Goal: Task Accomplishment & Management: Use online tool/utility

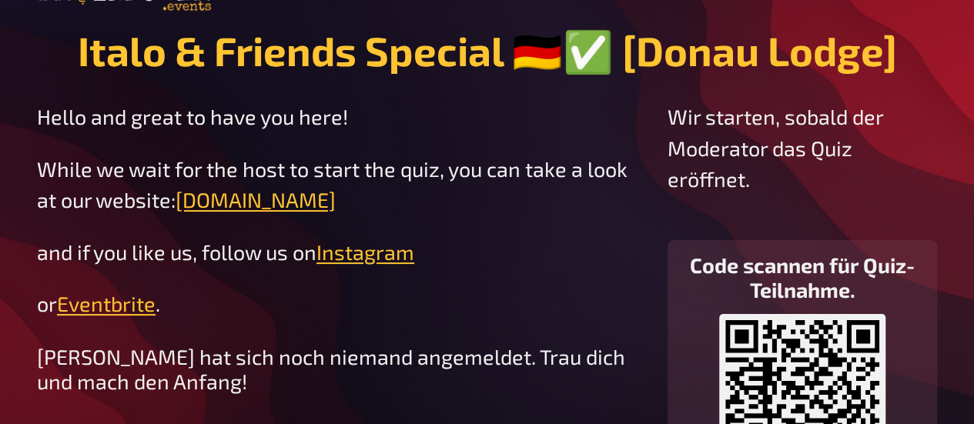
scroll to position [148, 0]
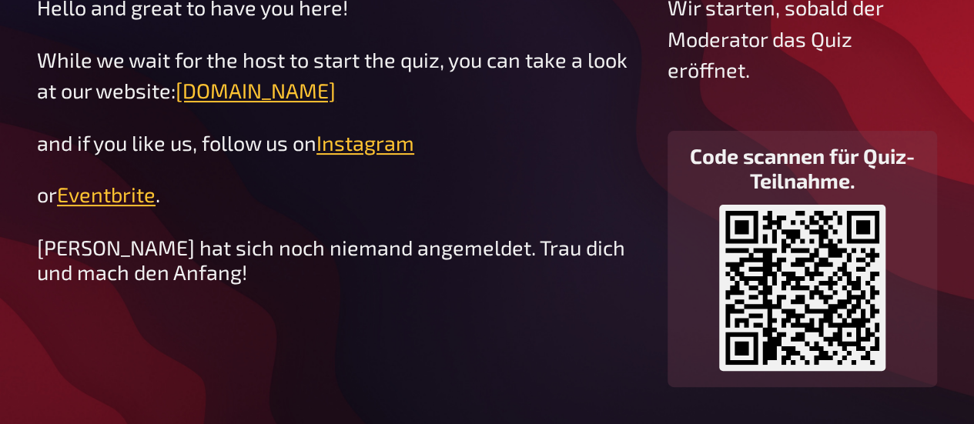
click at [737, 11] on p "Wir starten, sobald der Moderator das Quiz eröffnet." at bounding box center [803, 39] width 270 height 94
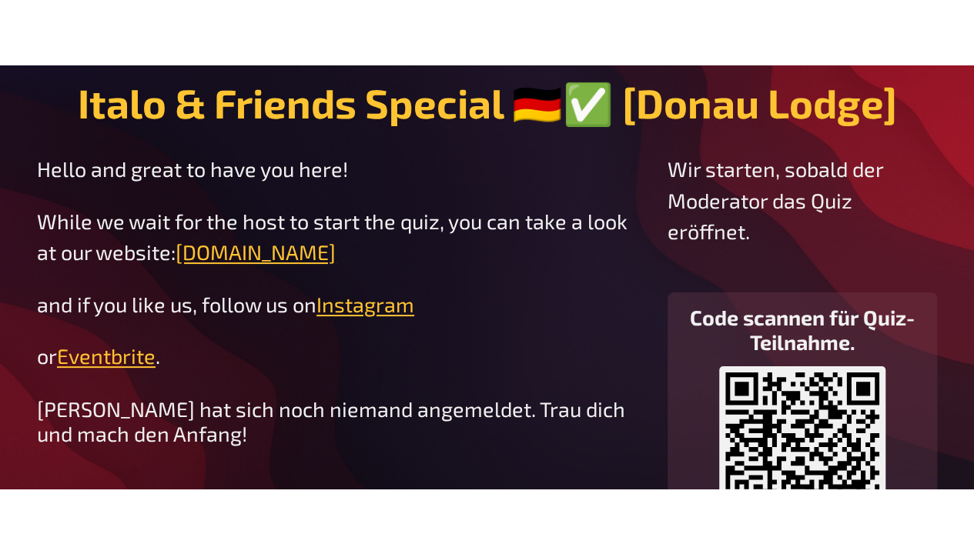
scroll to position [0, 0]
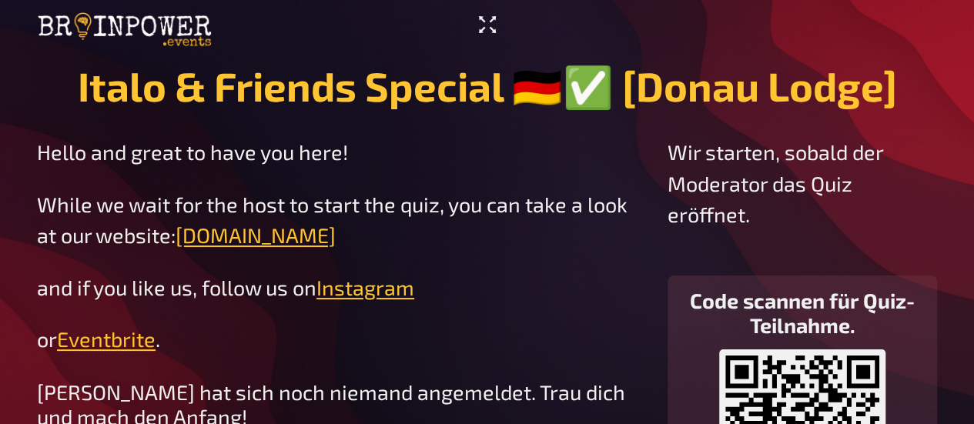
click at [488, 22] on icon "Vollbildmodus aktivieren" at bounding box center [487, 24] width 25 height 25
click at [492, 24] on icon "Vollbildmodus aktivieren" at bounding box center [487, 24] width 25 height 25
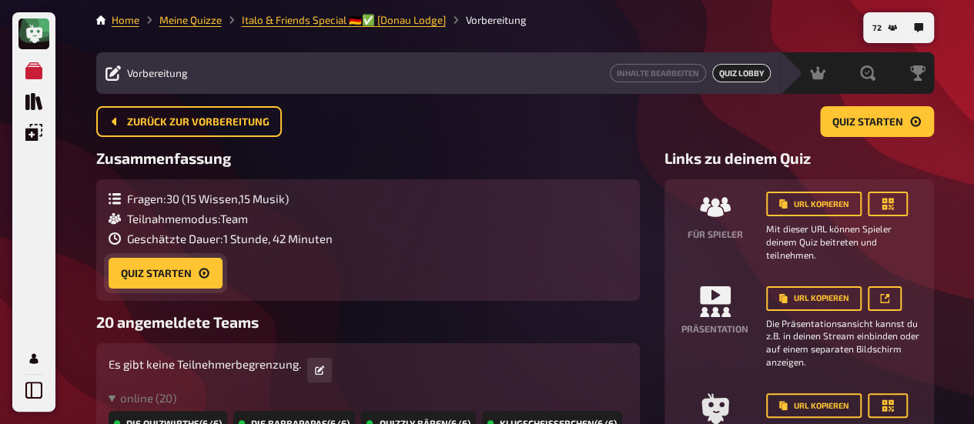
click at [168, 272] on button "Quiz starten" at bounding box center [166, 273] width 114 height 31
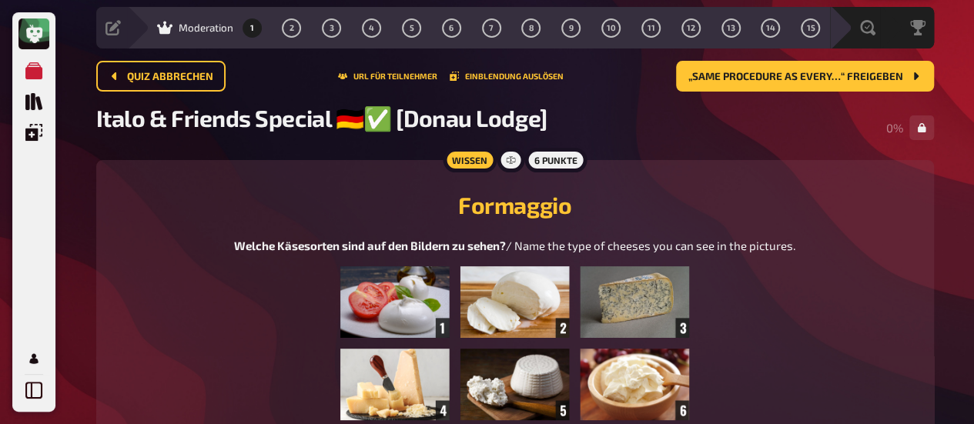
scroll to position [77, 0]
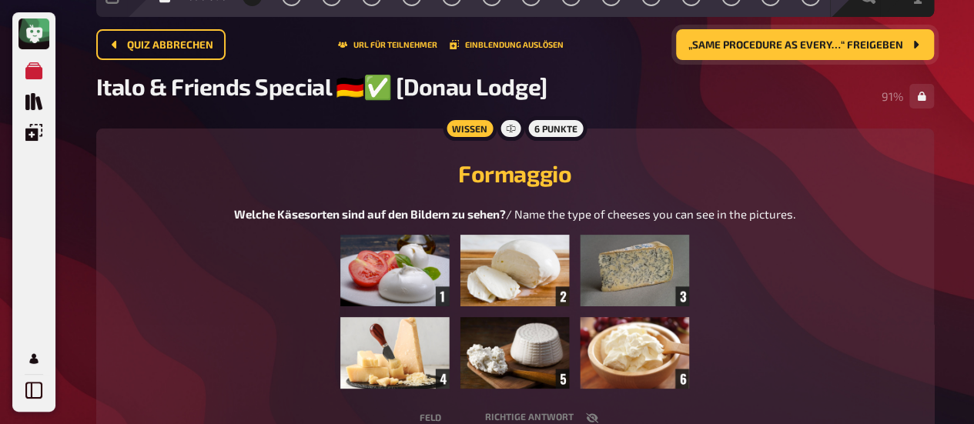
click at [702, 49] on span "„Same Procedure as every…“ freigeben" at bounding box center [795, 45] width 215 height 11
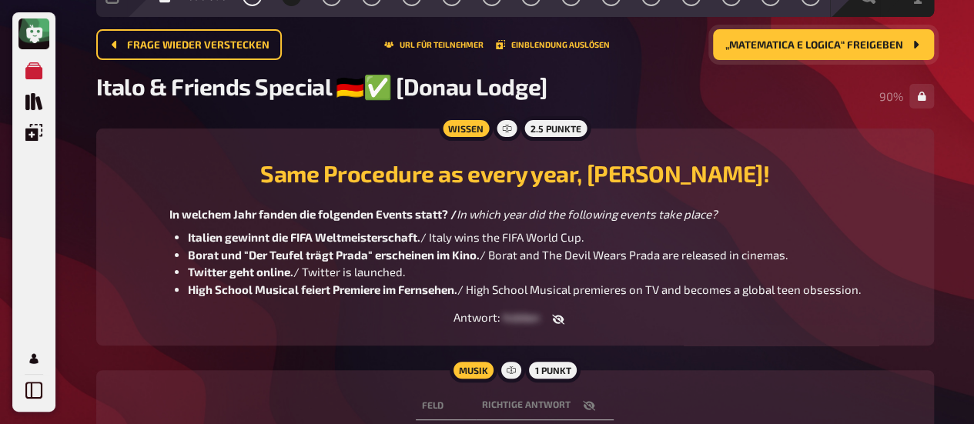
click at [745, 35] on button "„Matematica e logica“ freigeben" at bounding box center [823, 44] width 221 height 31
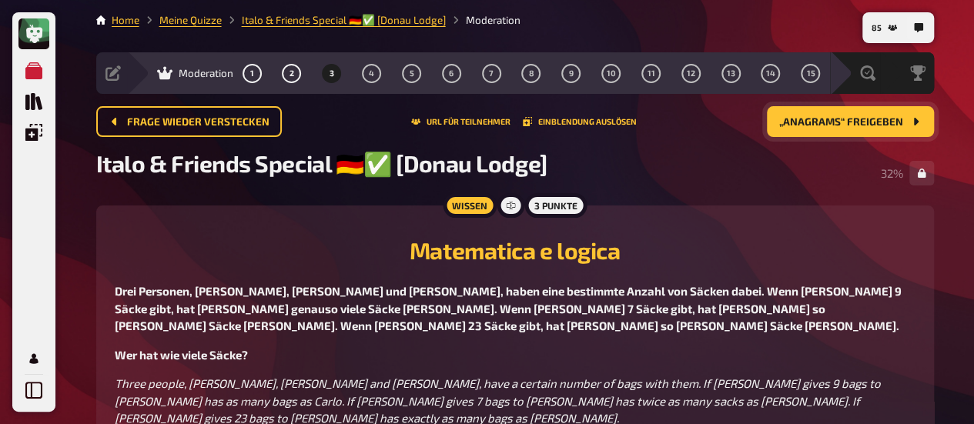
click at [865, 128] on button "„Anagrams“ freigeben" at bounding box center [850, 121] width 167 height 31
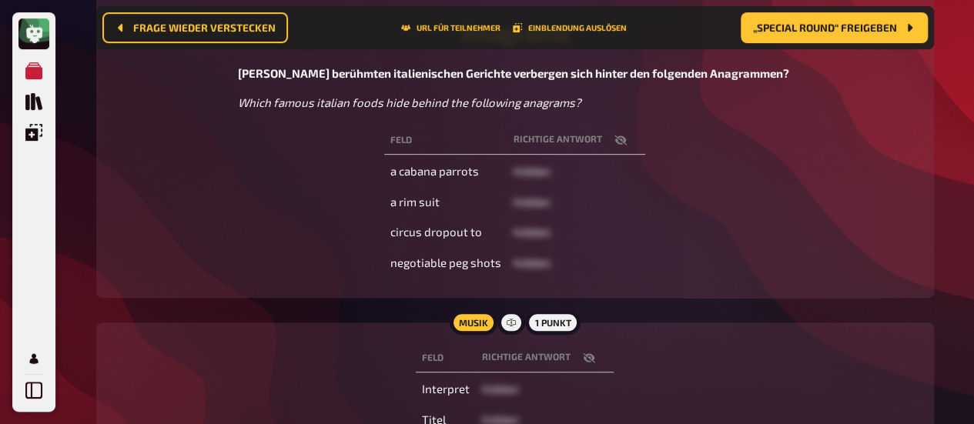
scroll to position [243, 0]
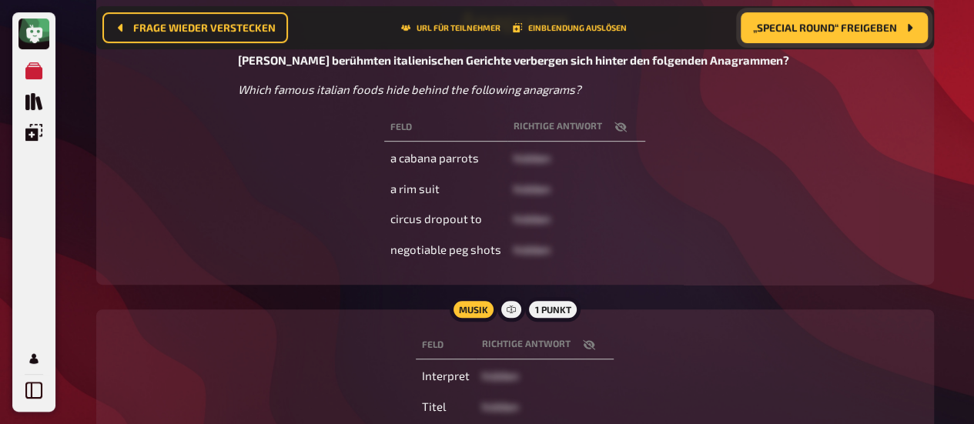
click at [792, 33] on span "„Special Round“ freigeben" at bounding box center [825, 27] width 144 height 11
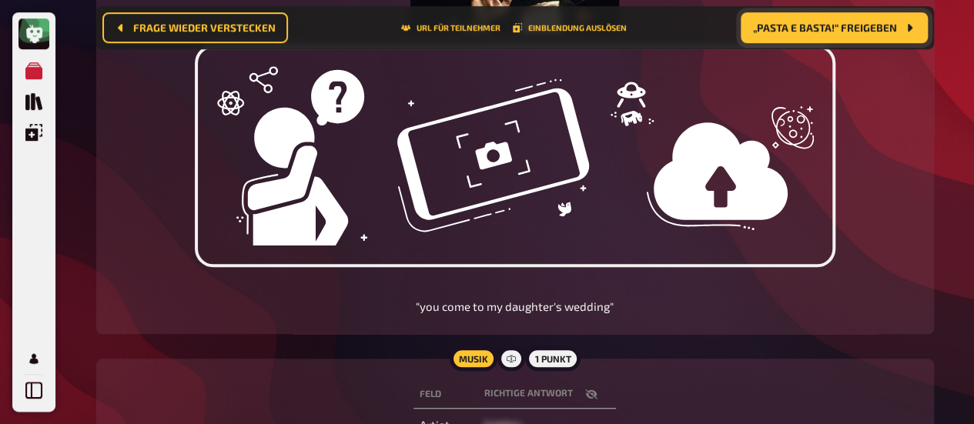
scroll to position [551, 0]
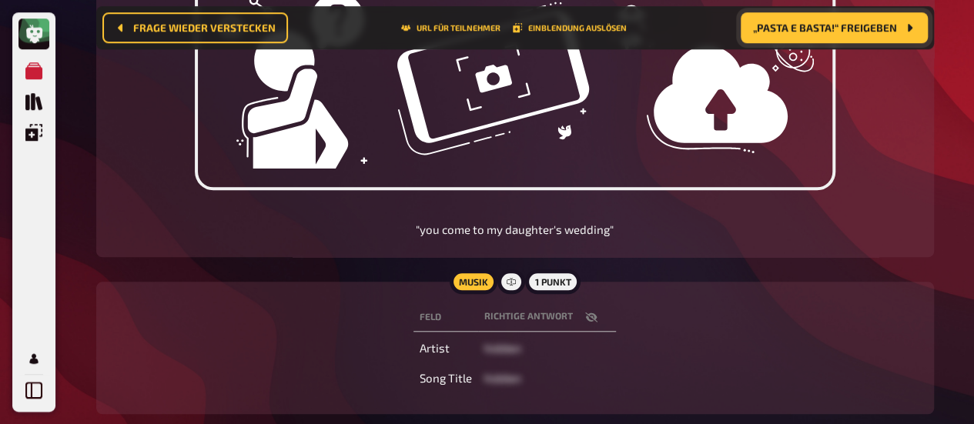
click at [850, 35] on button "„Pasta e basta!“ freigeben" at bounding box center [834, 27] width 187 height 31
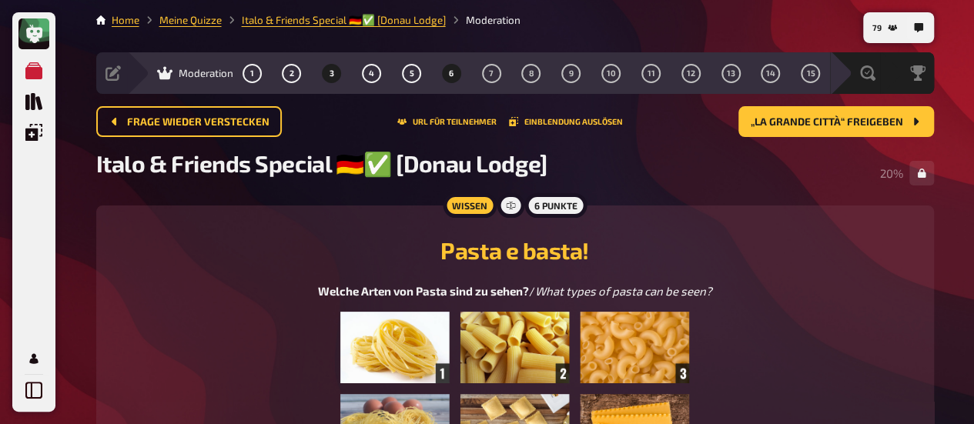
click at [333, 73] on span "3" at bounding box center [332, 73] width 5 height 8
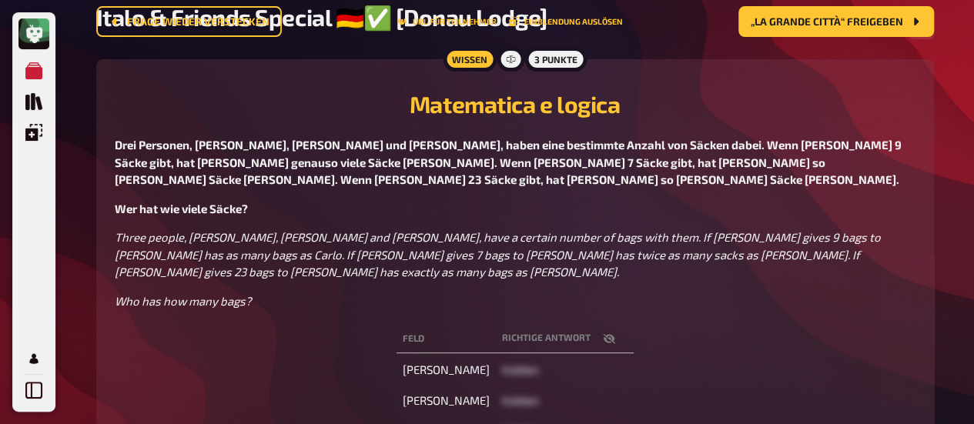
scroll to position [320, 0]
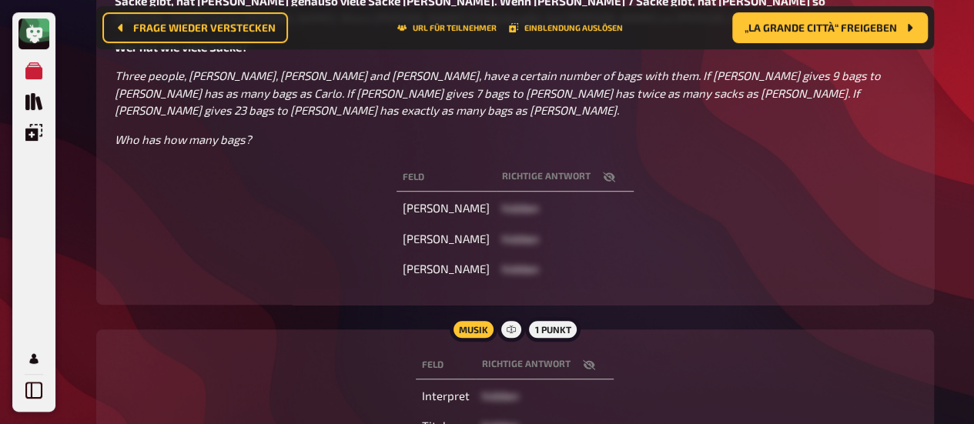
click at [603, 171] on icon "button" at bounding box center [609, 177] width 12 height 12
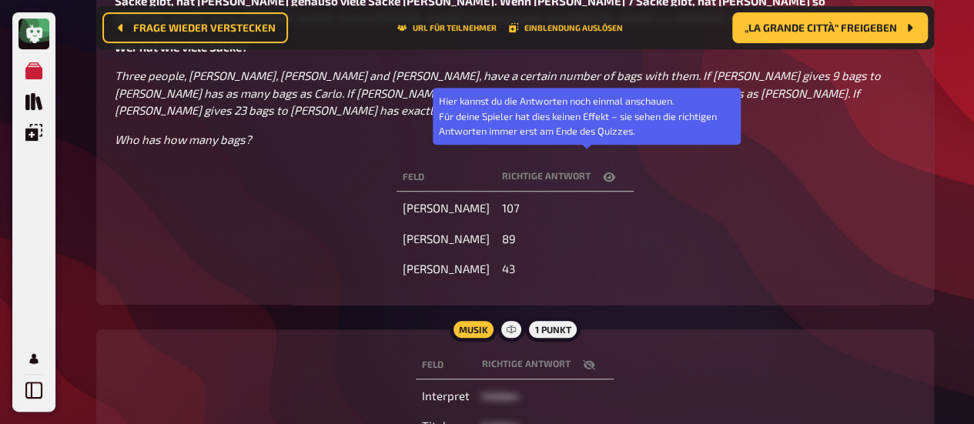
click at [603, 172] on icon "button" at bounding box center [609, 176] width 12 height 9
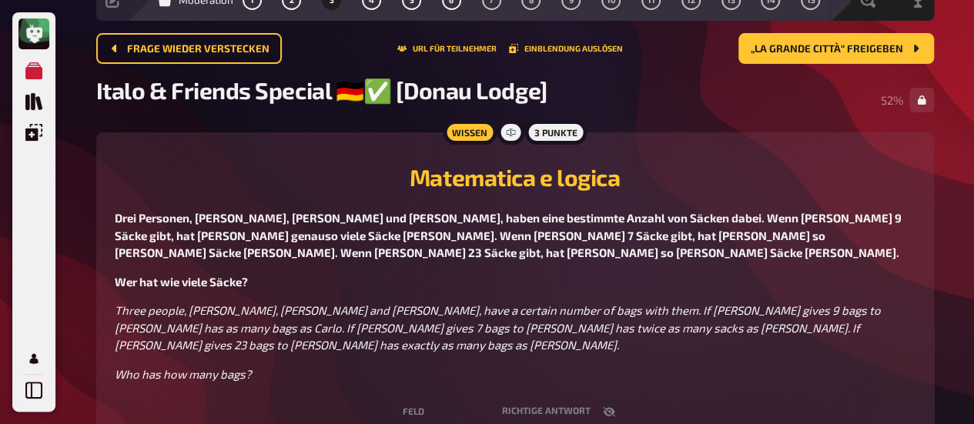
scroll to position [0, 0]
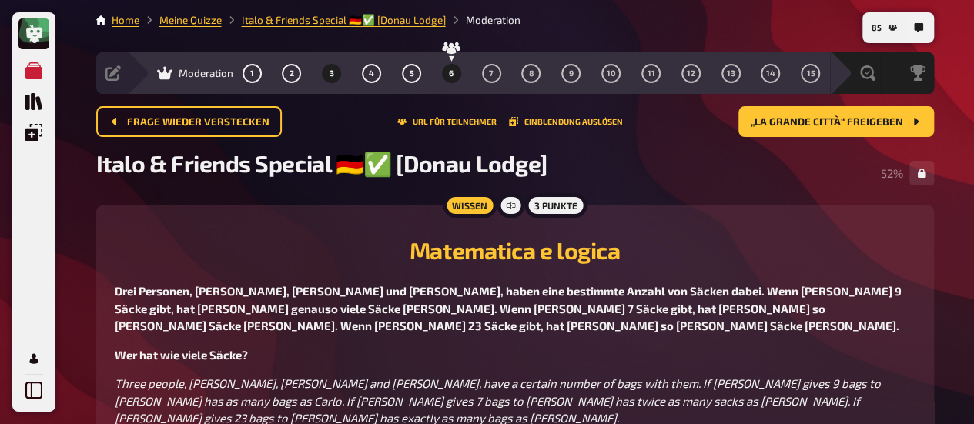
click at [448, 75] on button "6" at bounding box center [451, 73] width 25 height 25
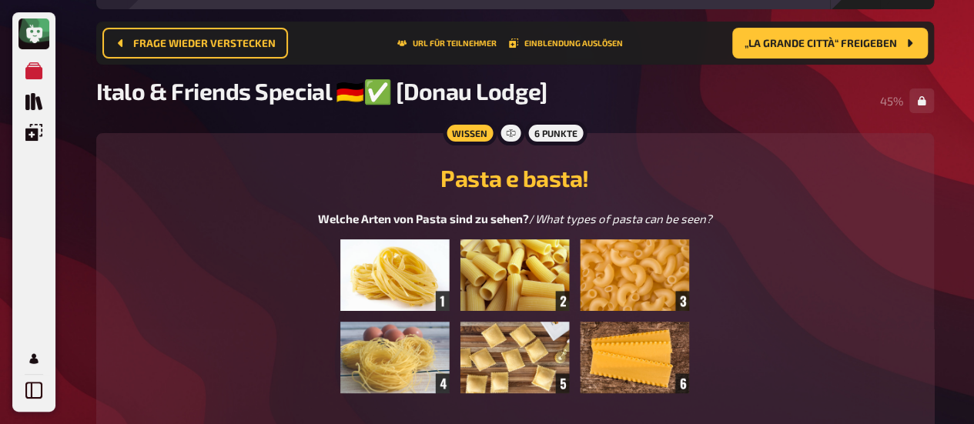
scroll to position [12, 0]
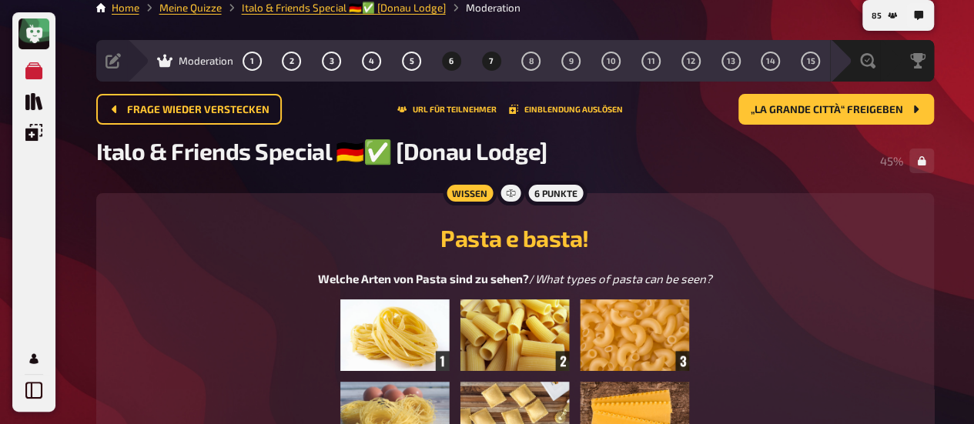
click at [489, 58] on span "7" at bounding box center [491, 61] width 5 height 8
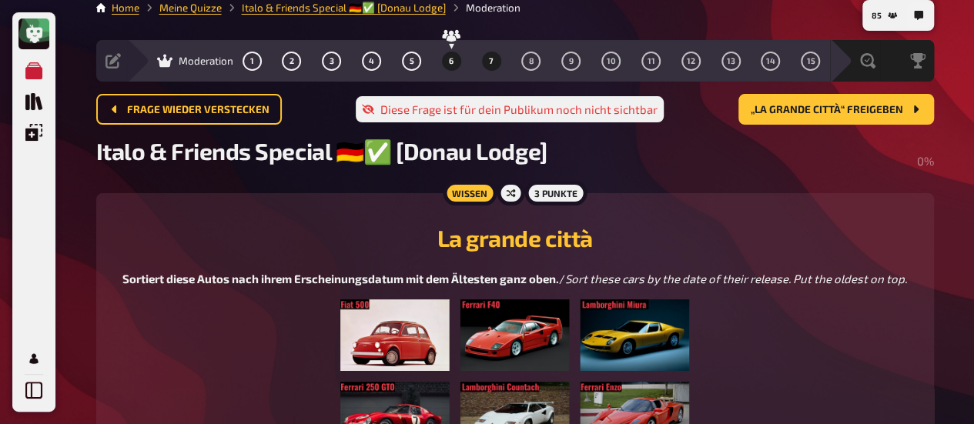
click at [454, 62] on button "6" at bounding box center [451, 61] width 25 height 25
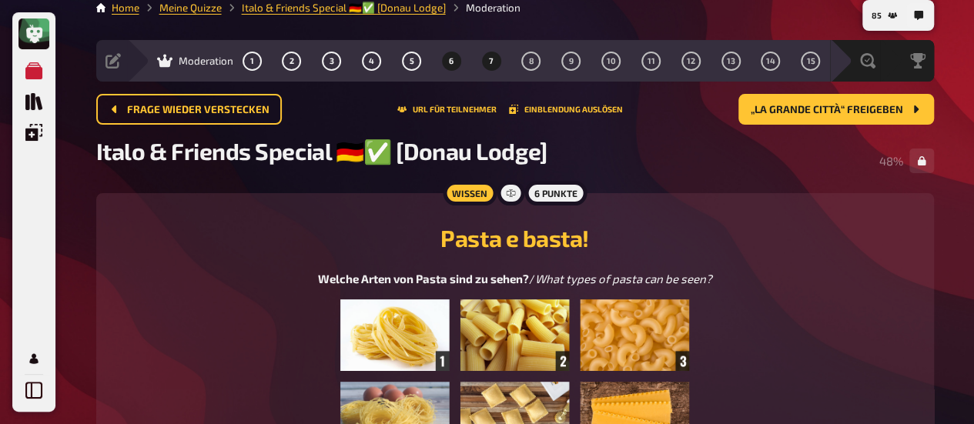
click at [484, 62] on button "7" at bounding box center [491, 61] width 25 height 25
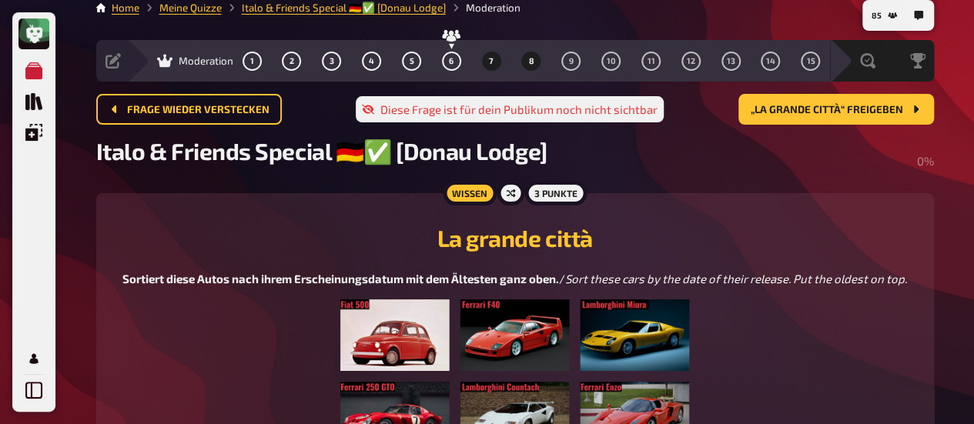
click at [533, 64] on span "8" at bounding box center [530, 61] width 5 height 8
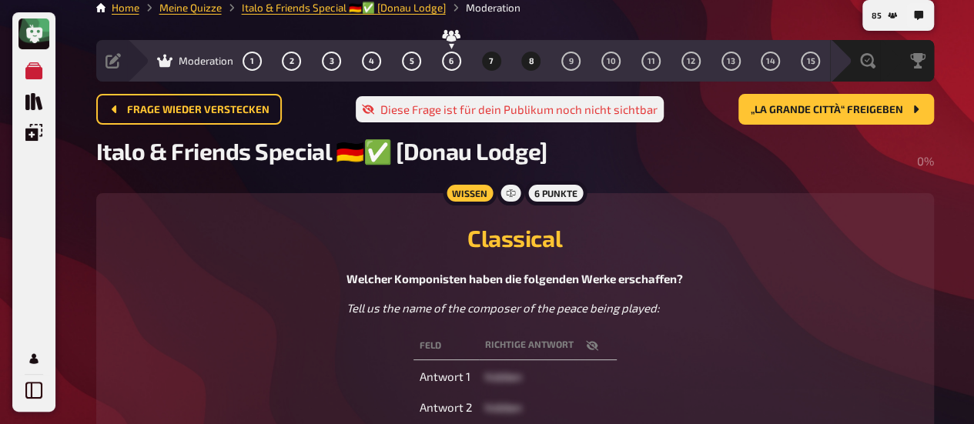
click at [493, 61] on span "7" at bounding box center [491, 61] width 5 height 8
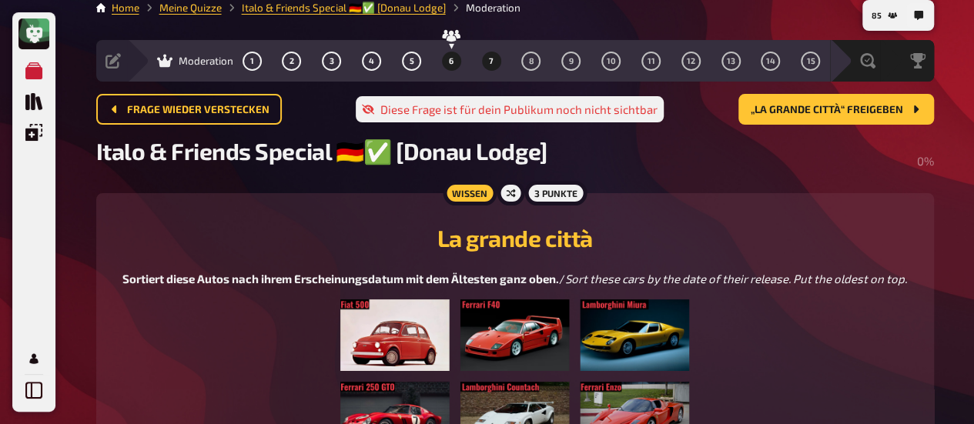
click at [450, 64] on span "6" at bounding box center [451, 61] width 5 height 8
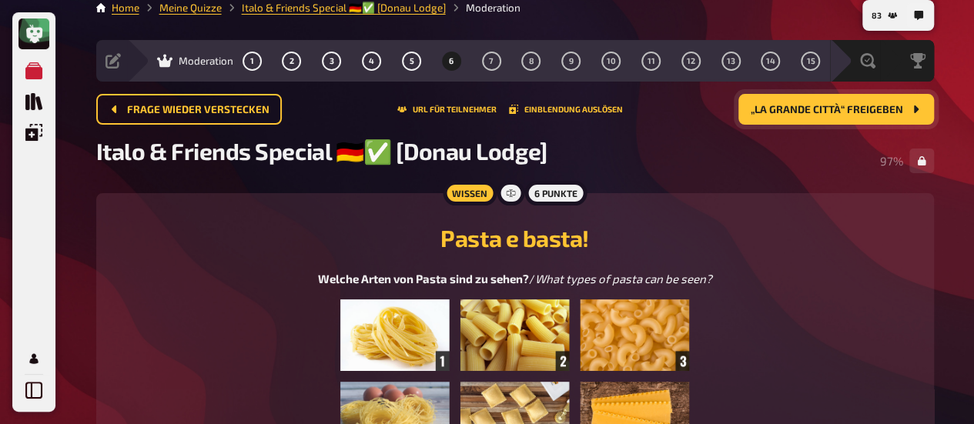
click at [787, 117] on button "„La grande città“ freigeben" at bounding box center [836, 109] width 196 height 31
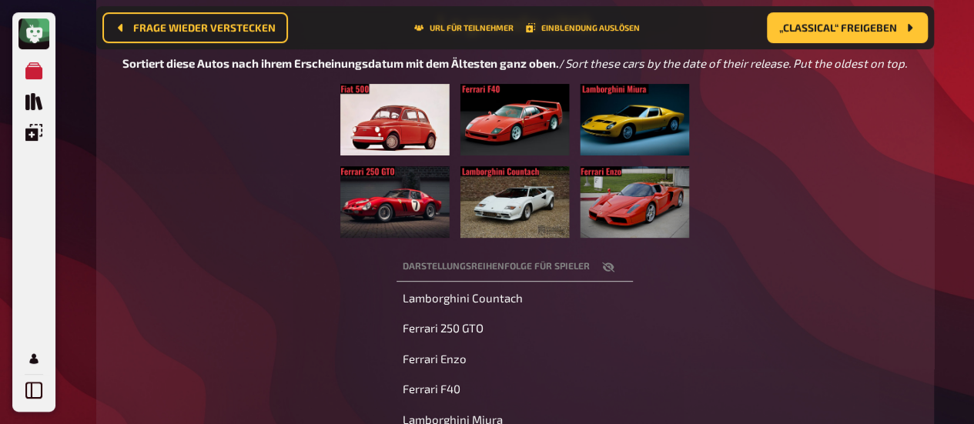
scroll to position [253, 0]
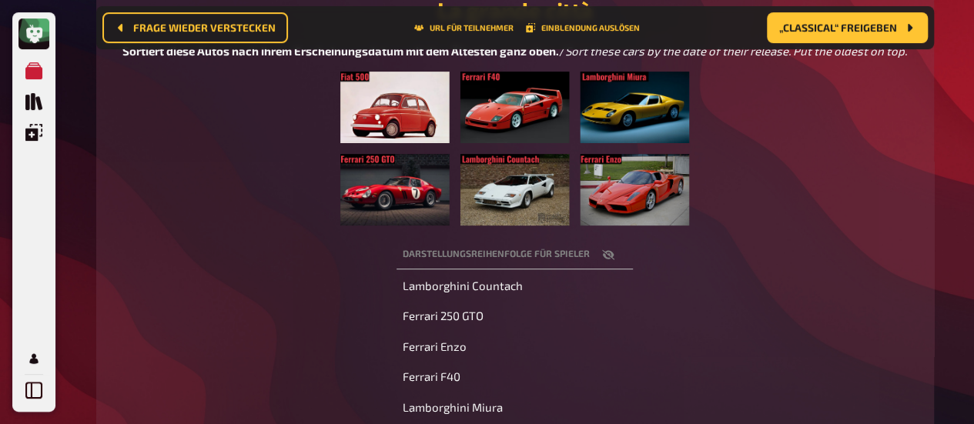
click at [608, 257] on icon "button" at bounding box center [608, 254] width 12 height 10
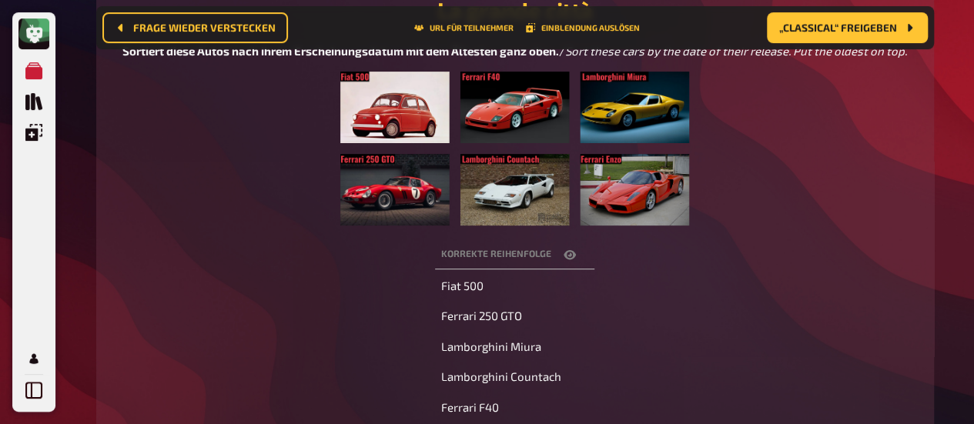
click at [569, 259] on icon "button" at bounding box center [570, 254] width 12 height 9
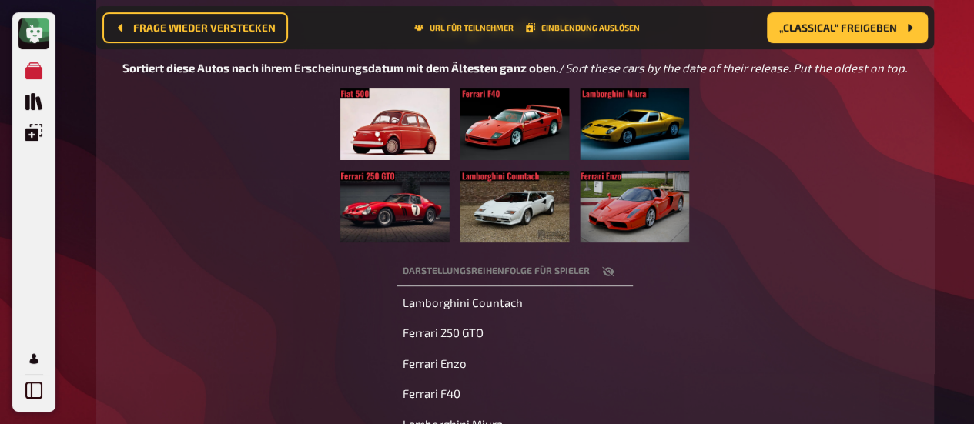
scroll to position [243, 0]
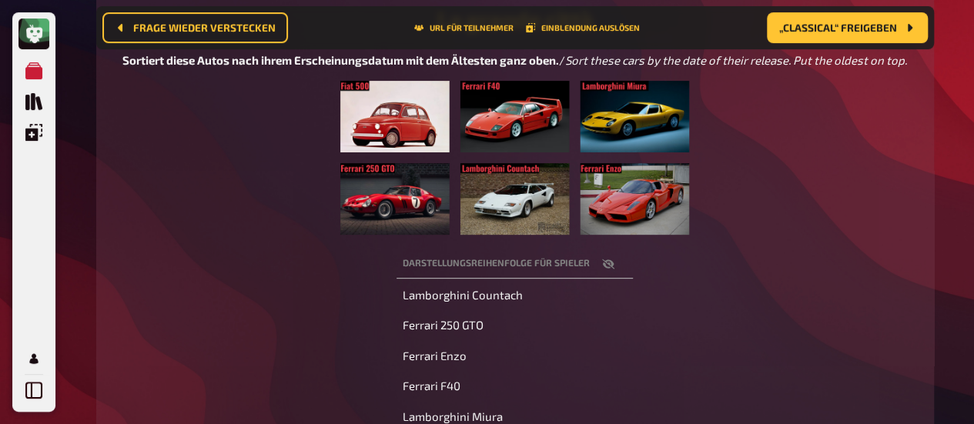
click at [605, 265] on icon "button" at bounding box center [608, 264] width 12 height 12
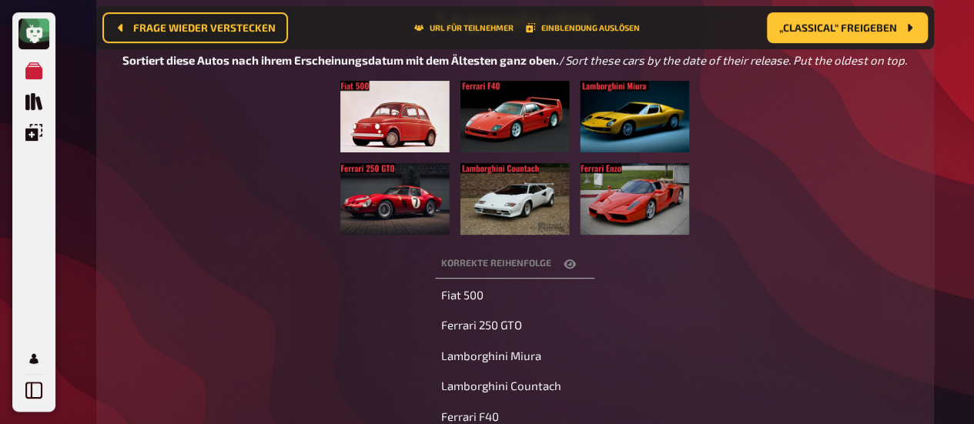
click at [567, 269] on icon "button" at bounding box center [570, 263] width 12 height 9
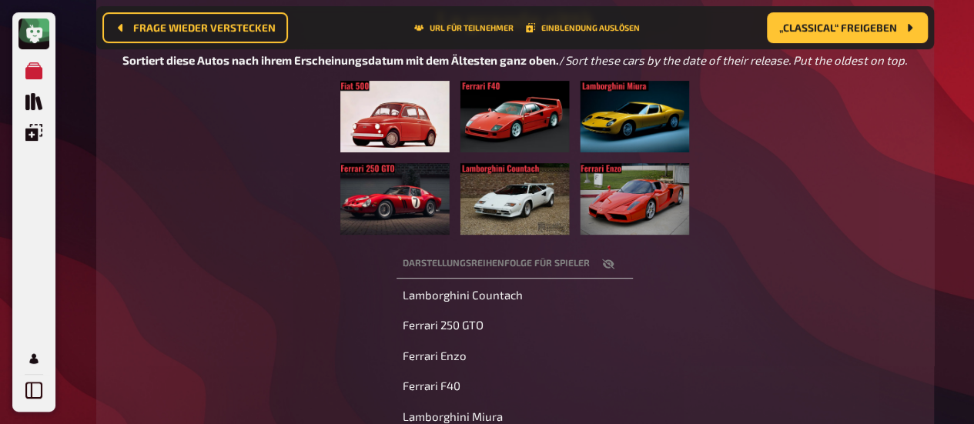
scroll to position [397, 0]
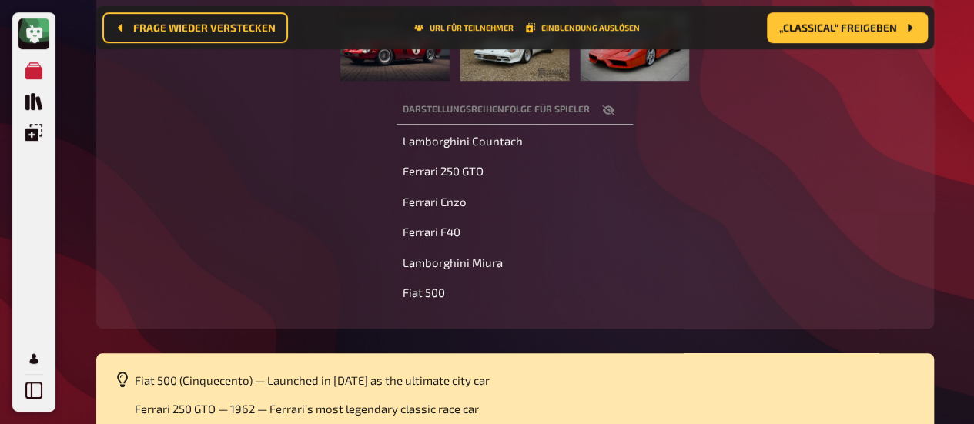
click at [611, 115] on icon "button" at bounding box center [608, 110] width 12 height 10
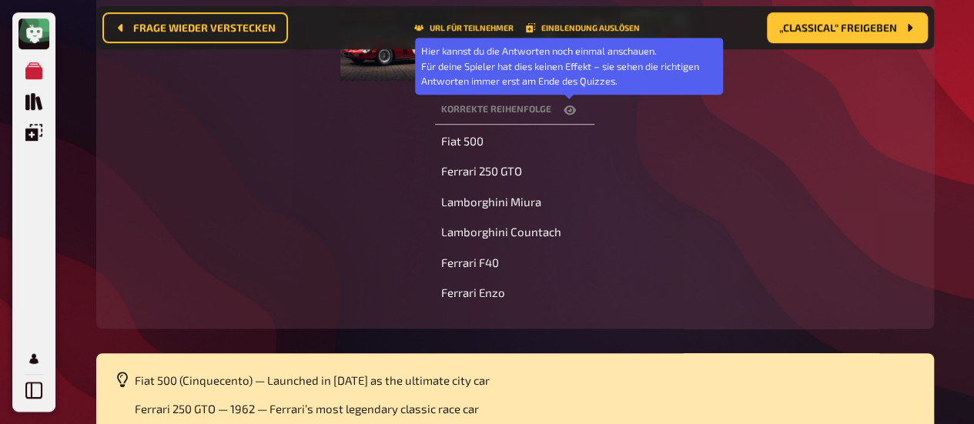
click at [570, 113] on icon "button" at bounding box center [570, 109] width 12 height 9
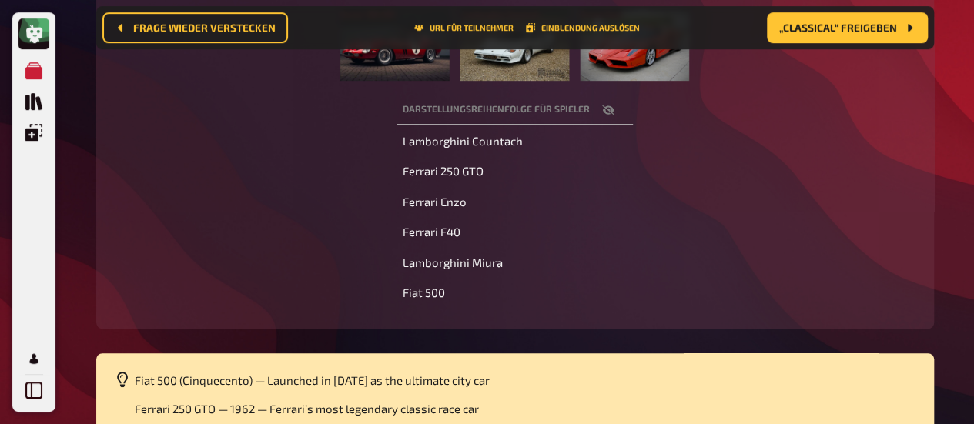
scroll to position [12, 0]
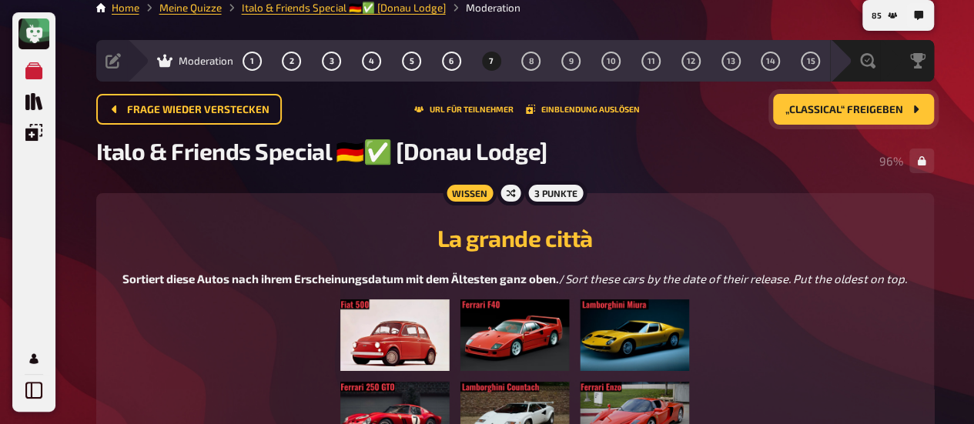
click at [812, 119] on button "„Classical“ freigeben" at bounding box center [853, 109] width 161 height 31
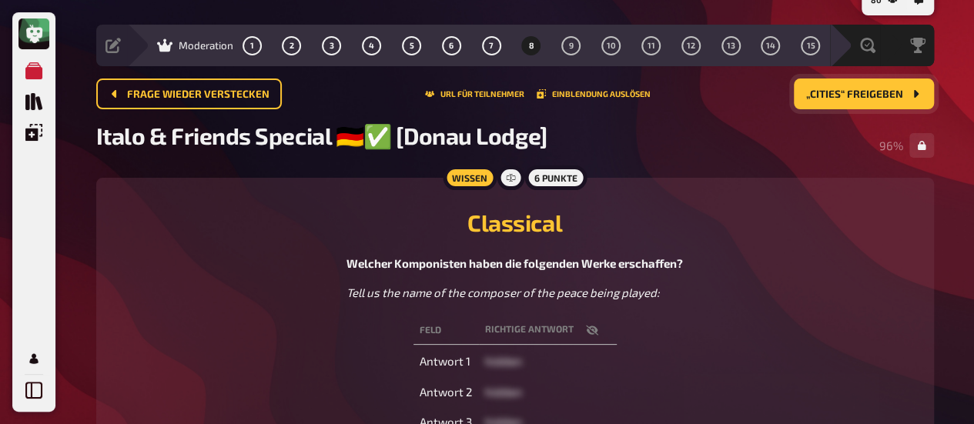
scroll to position [25, 0]
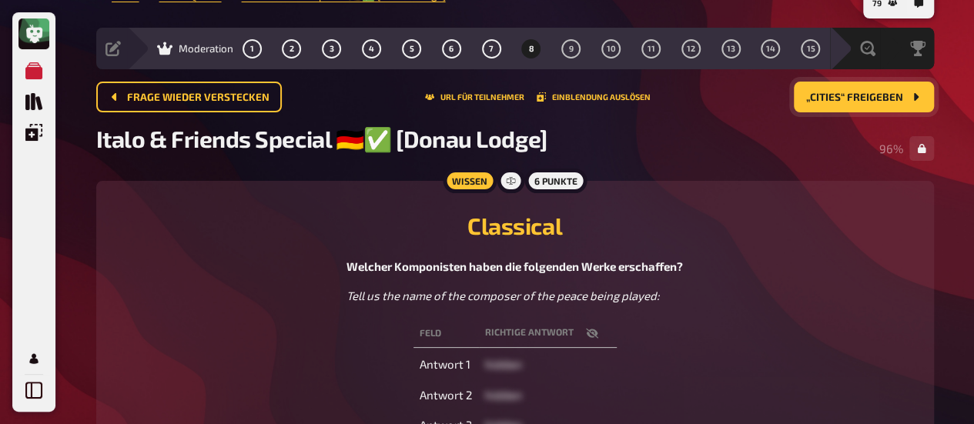
click at [841, 95] on span "„Cities“ freigeben" at bounding box center [854, 97] width 97 height 11
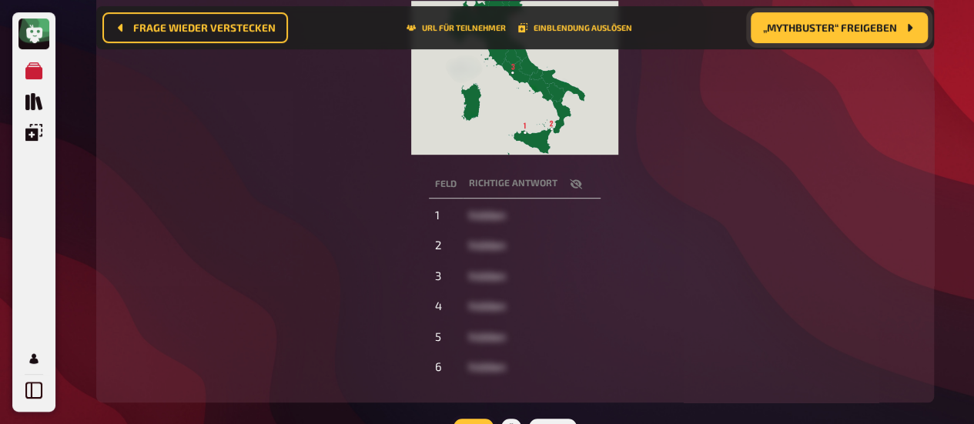
scroll to position [268, 0]
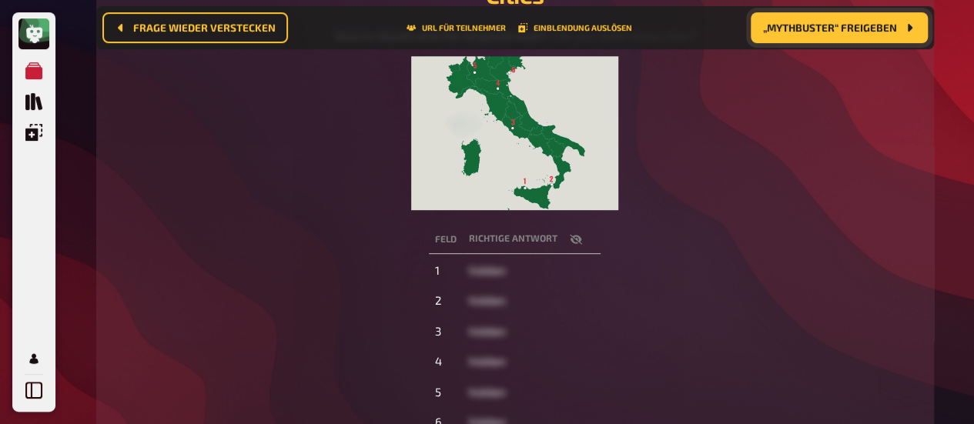
click at [487, 165] on img at bounding box center [514, 133] width 207 height 154
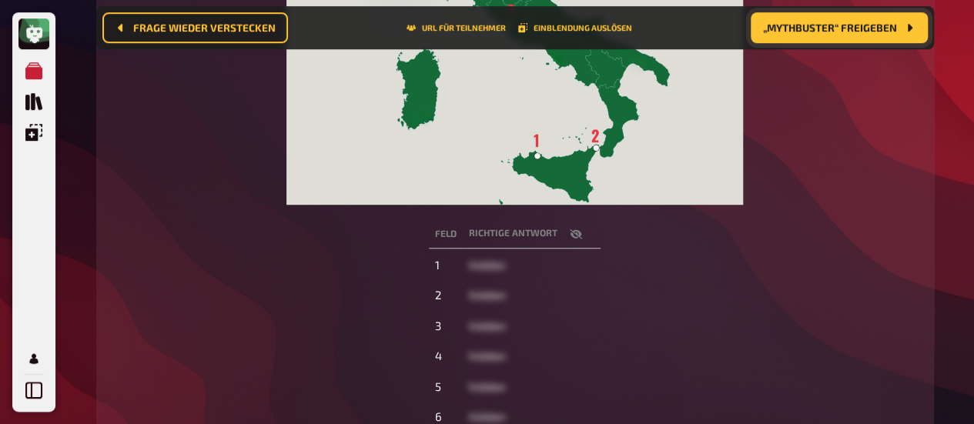
scroll to position [576, 0]
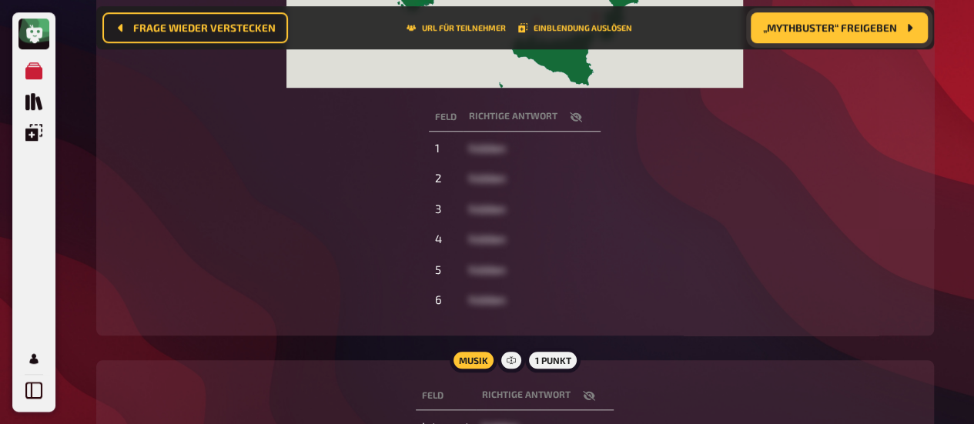
click at [571, 120] on icon "button" at bounding box center [576, 117] width 12 height 10
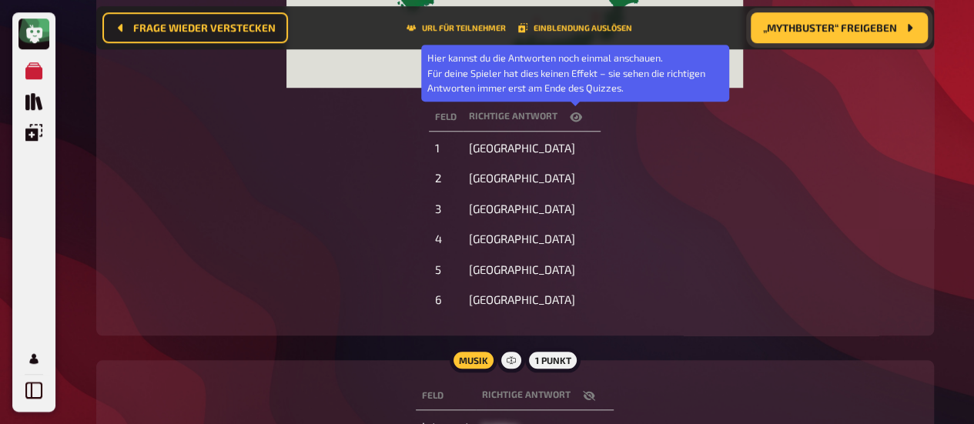
click at [571, 120] on icon "button" at bounding box center [576, 116] width 12 height 9
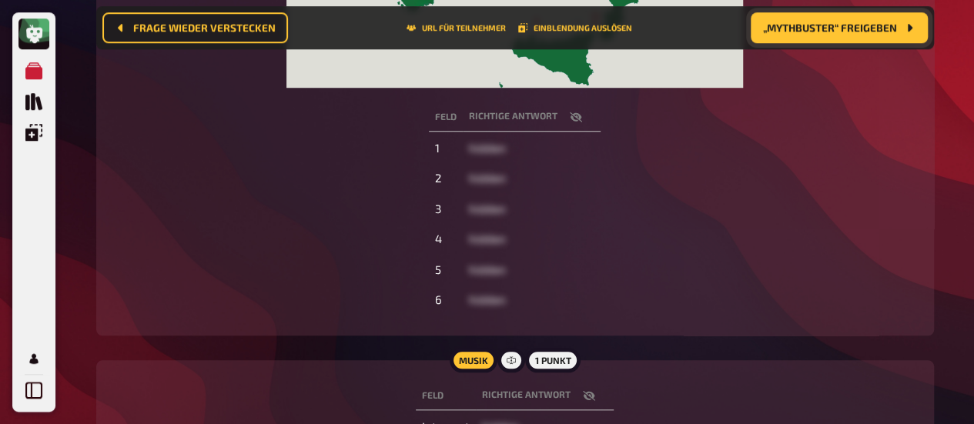
click at [578, 122] on icon "button" at bounding box center [576, 117] width 12 height 12
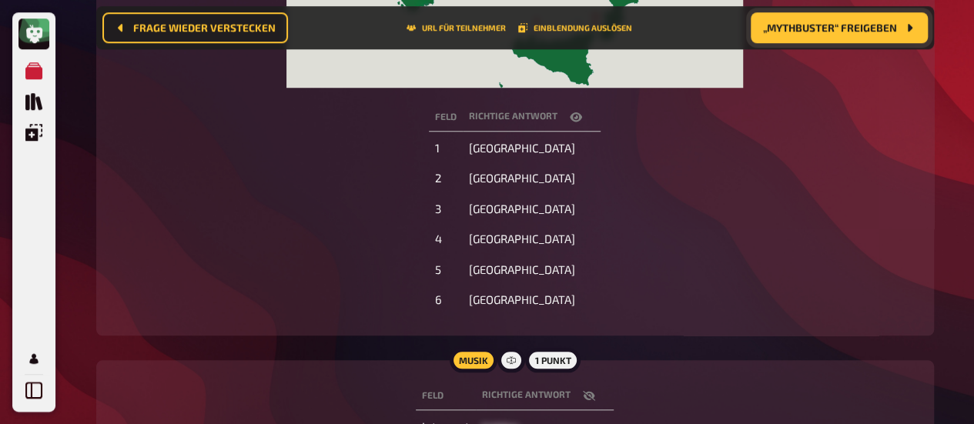
click at [578, 121] on icon "button" at bounding box center [576, 116] width 12 height 9
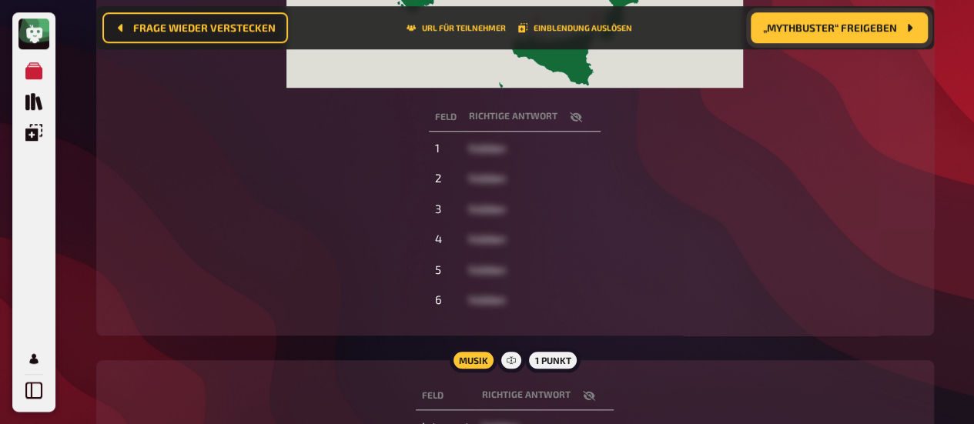
click at [578, 122] on icon "button" at bounding box center [576, 117] width 12 height 12
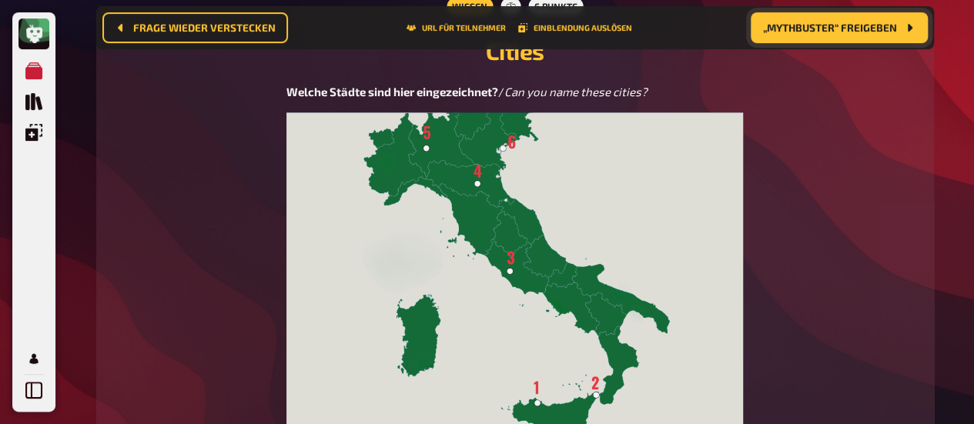
scroll to position [0, 0]
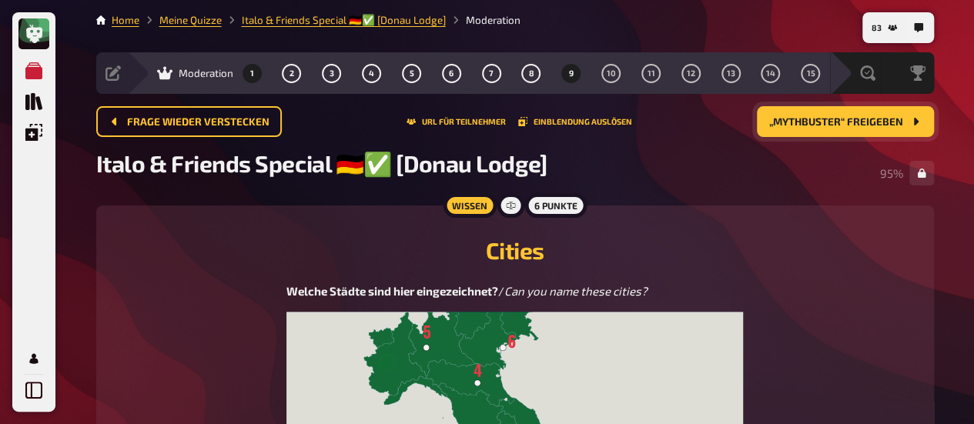
click at [254, 73] on button "1" at bounding box center [251, 73] width 25 height 25
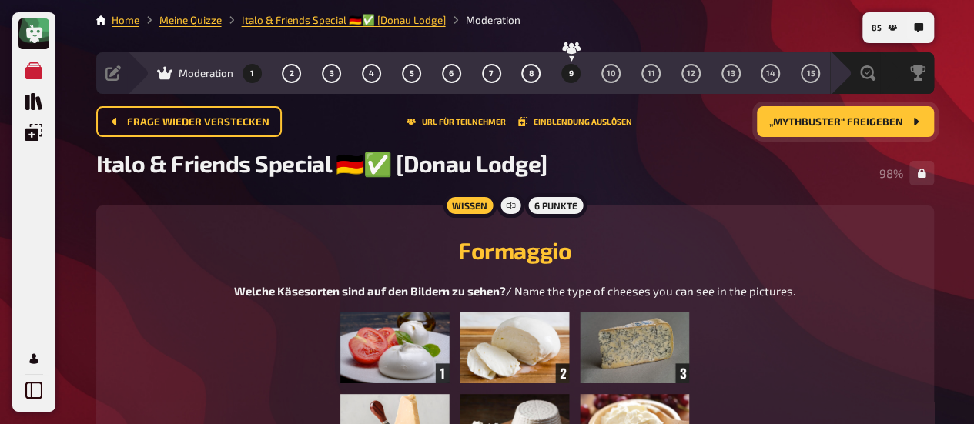
click at [576, 72] on button "9" at bounding box center [571, 73] width 25 height 25
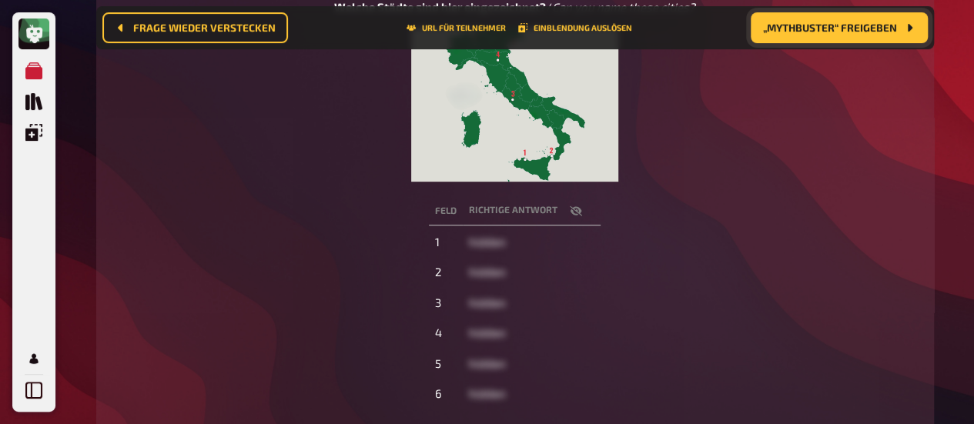
scroll to position [320, 0]
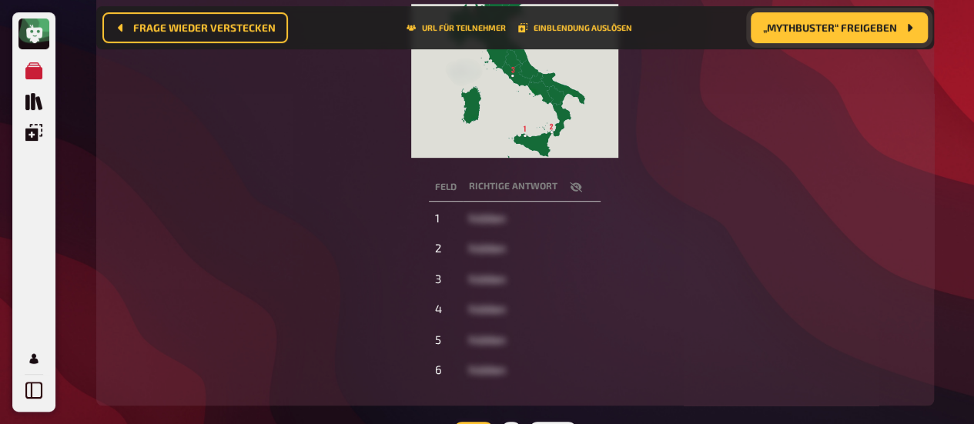
click at [574, 195] on button "button" at bounding box center [575, 186] width 37 height 15
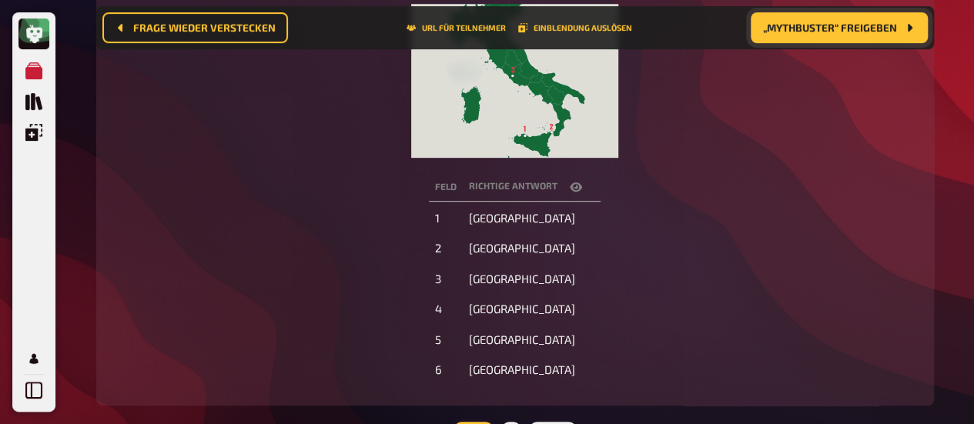
click at [574, 195] on button "button" at bounding box center [575, 186] width 37 height 15
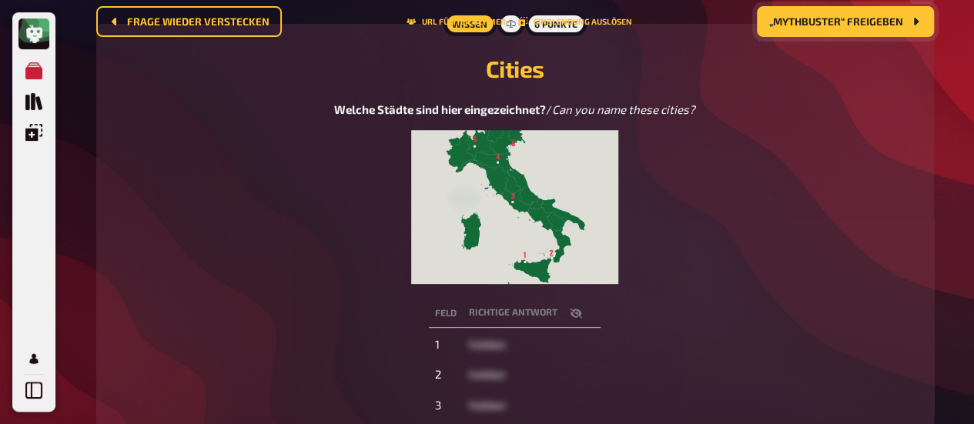
scroll to position [0, 0]
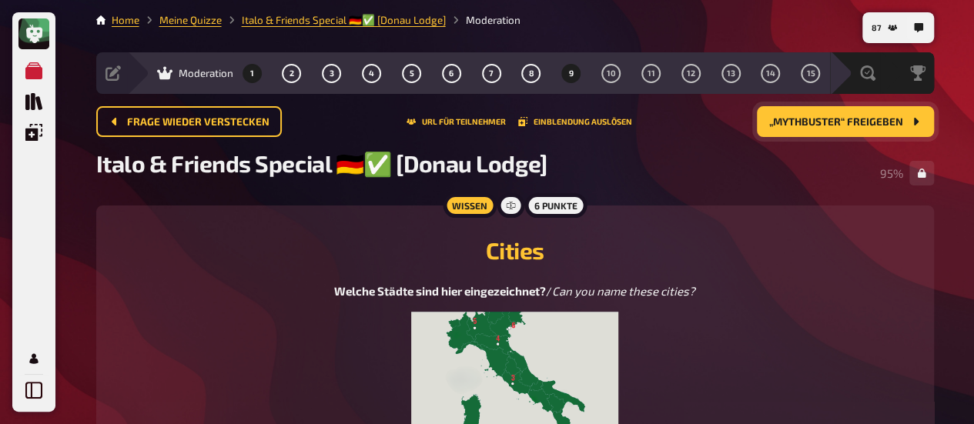
click at [257, 78] on button "1" at bounding box center [251, 73] width 25 height 25
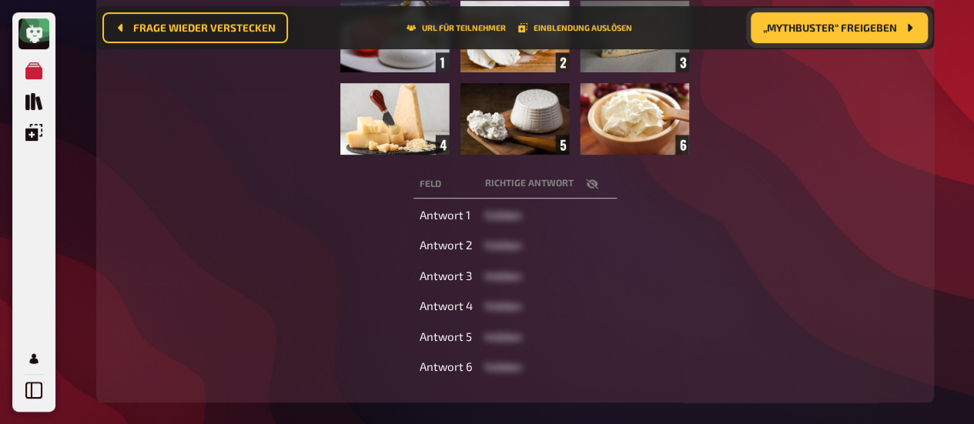
scroll to position [320, 0]
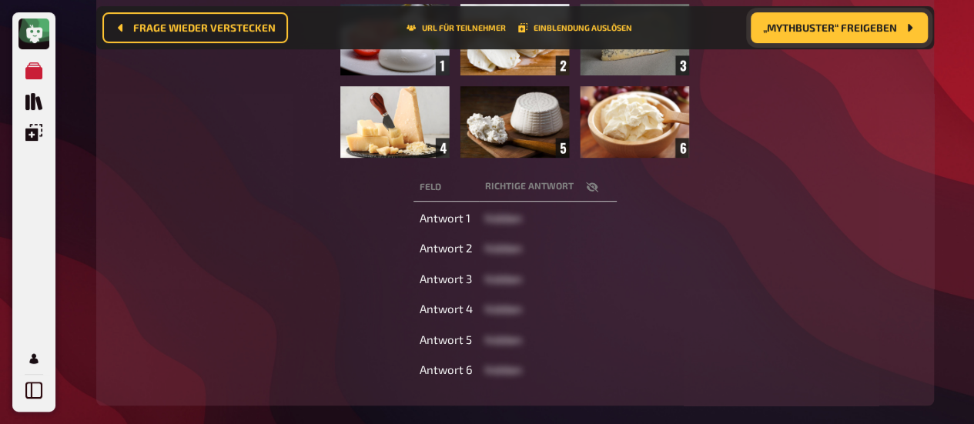
click at [589, 195] on button "button" at bounding box center [592, 186] width 37 height 15
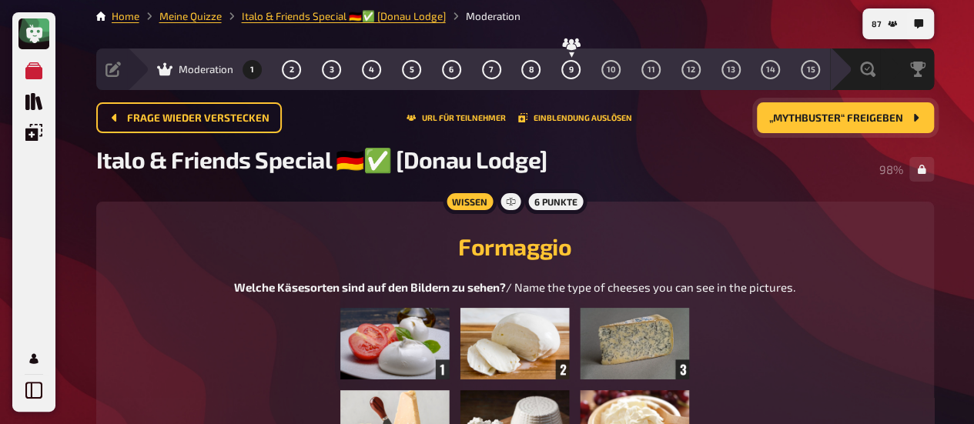
scroll to position [0, 0]
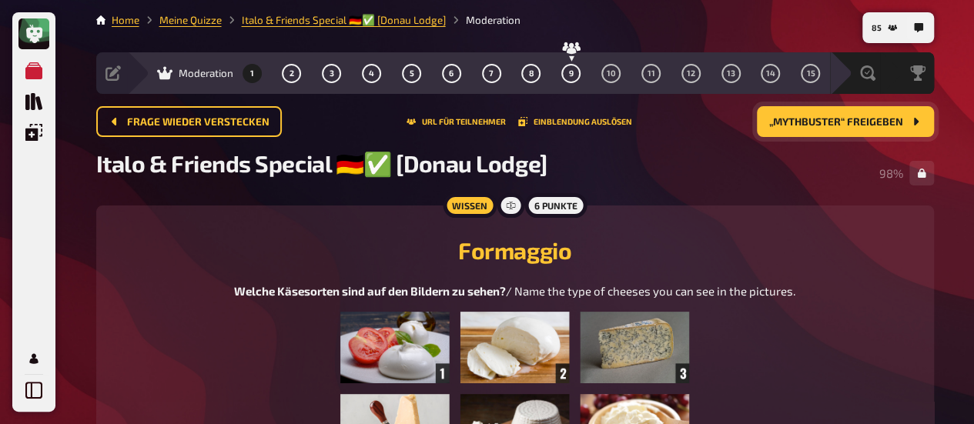
click at [799, 127] on span "„Mythbuster“ freigeben" at bounding box center [836, 122] width 134 height 11
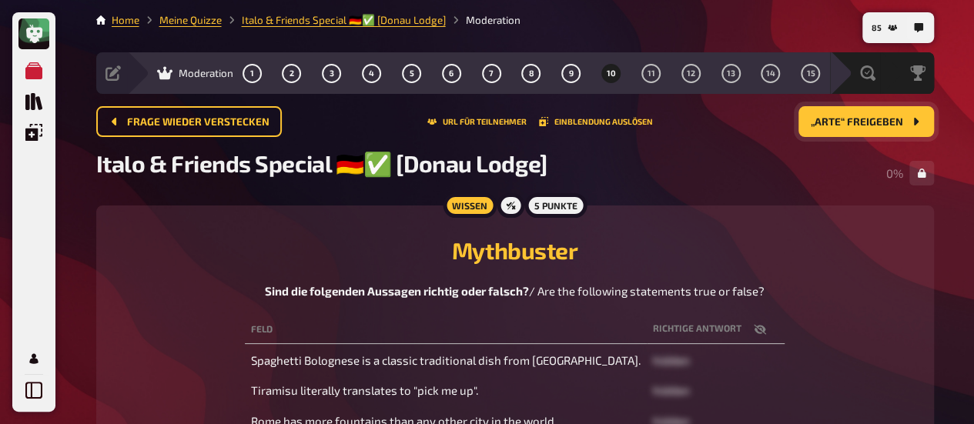
click at [605, 70] on button "10" at bounding box center [611, 73] width 25 height 25
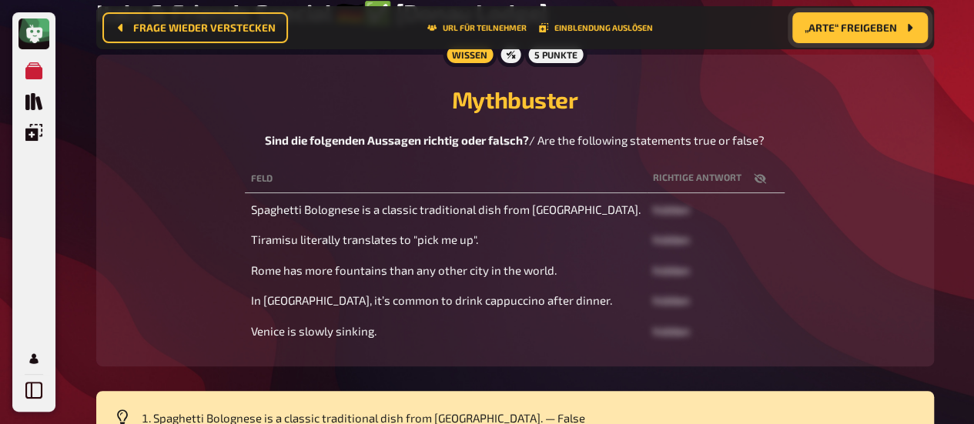
scroll to position [25, 0]
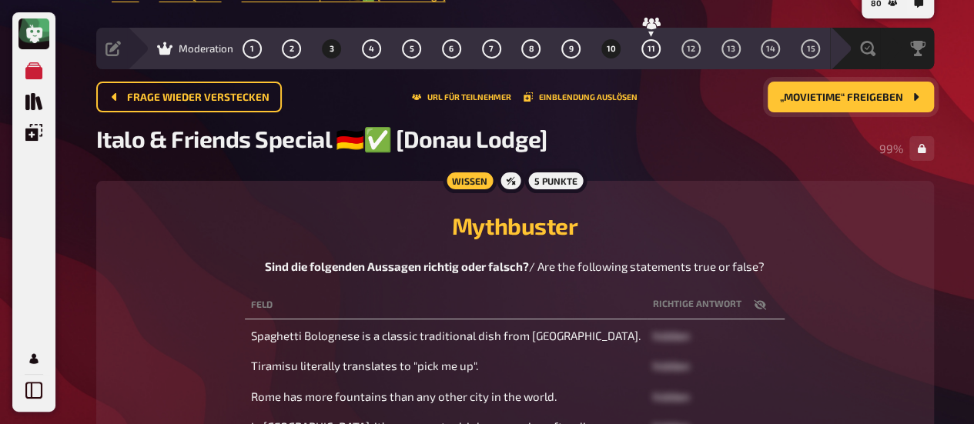
click at [334, 50] on button "3" at bounding box center [332, 48] width 25 height 25
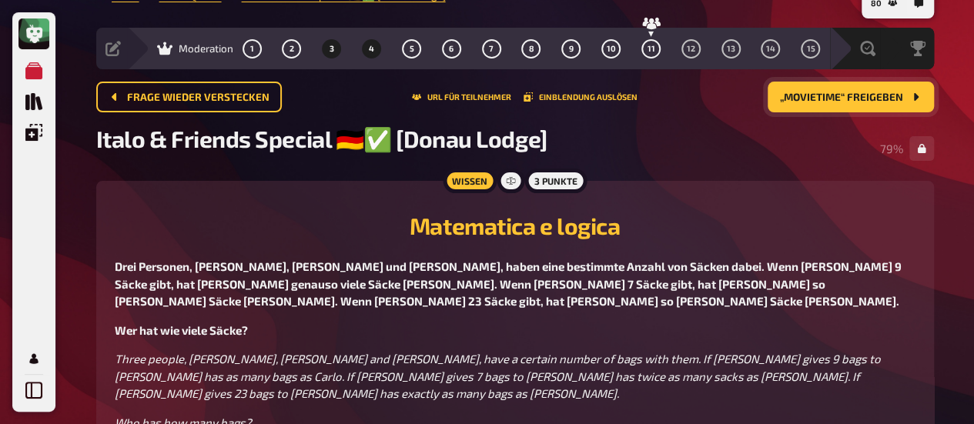
click at [373, 49] on span "4" at bounding box center [371, 49] width 5 height 8
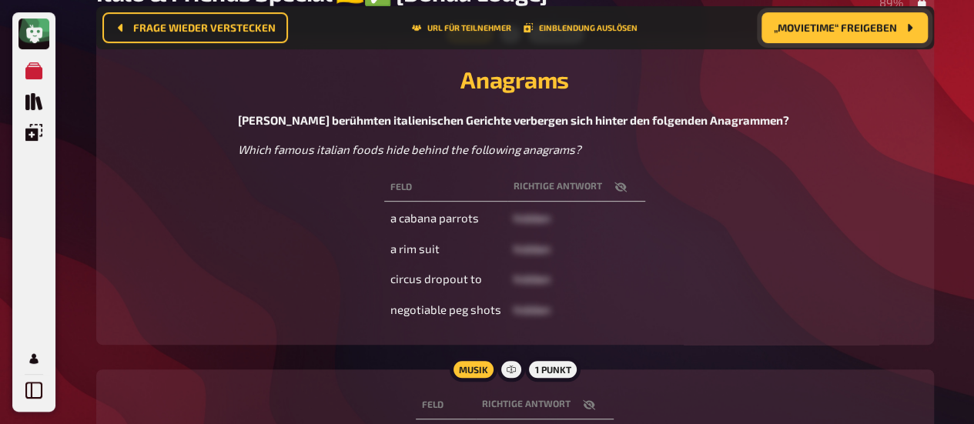
scroll to position [191, 0]
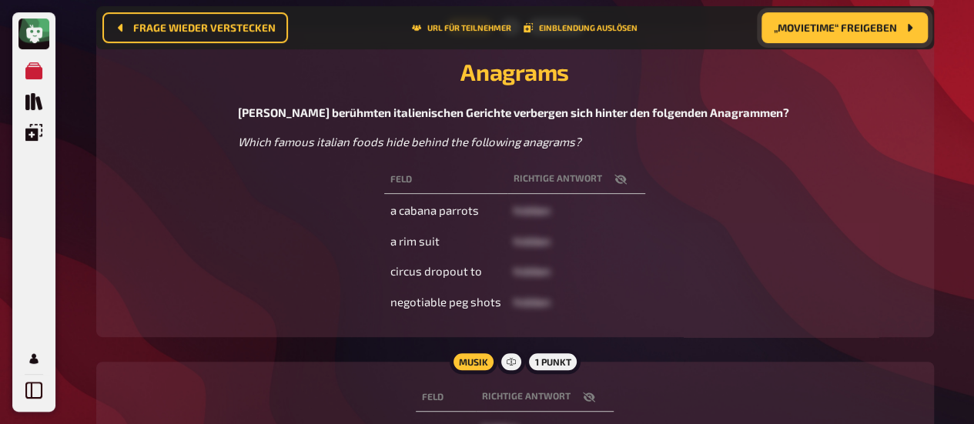
click at [616, 182] on icon "button" at bounding box center [620, 180] width 12 height 10
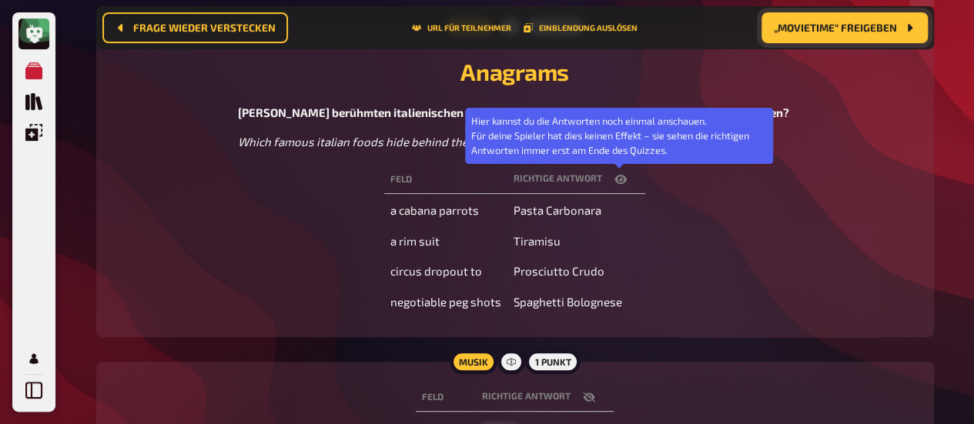
click at [616, 182] on icon "button" at bounding box center [620, 179] width 12 height 9
click at [616, 182] on icon "button" at bounding box center [620, 180] width 12 height 10
click at [616, 182] on icon "button" at bounding box center [620, 179] width 12 height 9
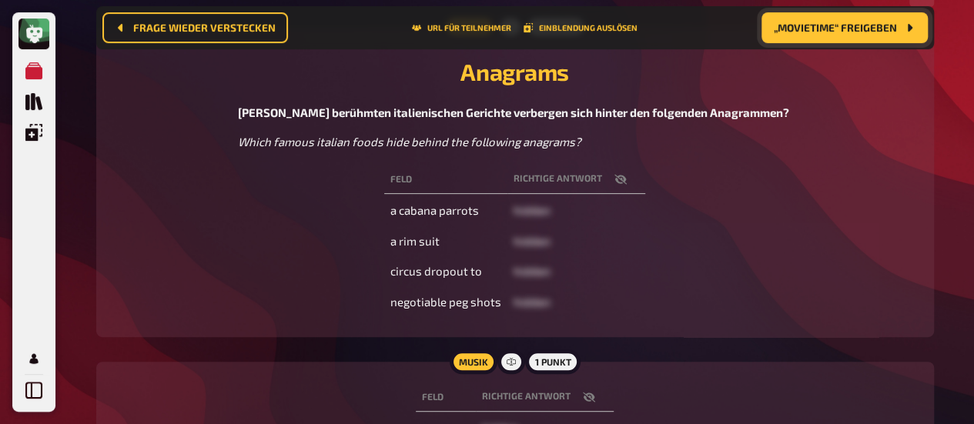
click at [614, 182] on icon "button" at bounding box center [620, 180] width 12 height 10
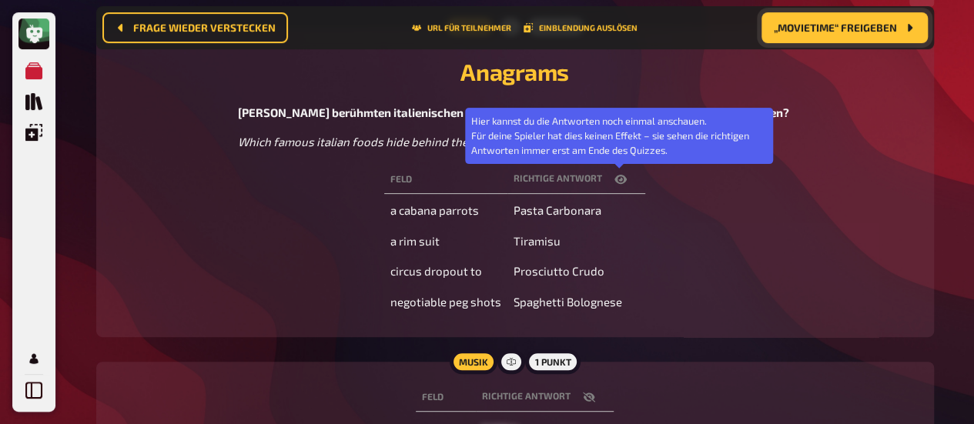
click at [614, 182] on icon "button" at bounding box center [620, 179] width 12 height 9
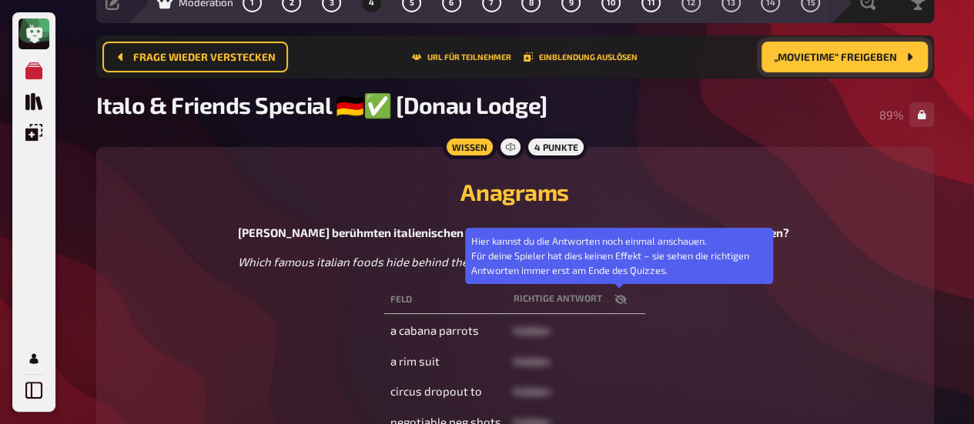
scroll to position [0, 0]
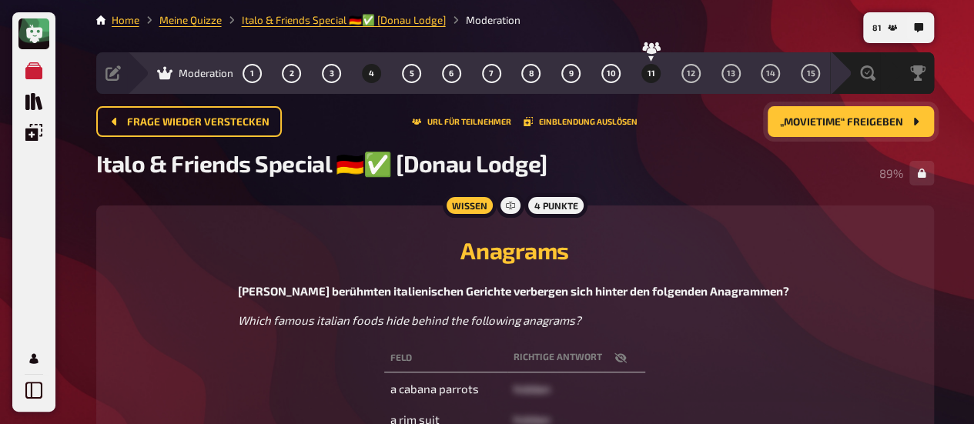
click at [647, 72] on button "11" at bounding box center [650, 73] width 25 height 25
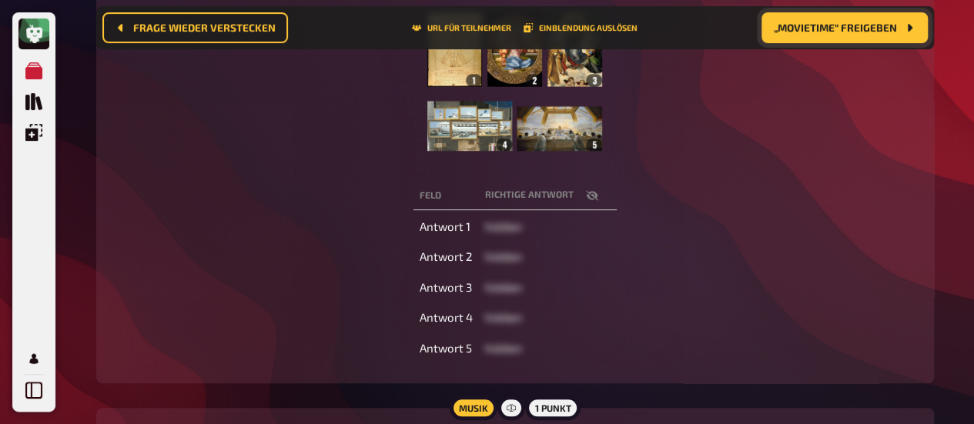
scroll to position [320, 0]
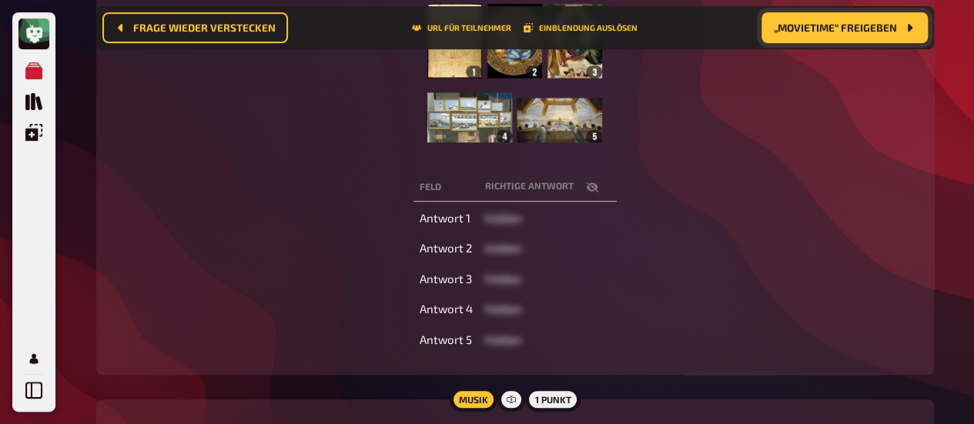
click at [588, 191] on icon "button" at bounding box center [591, 187] width 12 height 10
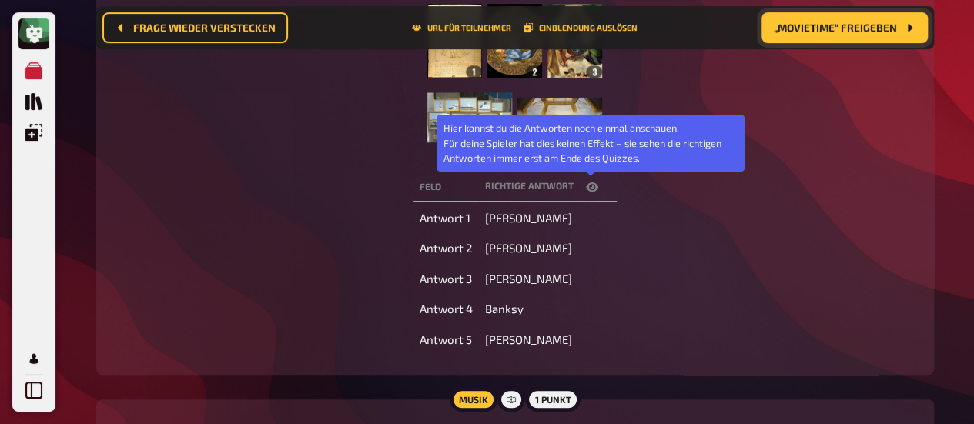
click at [588, 191] on icon "button" at bounding box center [592, 187] width 12 height 12
click at [587, 195] on button "button" at bounding box center [592, 186] width 37 height 15
click at [592, 189] on icon "button" at bounding box center [592, 186] width 12 height 9
click at [592, 189] on icon "button" at bounding box center [591, 187] width 12 height 10
click at [592, 189] on icon "button" at bounding box center [592, 186] width 12 height 9
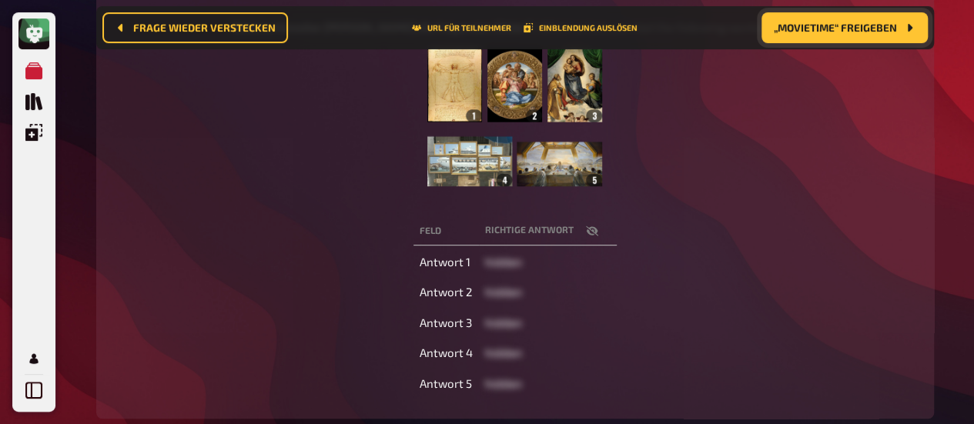
scroll to position [243, 0]
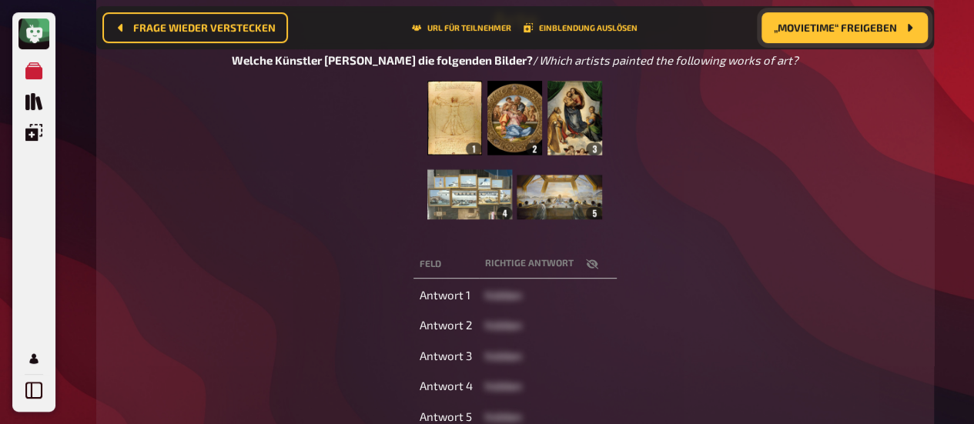
click at [803, 30] on span "„Movietime“ freigeben" at bounding box center [835, 27] width 123 height 11
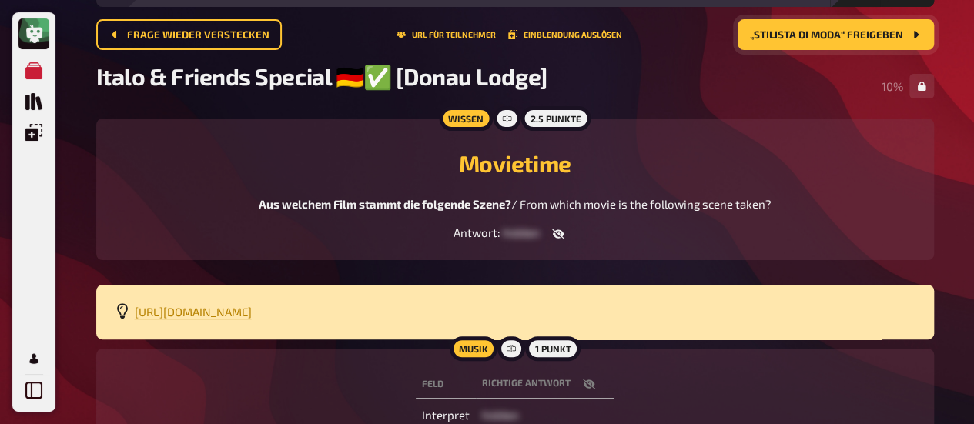
scroll to position [89, 0]
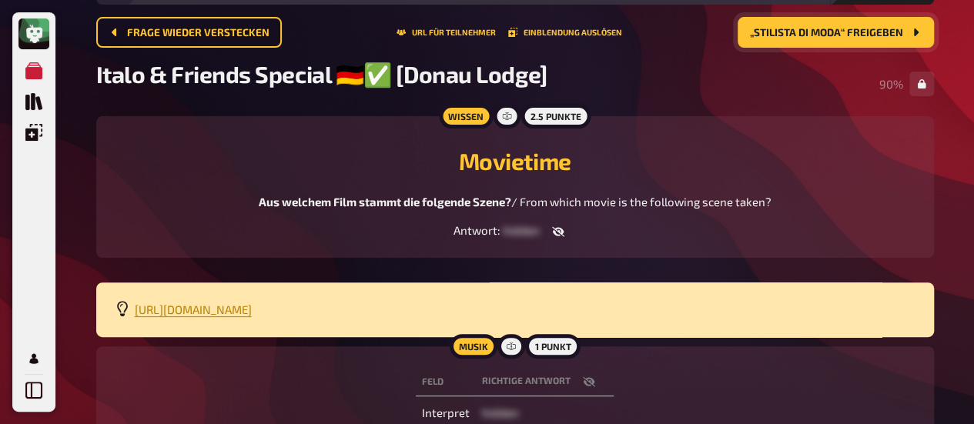
click at [786, 38] on span "„Stilista di moda“ freigeben" at bounding box center [826, 33] width 153 height 11
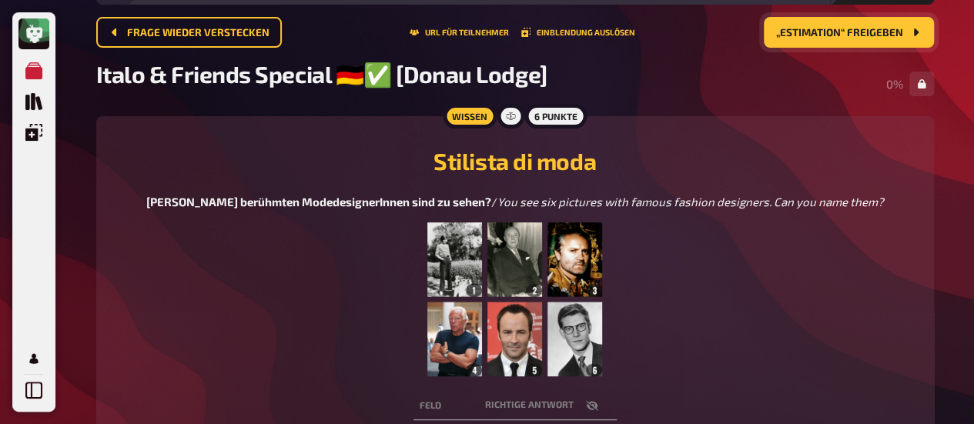
click at [487, 310] on img at bounding box center [514, 300] width 174 height 154
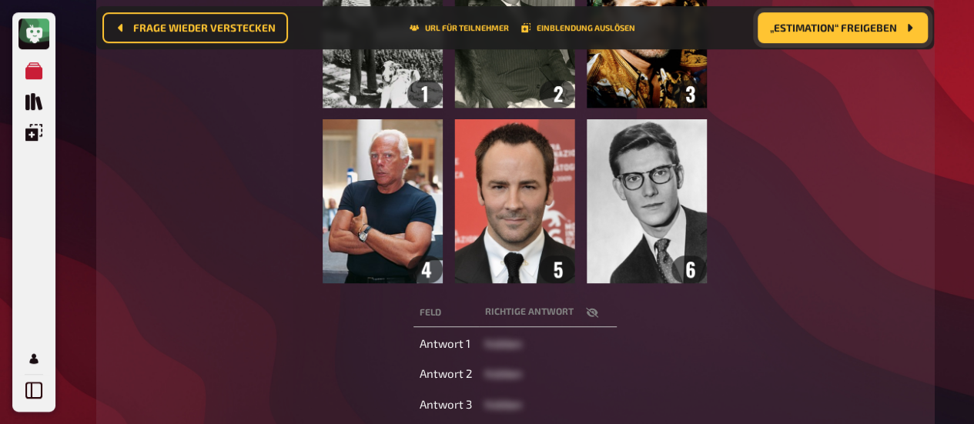
scroll to position [487, 0]
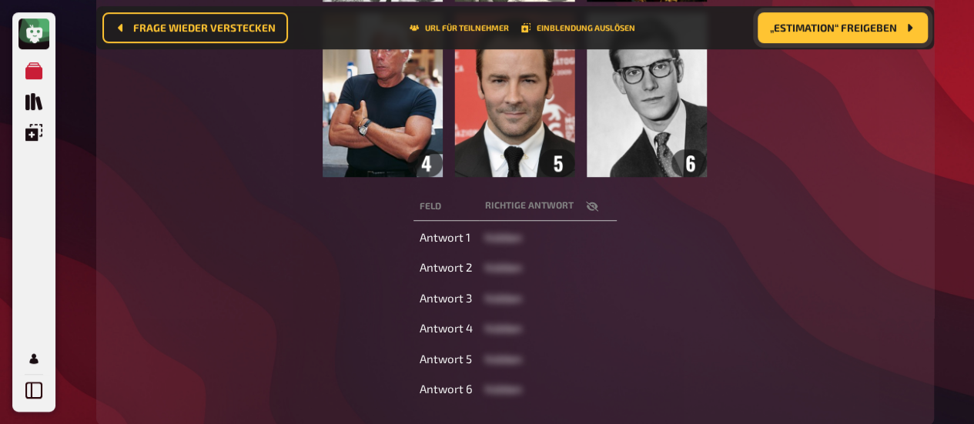
click at [594, 213] on icon "button" at bounding box center [592, 206] width 12 height 12
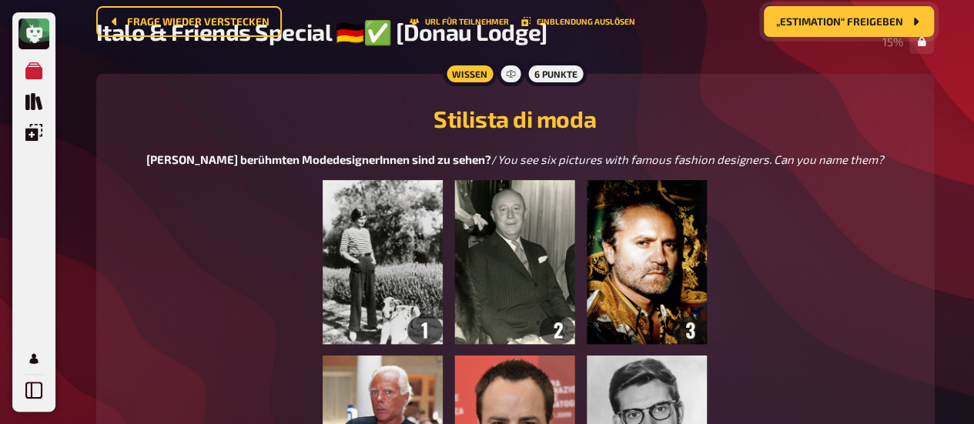
scroll to position [0, 0]
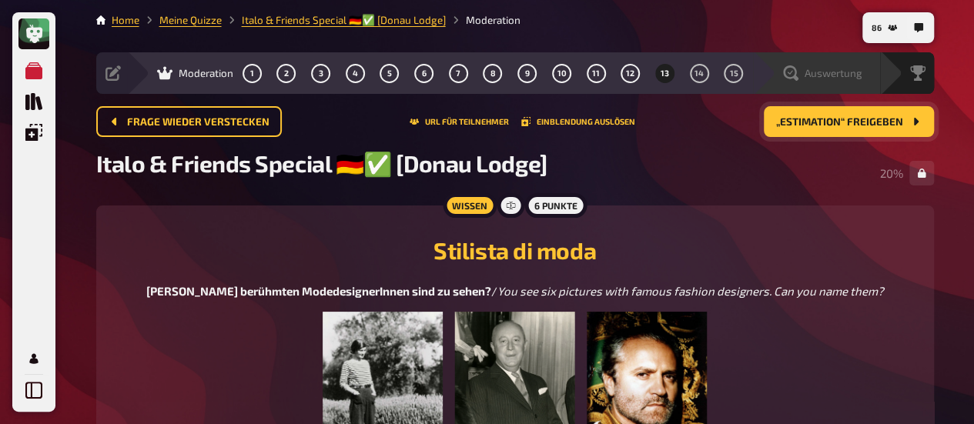
click at [810, 76] on span "Auswertung" at bounding box center [834, 73] width 58 height 12
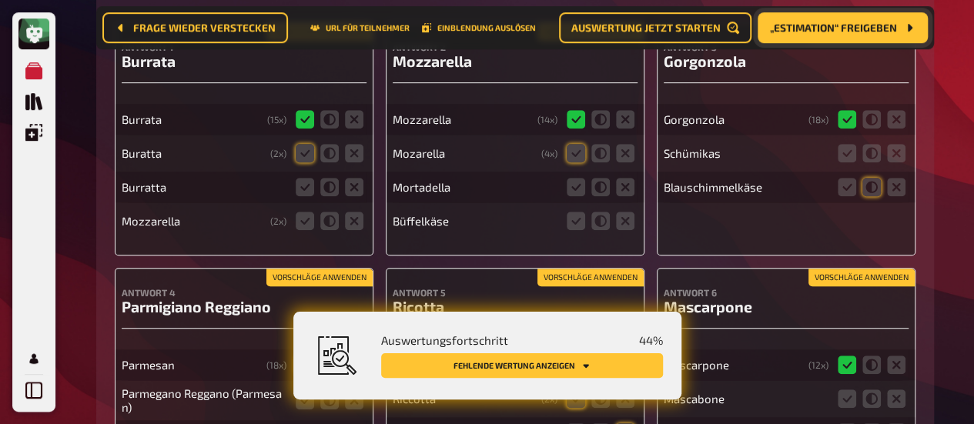
scroll to position [397, 0]
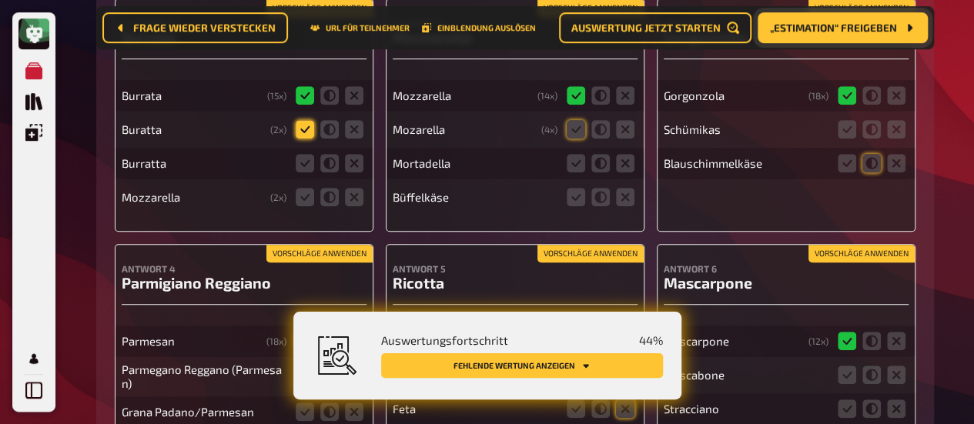
click at [297, 130] on icon at bounding box center [305, 129] width 18 height 18
click at [0, 0] on input "radio" at bounding box center [0, 0] width 0 height 0
click at [303, 169] on icon at bounding box center [305, 163] width 18 height 18
click at [0, 0] on input "radio" at bounding box center [0, 0] width 0 height 0
click at [351, 206] on icon at bounding box center [354, 197] width 18 height 18
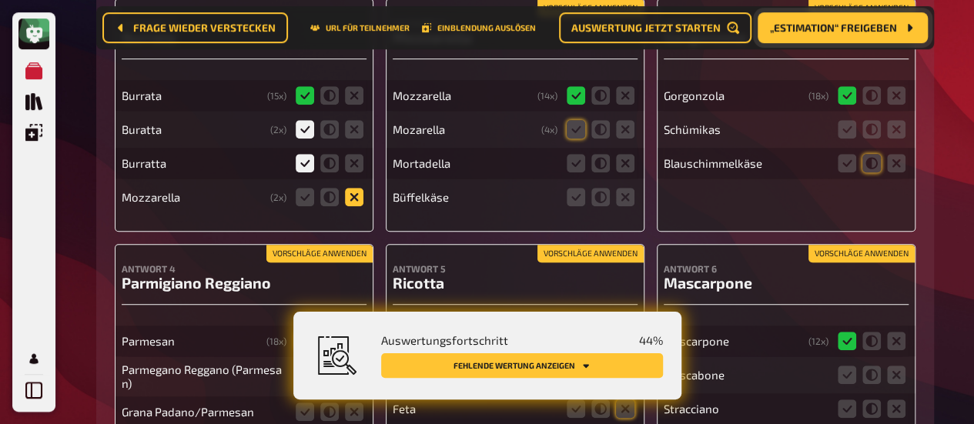
click at [0, 0] on input "radio" at bounding box center [0, 0] width 0 height 0
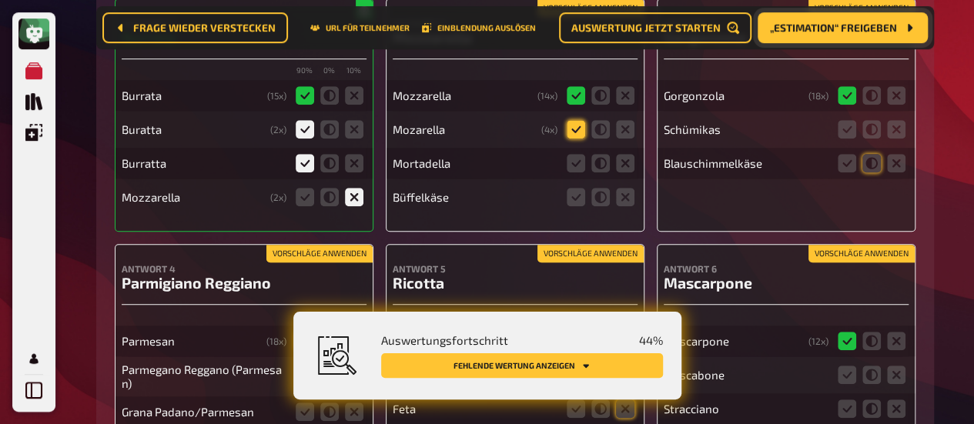
click at [572, 139] on icon at bounding box center [576, 129] width 18 height 18
click at [0, 0] on input "radio" at bounding box center [0, 0] width 0 height 0
click at [619, 166] on icon at bounding box center [625, 163] width 18 height 18
click at [0, 0] on input "radio" at bounding box center [0, 0] width 0 height 0
click at [618, 199] on icon at bounding box center [625, 197] width 18 height 18
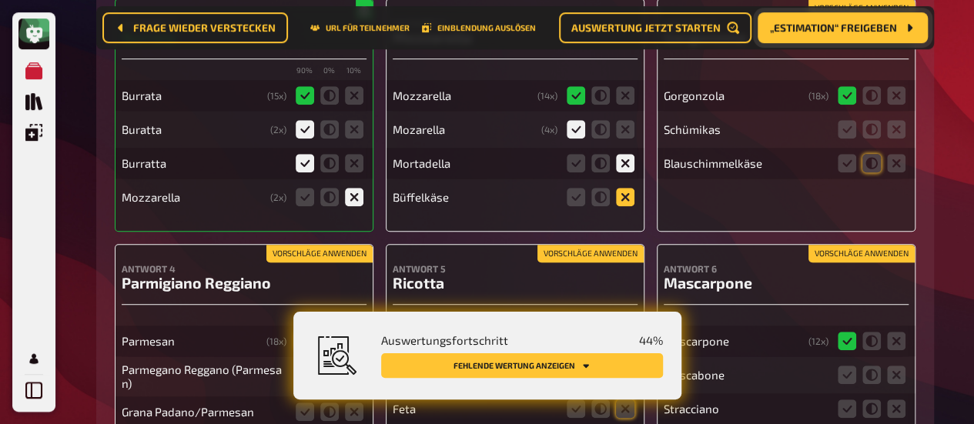
click at [0, 0] on input "radio" at bounding box center [0, 0] width 0 height 0
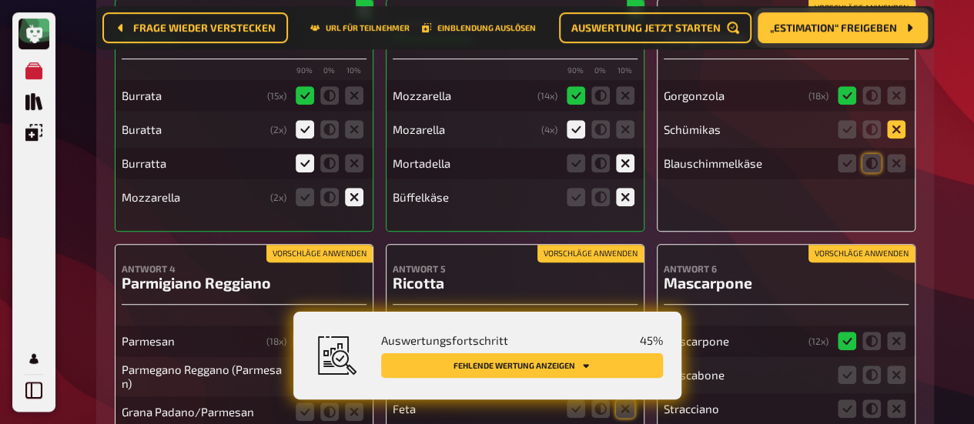
click at [893, 130] on icon at bounding box center [896, 129] width 18 height 18
click at [0, 0] on input "radio" at bounding box center [0, 0] width 0 height 0
click at [894, 164] on icon at bounding box center [896, 163] width 18 height 18
click at [0, 0] on input "radio" at bounding box center [0, 0] width 0 height 0
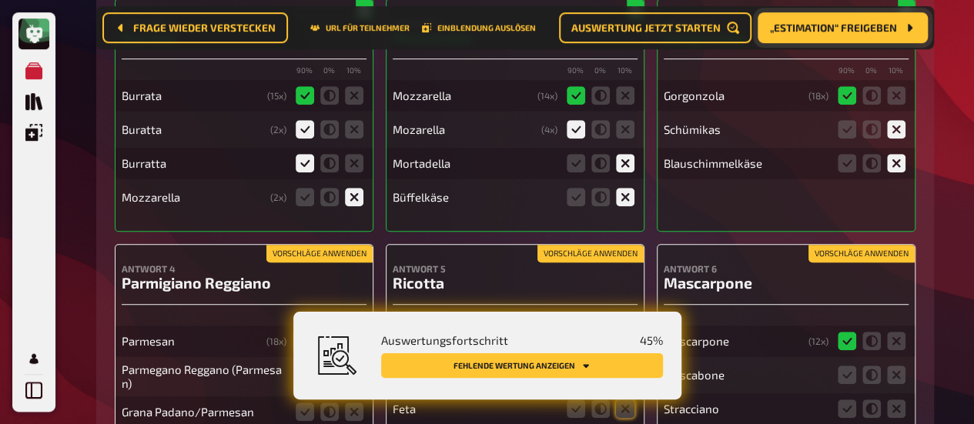
click at [872, 155] on fieldset at bounding box center [872, 163] width 74 height 25
click at [868, 165] on icon at bounding box center [871, 163] width 18 height 18
click at [0, 0] on input "radio" at bounding box center [0, 0] width 0 height 0
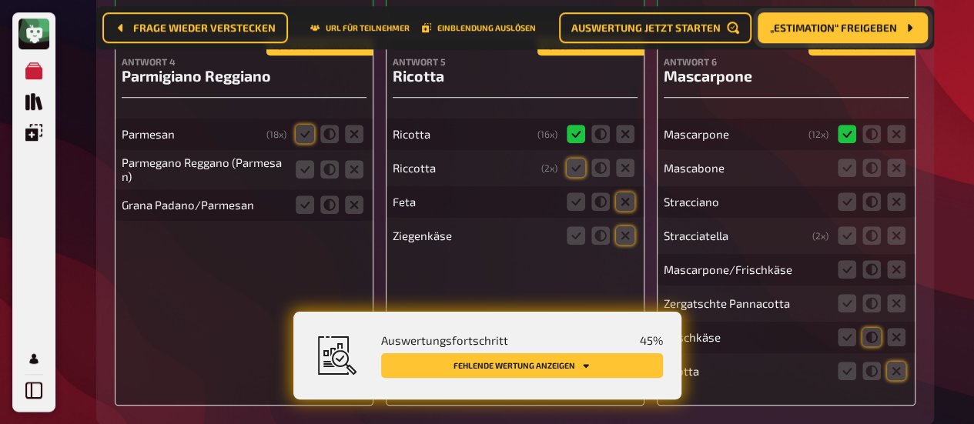
scroll to position [628, 0]
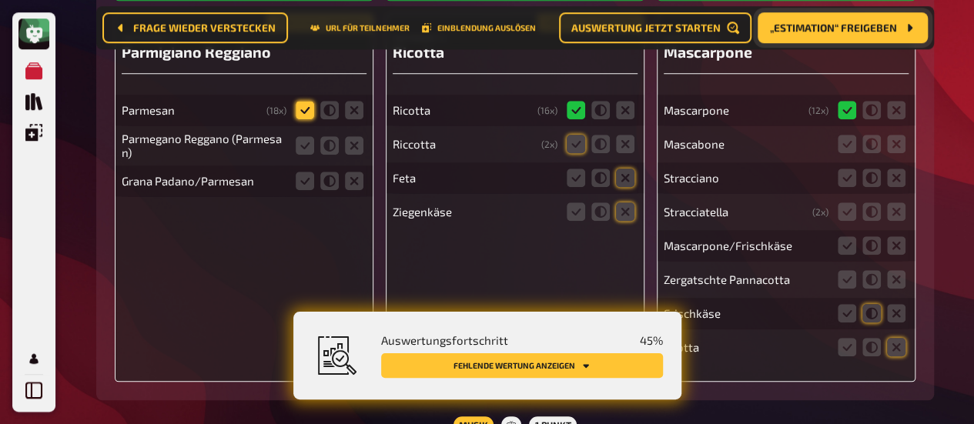
click at [297, 116] on icon at bounding box center [305, 110] width 18 height 18
click at [0, 0] on input "radio" at bounding box center [0, 0] width 0 height 0
click at [296, 147] on icon at bounding box center [305, 145] width 18 height 18
click at [0, 0] on input "radio" at bounding box center [0, 0] width 0 height 0
click at [299, 190] on icon at bounding box center [305, 181] width 18 height 18
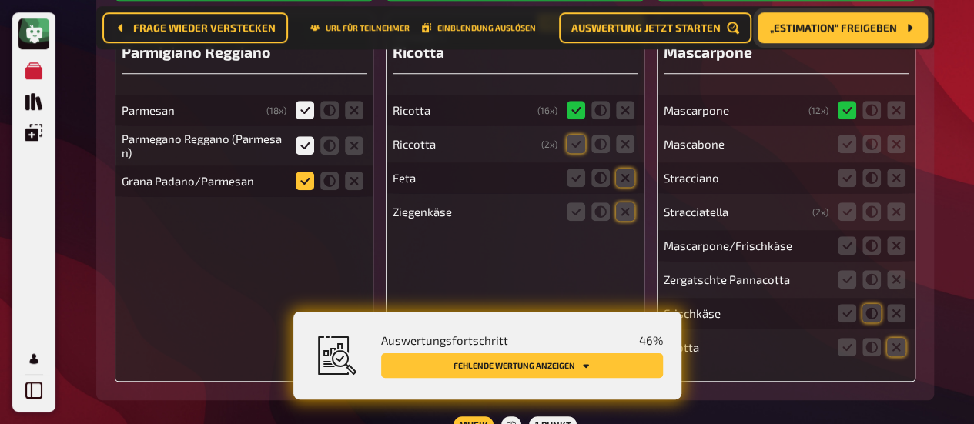
click at [0, 0] on input "radio" at bounding box center [0, 0] width 0 height 0
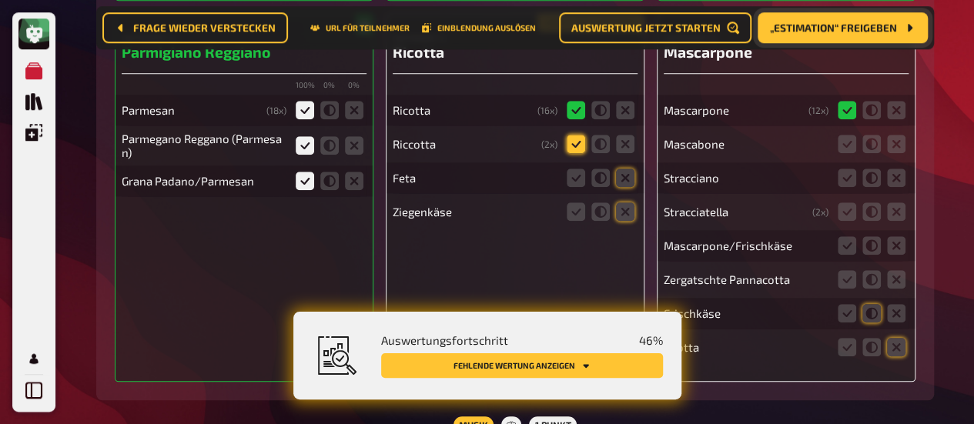
click at [575, 139] on icon at bounding box center [576, 144] width 18 height 18
click at [0, 0] on input "radio" at bounding box center [0, 0] width 0 height 0
click at [623, 185] on icon at bounding box center [625, 178] width 18 height 18
click at [0, 0] on input "radio" at bounding box center [0, 0] width 0 height 0
click at [621, 219] on icon at bounding box center [625, 212] width 18 height 18
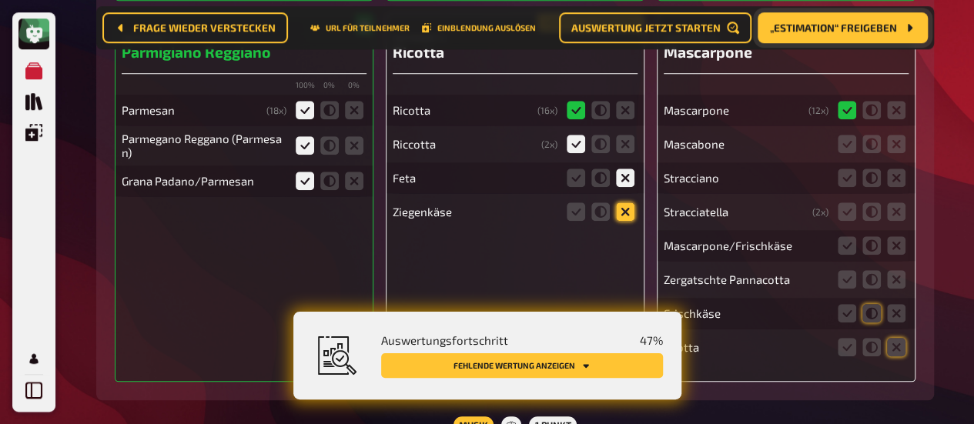
click at [0, 0] on input "radio" at bounding box center [0, 0] width 0 height 0
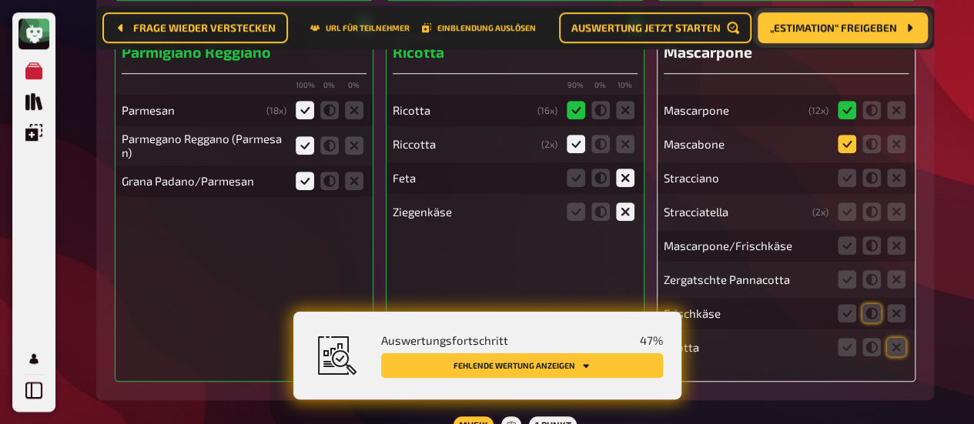
click at [843, 144] on icon at bounding box center [847, 144] width 18 height 18
click at [0, 0] on input "radio" at bounding box center [0, 0] width 0 height 0
click at [903, 182] on icon at bounding box center [896, 178] width 18 height 18
click at [0, 0] on input "radio" at bounding box center [0, 0] width 0 height 0
click at [900, 218] on icon at bounding box center [896, 212] width 18 height 18
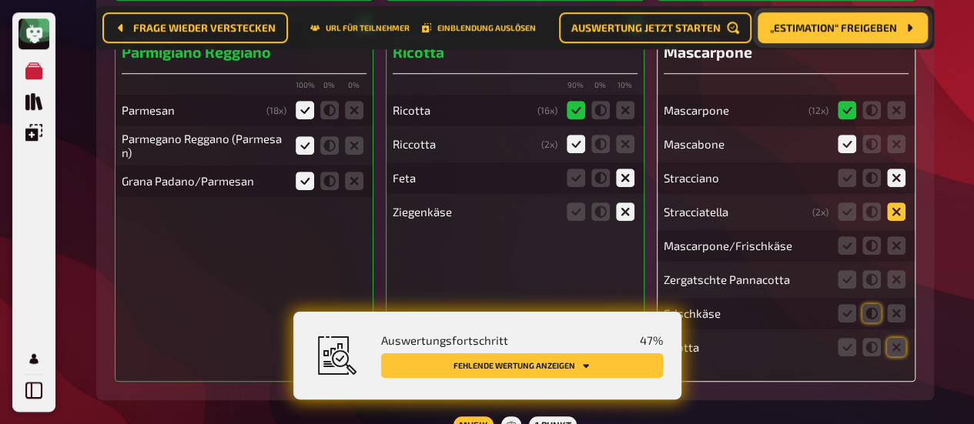
click at [0, 0] on input "radio" at bounding box center [0, 0] width 0 height 0
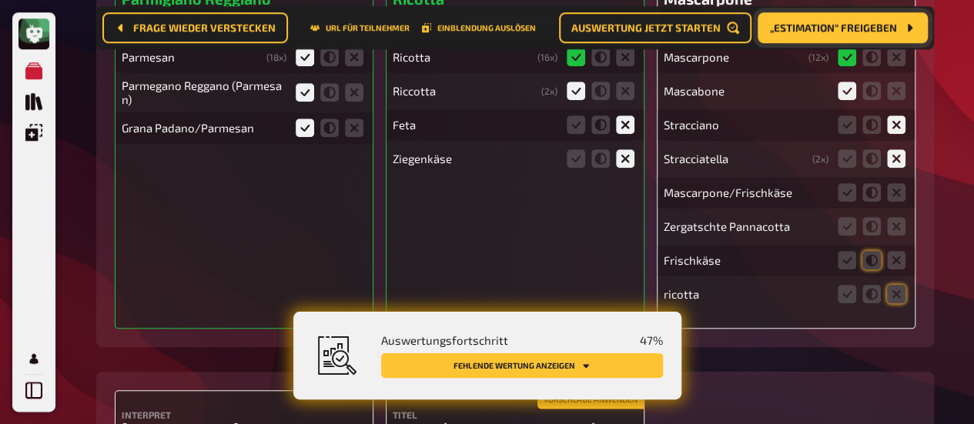
scroll to position [705, 0]
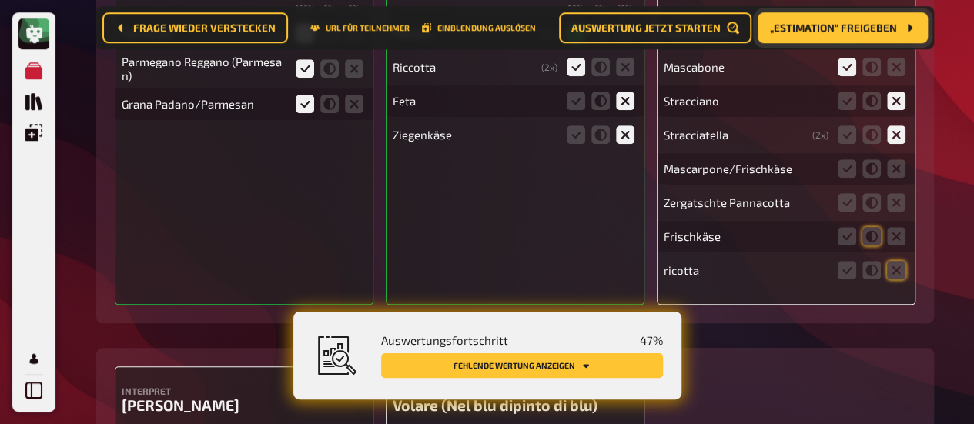
click at [835, 176] on fieldset at bounding box center [872, 168] width 74 height 25
click at [844, 173] on icon at bounding box center [847, 168] width 18 height 18
click at [0, 0] on input "radio" at bounding box center [0, 0] width 0 height 0
click at [892, 234] on icon at bounding box center [896, 236] width 18 height 18
click at [0, 0] on input "radio" at bounding box center [0, 0] width 0 height 0
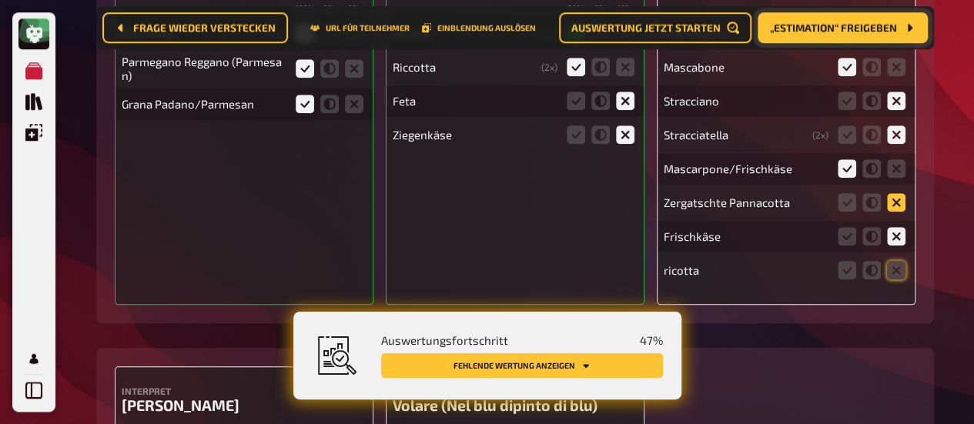
click at [902, 199] on icon at bounding box center [896, 202] width 18 height 18
click at [0, 0] on input "radio" at bounding box center [0, 0] width 0 height 0
click at [896, 272] on icon at bounding box center [896, 270] width 18 height 18
click at [0, 0] on input "radio" at bounding box center [0, 0] width 0 height 0
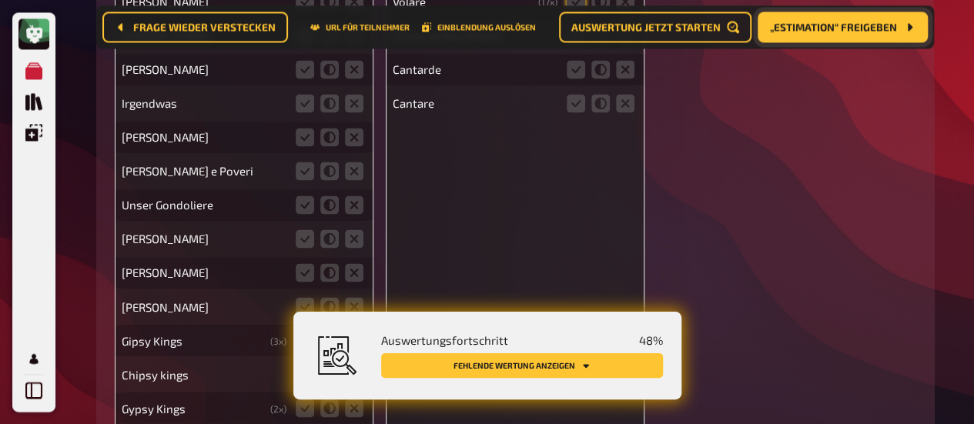
scroll to position [1013, 0]
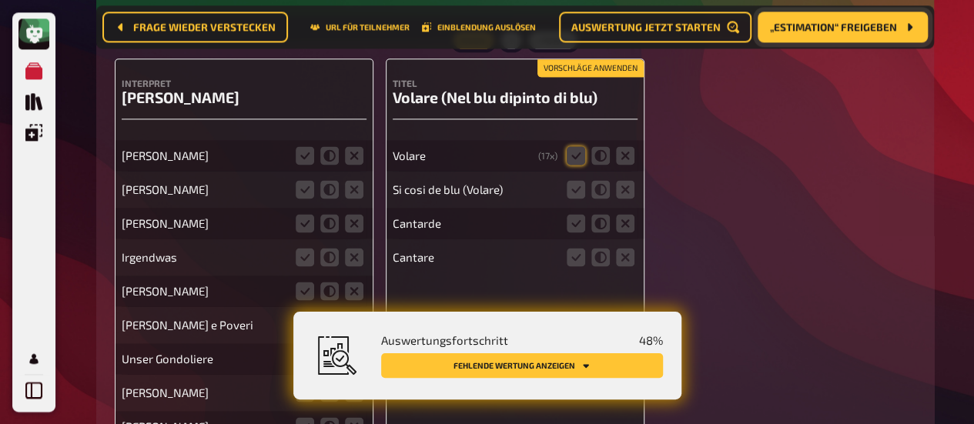
drag, startPoint x: 570, startPoint y: 161, endPoint x: 563, endPoint y: 167, distance: 9.3
click at [570, 162] on icon at bounding box center [576, 155] width 18 height 18
click at [0, 0] on input "radio" at bounding box center [0, 0] width 0 height 0
click at [578, 197] on icon at bounding box center [576, 189] width 18 height 18
click at [0, 0] on input "radio" at bounding box center [0, 0] width 0 height 0
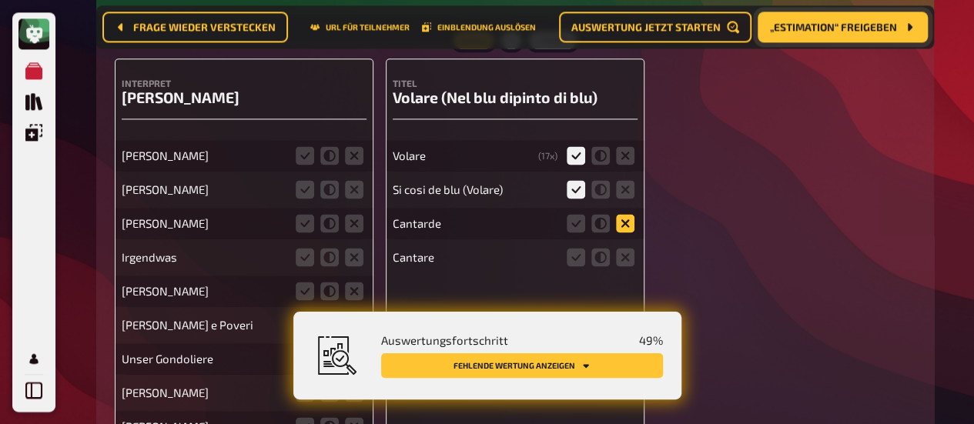
click at [631, 226] on icon at bounding box center [625, 223] width 18 height 18
click at [0, 0] on input "radio" at bounding box center [0, 0] width 0 height 0
click at [629, 256] on icon at bounding box center [625, 257] width 18 height 18
click at [0, 0] on input "radio" at bounding box center [0, 0] width 0 height 0
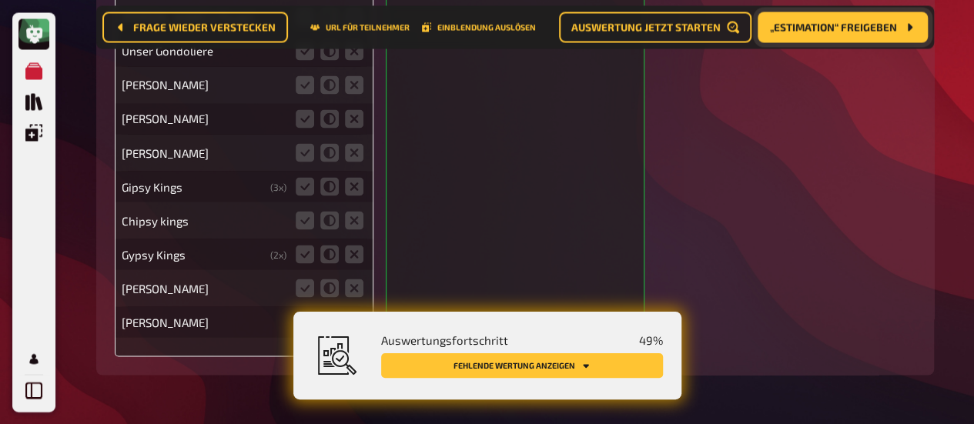
scroll to position [1398, 0]
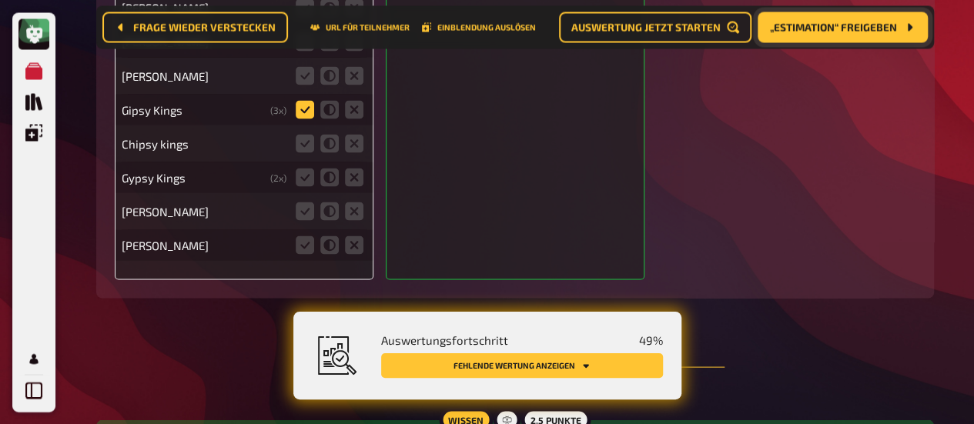
click at [309, 118] on icon at bounding box center [305, 109] width 18 height 18
click at [0, 0] on input "radio" at bounding box center [0, 0] width 0 height 0
click at [304, 145] on icon at bounding box center [305, 143] width 18 height 18
click at [0, 0] on input "radio" at bounding box center [0, 0] width 0 height 0
click at [305, 179] on icon at bounding box center [305, 177] width 18 height 18
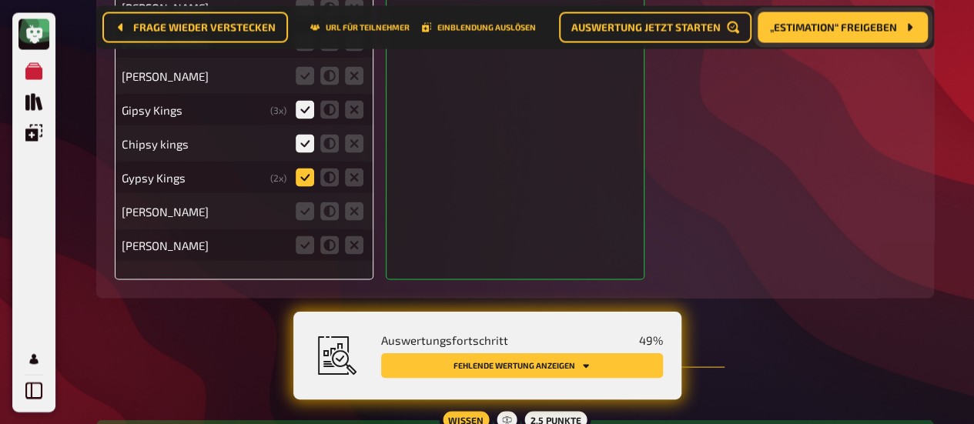
click at [0, 0] on input "radio" at bounding box center [0, 0] width 0 height 0
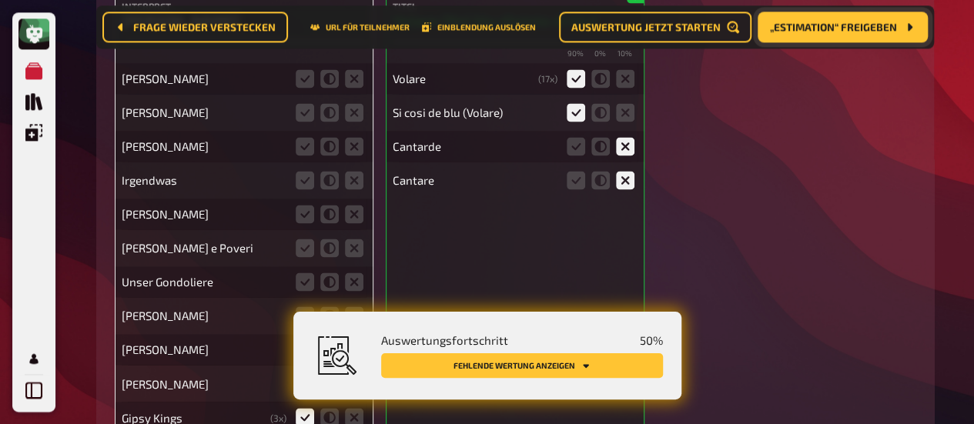
scroll to position [1013, 0]
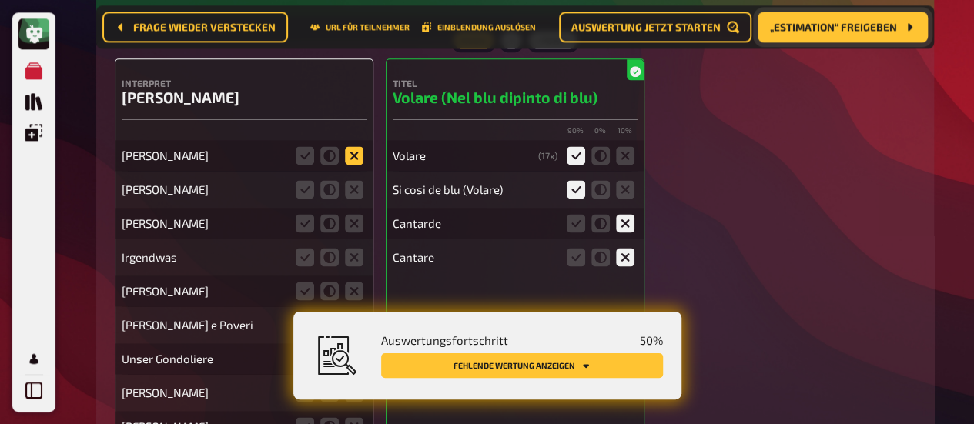
click at [350, 155] on icon at bounding box center [354, 155] width 18 height 18
click at [0, 0] on input "radio" at bounding box center [0, 0] width 0 height 0
click at [343, 186] on fieldset at bounding box center [330, 189] width 74 height 25
click at [367, 226] on div "Interpret [PERSON_NAME] [PERSON_NAME] [PERSON_NAME] [PERSON_NAME] Irgendwas [PE…" at bounding box center [244, 362] width 259 height 606
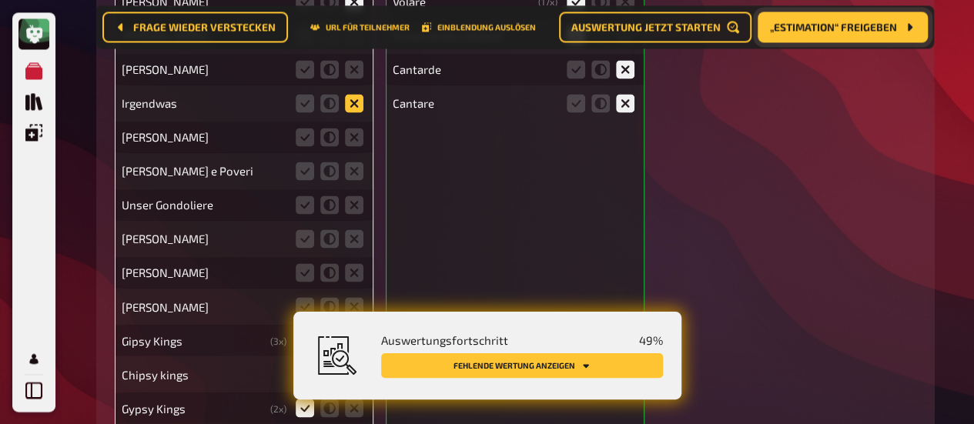
click at [353, 112] on icon at bounding box center [354, 103] width 18 height 18
click at [0, 0] on input "radio" at bounding box center [0, 0] width 0 height 0
click at [350, 71] on icon at bounding box center [354, 69] width 18 height 18
click at [0, 0] on input "radio" at bounding box center [0, 0] width 0 height 0
click at [352, 133] on icon at bounding box center [354, 137] width 18 height 18
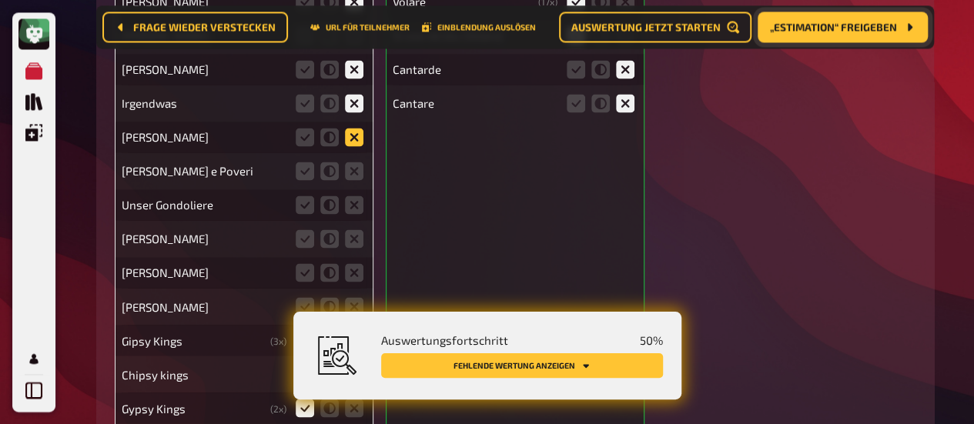
click at [0, 0] on input "radio" at bounding box center [0, 0] width 0 height 0
click at [357, 169] on icon at bounding box center [354, 171] width 18 height 18
click at [0, 0] on input "radio" at bounding box center [0, 0] width 0 height 0
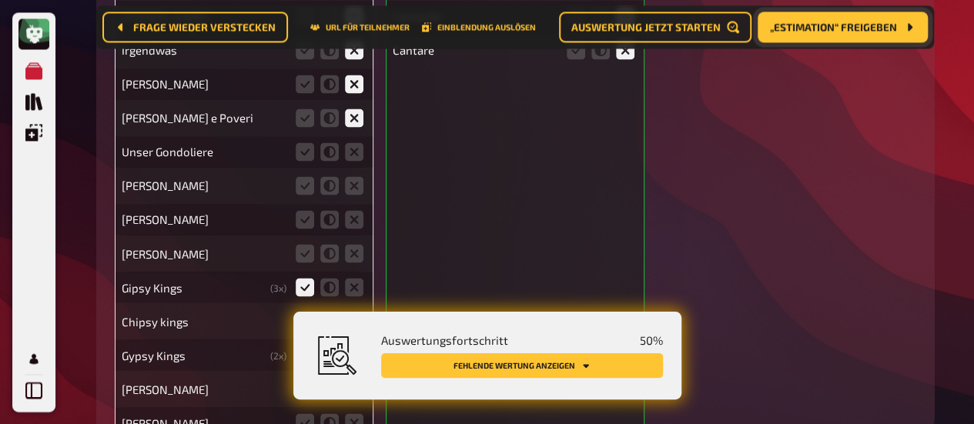
scroll to position [1244, 0]
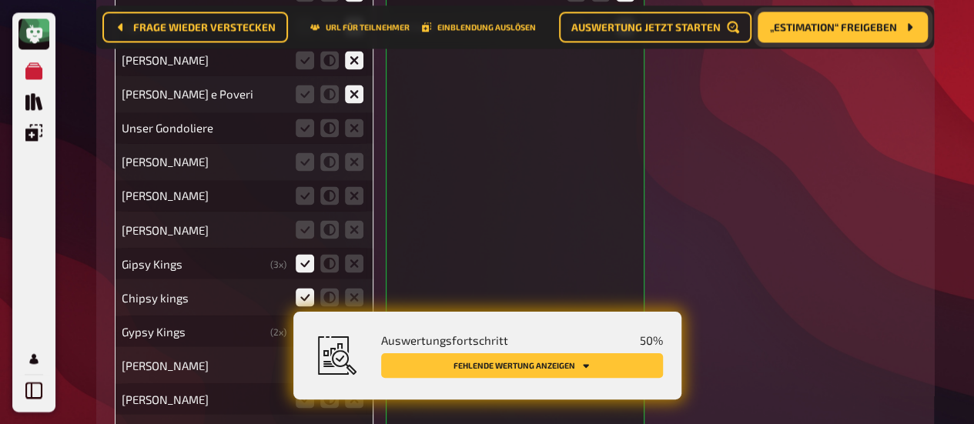
click at [359, 140] on fieldset at bounding box center [330, 128] width 74 height 25
click at [356, 132] on icon at bounding box center [354, 128] width 18 height 18
click at [0, 0] on input "radio" at bounding box center [0, 0] width 0 height 0
click at [353, 166] on icon at bounding box center [354, 161] width 18 height 18
click at [0, 0] on input "radio" at bounding box center [0, 0] width 0 height 0
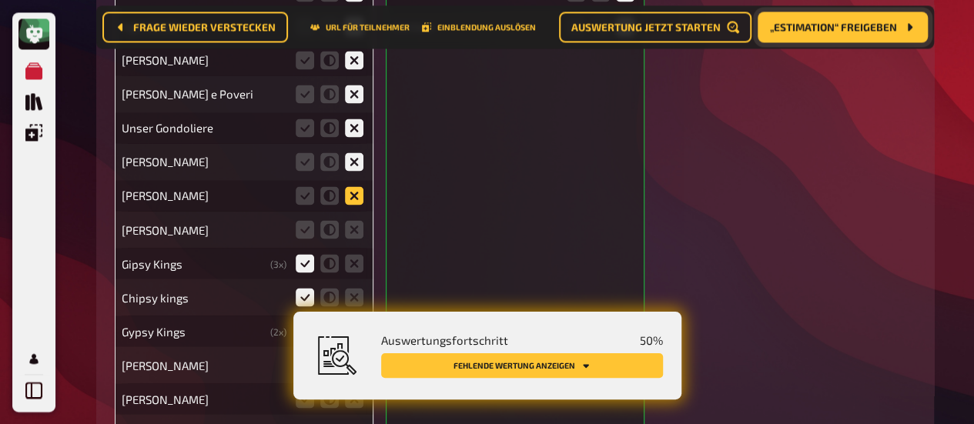
click at [354, 194] on icon at bounding box center [354, 195] width 18 height 18
click at [0, 0] on input "radio" at bounding box center [0, 0] width 0 height 0
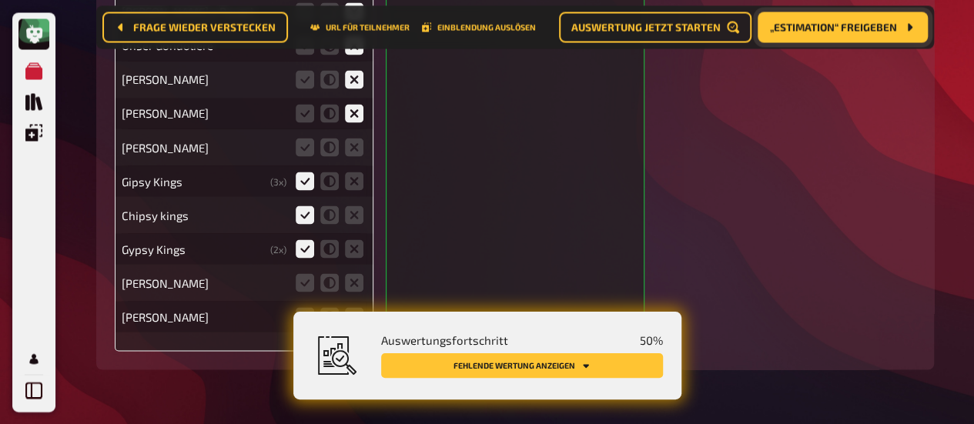
scroll to position [1398, 0]
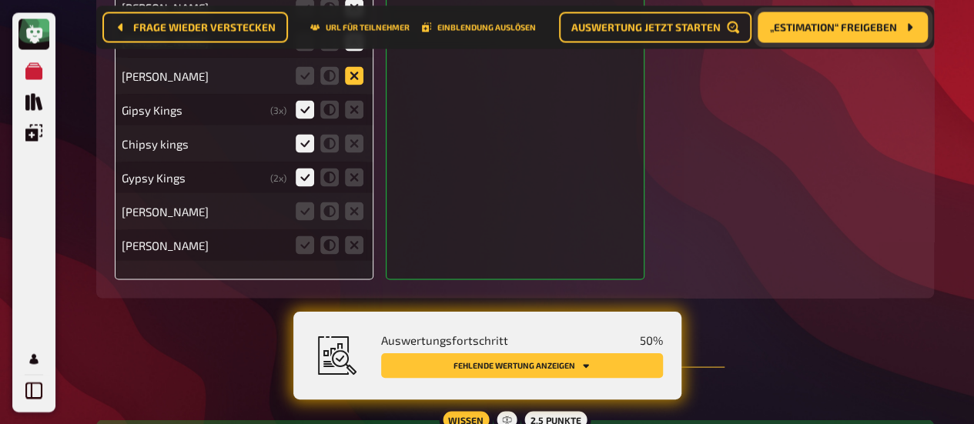
click at [348, 78] on icon at bounding box center [354, 75] width 18 height 18
click at [0, 0] on input "radio" at bounding box center [0, 0] width 0 height 0
click at [347, 211] on icon at bounding box center [354, 211] width 18 height 18
click at [0, 0] on input "radio" at bounding box center [0, 0] width 0 height 0
click at [359, 254] on icon at bounding box center [354, 245] width 18 height 18
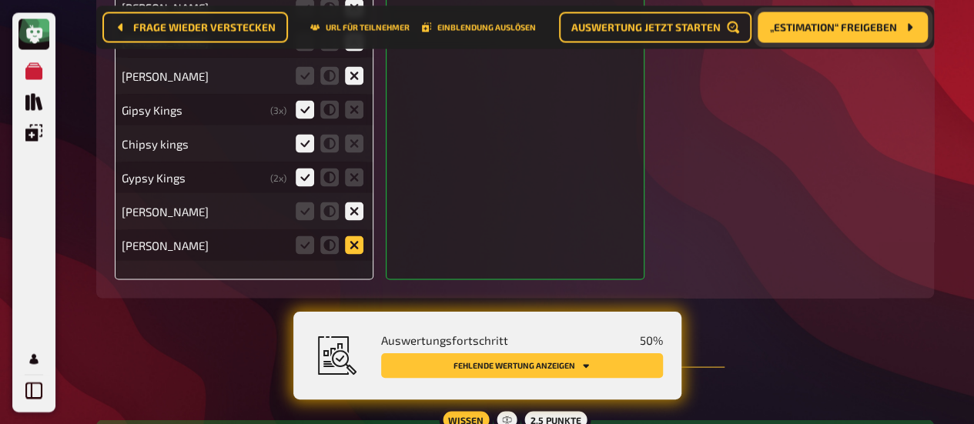
click at [0, 0] on input "radio" at bounding box center [0, 0] width 0 height 0
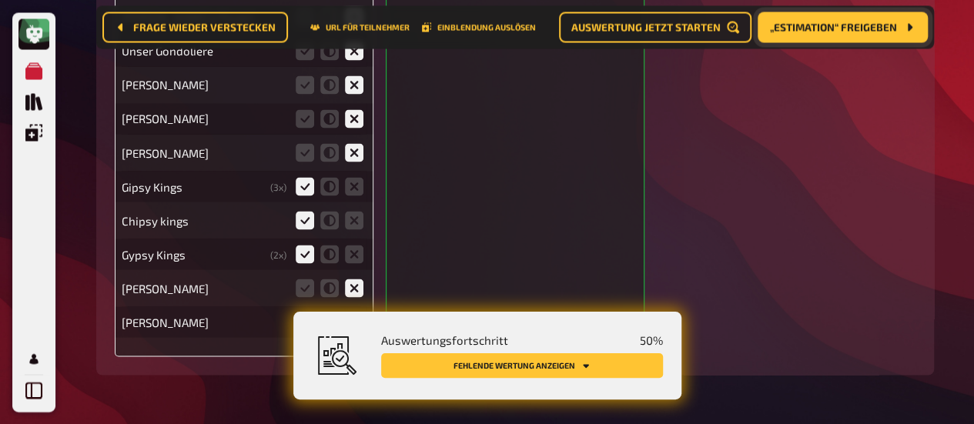
scroll to position [1090, 0]
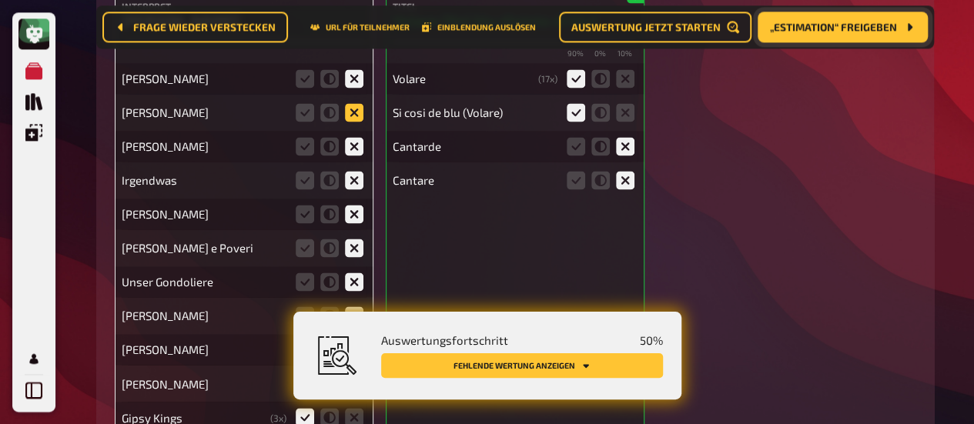
click at [361, 119] on icon at bounding box center [354, 112] width 18 height 18
click at [0, 0] on input "radio" at bounding box center [0, 0] width 0 height 0
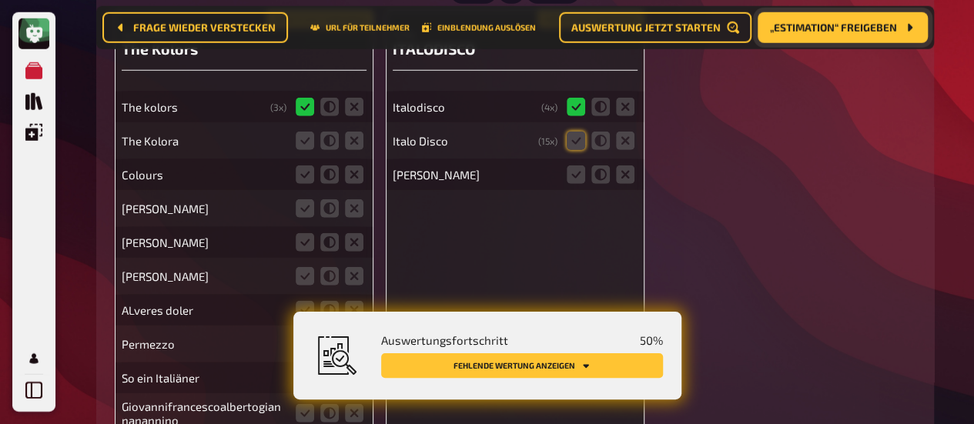
scroll to position [2091, 0]
click at [574, 146] on icon at bounding box center [576, 140] width 18 height 18
click at [0, 0] on input "radio" at bounding box center [0, 0] width 0 height 0
click at [573, 181] on icon at bounding box center [576, 174] width 18 height 18
click at [0, 0] on input "radio" at bounding box center [0, 0] width 0 height 0
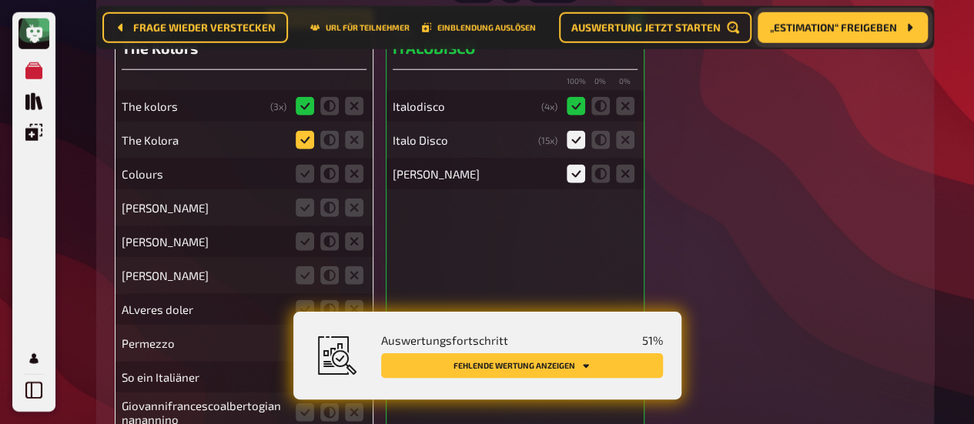
click at [305, 147] on icon at bounding box center [305, 140] width 18 height 18
click at [0, 0] on input "radio" at bounding box center [0, 0] width 0 height 0
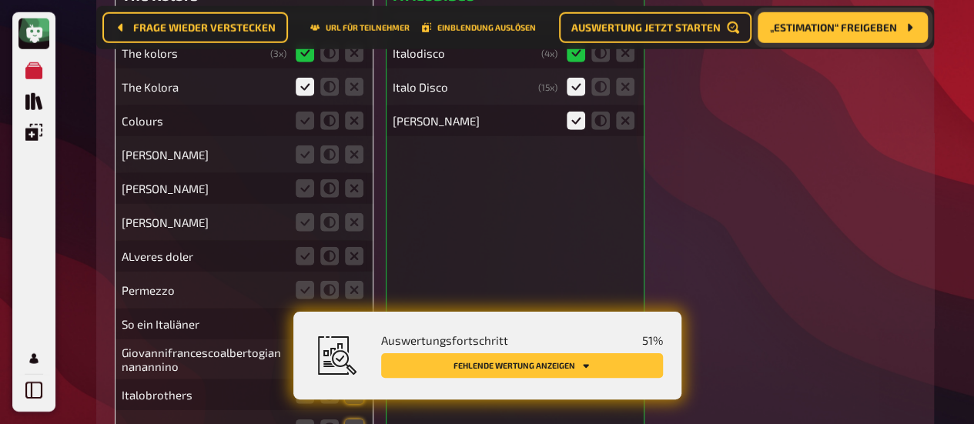
scroll to position [2168, 0]
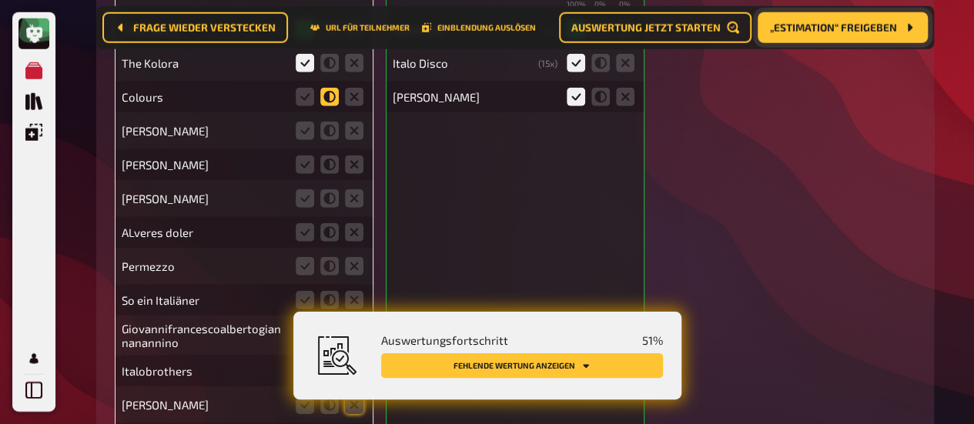
click at [326, 106] on icon at bounding box center [329, 97] width 18 height 18
click at [0, 0] on input "radio" at bounding box center [0, 0] width 0 height 0
click at [354, 136] on icon at bounding box center [354, 131] width 18 height 18
click at [0, 0] on input "radio" at bounding box center [0, 0] width 0 height 0
click at [357, 171] on icon at bounding box center [354, 165] width 18 height 18
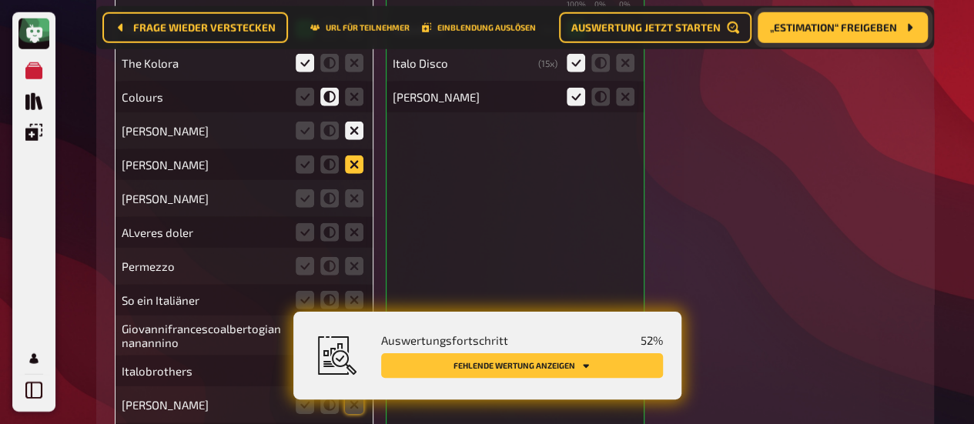
click at [0, 0] on input "radio" at bounding box center [0, 0] width 0 height 0
click at [360, 199] on icon at bounding box center [354, 198] width 18 height 18
click at [0, 0] on input "radio" at bounding box center [0, 0] width 0 height 0
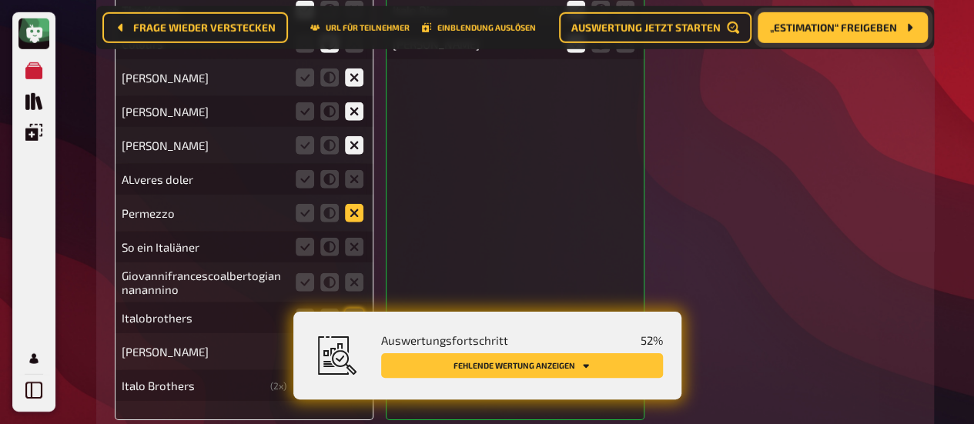
scroll to position [2245, 0]
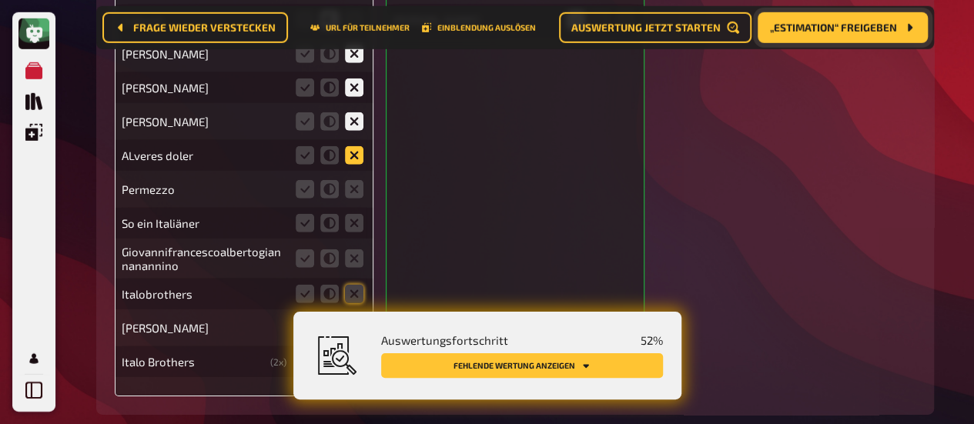
click at [356, 161] on icon at bounding box center [354, 155] width 18 height 18
click at [0, 0] on input "radio" at bounding box center [0, 0] width 0 height 0
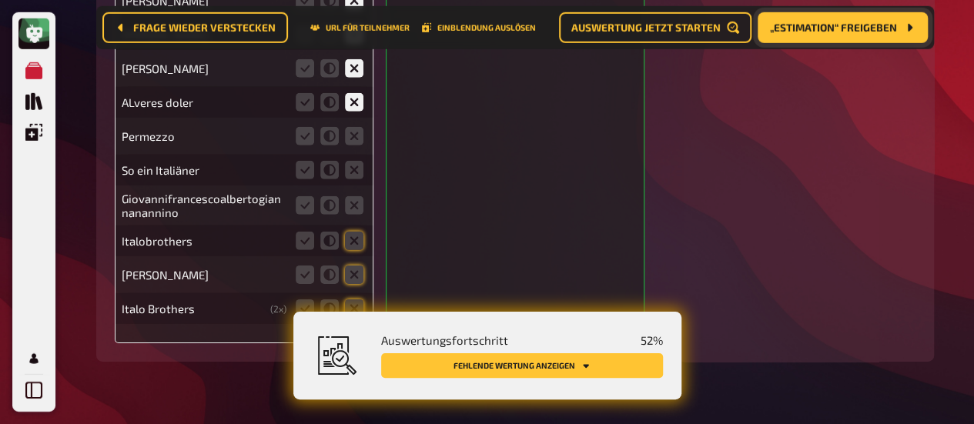
scroll to position [2322, 0]
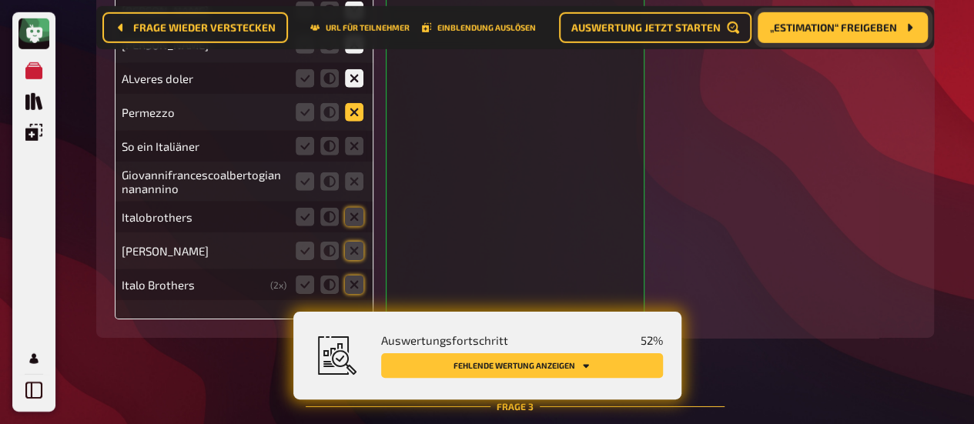
click at [354, 117] on icon at bounding box center [354, 112] width 18 height 18
click at [0, 0] on input "radio" at bounding box center [0, 0] width 0 height 0
click at [353, 149] on icon at bounding box center [354, 146] width 18 height 18
click at [0, 0] on input "radio" at bounding box center [0, 0] width 0 height 0
click at [354, 185] on icon at bounding box center [354, 181] width 18 height 18
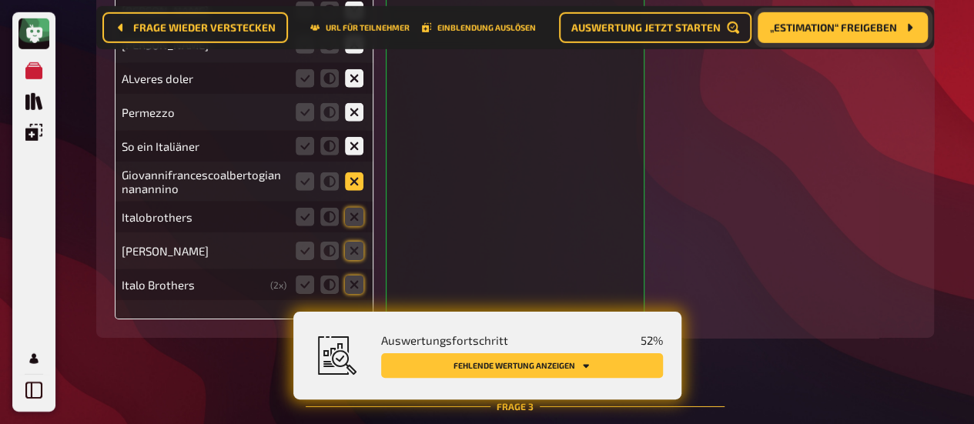
click at [0, 0] on input "radio" at bounding box center [0, 0] width 0 height 0
click at [357, 215] on icon at bounding box center [354, 217] width 18 height 18
click at [0, 0] on input "radio" at bounding box center [0, 0] width 0 height 0
click at [304, 253] on icon at bounding box center [305, 251] width 18 height 18
click at [0, 0] on input "radio" at bounding box center [0, 0] width 0 height 0
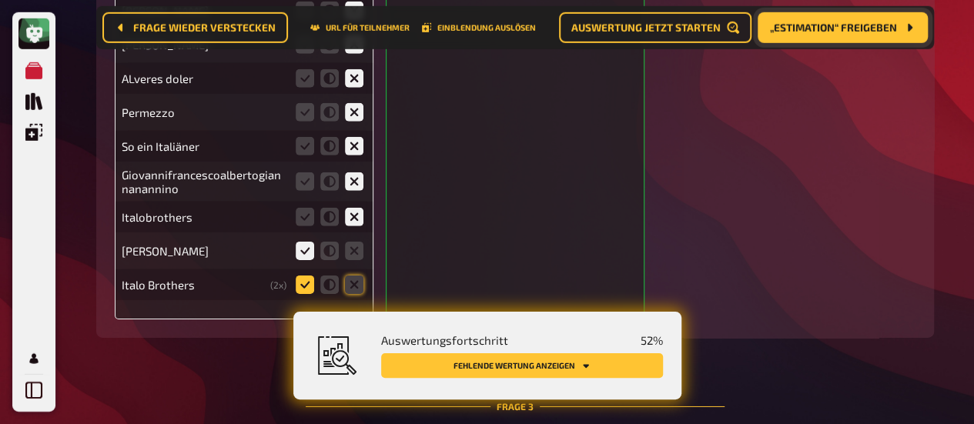
click at [307, 290] on icon at bounding box center [305, 285] width 18 height 18
click at [0, 0] on input "radio" at bounding box center [0, 0] width 0 height 0
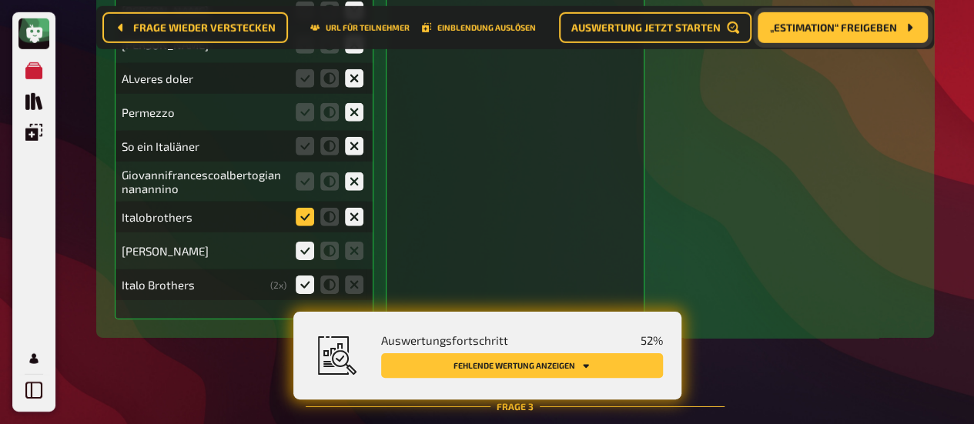
click at [310, 213] on icon at bounding box center [305, 217] width 18 height 18
click at [0, 0] on input "radio" at bounding box center [0, 0] width 0 height 0
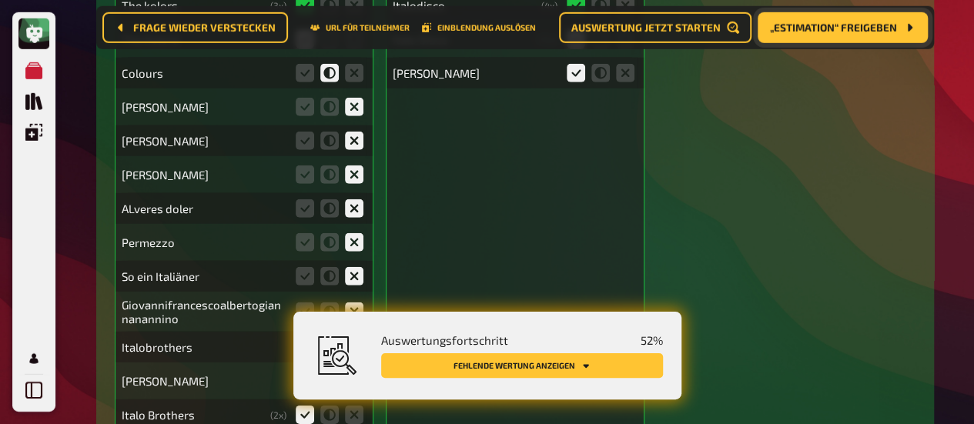
scroll to position [2168, 0]
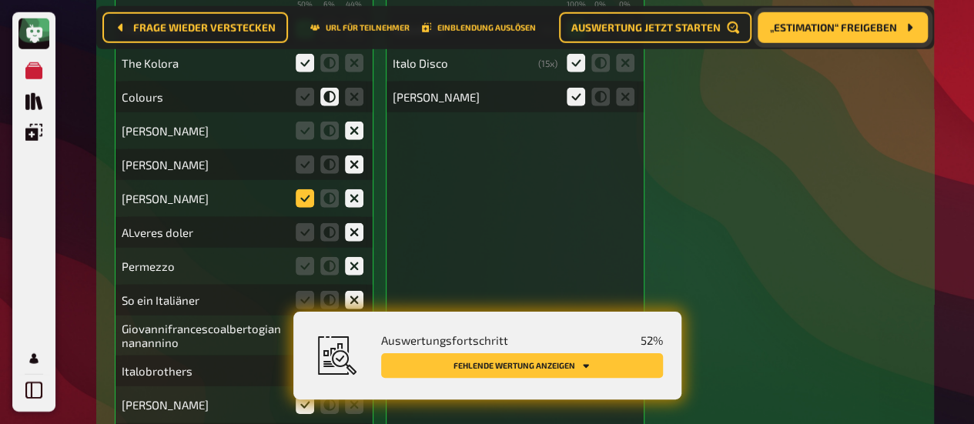
click at [307, 203] on icon at bounding box center [305, 198] width 18 height 18
click at [0, 0] on input "radio" at bounding box center [0, 0] width 0 height 0
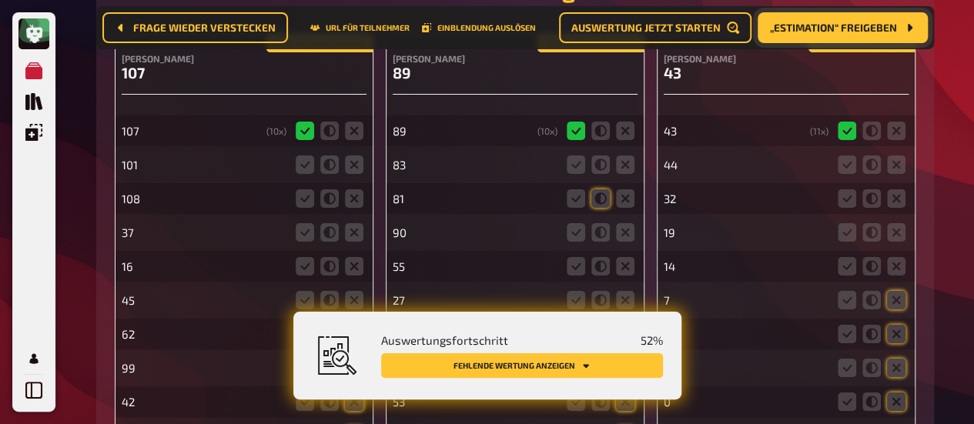
scroll to position [2861, 0]
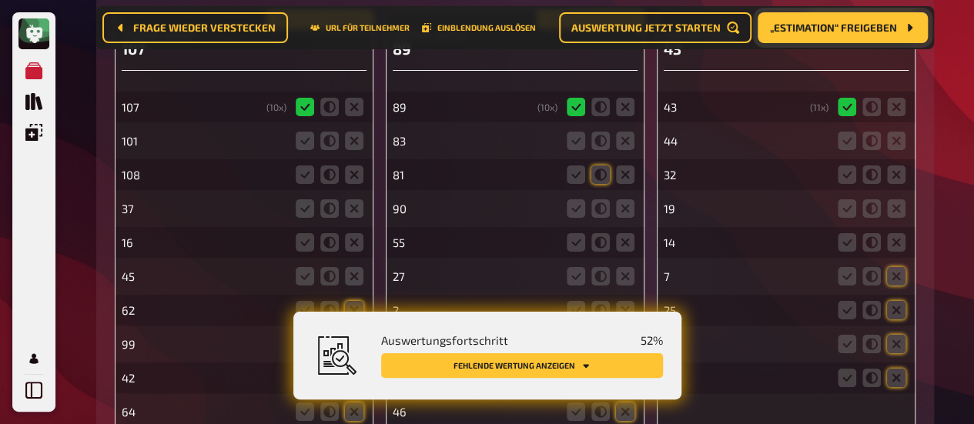
click at [306, 116] on icon at bounding box center [305, 107] width 18 height 18
click at [353, 146] on icon at bounding box center [354, 141] width 18 height 18
click at [0, 0] on input "radio" at bounding box center [0, 0] width 0 height 0
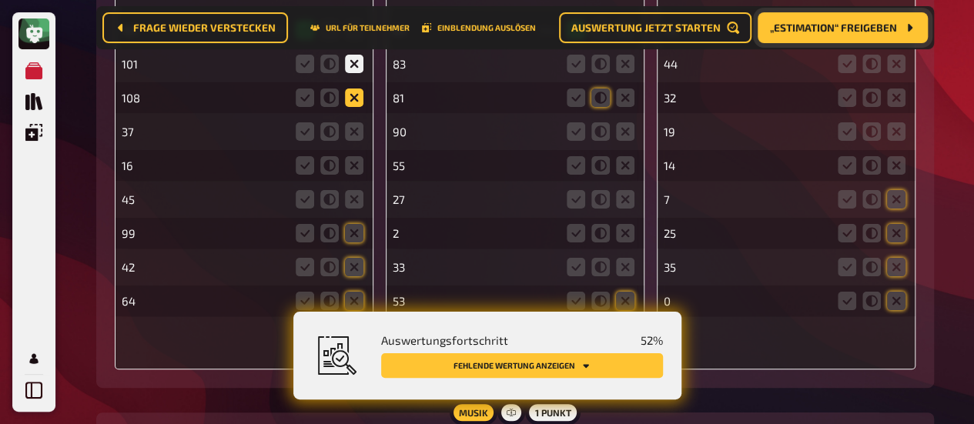
click at [350, 103] on icon at bounding box center [354, 98] width 18 height 18
click at [0, 0] on input "radio" at bounding box center [0, 0] width 0 height 0
click at [358, 139] on icon at bounding box center [354, 131] width 18 height 18
click at [0, 0] on input "radio" at bounding box center [0, 0] width 0 height 0
click at [357, 169] on icon at bounding box center [354, 165] width 18 height 18
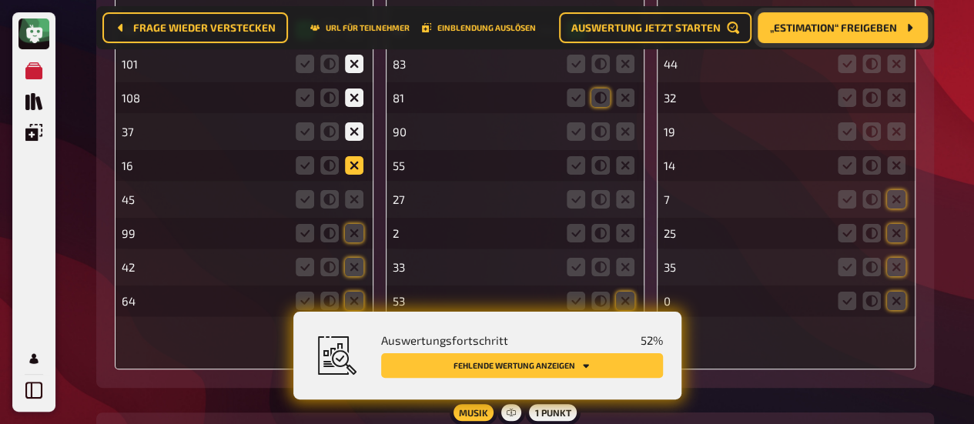
click at [0, 0] on input "radio" at bounding box center [0, 0] width 0 height 0
click at [350, 207] on icon at bounding box center [354, 199] width 18 height 18
click at [0, 0] on input "radio" at bounding box center [0, 0] width 0 height 0
click at [353, 237] on icon at bounding box center [354, 233] width 18 height 18
click at [0, 0] on input "radio" at bounding box center [0, 0] width 0 height 0
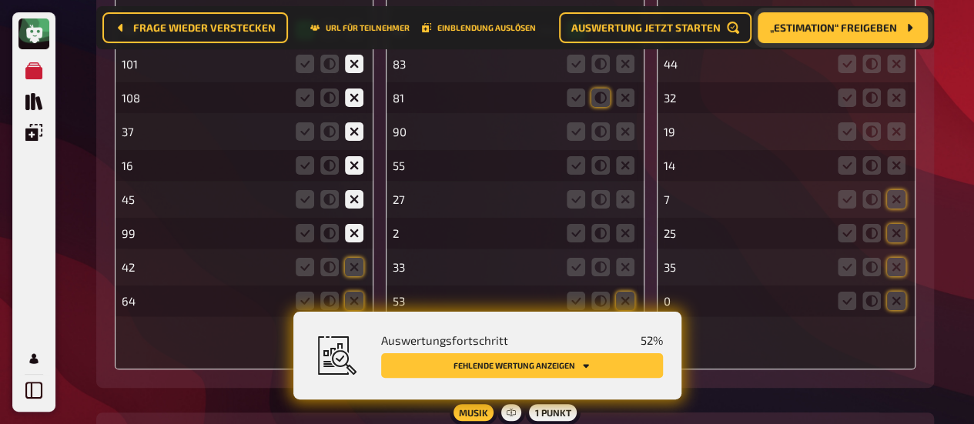
scroll to position [3015, 0]
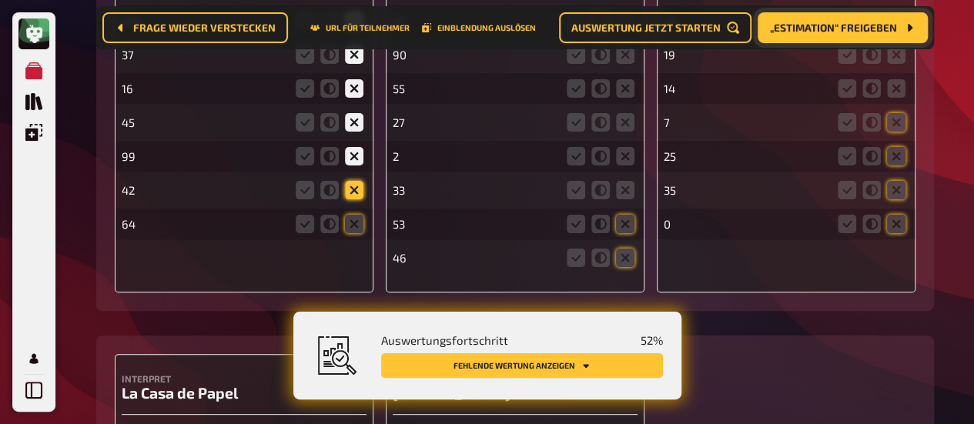
click at [356, 195] on icon at bounding box center [354, 190] width 18 height 18
click at [0, 0] on input "radio" at bounding box center [0, 0] width 0 height 0
click at [345, 230] on icon at bounding box center [354, 224] width 18 height 18
click at [0, 0] on input "radio" at bounding box center [0, 0] width 0 height 0
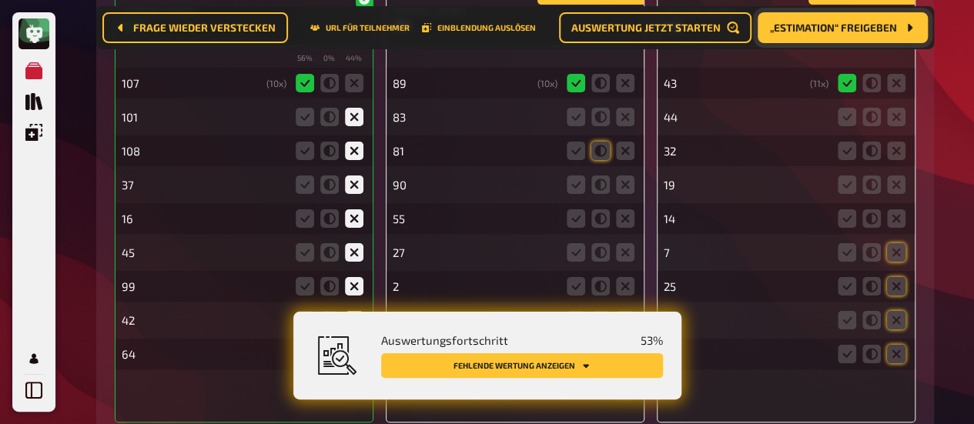
scroll to position [2861, 0]
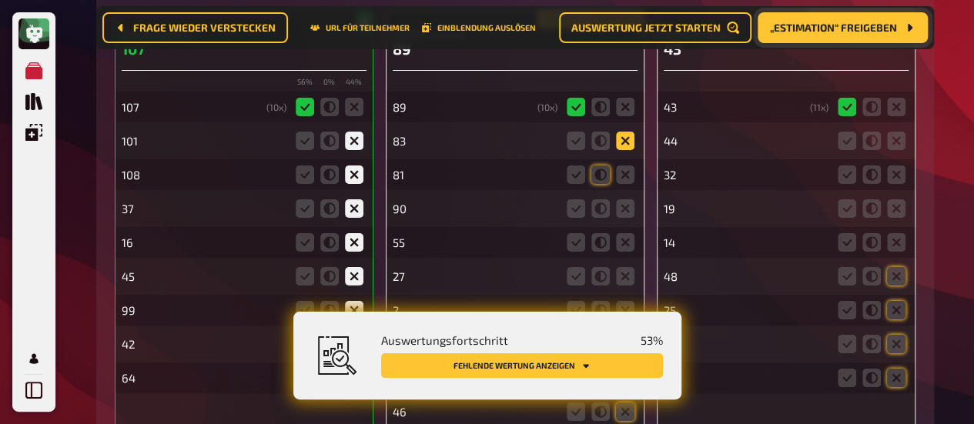
click at [624, 141] on icon at bounding box center [625, 141] width 18 height 18
click at [0, 0] on input "radio" at bounding box center [0, 0] width 0 height 0
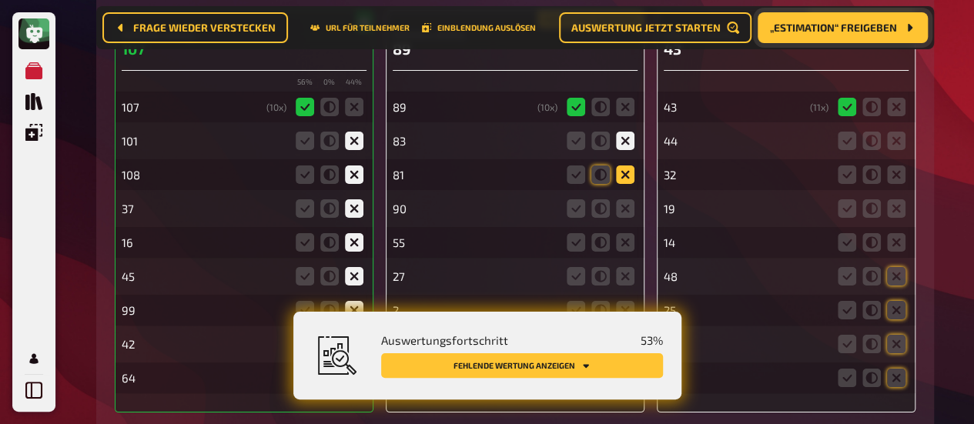
click at [622, 173] on icon at bounding box center [625, 175] width 18 height 18
click at [0, 0] on input "radio" at bounding box center [0, 0] width 0 height 0
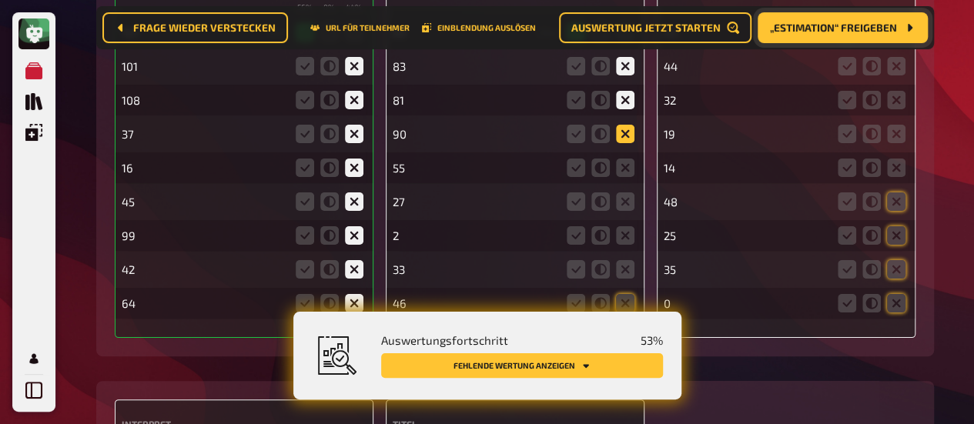
scroll to position [2938, 0]
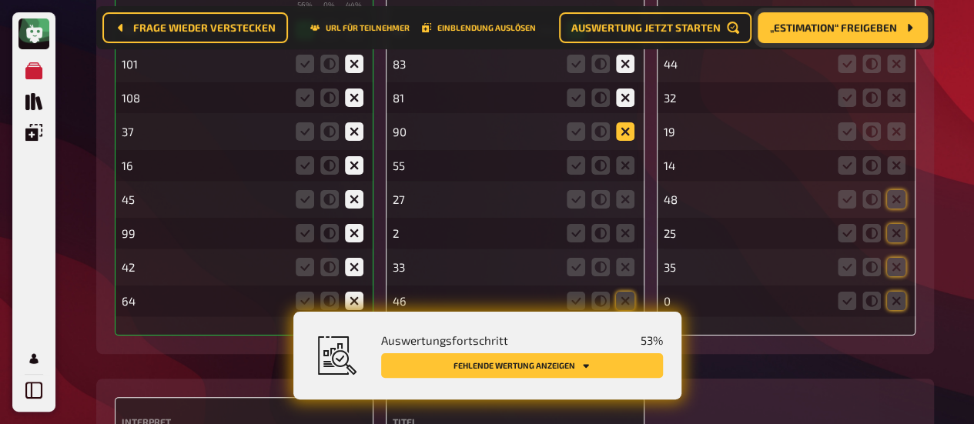
click at [625, 135] on icon at bounding box center [625, 131] width 18 height 18
click at [0, 0] on input "radio" at bounding box center [0, 0] width 0 height 0
click at [625, 172] on icon at bounding box center [625, 165] width 18 height 18
click at [0, 0] on input "radio" at bounding box center [0, 0] width 0 height 0
click at [624, 205] on icon at bounding box center [625, 199] width 18 height 18
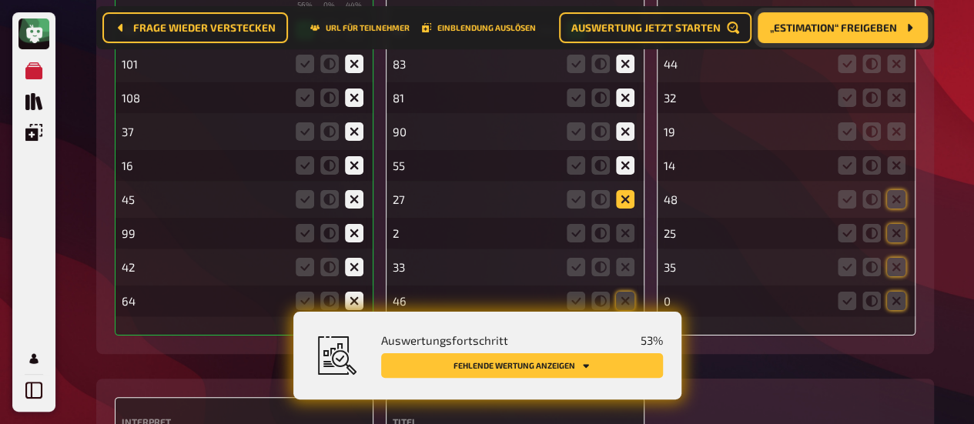
click at [0, 0] on input "radio" at bounding box center [0, 0] width 0 height 0
click at [627, 236] on icon at bounding box center [625, 233] width 18 height 18
click at [0, 0] on input "radio" at bounding box center [0, 0] width 0 height 0
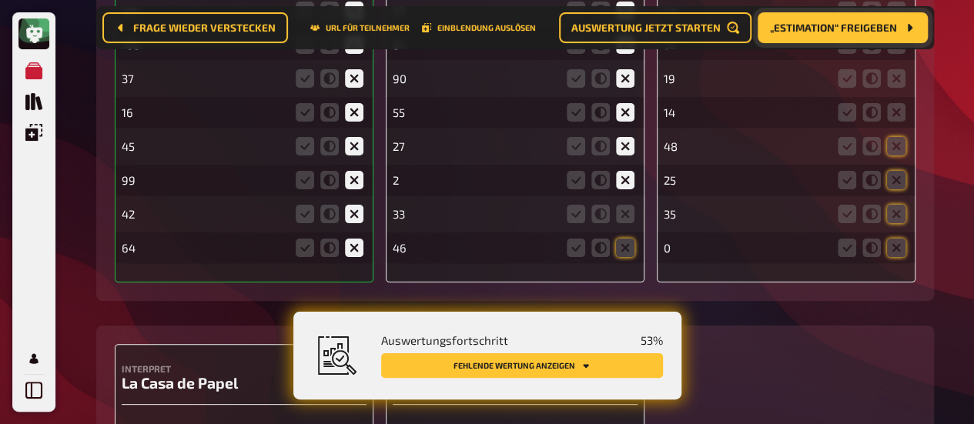
scroll to position [3015, 0]
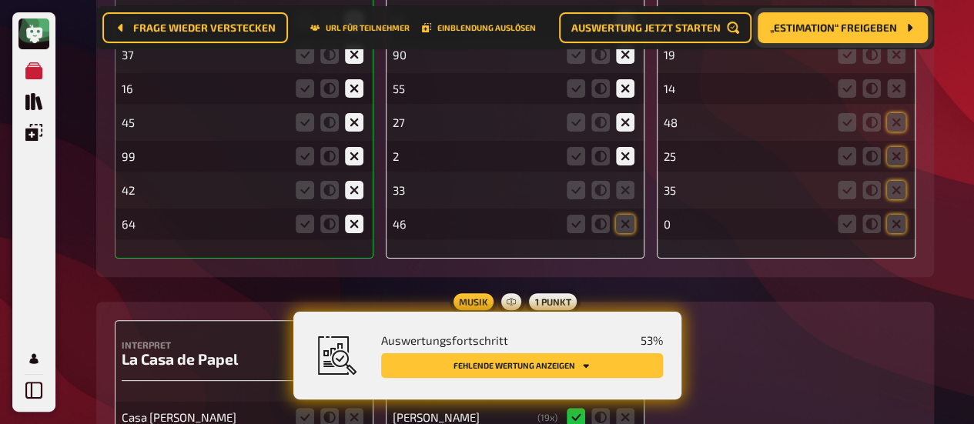
drag, startPoint x: 621, startPoint y: 193, endPoint x: 627, endPoint y: 207, distance: 14.9
click at [621, 196] on icon at bounding box center [625, 190] width 18 height 18
click at [0, 0] on input "radio" at bounding box center [0, 0] width 0 height 0
click at [631, 223] on icon at bounding box center [625, 224] width 18 height 18
click at [0, 0] on input "radio" at bounding box center [0, 0] width 0 height 0
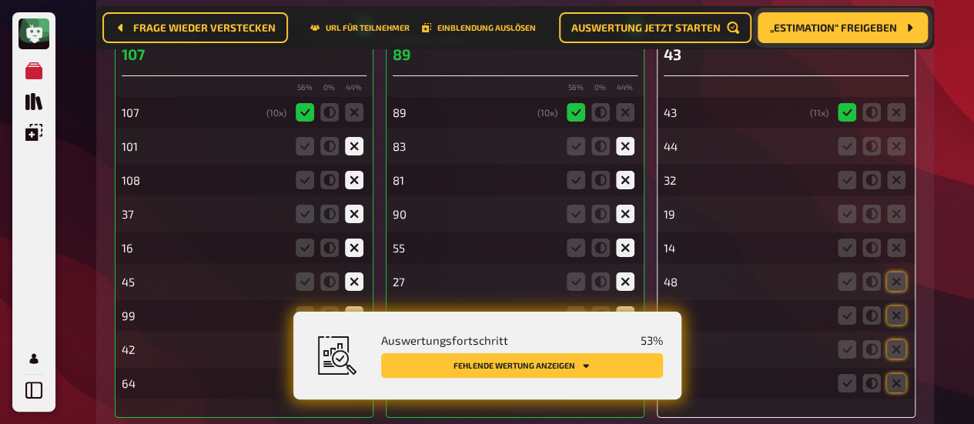
scroll to position [2784, 0]
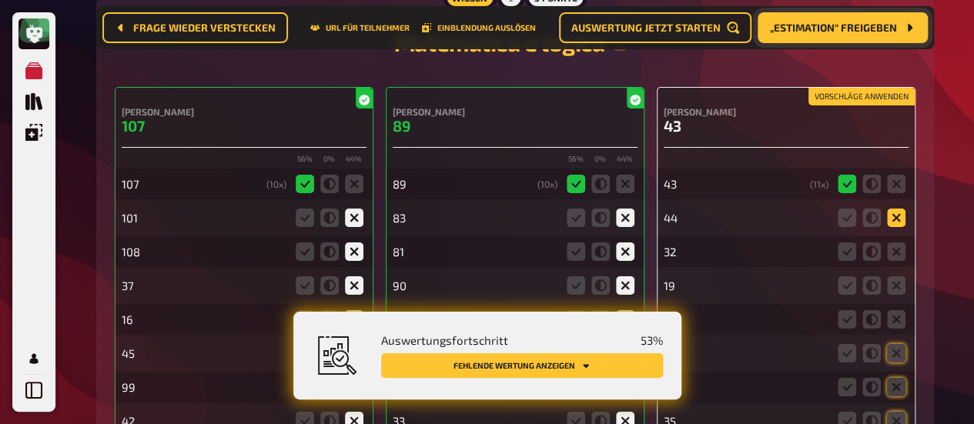
click at [890, 215] on icon at bounding box center [896, 218] width 18 height 18
click at [0, 0] on input "radio" at bounding box center [0, 0] width 0 height 0
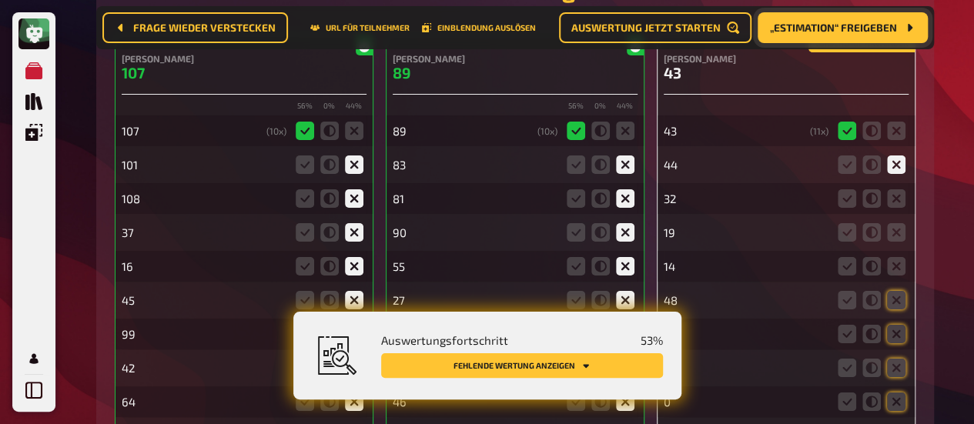
scroll to position [2861, 0]
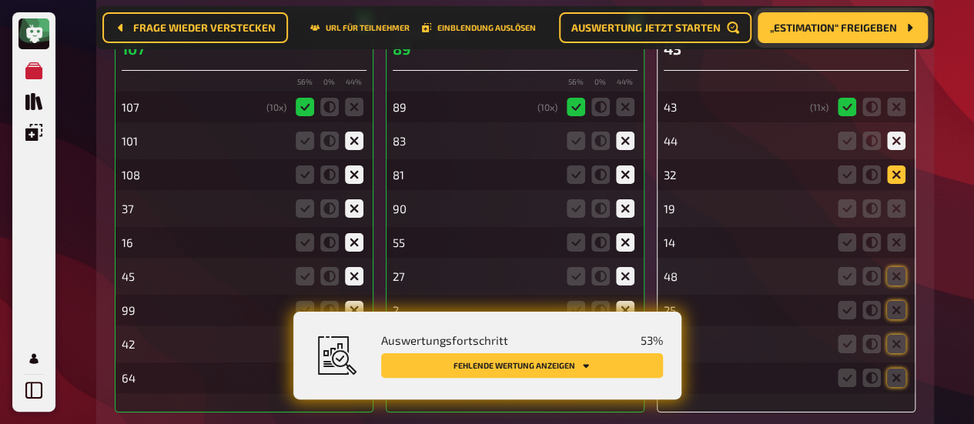
click at [892, 176] on icon at bounding box center [896, 175] width 18 height 18
click at [0, 0] on input "radio" at bounding box center [0, 0] width 0 height 0
click at [901, 215] on icon at bounding box center [896, 208] width 18 height 18
click at [0, 0] on input "radio" at bounding box center [0, 0] width 0 height 0
click at [896, 249] on icon at bounding box center [896, 242] width 18 height 18
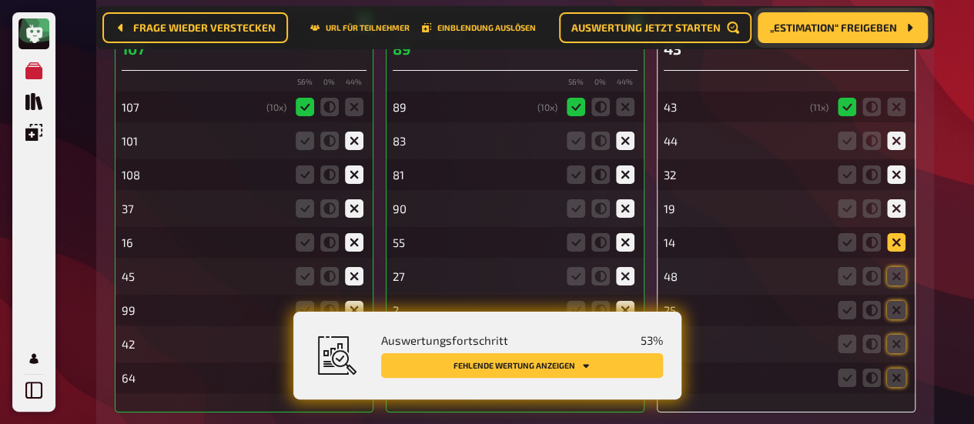
click at [0, 0] on input "radio" at bounding box center [0, 0] width 0 height 0
click at [901, 280] on icon at bounding box center [896, 276] width 18 height 18
click at [0, 0] on input "radio" at bounding box center [0, 0] width 0 height 0
click at [896, 320] on icon at bounding box center [896, 310] width 18 height 18
click at [0, 0] on input "radio" at bounding box center [0, 0] width 0 height 0
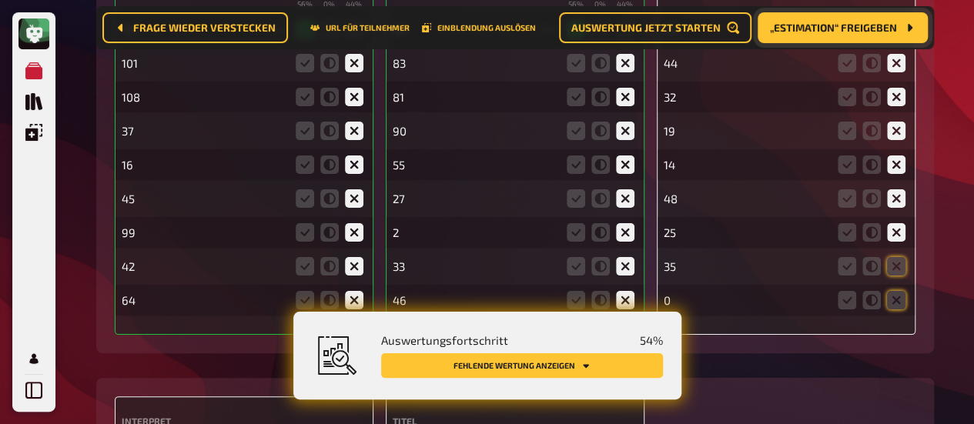
scroll to position [3015, 0]
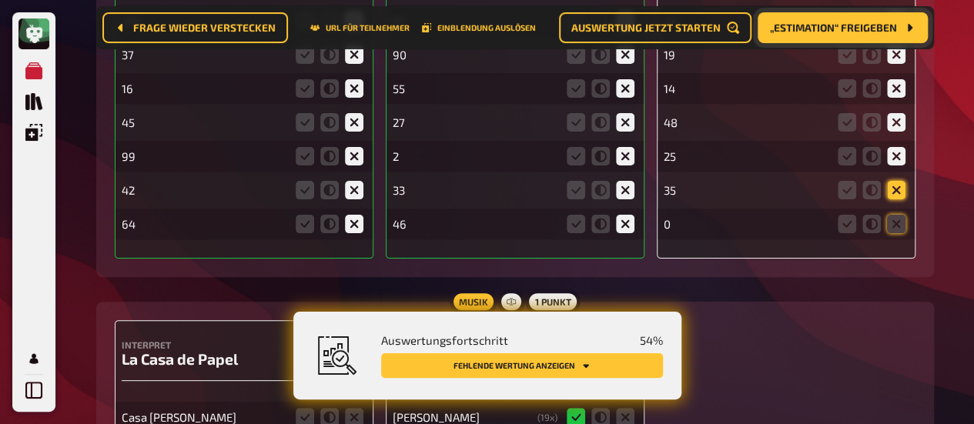
click at [893, 186] on icon at bounding box center [896, 190] width 18 height 18
click at [0, 0] on input "radio" at bounding box center [0, 0] width 0 height 0
click at [903, 226] on icon at bounding box center [896, 224] width 18 height 18
click at [0, 0] on input "radio" at bounding box center [0, 0] width 0 height 0
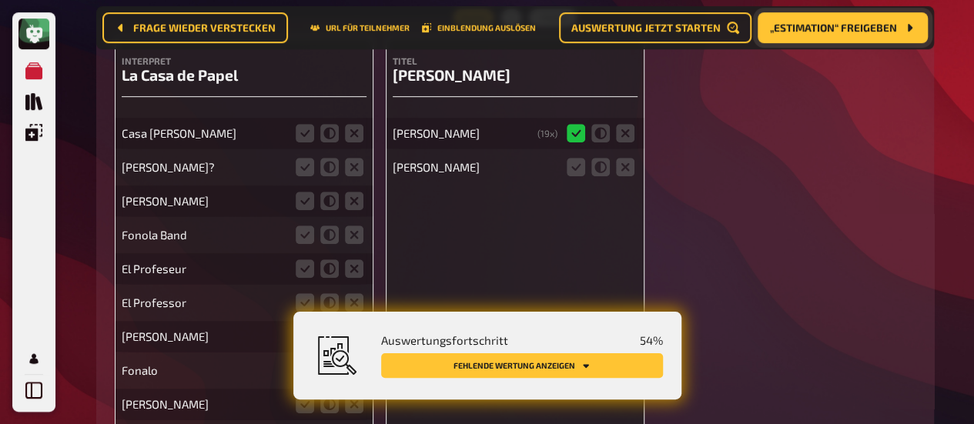
scroll to position [3323, 0]
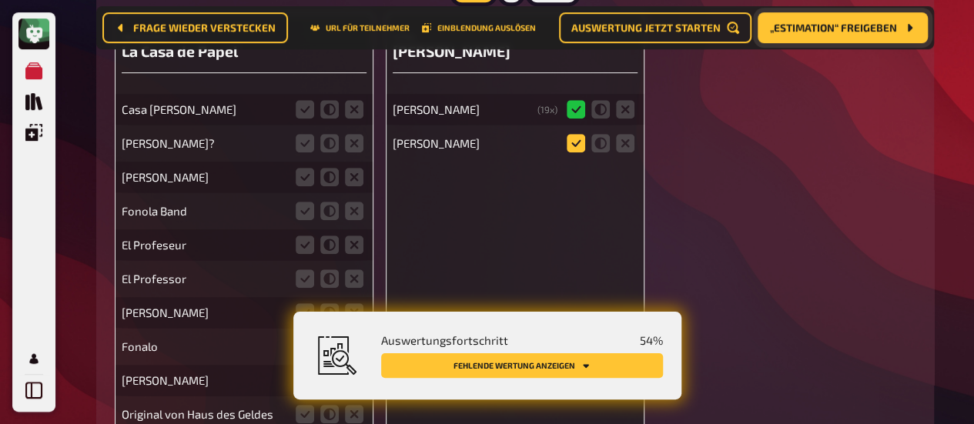
click at [573, 152] on icon at bounding box center [576, 143] width 18 height 18
click at [0, 0] on input "radio" at bounding box center [0, 0] width 0 height 0
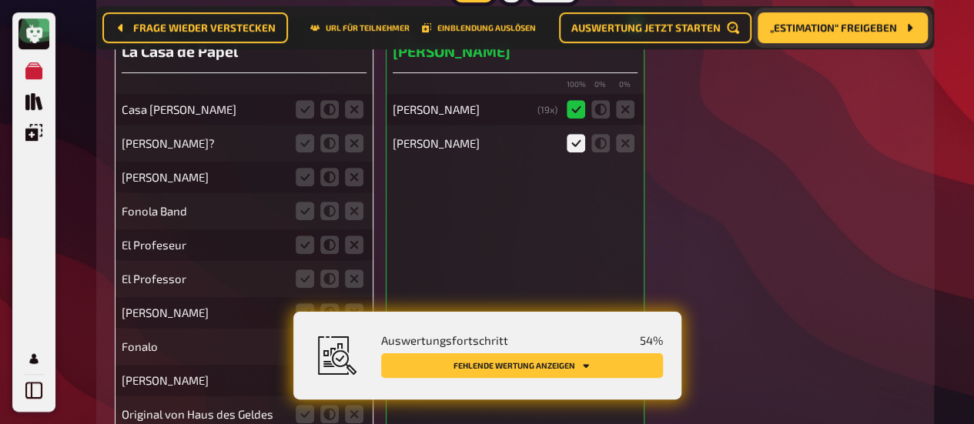
drag, startPoint x: 302, startPoint y: 113, endPoint x: 291, endPoint y: 125, distance: 15.8
click at [302, 114] on icon at bounding box center [305, 109] width 18 height 18
click at [0, 0] on input "radio" at bounding box center [0, 0] width 0 height 0
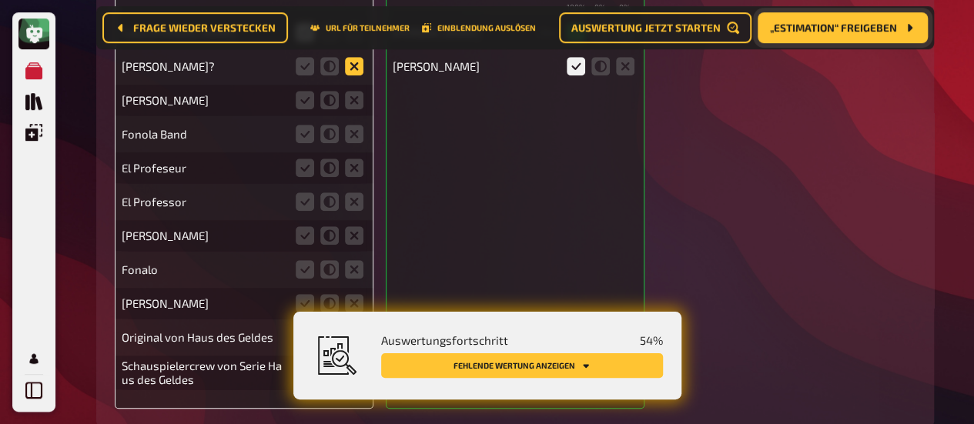
click at [357, 67] on icon at bounding box center [354, 66] width 18 height 18
click at [0, 0] on input "radio" at bounding box center [0, 0] width 0 height 0
click at [303, 138] on icon at bounding box center [305, 134] width 18 height 18
click at [0, 0] on input "radio" at bounding box center [0, 0] width 0 height 0
drag, startPoint x: 356, startPoint y: 103, endPoint x: 313, endPoint y: 155, distance: 67.2
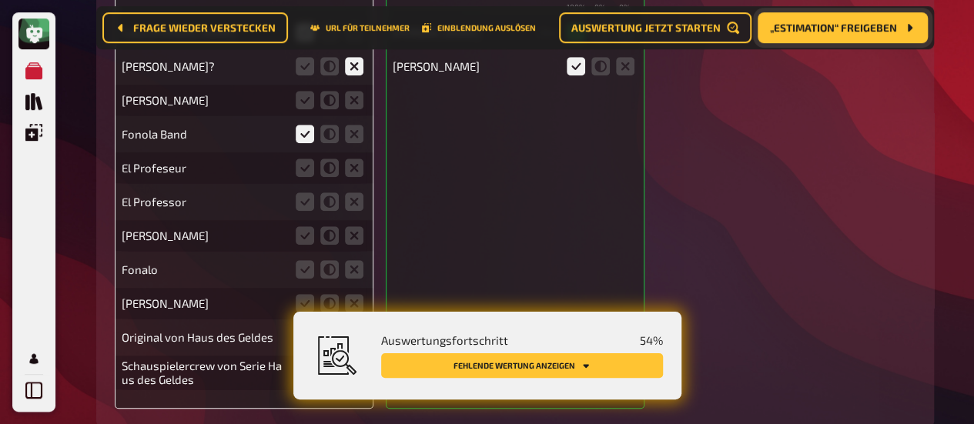
click at [356, 104] on icon at bounding box center [354, 100] width 18 height 18
click at [0, 0] on input "radio" at bounding box center [0, 0] width 0 height 0
click at [350, 171] on icon at bounding box center [354, 168] width 18 height 18
click at [0, 0] on input "radio" at bounding box center [0, 0] width 0 height 0
click at [354, 199] on icon at bounding box center [354, 202] width 18 height 18
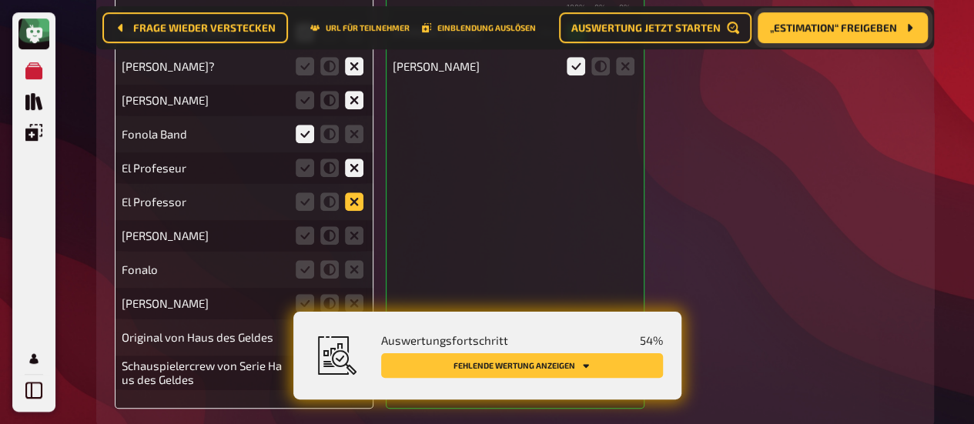
click at [0, 0] on input "radio" at bounding box center [0, 0] width 0 height 0
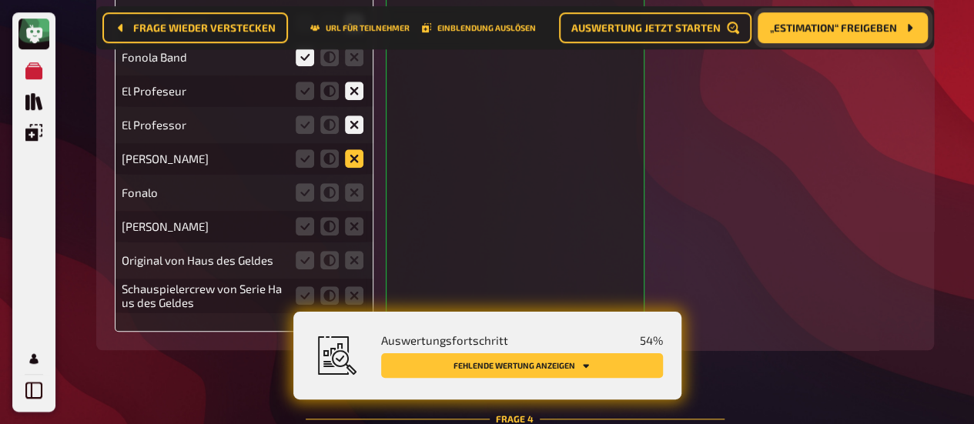
click at [350, 160] on icon at bounding box center [354, 158] width 18 height 18
click at [0, 0] on input "radio" at bounding box center [0, 0] width 0 height 0
click at [309, 201] on icon at bounding box center [305, 192] width 18 height 18
click at [0, 0] on input "radio" at bounding box center [0, 0] width 0 height 0
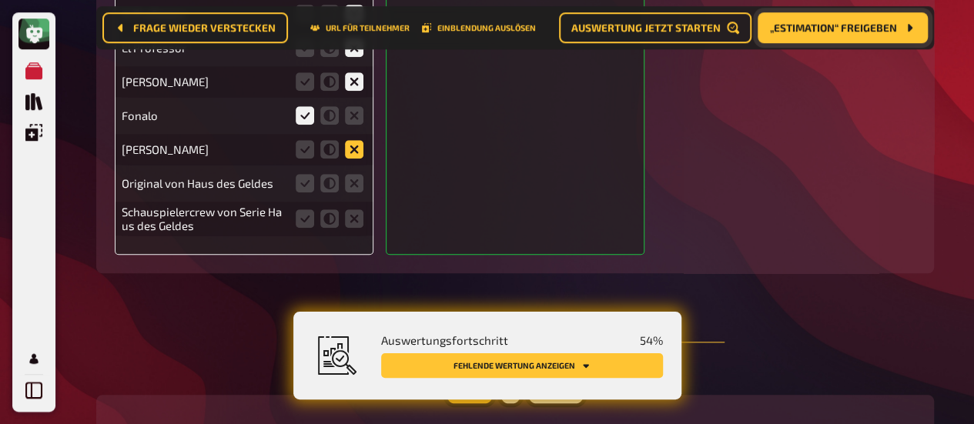
click at [353, 153] on icon at bounding box center [354, 149] width 18 height 18
click at [0, 0] on input "radio" at bounding box center [0, 0] width 0 height 0
click at [353, 191] on icon at bounding box center [354, 183] width 18 height 18
click at [0, 0] on input "radio" at bounding box center [0, 0] width 0 height 0
click at [350, 214] on icon at bounding box center [354, 218] width 18 height 18
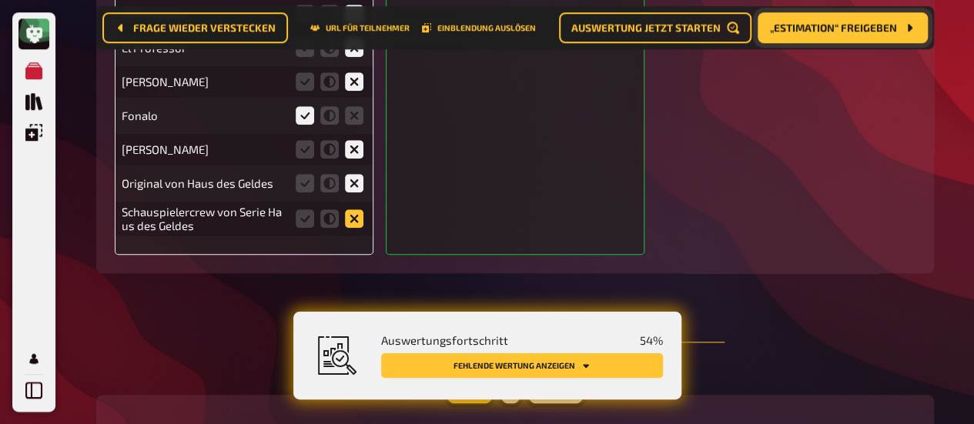
click at [0, 0] on input "radio" at bounding box center [0, 0] width 0 height 0
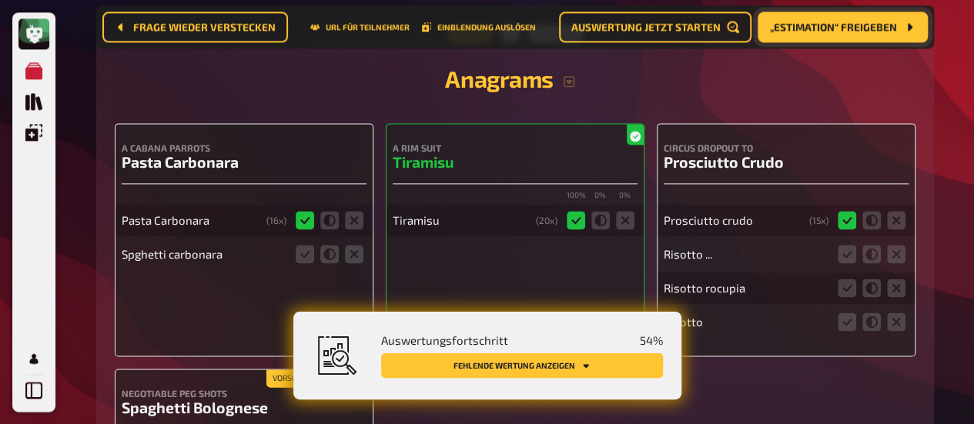
scroll to position [3939, 0]
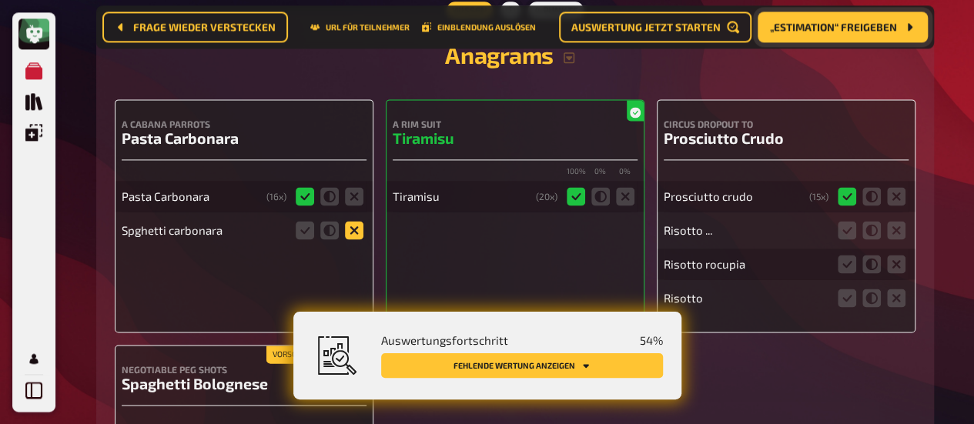
click at [354, 235] on icon at bounding box center [354, 230] width 18 height 18
click at [0, 0] on input "radio" at bounding box center [0, 0] width 0 height 0
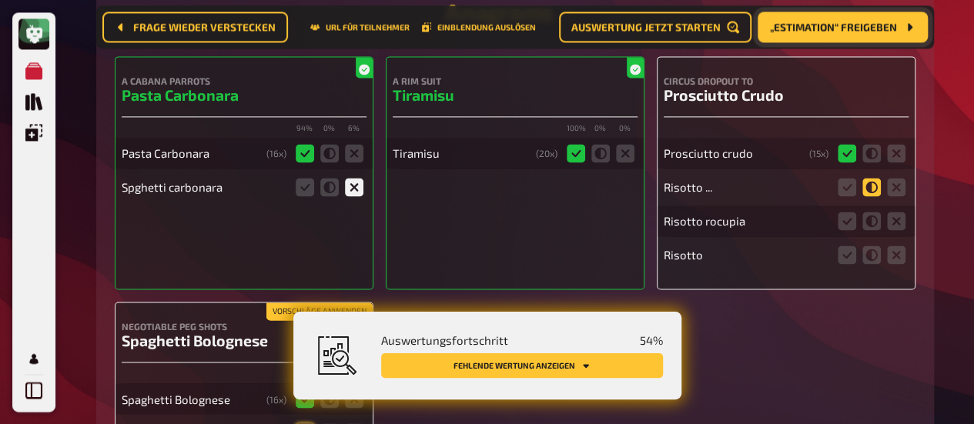
scroll to position [4050, 0]
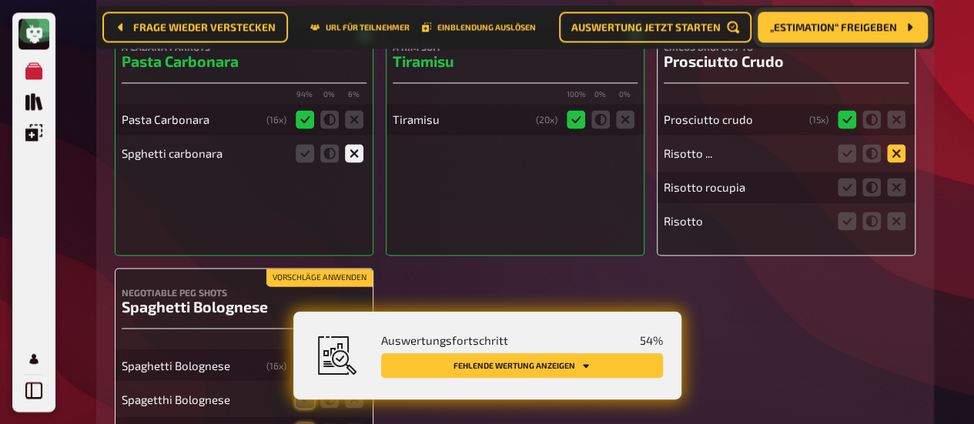
click at [898, 152] on icon at bounding box center [896, 153] width 18 height 18
click at [0, 0] on input "radio" at bounding box center [0, 0] width 0 height 0
click at [898, 182] on icon at bounding box center [896, 187] width 18 height 18
click at [0, 0] on input "radio" at bounding box center [0, 0] width 0 height 0
click at [894, 222] on icon at bounding box center [896, 221] width 18 height 18
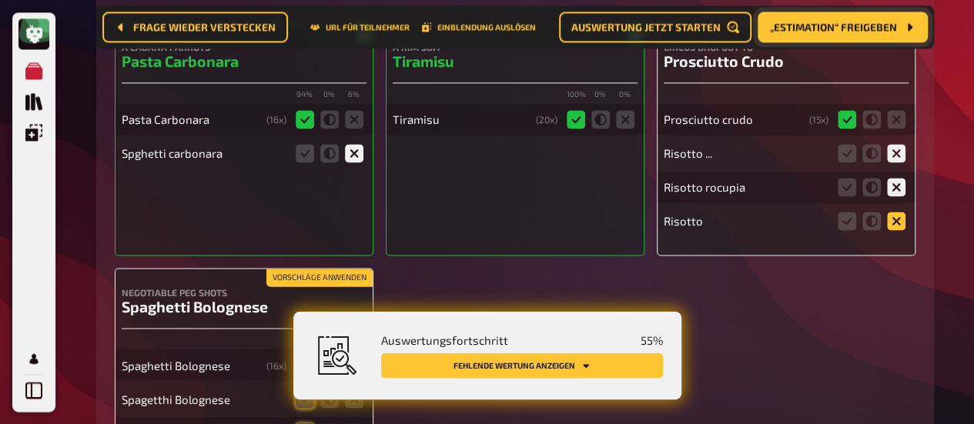
click at [0, 0] on input "radio" at bounding box center [0, 0] width 0 height 0
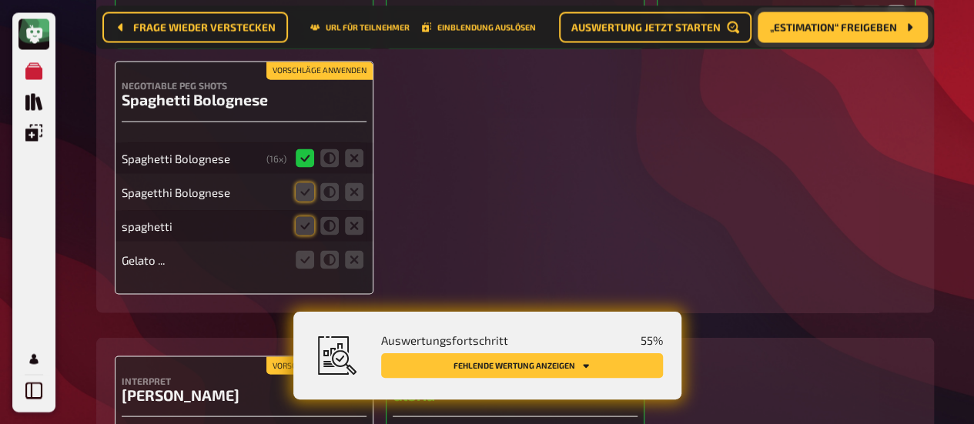
scroll to position [4281, 0]
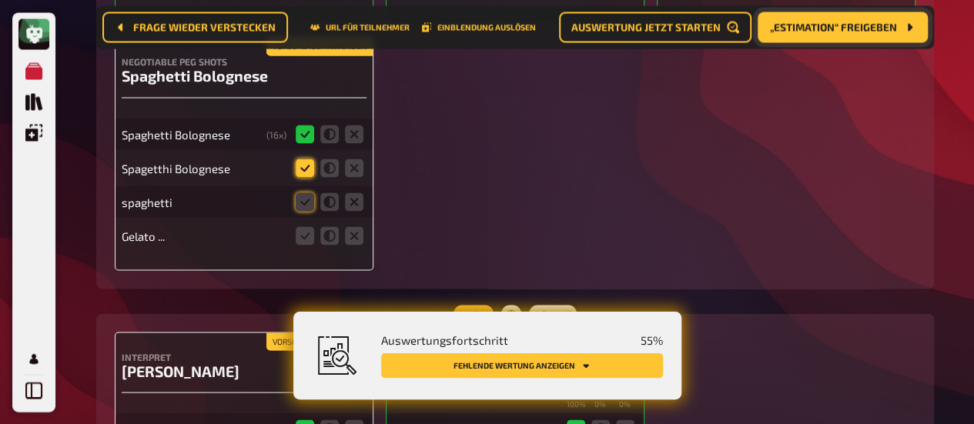
click at [299, 167] on icon at bounding box center [305, 168] width 18 height 18
click at [0, 0] on input "radio" at bounding box center [0, 0] width 0 height 0
click at [325, 204] on icon at bounding box center [329, 202] width 18 height 18
click at [0, 0] on input "radio" at bounding box center [0, 0] width 0 height 0
click at [350, 236] on icon at bounding box center [354, 235] width 18 height 18
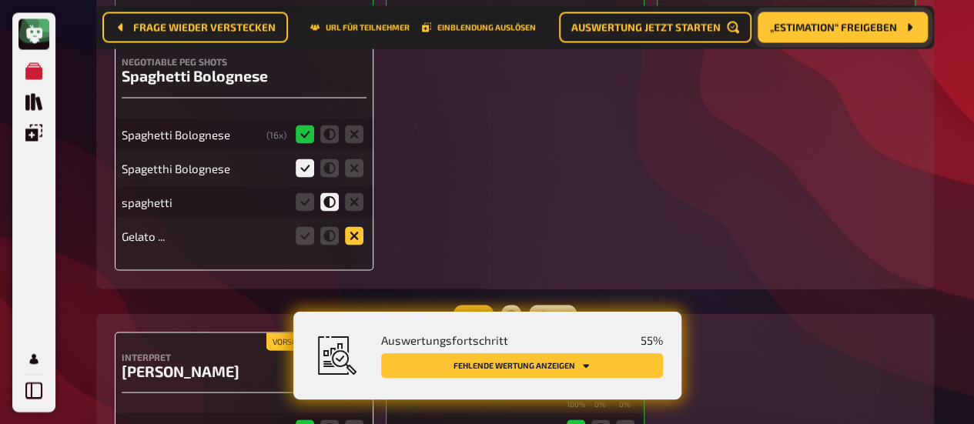
click at [0, 0] on input "radio" at bounding box center [0, 0] width 0 height 0
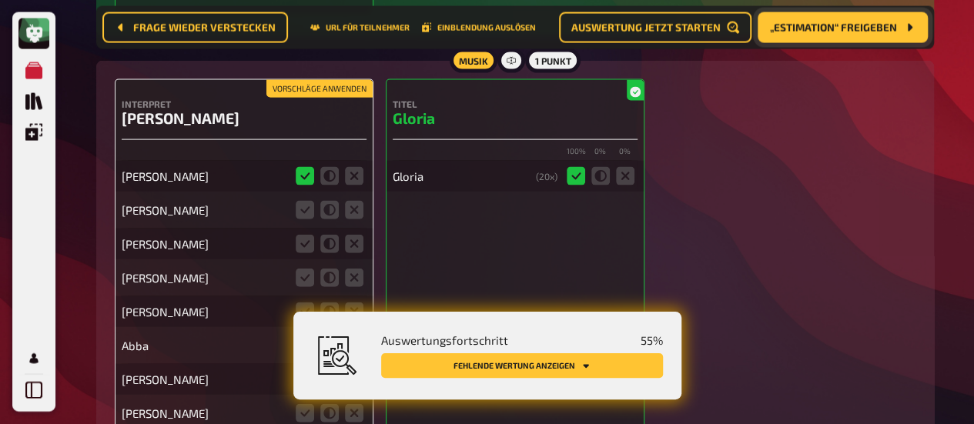
scroll to position [4589, 0]
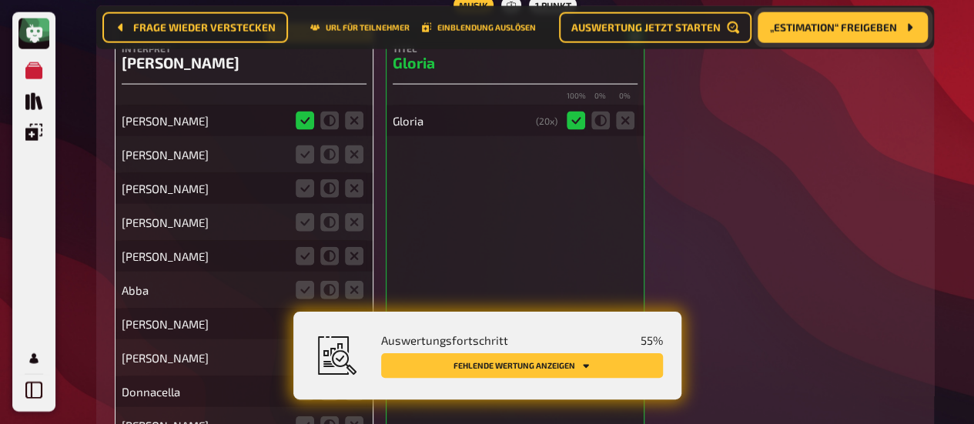
click at [570, 130] on icon at bounding box center [576, 121] width 18 height 18
click at [302, 156] on icon at bounding box center [305, 155] width 18 height 18
click at [0, 0] on input "radio" at bounding box center [0, 0] width 0 height 0
click at [302, 190] on icon at bounding box center [305, 188] width 18 height 18
click at [0, 0] on input "radio" at bounding box center [0, 0] width 0 height 0
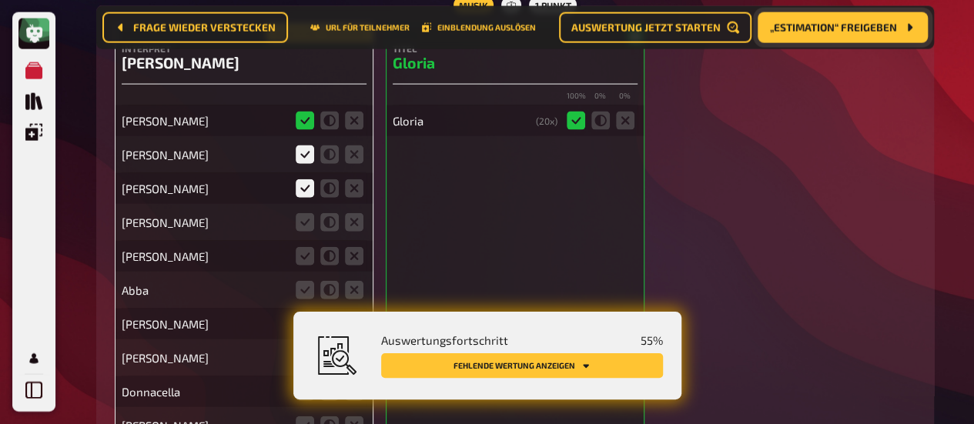
scroll to position [4666, 0]
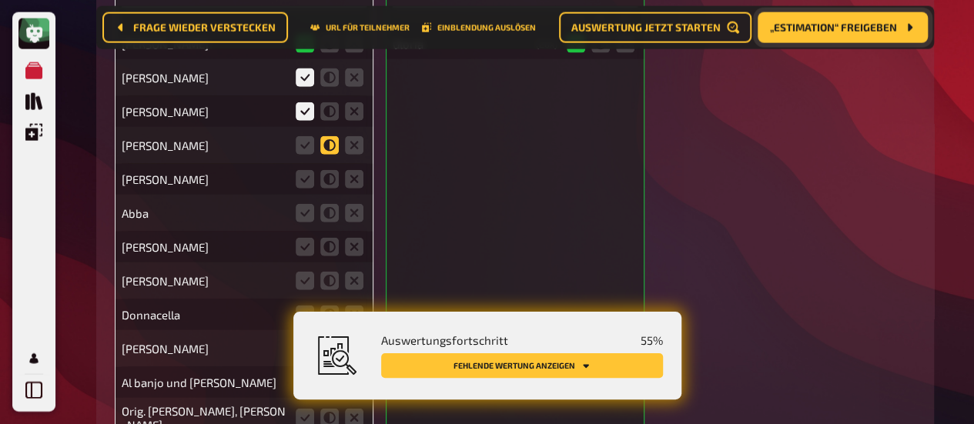
click at [330, 152] on icon at bounding box center [329, 145] width 18 height 18
click at [0, 0] on input "radio" at bounding box center [0, 0] width 0 height 0
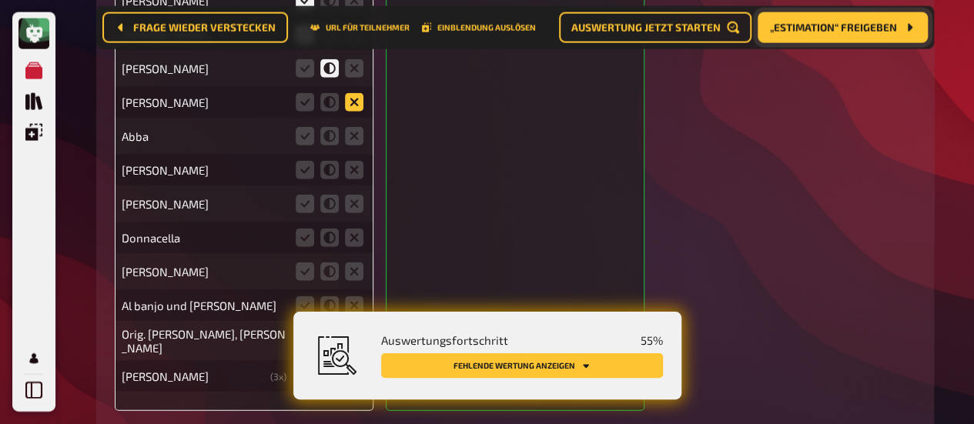
click at [355, 105] on icon at bounding box center [354, 102] width 18 height 18
click at [0, 0] on input "radio" at bounding box center [0, 0] width 0 height 0
click at [352, 142] on icon at bounding box center [354, 136] width 18 height 18
click at [0, 0] on input "radio" at bounding box center [0, 0] width 0 height 0
click at [354, 179] on icon at bounding box center [354, 170] width 18 height 18
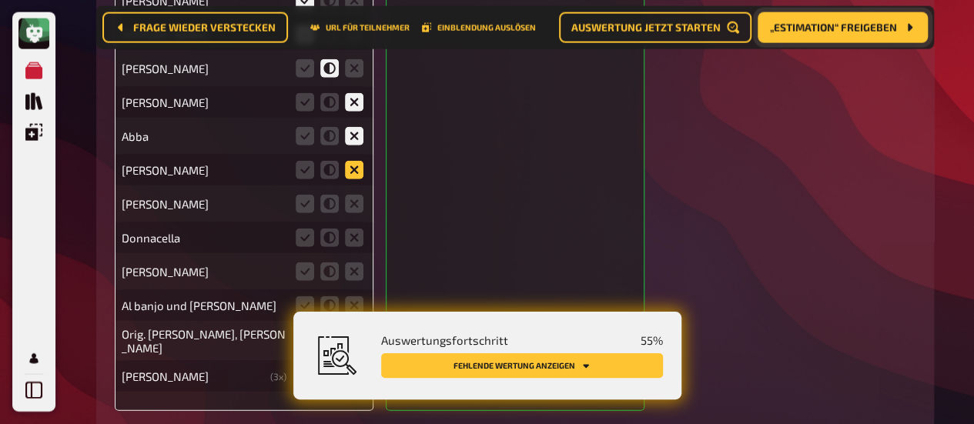
click at [0, 0] on input "radio" at bounding box center [0, 0] width 0 height 0
click at [353, 206] on icon at bounding box center [354, 204] width 18 height 18
click at [0, 0] on input "radio" at bounding box center [0, 0] width 0 height 0
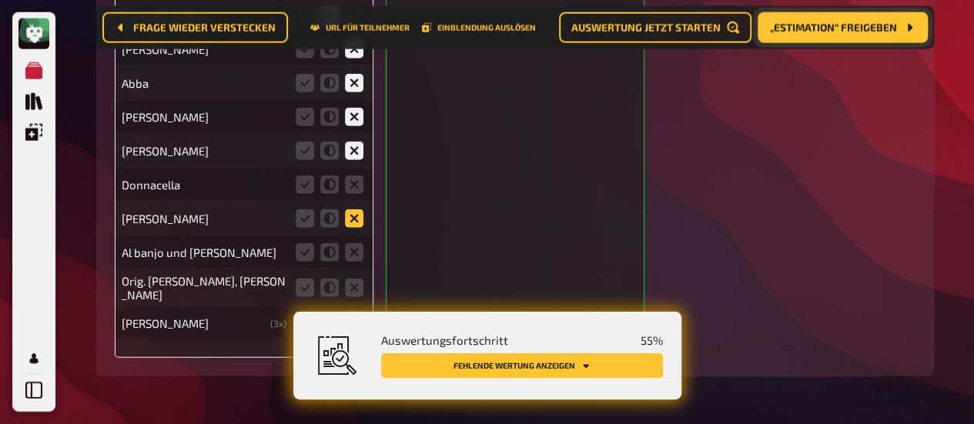
scroll to position [4820, 0]
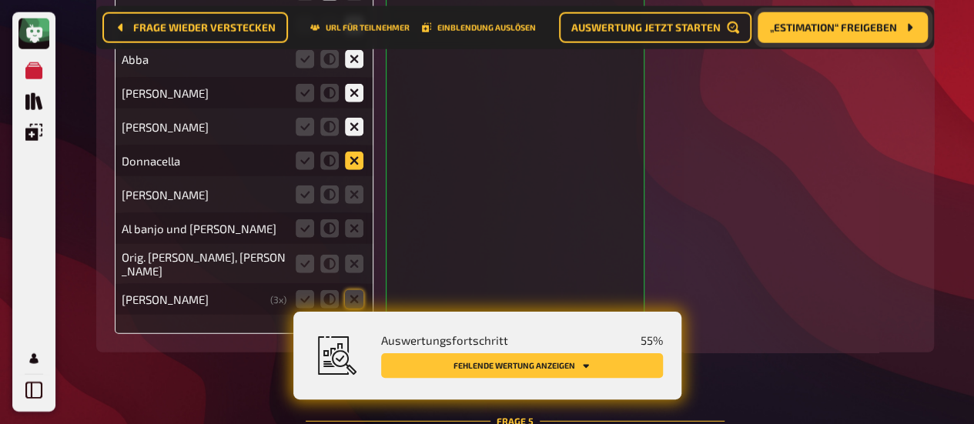
click at [350, 161] on icon at bounding box center [354, 161] width 18 height 18
click at [0, 0] on input "radio" at bounding box center [0, 0] width 0 height 0
click at [357, 201] on icon at bounding box center [354, 195] width 18 height 18
click at [0, 0] on input "radio" at bounding box center [0, 0] width 0 height 0
click at [351, 233] on icon at bounding box center [354, 228] width 18 height 18
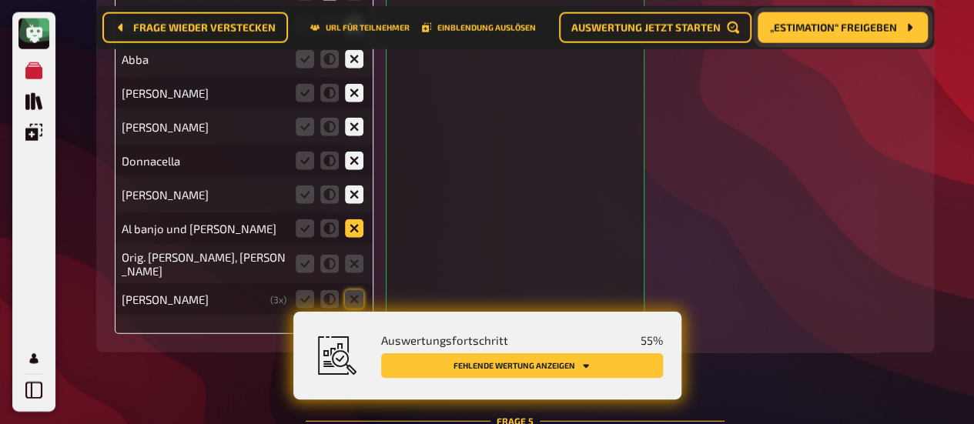
click at [0, 0] on input "radio" at bounding box center [0, 0] width 0 height 0
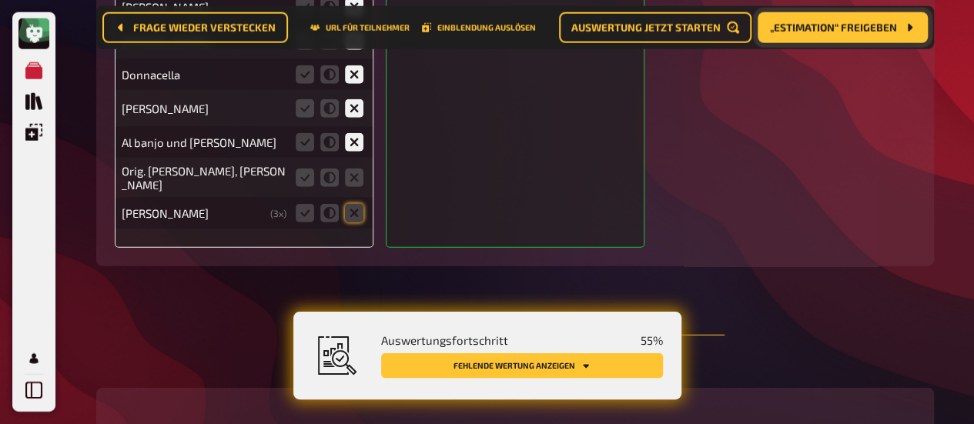
scroll to position [4974, 0]
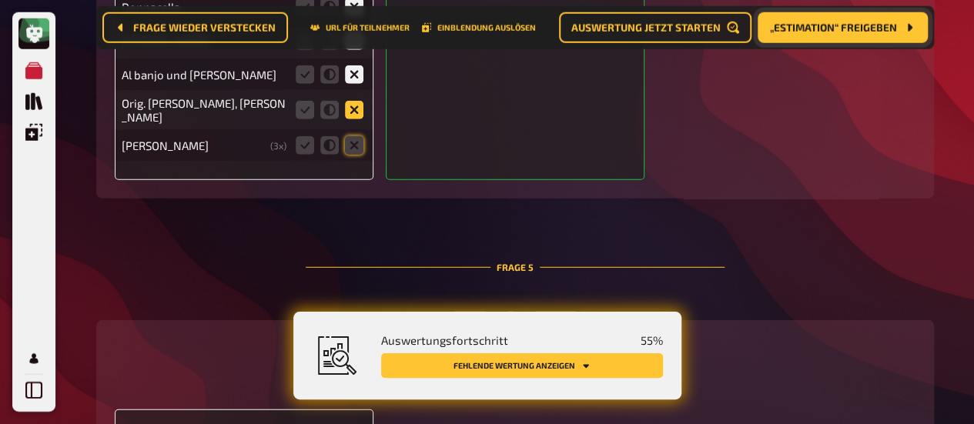
click at [351, 119] on icon at bounding box center [354, 110] width 18 height 18
click at [0, 0] on input "radio" at bounding box center [0, 0] width 0 height 0
click at [356, 149] on icon at bounding box center [354, 145] width 18 height 18
click at [0, 0] on input "radio" at bounding box center [0, 0] width 0 height 0
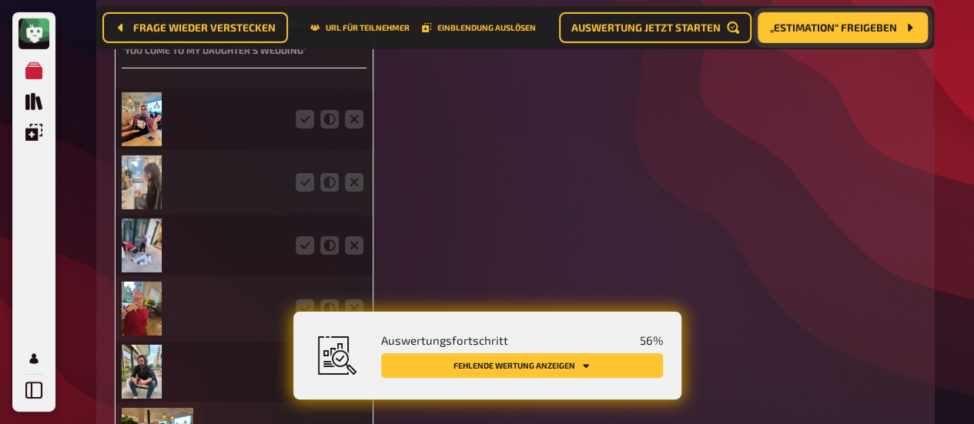
scroll to position [5359, 0]
click at [302, 128] on icon at bounding box center [305, 118] width 18 height 18
click at [0, 0] on input "radio" at bounding box center [0, 0] width 0 height 0
click at [302, 191] on icon at bounding box center [305, 181] width 18 height 18
click at [0, 0] on input "radio" at bounding box center [0, 0] width 0 height 0
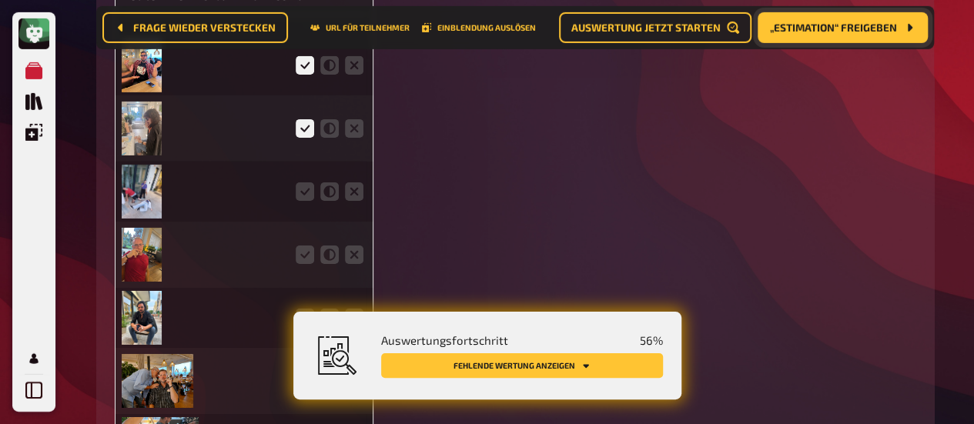
scroll to position [5436, 0]
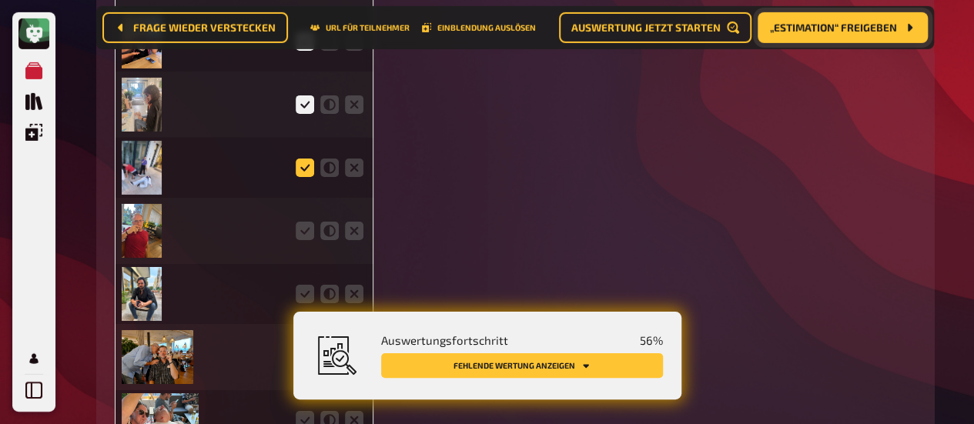
click at [298, 175] on icon at bounding box center [305, 168] width 18 height 18
click at [0, 0] on input "radio" at bounding box center [0, 0] width 0 height 0
click at [306, 236] on icon at bounding box center [305, 231] width 18 height 18
click at [0, 0] on input "radio" at bounding box center [0, 0] width 0 height 0
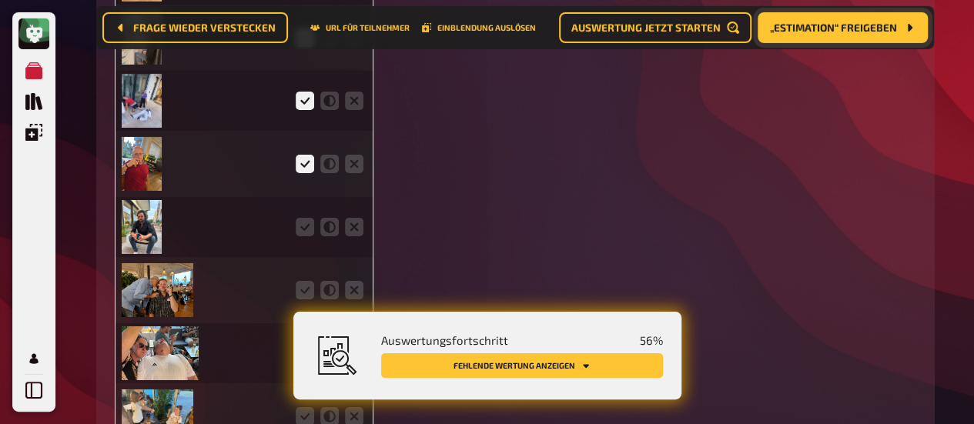
scroll to position [5667, 0]
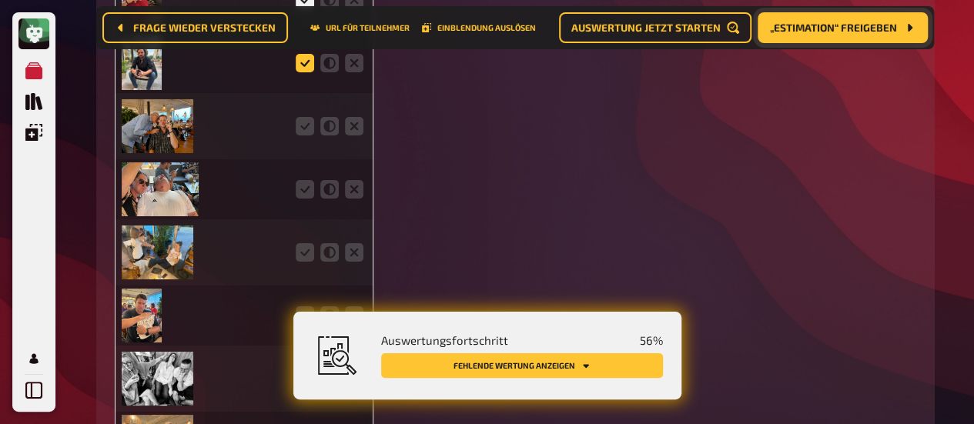
click at [303, 62] on icon at bounding box center [305, 63] width 18 height 18
click at [0, 0] on input "radio" at bounding box center [0, 0] width 0 height 0
click at [304, 132] on icon at bounding box center [305, 126] width 18 height 18
click at [0, 0] on input "radio" at bounding box center [0, 0] width 0 height 0
click at [299, 202] on fieldset at bounding box center [330, 189] width 74 height 25
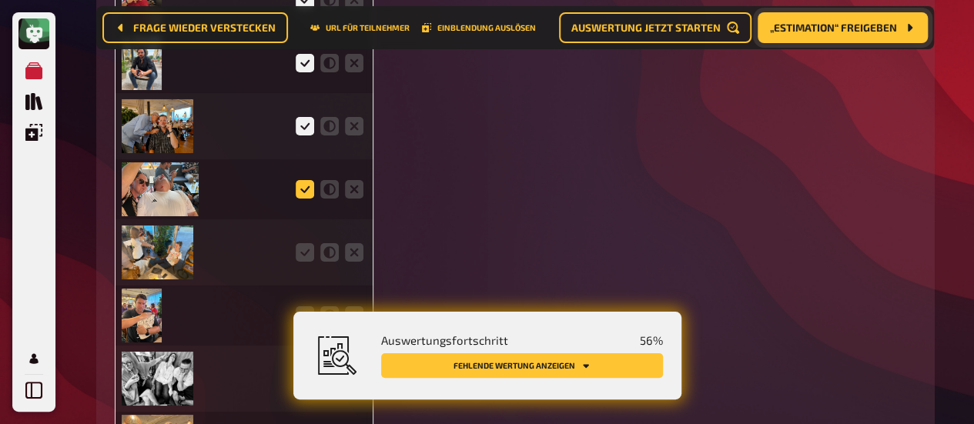
click at [300, 198] on icon at bounding box center [305, 189] width 18 height 18
click at [0, 0] on input "radio" at bounding box center [0, 0] width 0 height 0
click at [302, 253] on icon at bounding box center [305, 252] width 18 height 18
click at [0, 0] on input "radio" at bounding box center [0, 0] width 0 height 0
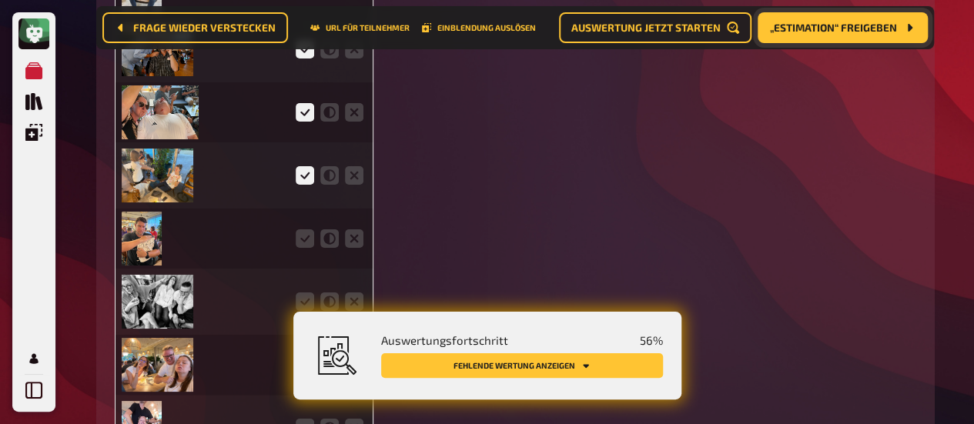
scroll to position [5821, 0]
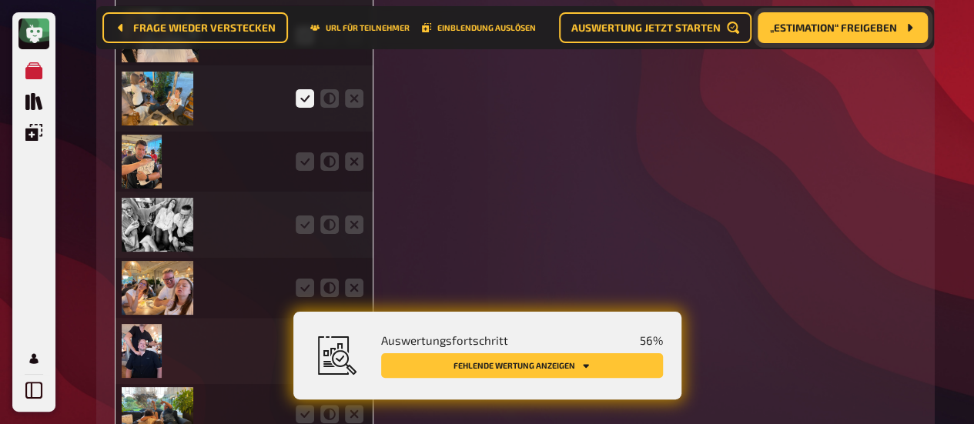
drag, startPoint x: 310, startPoint y: 166, endPoint x: 305, endPoint y: 196, distance: 30.4
click at [310, 166] on icon at bounding box center [305, 161] width 18 height 18
click at [0, 0] on input "radio" at bounding box center [0, 0] width 0 height 0
click at [302, 230] on icon at bounding box center [305, 225] width 18 height 18
click at [0, 0] on input "radio" at bounding box center [0, 0] width 0 height 0
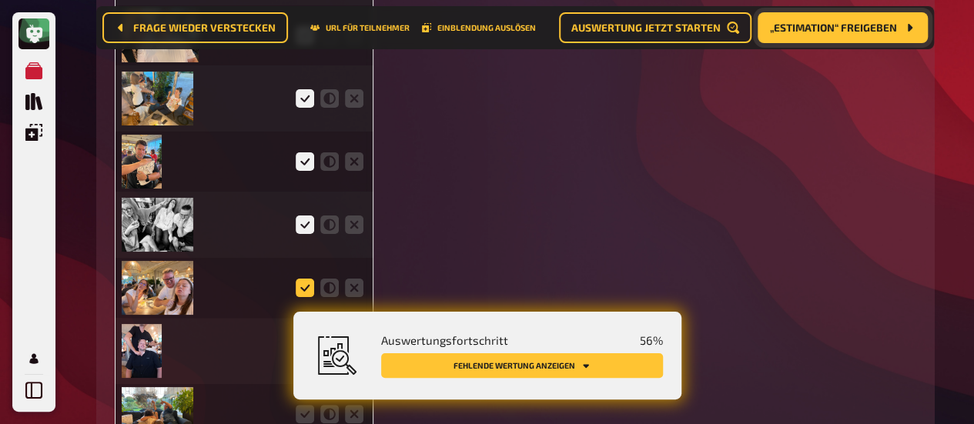
click at [299, 291] on icon at bounding box center [305, 288] width 18 height 18
click at [0, 0] on input "radio" at bounding box center [0, 0] width 0 height 0
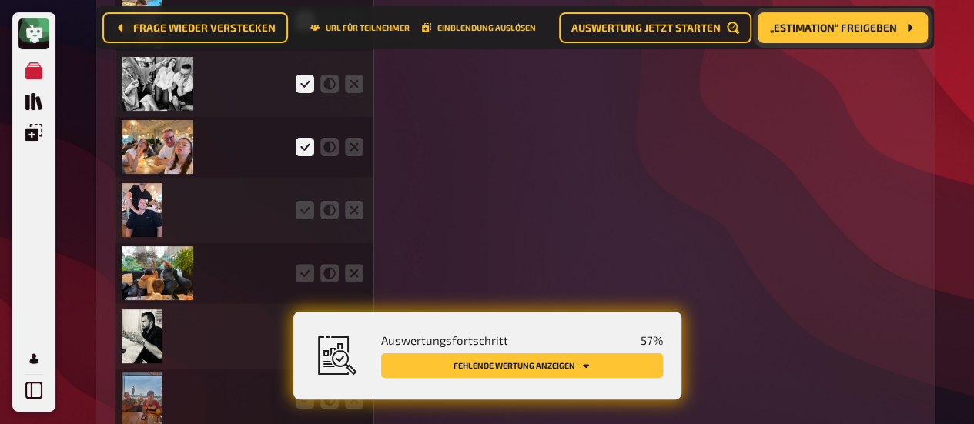
scroll to position [6052, 0]
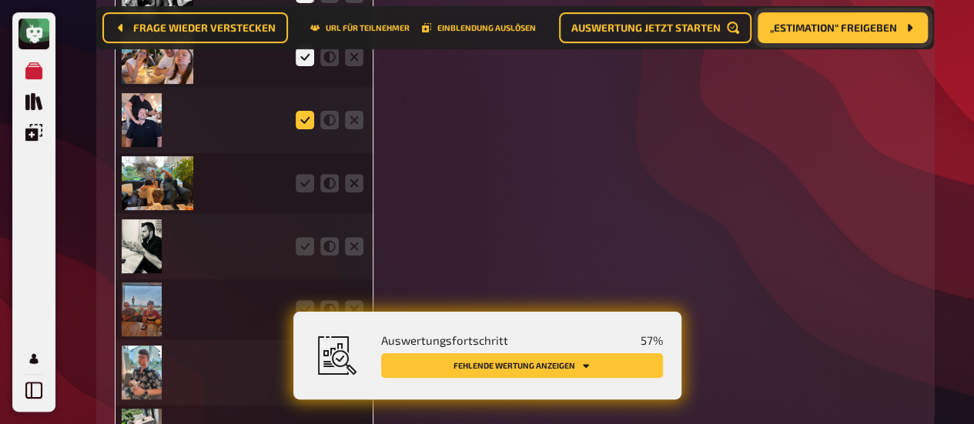
click at [306, 127] on icon at bounding box center [305, 120] width 18 height 18
click at [0, 0] on input "radio" at bounding box center [0, 0] width 0 height 0
click at [310, 186] on icon at bounding box center [305, 183] width 18 height 18
click at [0, 0] on input "radio" at bounding box center [0, 0] width 0 height 0
click at [306, 250] on icon at bounding box center [305, 246] width 18 height 18
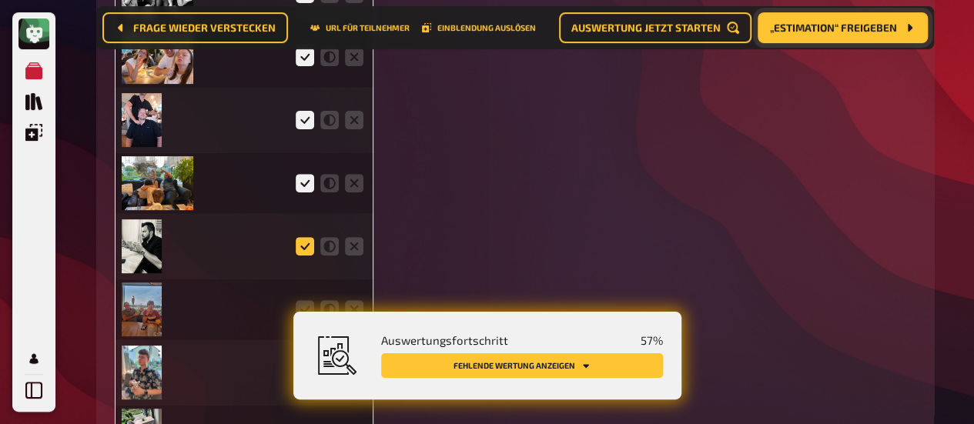
click at [0, 0] on input "radio" at bounding box center [0, 0] width 0 height 0
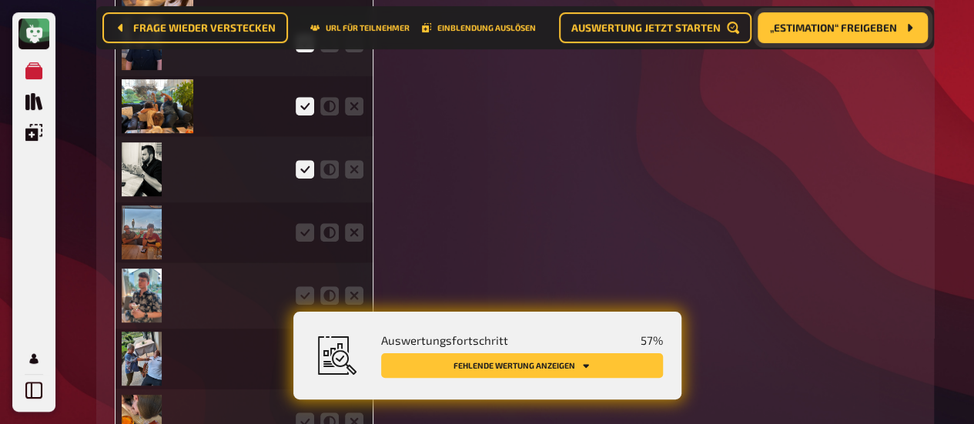
scroll to position [6283, 0]
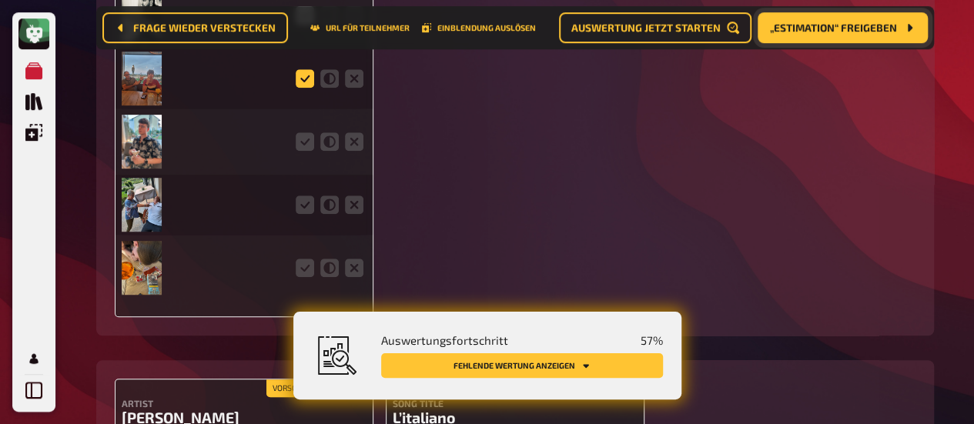
click at [298, 74] on icon at bounding box center [305, 78] width 18 height 18
click at [0, 0] on input "radio" at bounding box center [0, 0] width 0 height 0
drag, startPoint x: 303, startPoint y: 150, endPoint x: 303, endPoint y: 196, distance: 45.4
click at [303, 151] on icon at bounding box center [305, 141] width 18 height 18
click at [0, 0] on input "radio" at bounding box center [0, 0] width 0 height 0
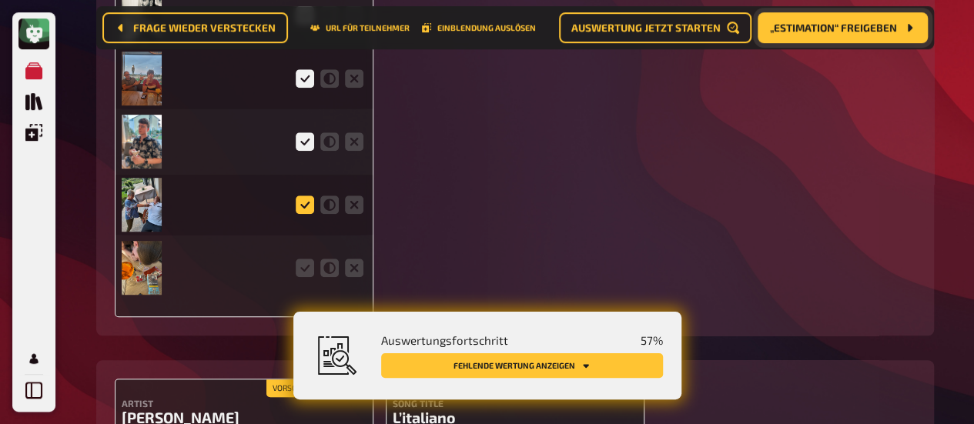
click at [303, 208] on icon at bounding box center [305, 205] width 18 height 18
click at [0, 0] on input "radio" at bounding box center [0, 0] width 0 height 0
click at [299, 269] on icon at bounding box center [305, 268] width 18 height 18
click at [0, 0] on input "radio" at bounding box center [0, 0] width 0 height 0
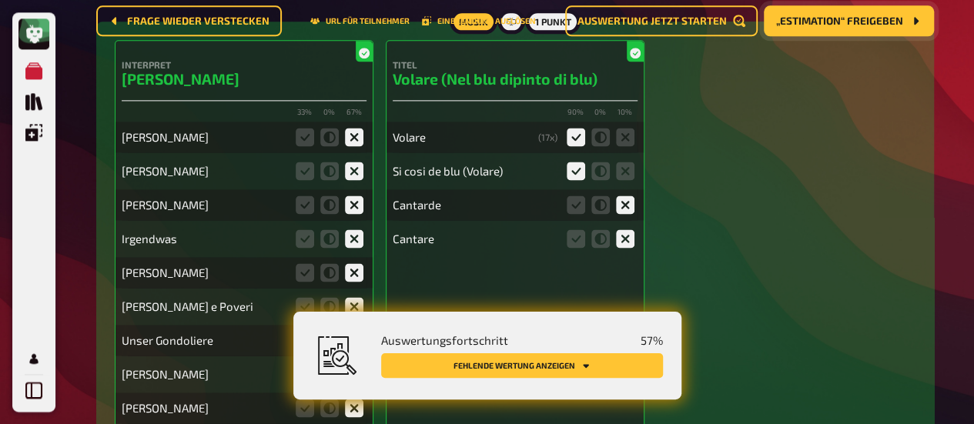
scroll to position [0, 0]
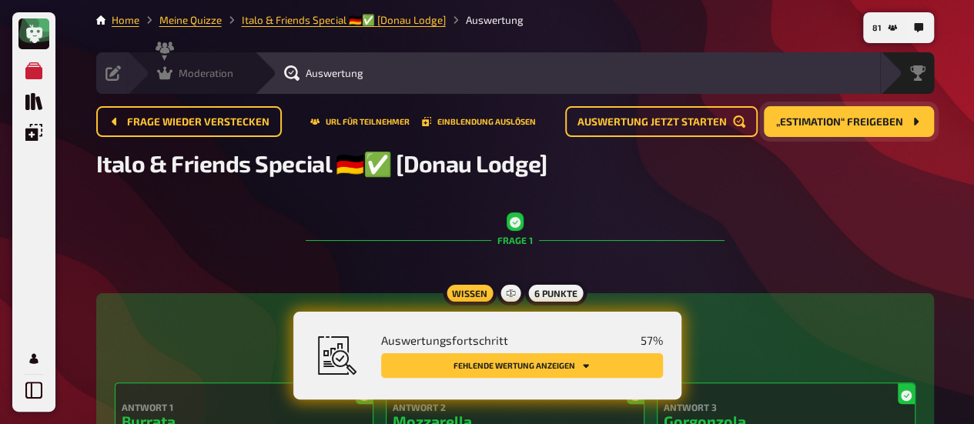
click at [169, 79] on icon at bounding box center [164, 72] width 15 height 15
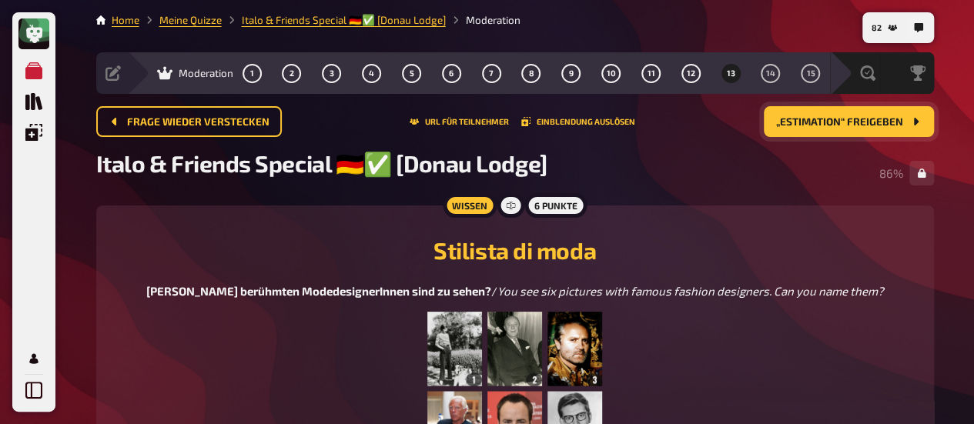
click at [724, 72] on button "13" at bounding box center [730, 73] width 25 height 25
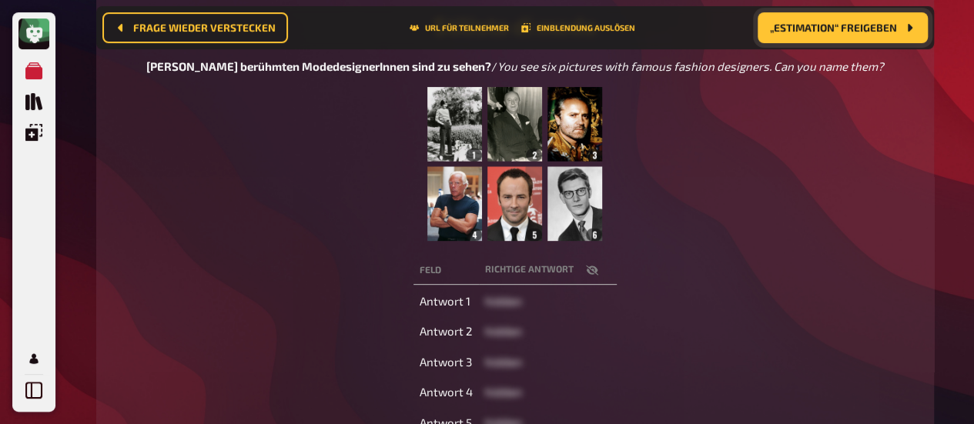
scroll to position [243, 0]
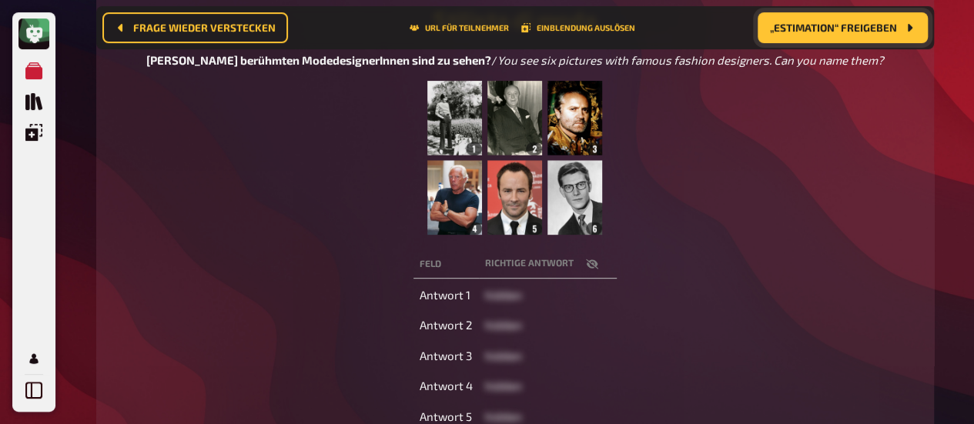
click at [591, 269] on icon "button" at bounding box center [591, 264] width 12 height 10
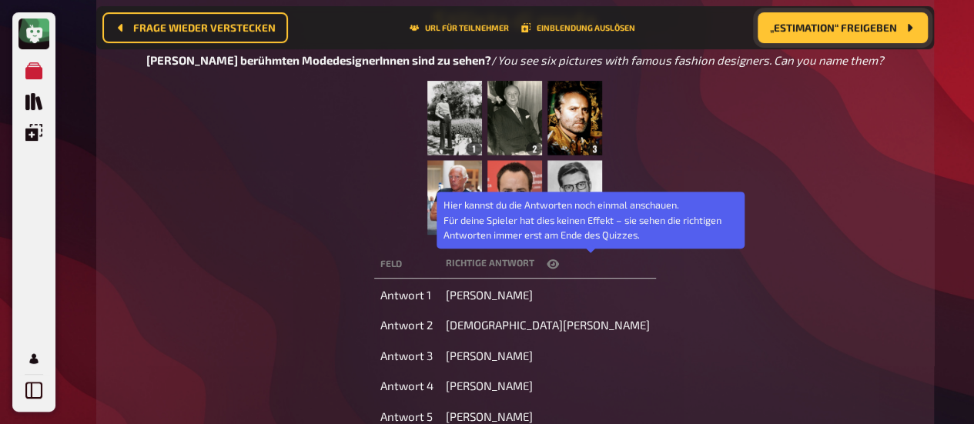
click at [559, 269] on icon "button" at bounding box center [553, 263] width 12 height 9
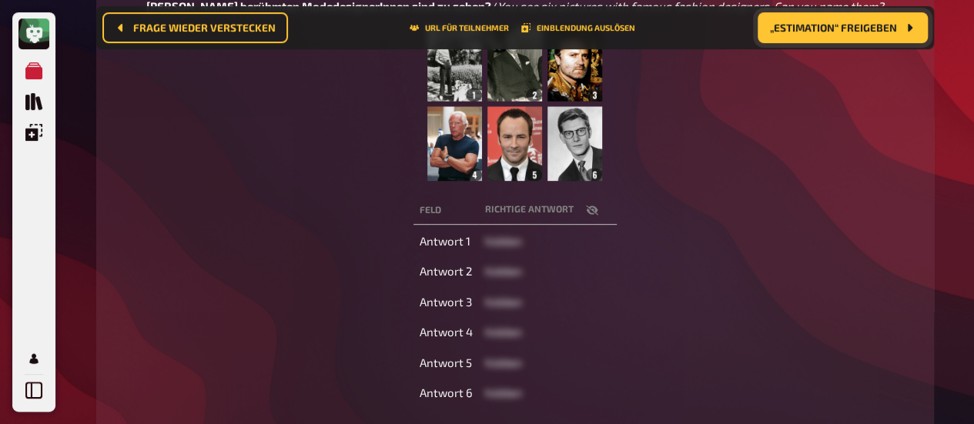
scroll to position [320, 0]
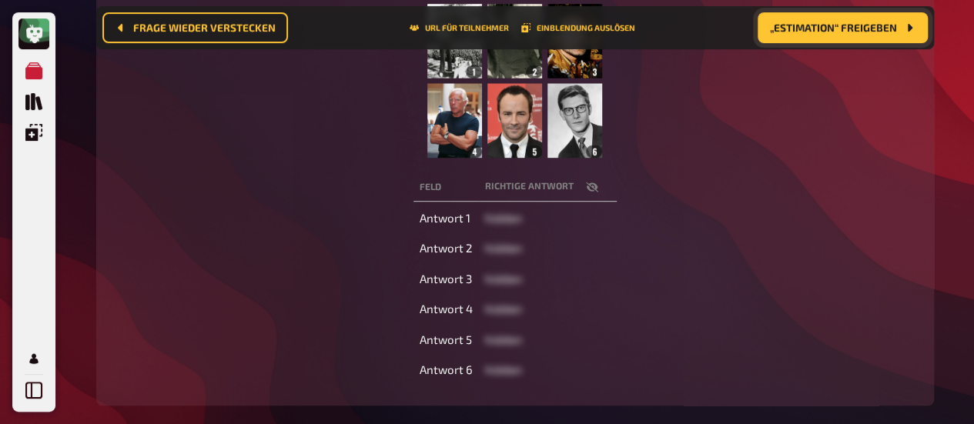
click at [793, 32] on span "„Estimation“ freigeben" at bounding box center [833, 27] width 127 height 11
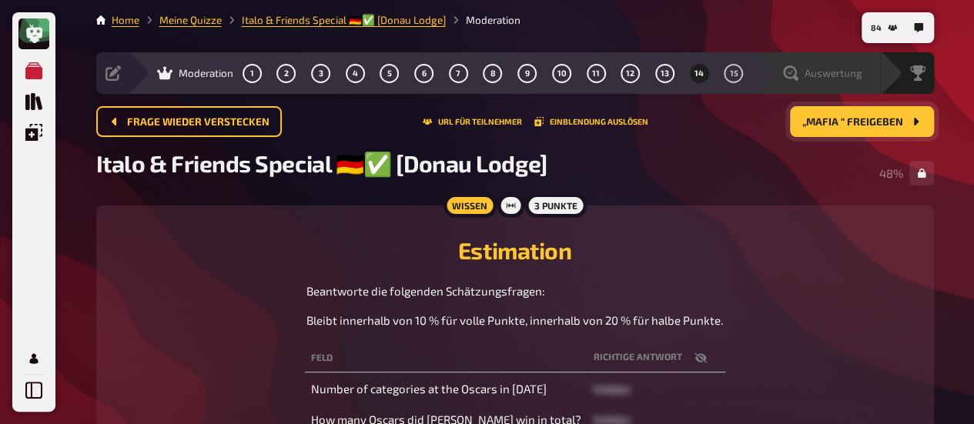
click at [802, 76] on div "Auswertung" at bounding box center [822, 72] width 79 height 15
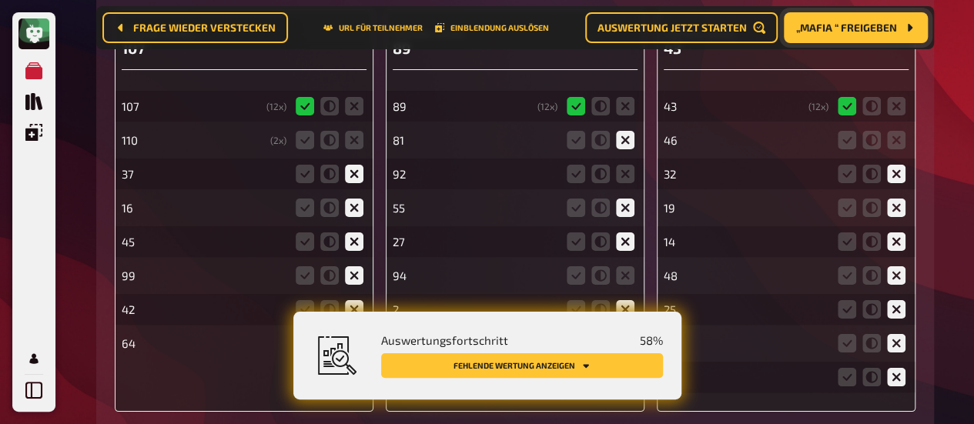
scroll to position [2861, 0]
click at [351, 144] on icon at bounding box center [354, 140] width 18 height 18
click at [0, 0] on input "radio" at bounding box center [0, 0] width 0 height 0
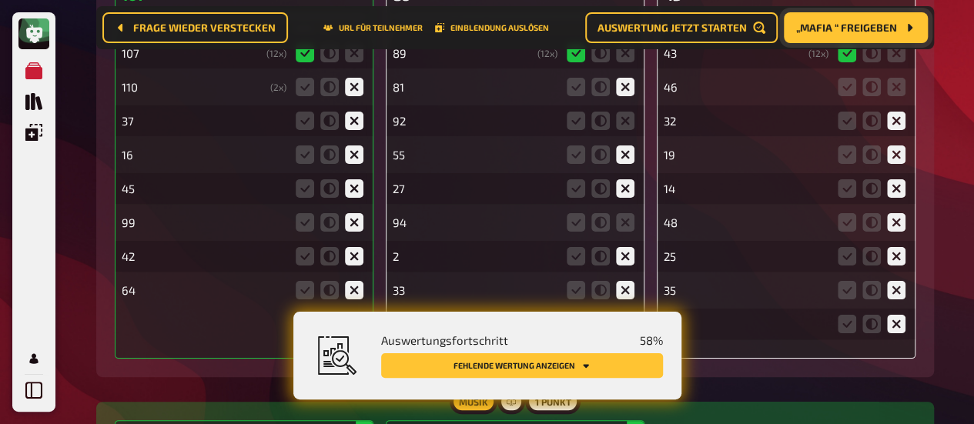
scroll to position [2938, 0]
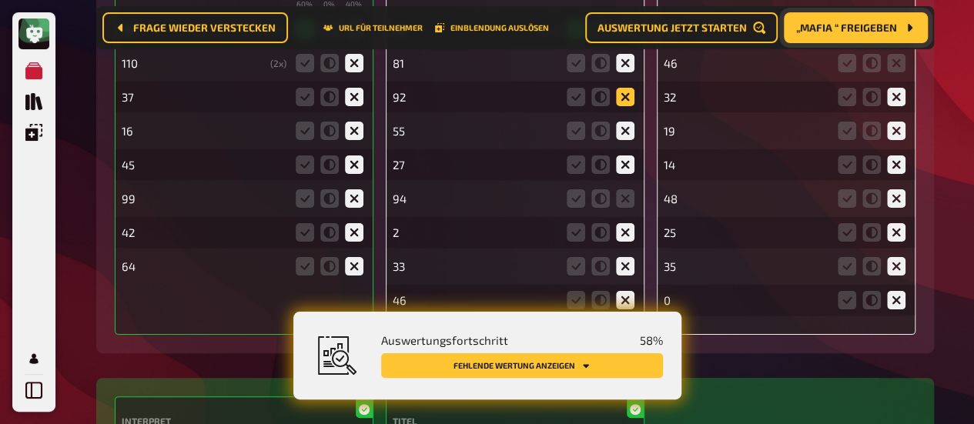
click at [628, 101] on icon at bounding box center [625, 97] width 18 height 18
click at [0, 0] on input "radio" at bounding box center [0, 0] width 0 height 0
click at [626, 203] on icon at bounding box center [625, 198] width 18 height 18
click at [0, 0] on input "radio" at bounding box center [0, 0] width 0 height 0
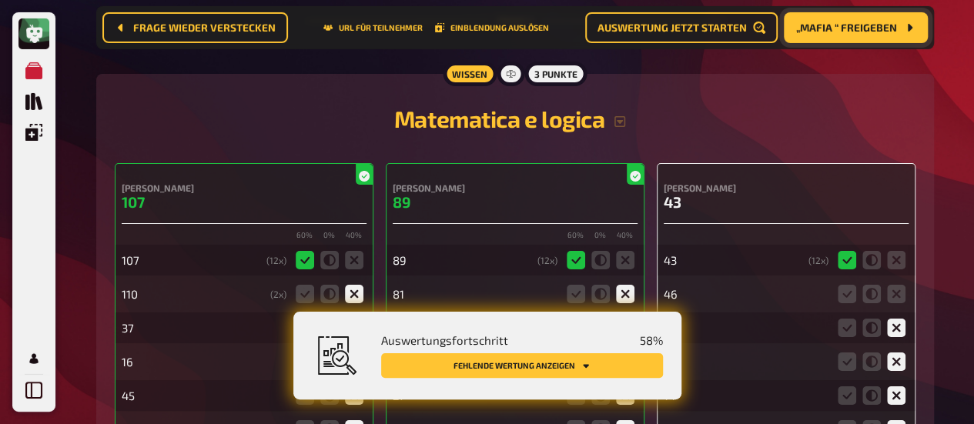
scroll to position [2784, 0]
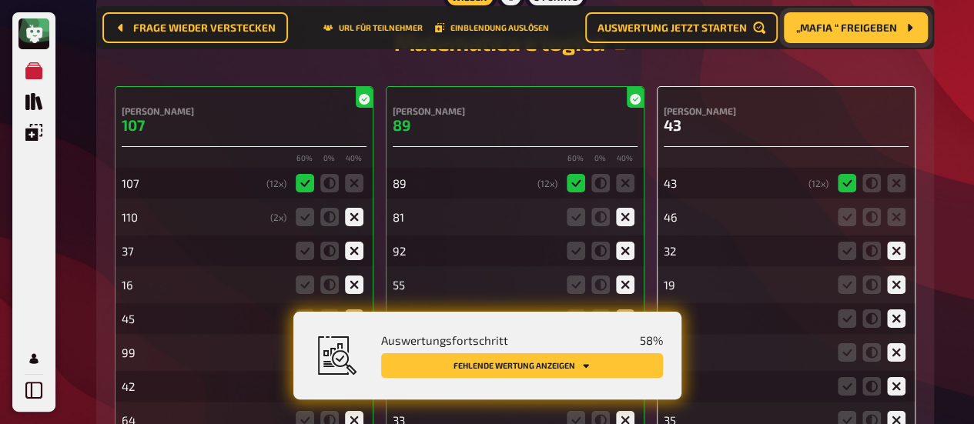
click at [889, 229] on fieldset at bounding box center [872, 217] width 74 height 25
click at [899, 223] on icon at bounding box center [896, 217] width 18 height 18
click at [0, 0] on input "radio" at bounding box center [0, 0] width 0 height 0
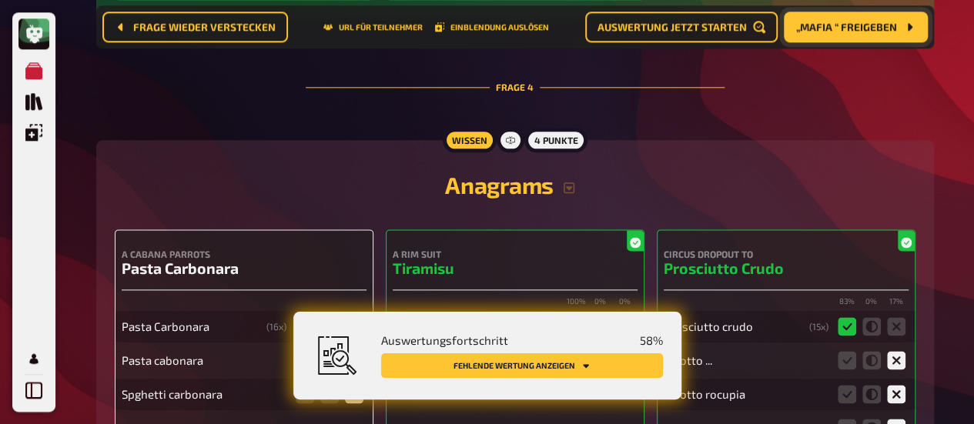
scroll to position [3939, 0]
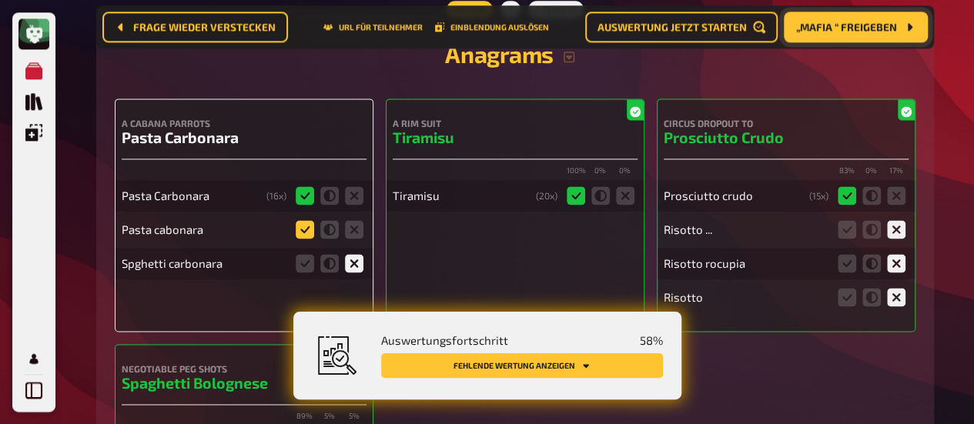
click at [297, 232] on icon at bounding box center [305, 229] width 18 height 18
click at [0, 0] on input "radio" at bounding box center [0, 0] width 0 height 0
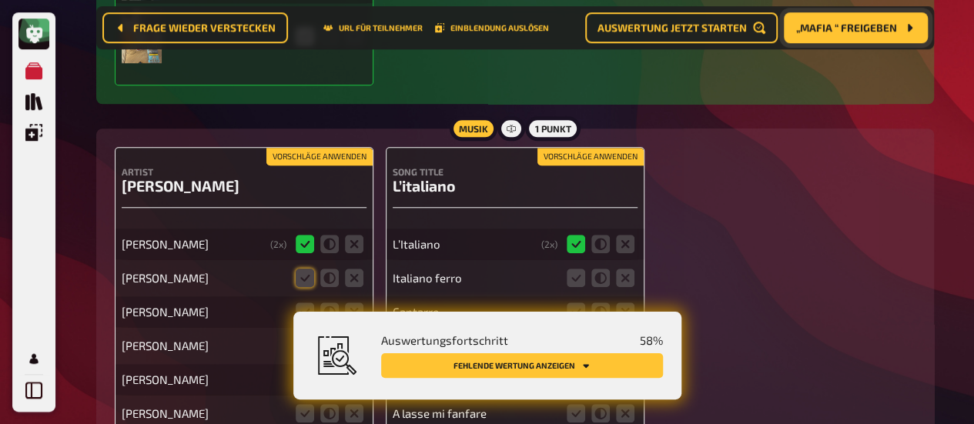
scroll to position [6634, 0]
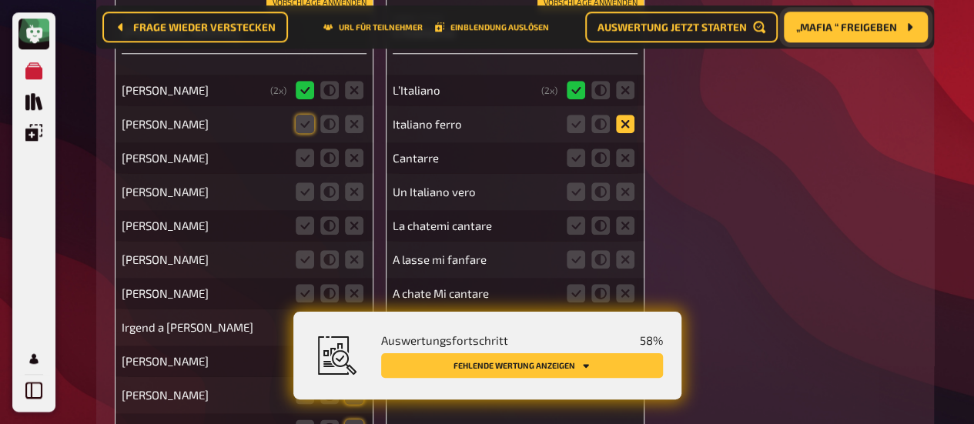
click at [618, 133] on icon at bounding box center [625, 124] width 18 height 18
click at [0, 0] on input "radio" at bounding box center [0, 0] width 0 height 0
click at [617, 166] on icon at bounding box center [625, 158] width 18 height 18
click at [0, 0] on input "radio" at bounding box center [0, 0] width 0 height 0
click at [619, 191] on icon at bounding box center [625, 191] width 18 height 18
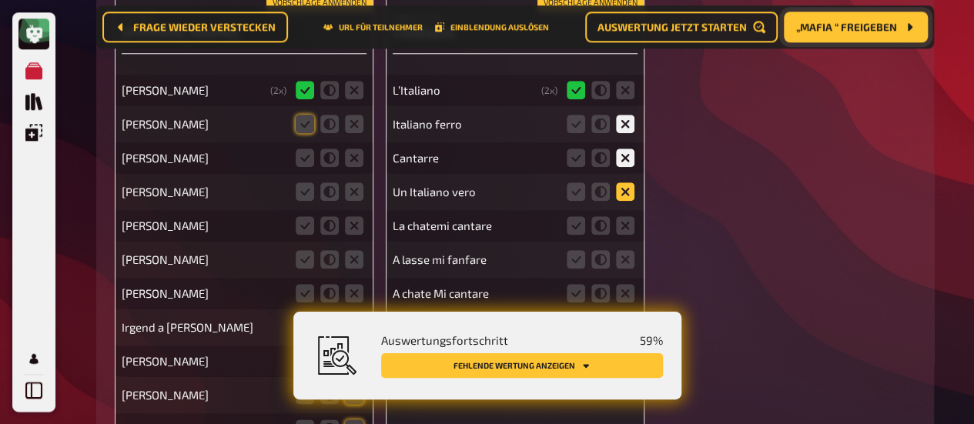
click at [0, 0] on input "radio" at bounding box center [0, 0] width 0 height 0
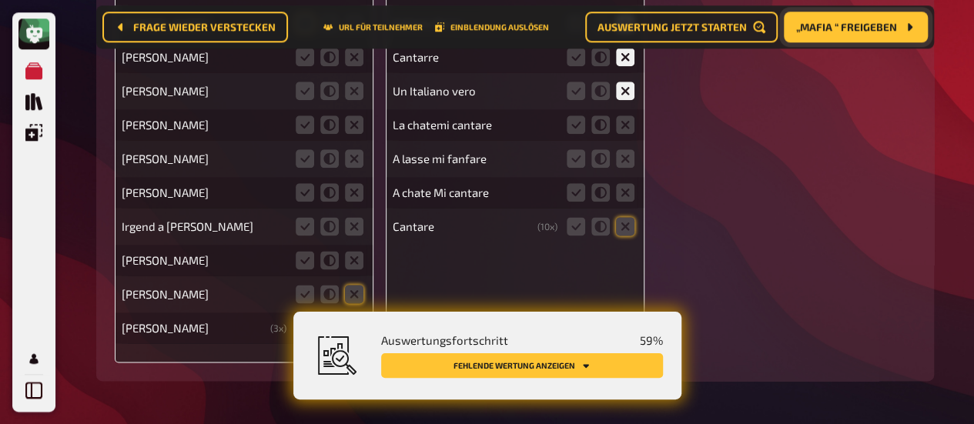
scroll to position [6711, 0]
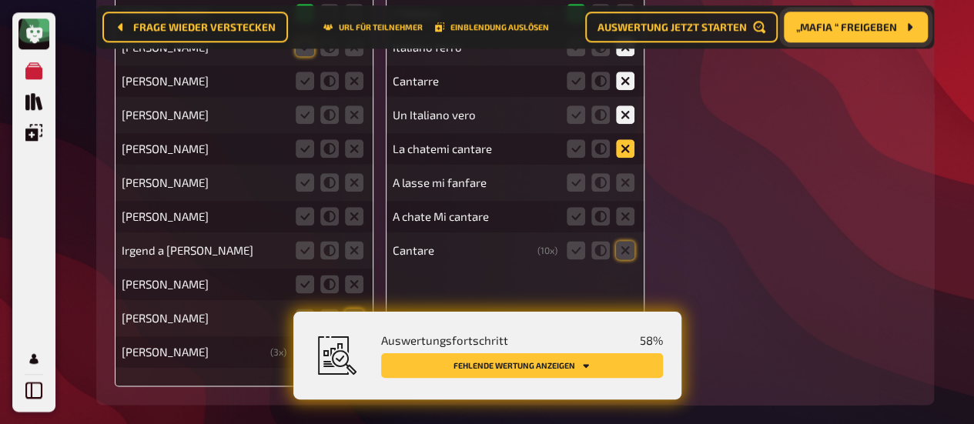
click at [633, 156] on icon at bounding box center [625, 148] width 18 height 18
click at [0, 0] on input "radio" at bounding box center [0, 0] width 0 height 0
click at [622, 192] on icon at bounding box center [625, 182] width 18 height 18
click at [0, 0] on input "radio" at bounding box center [0, 0] width 0 height 0
click at [624, 221] on icon at bounding box center [625, 216] width 18 height 18
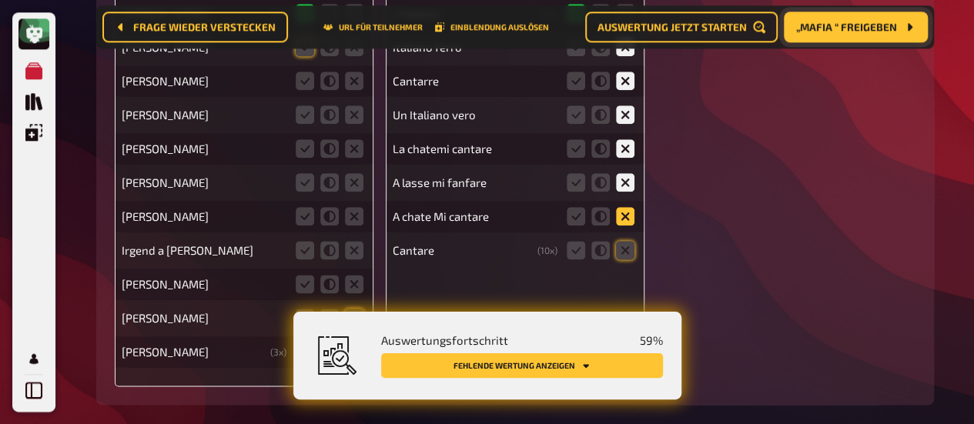
click at [0, 0] on input "radio" at bounding box center [0, 0] width 0 height 0
click at [628, 249] on icon at bounding box center [625, 250] width 18 height 18
click at [0, 0] on input "radio" at bounding box center [0, 0] width 0 height 0
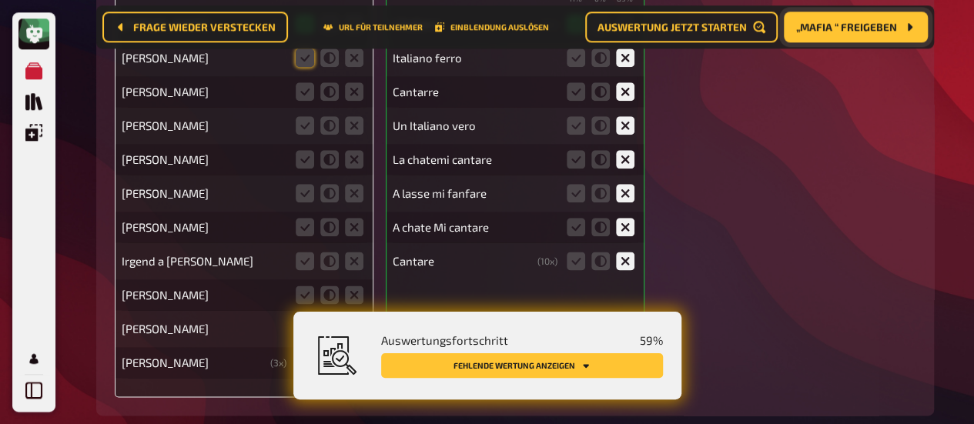
scroll to position [6634, 0]
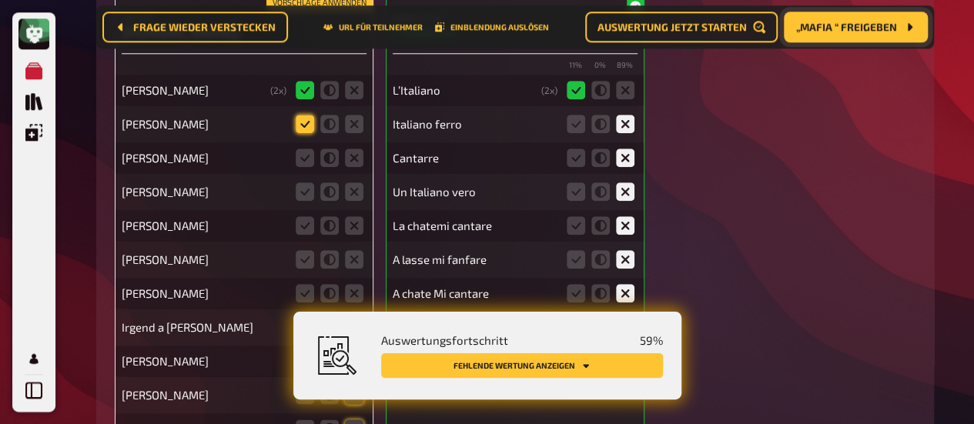
click at [308, 130] on icon at bounding box center [305, 124] width 18 height 18
click at [0, 0] on input "radio" at bounding box center [0, 0] width 0 height 0
click at [305, 158] on icon at bounding box center [305, 158] width 18 height 18
click at [0, 0] on input "radio" at bounding box center [0, 0] width 0 height 0
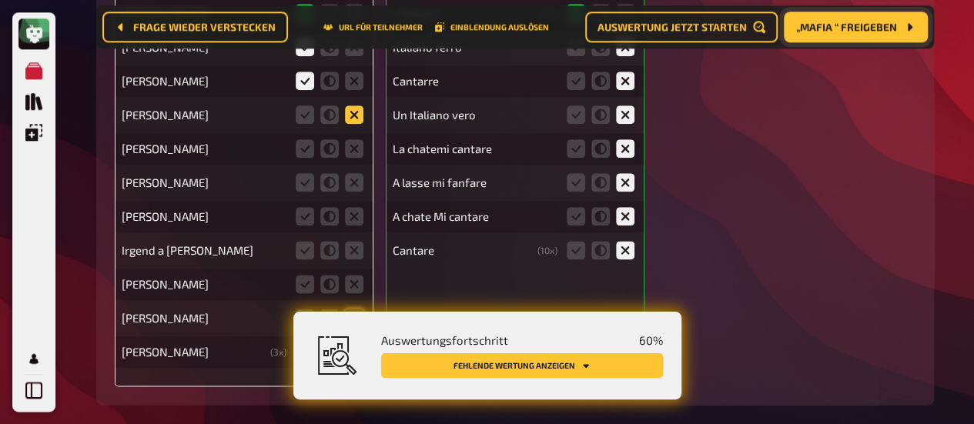
click at [350, 116] on icon at bounding box center [354, 114] width 18 height 18
click at [0, 0] on input "radio" at bounding box center [0, 0] width 0 height 0
click at [359, 154] on icon at bounding box center [354, 148] width 18 height 18
click at [0, 0] on input "radio" at bounding box center [0, 0] width 0 height 0
click at [351, 180] on icon at bounding box center [354, 182] width 18 height 18
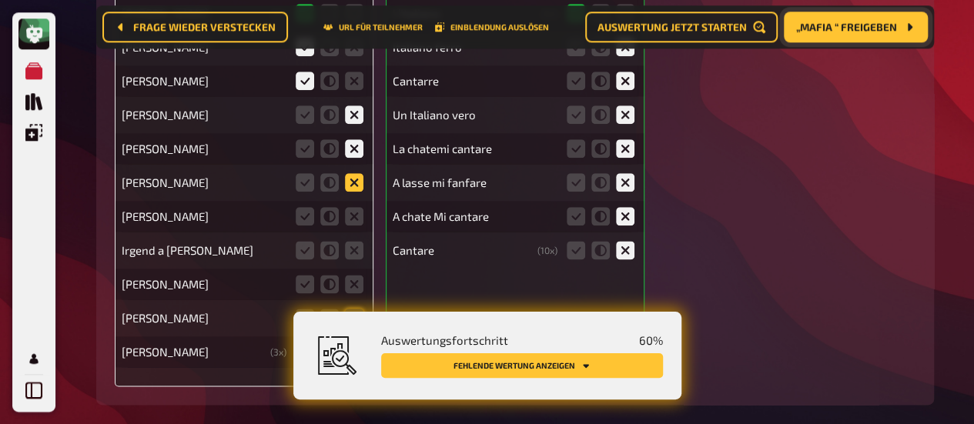
click at [0, 0] on input "radio" at bounding box center [0, 0] width 0 height 0
click at [352, 221] on icon at bounding box center [354, 216] width 18 height 18
click at [0, 0] on input "radio" at bounding box center [0, 0] width 0 height 0
click at [357, 259] on icon at bounding box center [354, 250] width 18 height 18
click at [0, 0] on input "radio" at bounding box center [0, 0] width 0 height 0
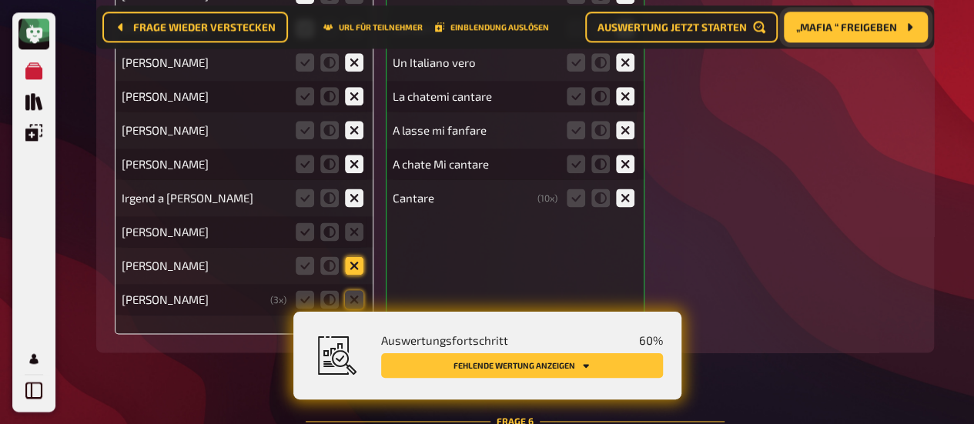
scroll to position [6788, 0]
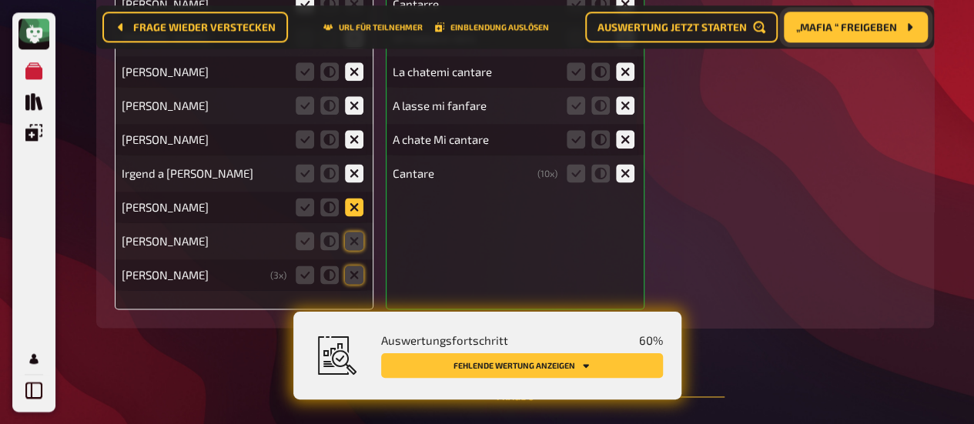
click at [350, 213] on icon at bounding box center [354, 207] width 18 height 18
click at [0, 0] on input "radio" at bounding box center [0, 0] width 0 height 0
click at [351, 249] on icon at bounding box center [354, 241] width 18 height 18
click at [0, 0] on input "radio" at bounding box center [0, 0] width 0 height 0
click at [350, 273] on icon at bounding box center [354, 275] width 18 height 18
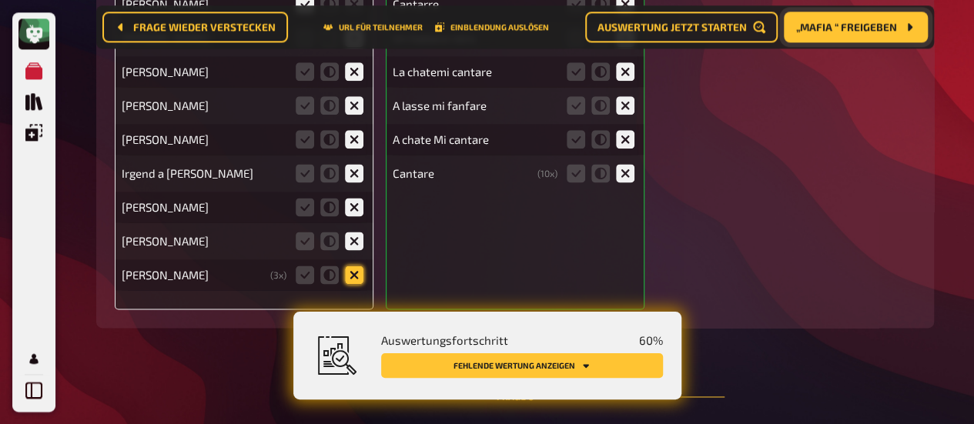
click at [0, 0] on input "radio" at bounding box center [0, 0] width 0 height 0
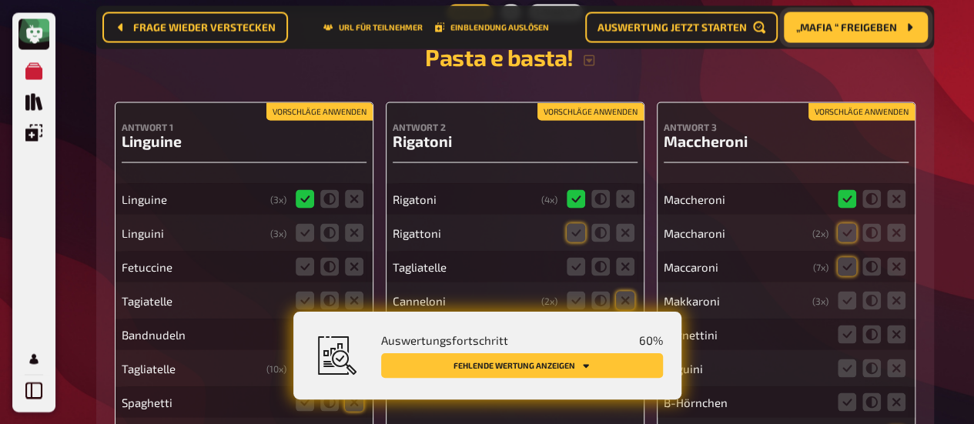
scroll to position [7251, 0]
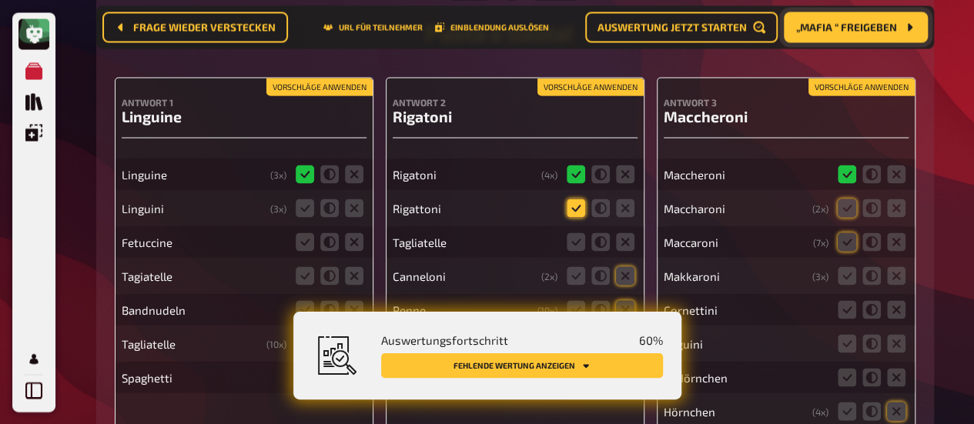
click at [571, 217] on icon at bounding box center [576, 208] width 18 height 18
click at [0, 0] on input "radio" at bounding box center [0, 0] width 0 height 0
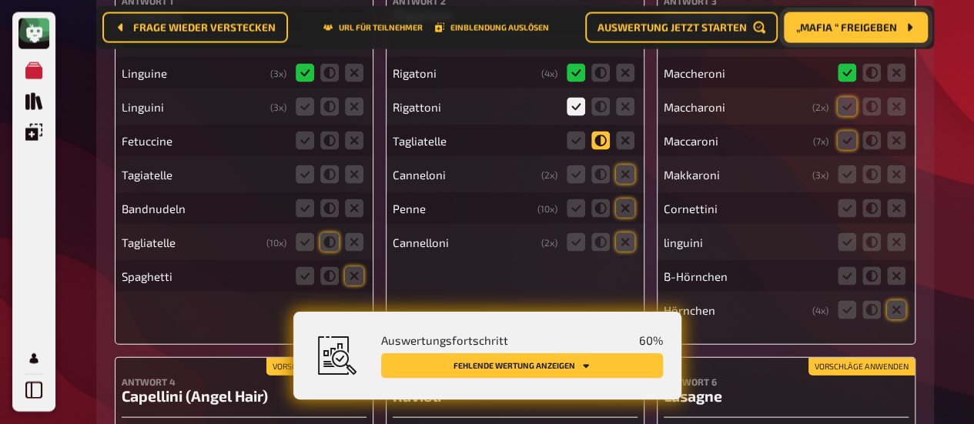
scroll to position [7328, 0]
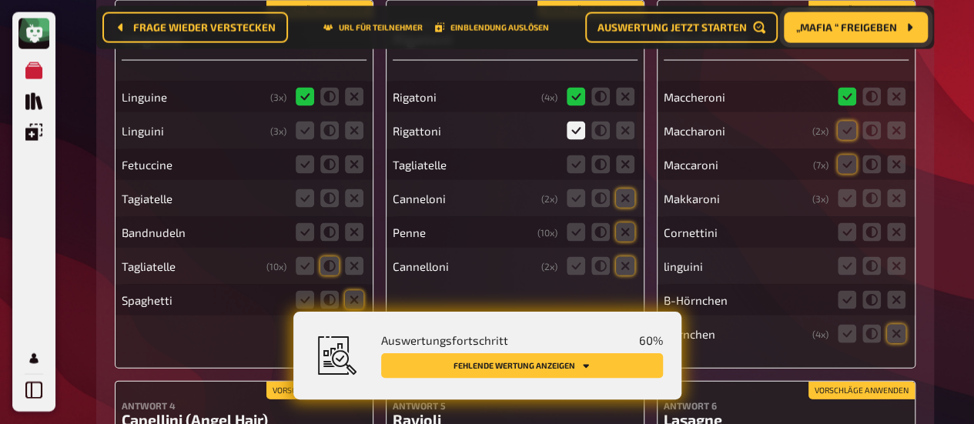
drag, startPoint x: 622, startPoint y: 172, endPoint x: 621, endPoint y: 194, distance: 21.6
click at [622, 174] on icon at bounding box center [625, 165] width 18 height 18
click at [0, 0] on input "radio" at bounding box center [0, 0] width 0 height 0
click at [621, 205] on icon at bounding box center [625, 198] width 18 height 18
click at [0, 0] on input "radio" at bounding box center [0, 0] width 0 height 0
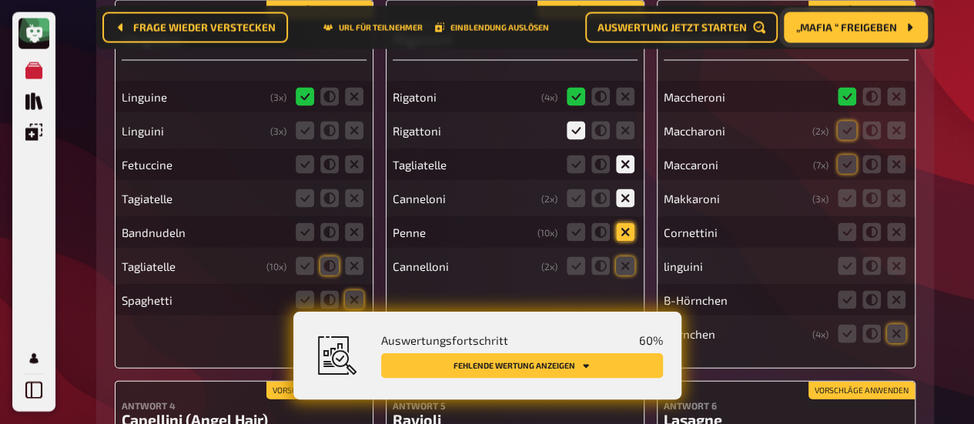
click at [619, 240] on icon at bounding box center [625, 232] width 18 height 18
click at [0, 0] on input "radio" at bounding box center [0, 0] width 0 height 0
click at [621, 268] on icon at bounding box center [625, 266] width 18 height 18
click at [0, 0] on input "radio" at bounding box center [0, 0] width 0 height 0
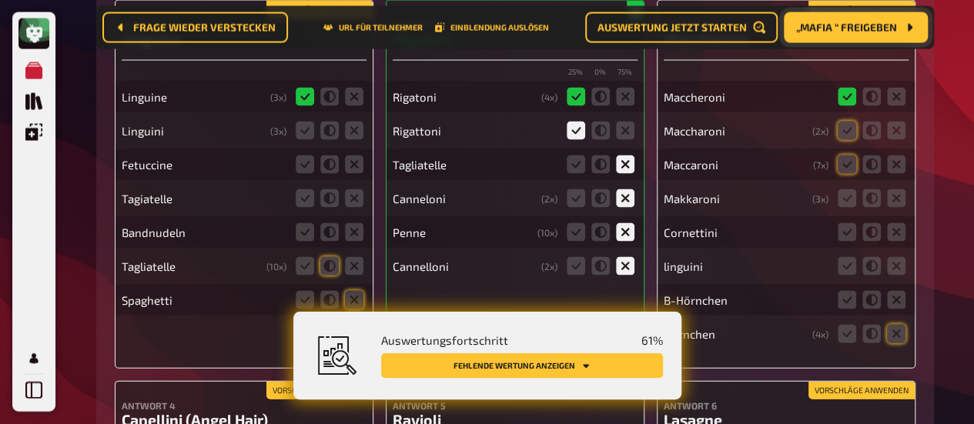
click at [291, 138] on div "Linguini ( 3 x)" at bounding box center [244, 131] width 245 height 31
click at [302, 139] on icon at bounding box center [305, 131] width 18 height 18
click at [0, 0] on input "radio" at bounding box center [0, 0] width 0 height 0
click at [357, 170] on icon at bounding box center [354, 165] width 18 height 18
click at [0, 0] on input "radio" at bounding box center [0, 0] width 0 height 0
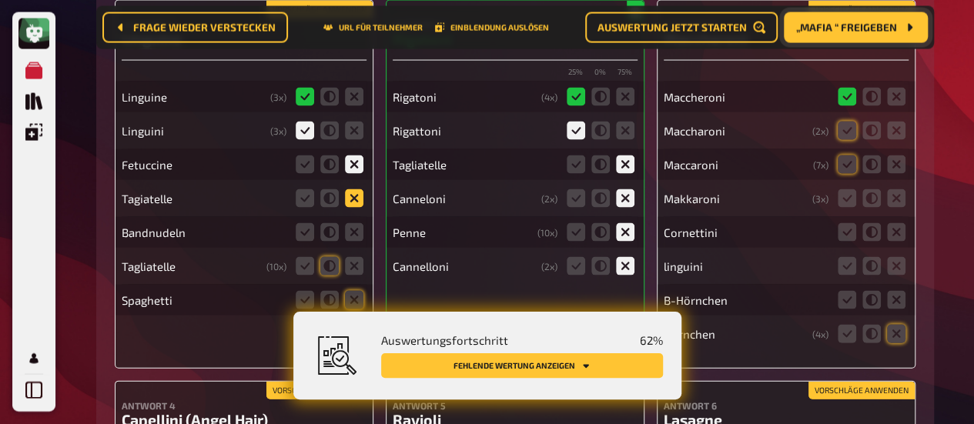
click at [357, 206] on icon at bounding box center [354, 198] width 18 height 18
click at [0, 0] on input "radio" at bounding box center [0, 0] width 0 height 0
click at [357, 238] on icon at bounding box center [354, 232] width 18 height 18
click at [0, 0] on input "radio" at bounding box center [0, 0] width 0 height 0
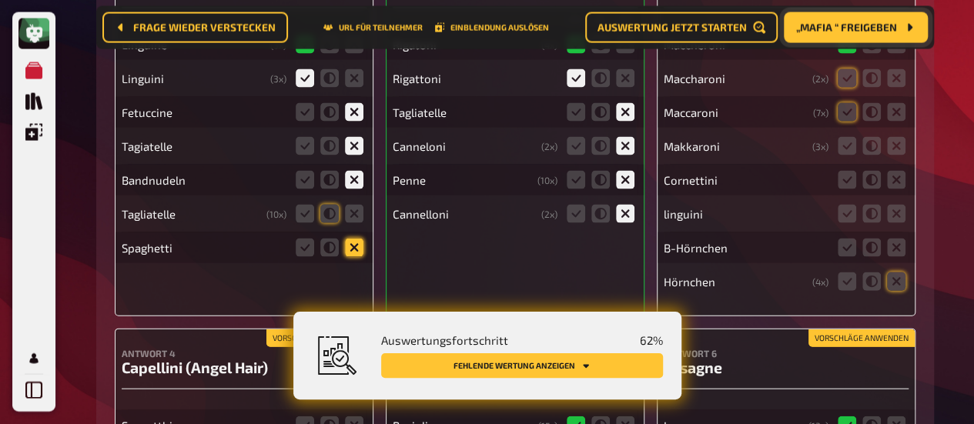
scroll to position [7405, 0]
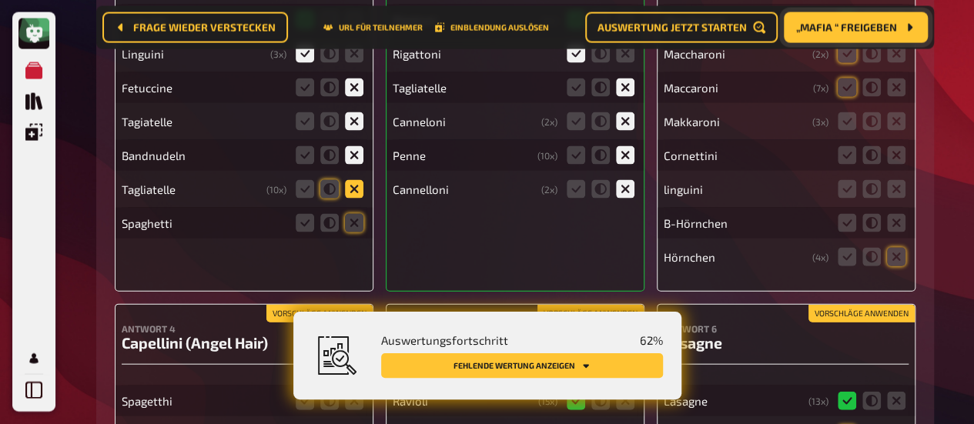
click at [354, 196] on icon at bounding box center [354, 189] width 18 height 18
click at [0, 0] on input "radio" at bounding box center [0, 0] width 0 height 0
click at [354, 227] on icon at bounding box center [354, 223] width 18 height 18
click at [0, 0] on input "radio" at bounding box center [0, 0] width 0 height 0
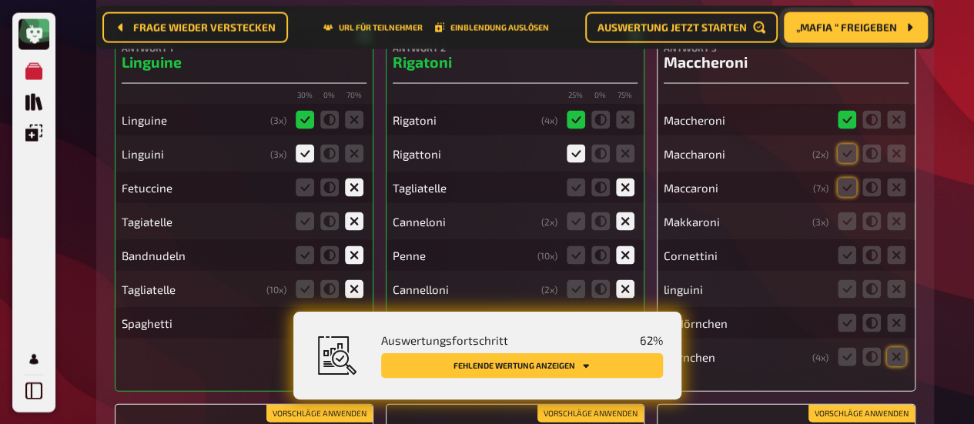
scroll to position [7328, 0]
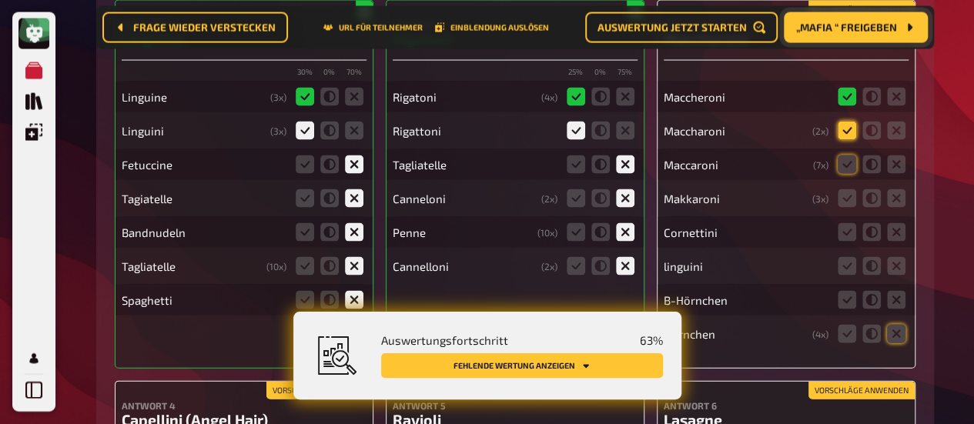
click at [846, 138] on icon at bounding box center [847, 131] width 18 height 18
click at [0, 0] on input "radio" at bounding box center [0, 0] width 0 height 0
click at [847, 165] on icon at bounding box center [847, 165] width 18 height 18
click at [0, 0] on input "radio" at bounding box center [0, 0] width 0 height 0
click at [845, 195] on icon at bounding box center [847, 198] width 18 height 18
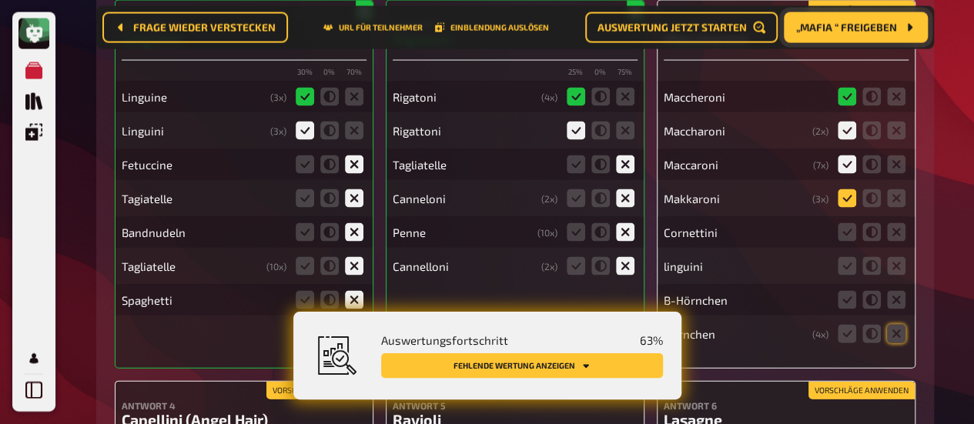
click at [0, 0] on input "radio" at bounding box center [0, 0] width 0 height 0
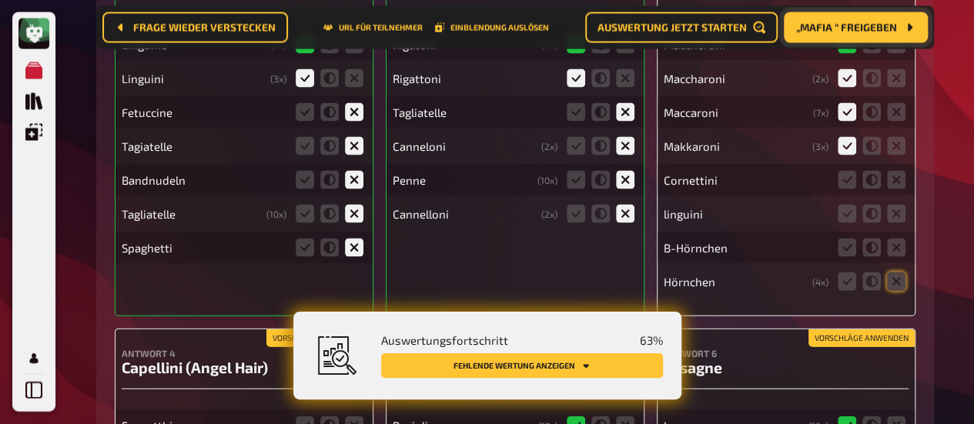
scroll to position [7405, 0]
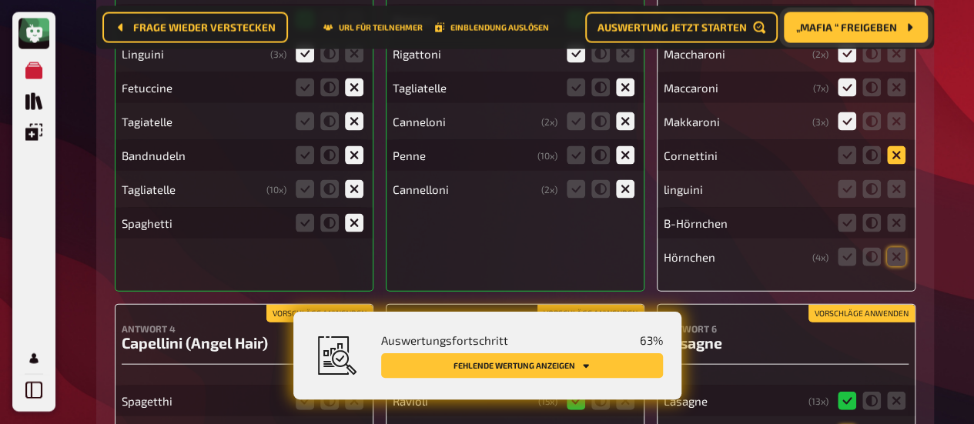
click at [899, 159] on icon at bounding box center [896, 155] width 18 height 18
click at [0, 0] on input "radio" at bounding box center [0, 0] width 0 height 0
click at [901, 198] on icon at bounding box center [896, 189] width 18 height 18
click at [0, 0] on input "radio" at bounding box center [0, 0] width 0 height 0
click at [890, 226] on icon at bounding box center [896, 223] width 18 height 18
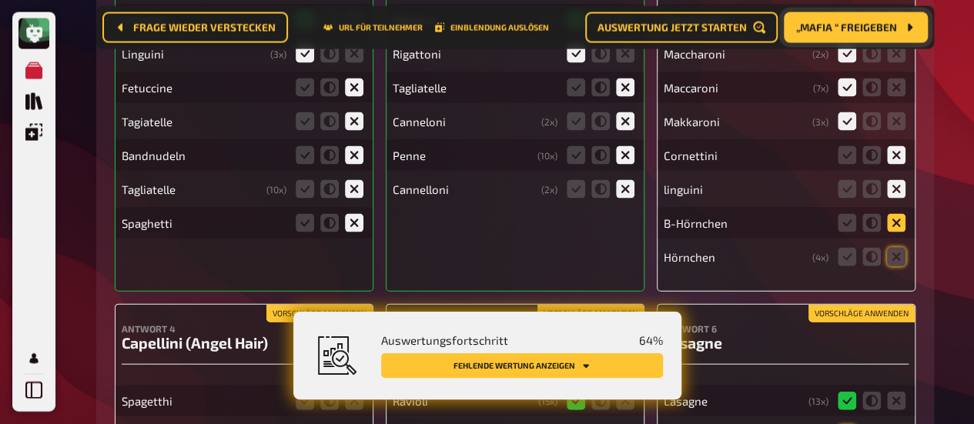
click at [0, 0] on input "radio" at bounding box center [0, 0] width 0 height 0
click at [899, 258] on icon at bounding box center [896, 257] width 18 height 18
click at [0, 0] on input "radio" at bounding box center [0, 0] width 0 height 0
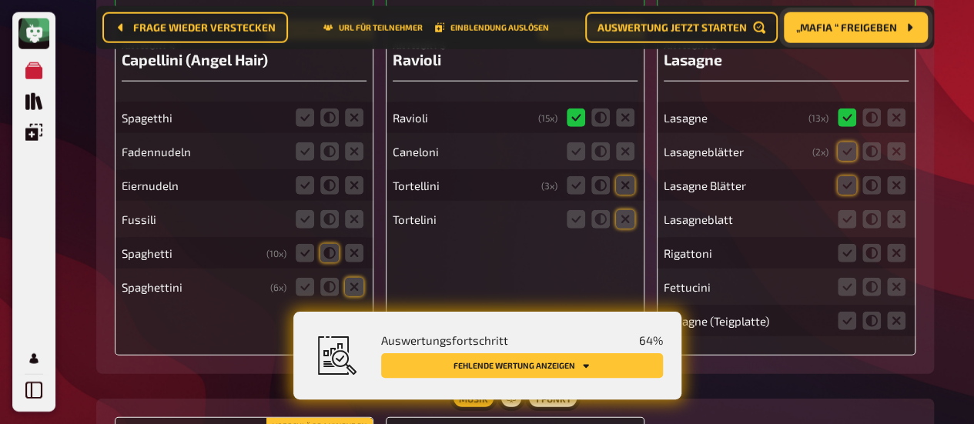
scroll to position [7713, 0]
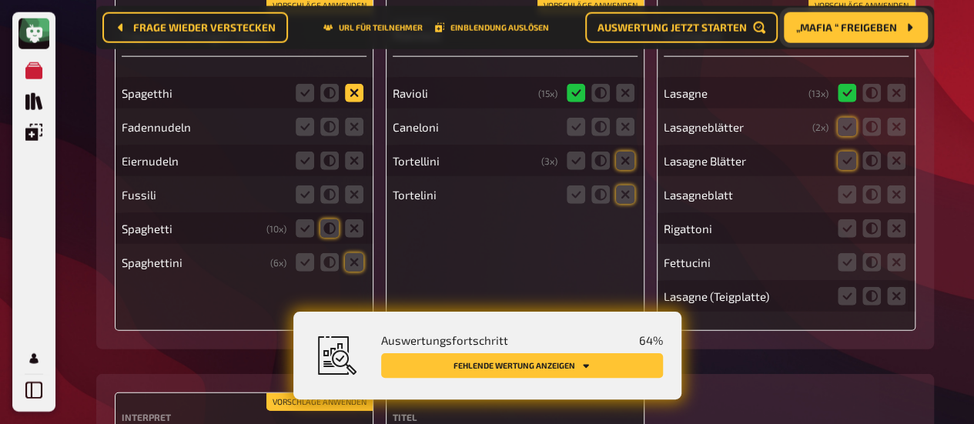
click at [355, 98] on icon at bounding box center [354, 93] width 18 height 18
click at [0, 0] on input "radio" at bounding box center [0, 0] width 0 height 0
click at [355, 136] on icon at bounding box center [354, 127] width 18 height 18
click at [0, 0] on input "radio" at bounding box center [0, 0] width 0 height 0
click at [354, 166] on icon at bounding box center [354, 161] width 18 height 18
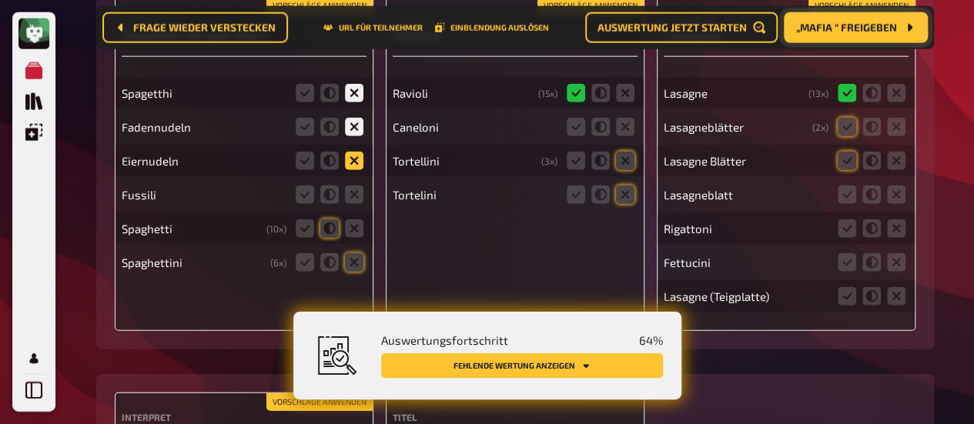
click at [0, 0] on input "radio" at bounding box center [0, 0] width 0 height 0
click at [353, 199] on icon at bounding box center [354, 195] width 18 height 18
click at [0, 0] on input "radio" at bounding box center [0, 0] width 0 height 0
click at [353, 227] on icon at bounding box center [354, 228] width 18 height 18
click at [0, 0] on input "radio" at bounding box center [0, 0] width 0 height 0
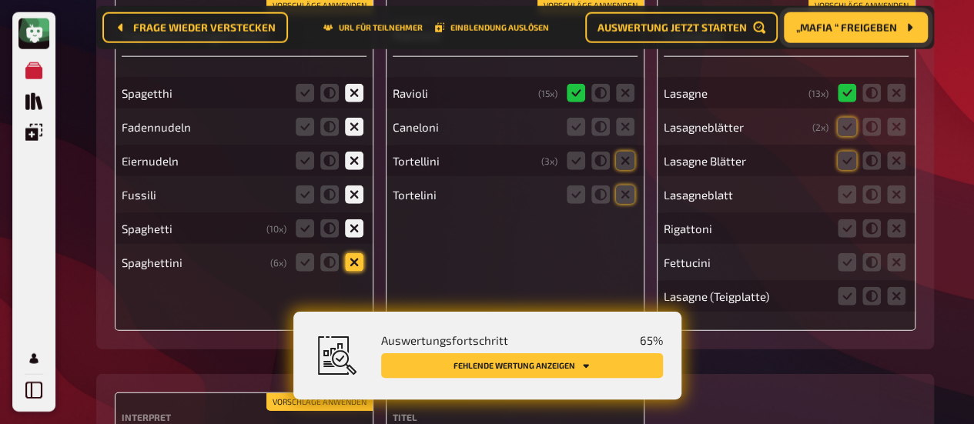
click at [360, 265] on icon at bounding box center [354, 262] width 18 height 18
click at [0, 0] on input "radio" at bounding box center [0, 0] width 0 height 0
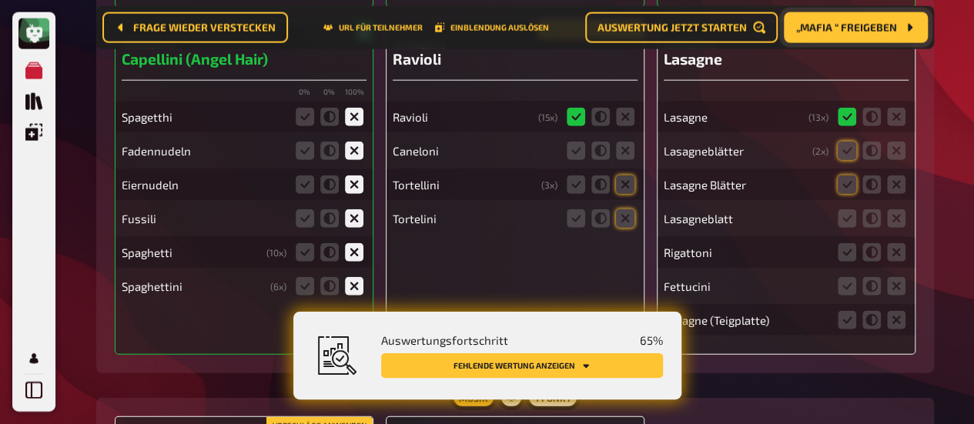
scroll to position [7679, 0]
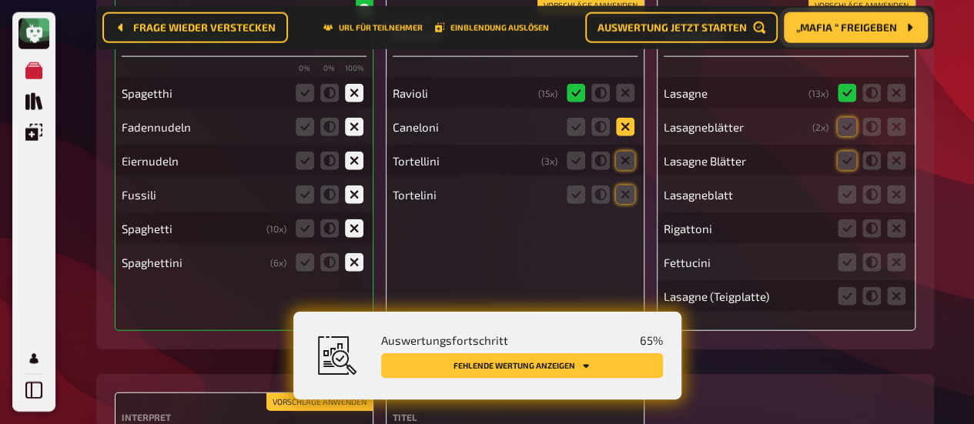
click at [625, 132] on icon at bounding box center [625, 127] width 18 height 18
click at [0, 0] on input "radio" at bounding box center [0, 0] width 0 height 0
click at [624, 170] on icon at bounding box center [625, 161] width 18 height 18
click at [0, 0] on input "radio" at bounding box center [0, 0] width 0 height 0
click at [628, 203] on icon at bounding box center [625, 195] width 18 height 18
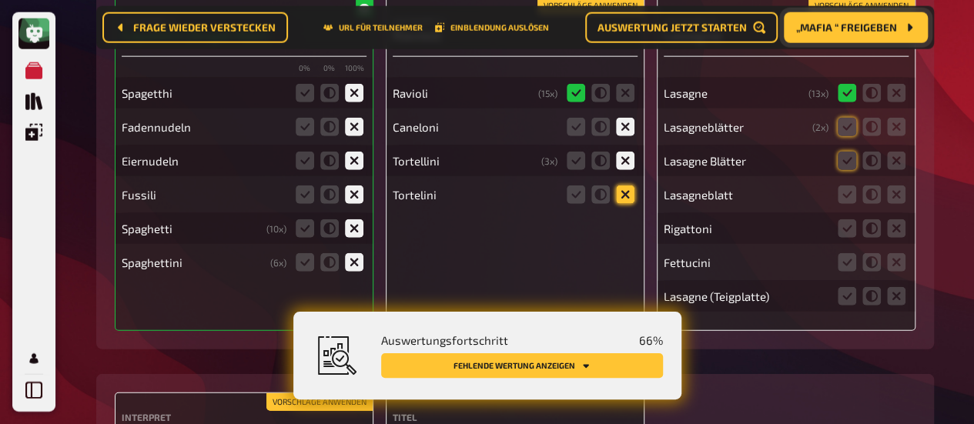
click at [0, 0] on input "radio" at bounding box center [0, 0] width 0 height 0
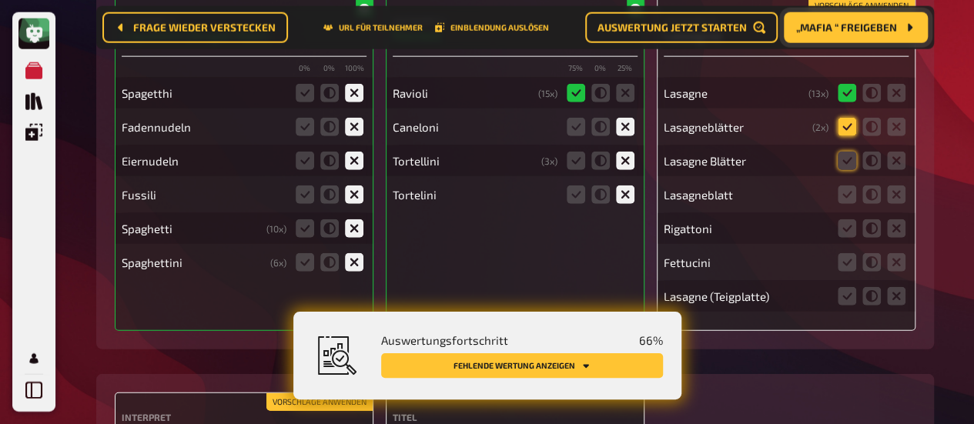
click at [848, 136] on icon at bounding box center [847, 127] width 18 height 18
click at [0, 0] on input "radio" at bounding box center [0, 0] width 0 height 0
click at [839, 167] on icon at bounding box center [847, 161] width 18 height 18
click at [0, 0] on input "radio" at bounding box center [0, 0] width 0 height 0
click at [845, 204] on icon at bounding box center [847, 195] width 18 height 18
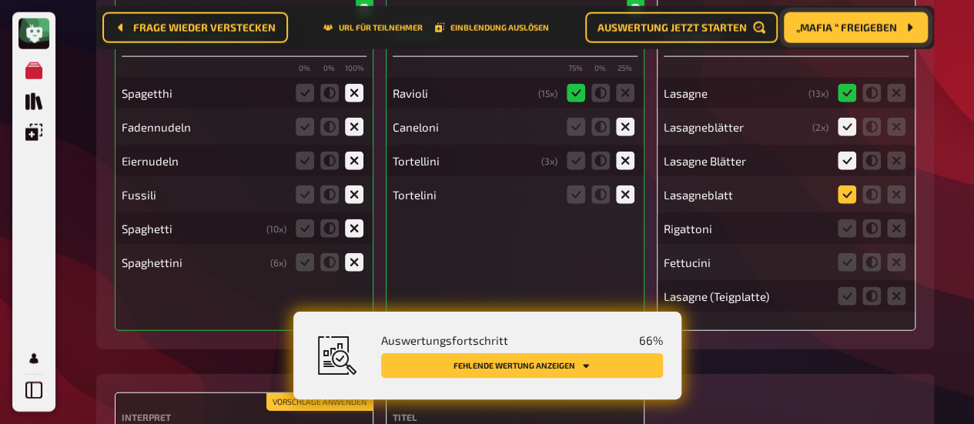
click at [0, 0] on input "radio" at bounding box center [0, 0] width 0 height 0
click at [912, 235] on div "Antwort 6 [PERSON_NAME] ( 13 x) Lasagneblätter ( 2 x) Lasagne Blätter Lasagnebl…" at bounding box center [786, 163] width 259 height 335
drag, startPoint x: 905, startPoint y: 236, endPoint x: 906, endPoint y: 263, distance: 27.0
click at [905, 237] on icon at bounding box center [896, 228] width 18 height 18
click at [0, 0] on input "radio" at bounding box center [0, 0] width 0 height 0
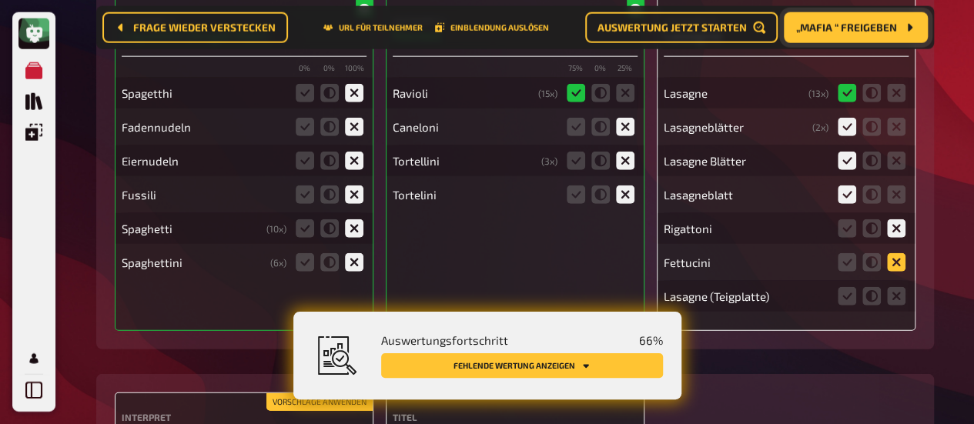
click at [901, 271] on icon at bounding box center [896, 262] width 18 height 18
click at [0, 0] on input "radio" at bounding box center [0, 0] width 0 height 0
click at [844, 306] on icon at bounding box center [847, 296] width 18 height 18
click at [0, 0] on input "radio" at bounding box center [0, 0] width 0 height 0
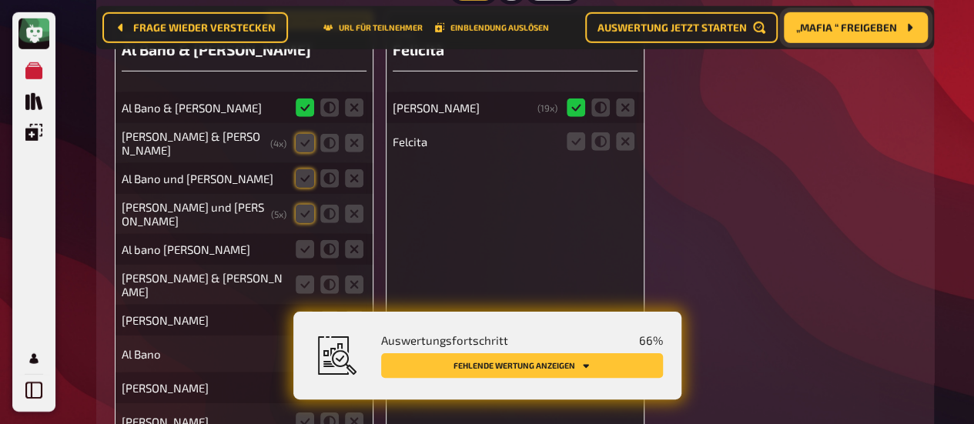
scroll to position [8064, 0]
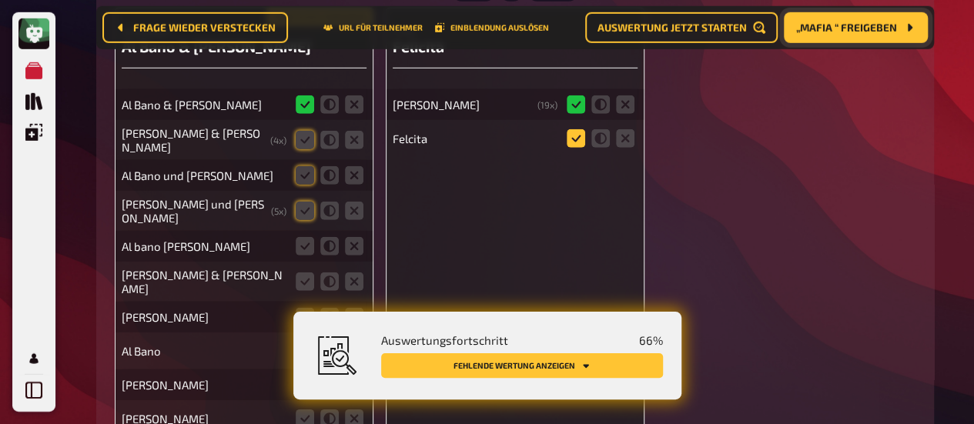
click at [581, 141] on icon at bounding box center [576, 138] width 18 height 18
click at [0, 0] on input "radio" at bounding box center [0, 0] width 0 height 0
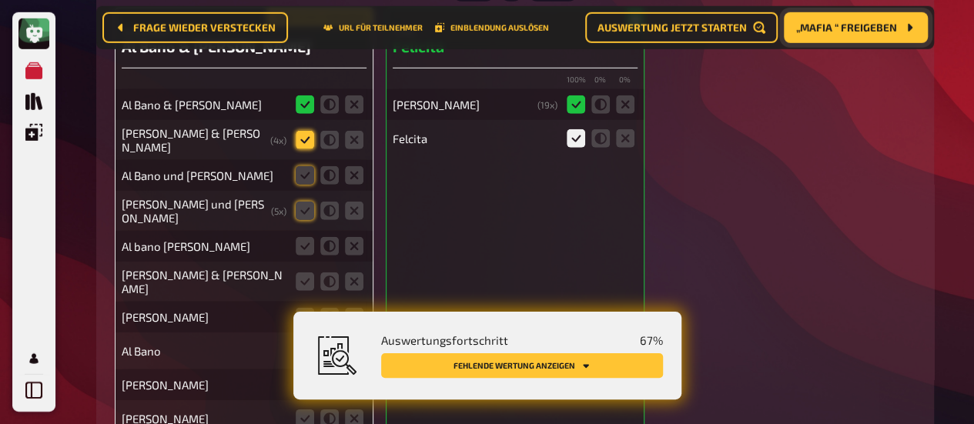
click at [300, 136] on icon at bounding box center [305, 140] width 18 height 18
click at [0, 0] on input "radio" at bounding box center [0, 0] width 0 height 0
click at [308, 175] on icon at bounding box center [305, 175] width 18 height 18
click at [0, 0] on input "radio" at bounding box center [0, 0] width 0 height 0
click at [299, 205] on icon at bounding box center [305, 211] width 18 height 18
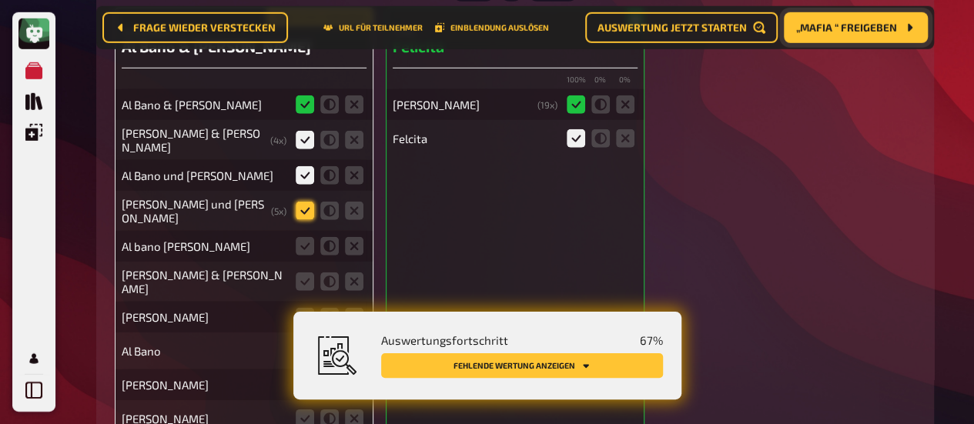
click at [0, 0] on input "radio" at bounding box center [0, 0] width 0 height 0
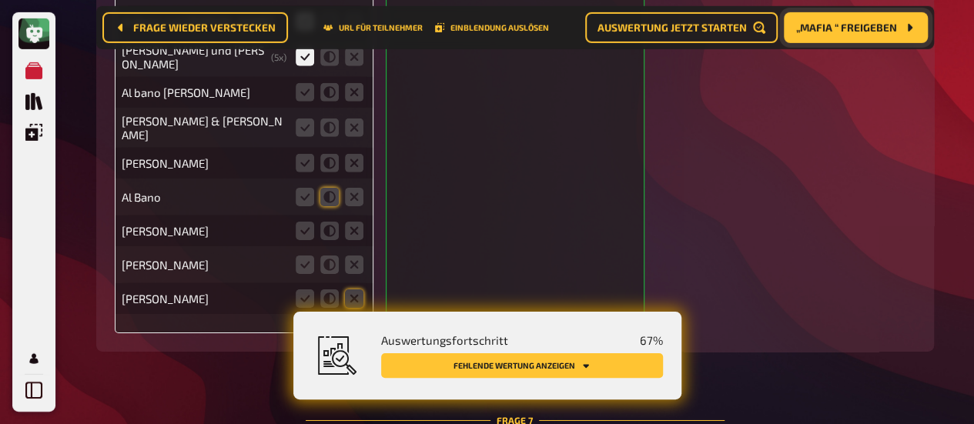
scroll to position [8141, 0]
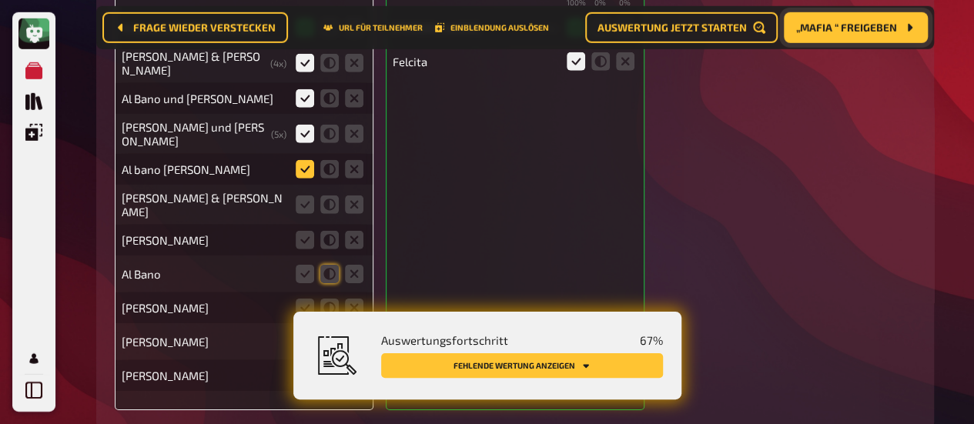
click at [300, 160] on icon at bounding box center [305, 169] width 18 height 18
click at [0, 0] on input "radio" at bounding box center [0, 0] width 0 height 0
click at [310, 199] on icon at bounding box center [305, 205] width 18 height 18
click at [0, 0] on input "radio" at bounding box center [0, 0] width 0 height 0
click at [325, 238] on icon at bounding box center [329, 240] width 18 height 18
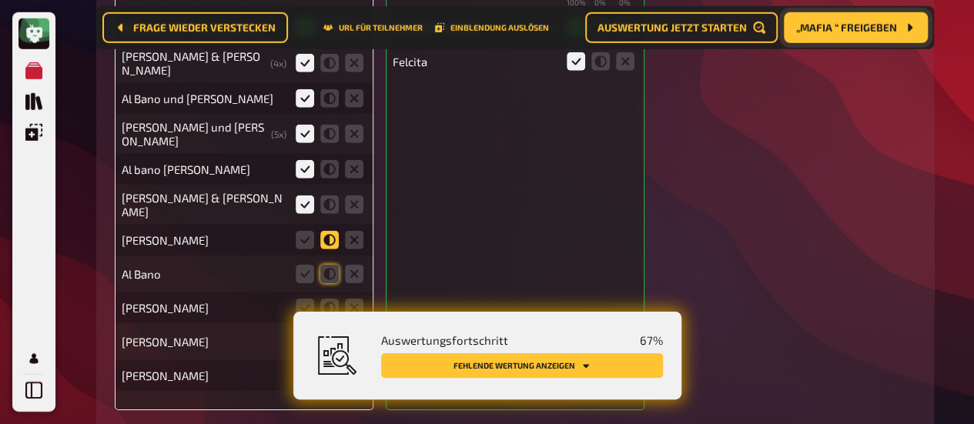
click at [0, 0] on input "radio" at bounding box center [0, 0] width 0 height 0
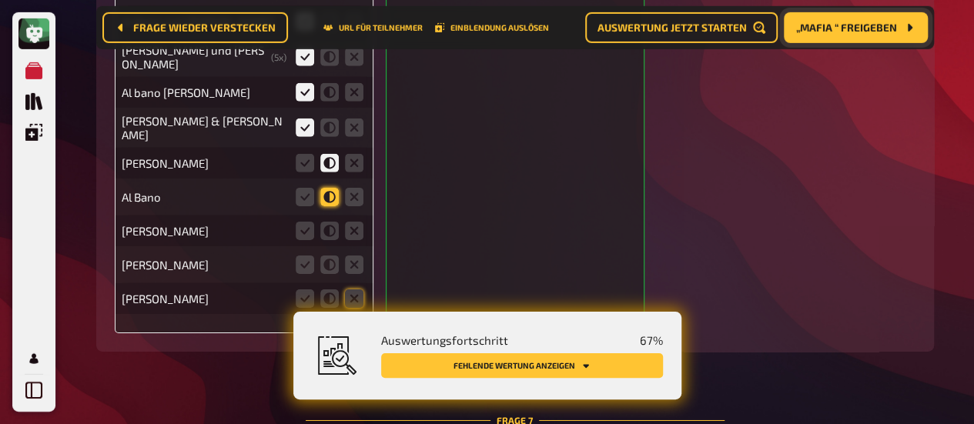
click at [326, 193] on icon at bounding box center [329, 197] width 18 height 18
click at [0, 0] on input "radio" at bounding box center [0, 0] width 0 height 0
click at [362, 230] on icon at bounding box center [354, 231] width 18 height 18
click at [0, 0] on input "radio" at bounding box center [0, 0] width 0 height 0
click at [354, 263] on icon at bounding box center [354, 265] width 18 height 18
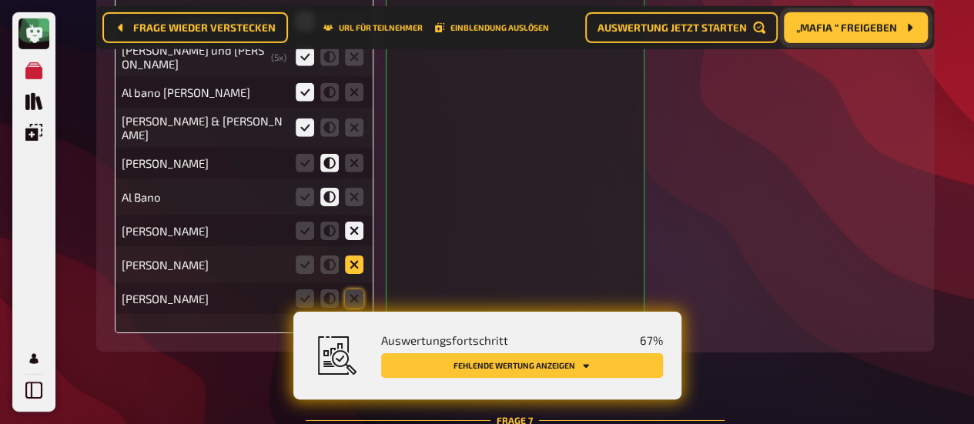
click at [0, 0] on input "radio" at bounding box center [0, 0] width 0 height 0
click at [358, 295] on icon at bounding box center [354, 299] width 18 height 18
click at [0, 0] on input "radio" at bounding box center [0, 0] width 0 height 0
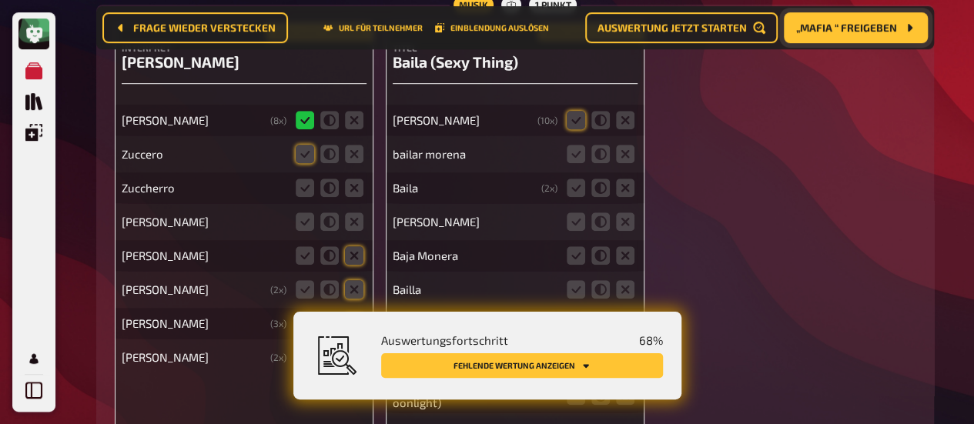
scroll to position [9296, 0]
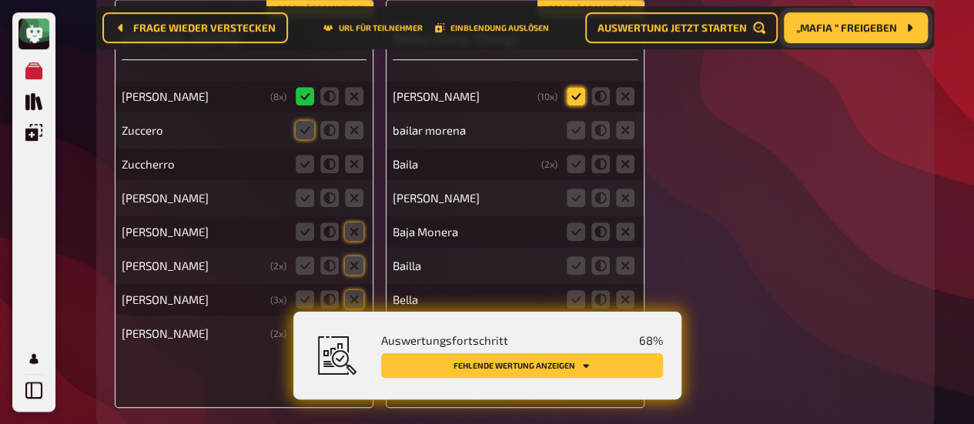
click at [573, 94] on icon at bounding box center [576, 96] width 18 height 18
click at [0, 0] on input "radio" at bounding box center [0, 0] width 0 height 0
click at [576, 122] on icon at bounding box center [576, 130] width 18 height 18
click at [0, 0] on input "radio" at bounding box center [0, 0] width 0 height 0
click at [579, 149] on div "Baila ( 2 x)" at bounding box center [515, 164] width 245 height 31
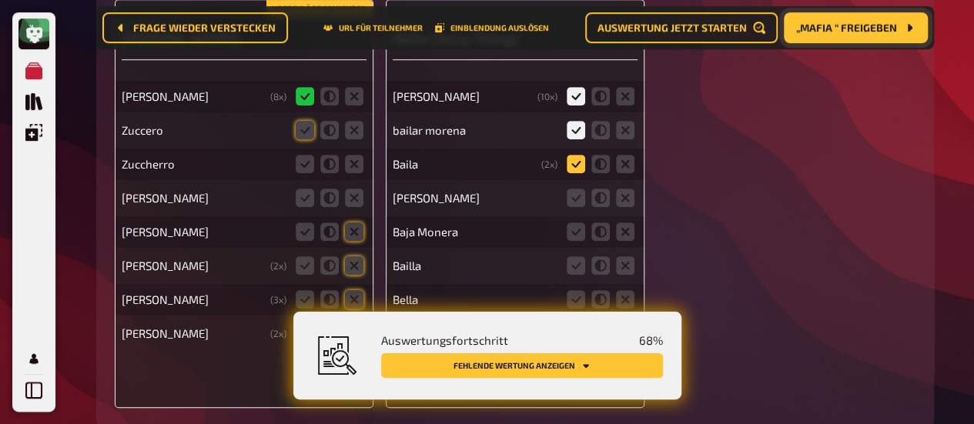
click at [573, 159] on icon at bounding box center [576, 164] width 18 height 18
click at [0, 0] on input "radio" at bounding box center [0, 0] width 0 height 0
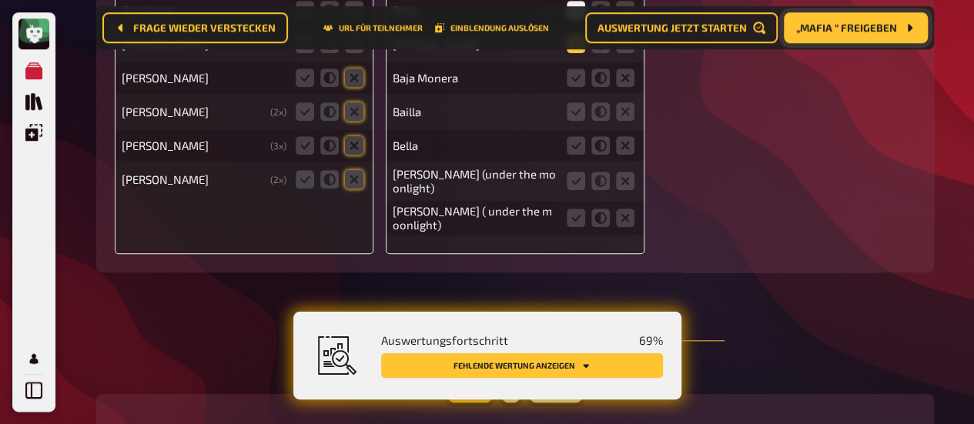
scroll to position [9373, 0]
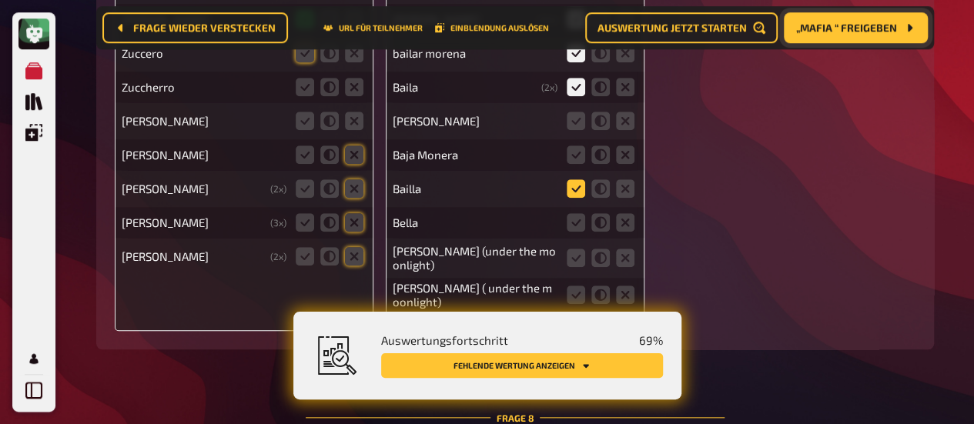
click at [574, 184] on icon at bounding box center [576, 188] width 18 height 18
click at [0, 0] on input "radio" at bounding box center [0, 0] width 0 height 0
click at [583, 156] on icon at bounding box center [576, 155] width 18 height 18
click at [0, 0] on input "radio" at bounding box center [0, 0] width 0 height 0
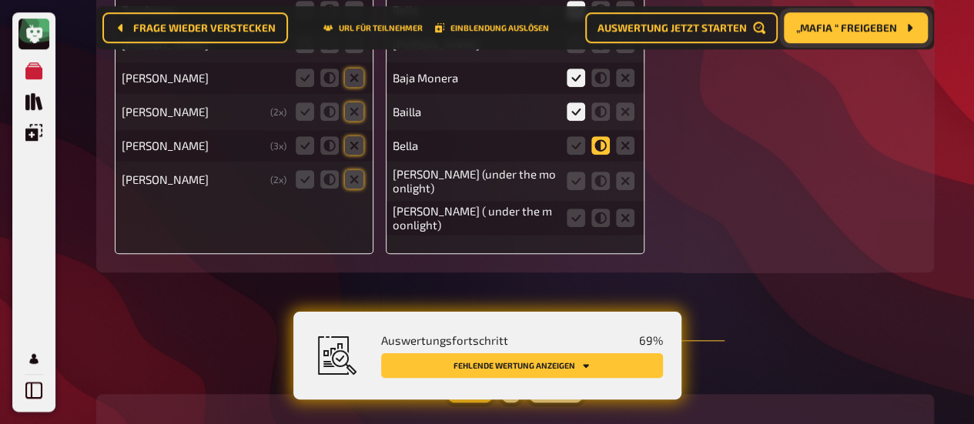
click at [600, 139] on icon at bounding box center [600, 145] width 18 height 18
click at [0, 0] on input "radio" at bounding box center [0, 0] width 0 height 0
click at [578, 175] on icon at bounding box center [576, 181] width 18 height 18
click at [0, 0] on input "radio" at bounding box center [0, 0] width 0 height 0
click at [569, 212] on icon at bounding box center [576, 218] width 18 height 18
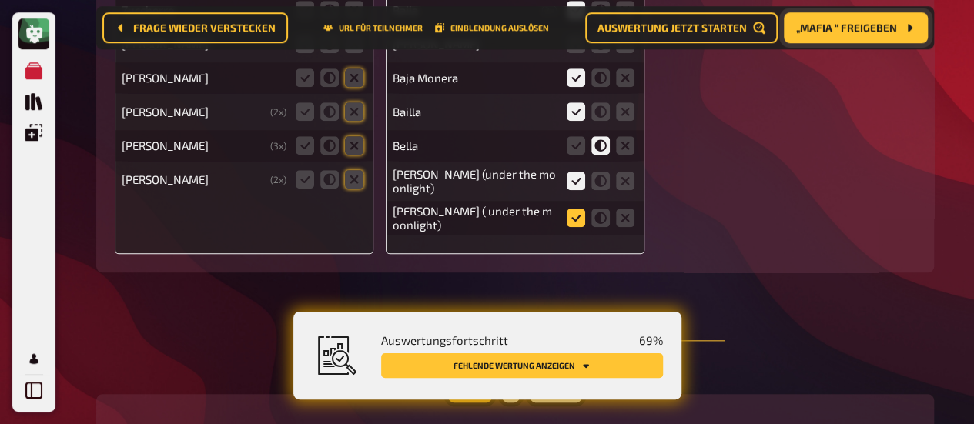
click at [0, 0] on input "radio" at bounding box center [0, 0] width 0 height 0
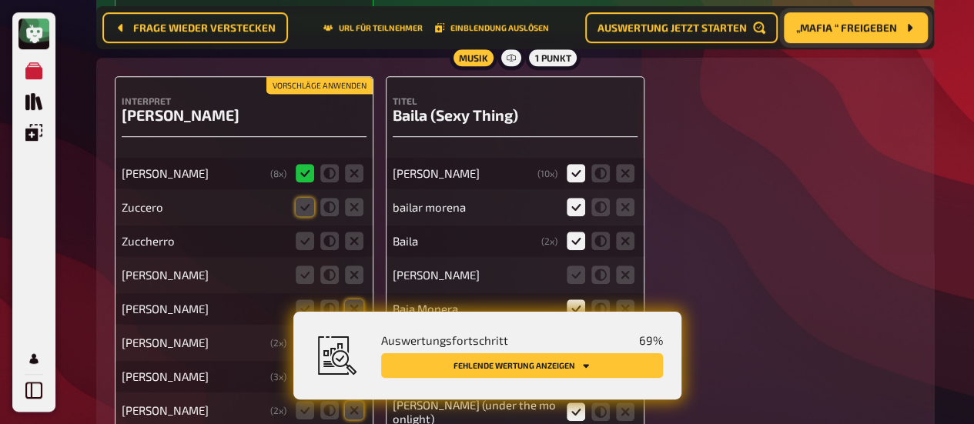
scroll to position [9262, 0]
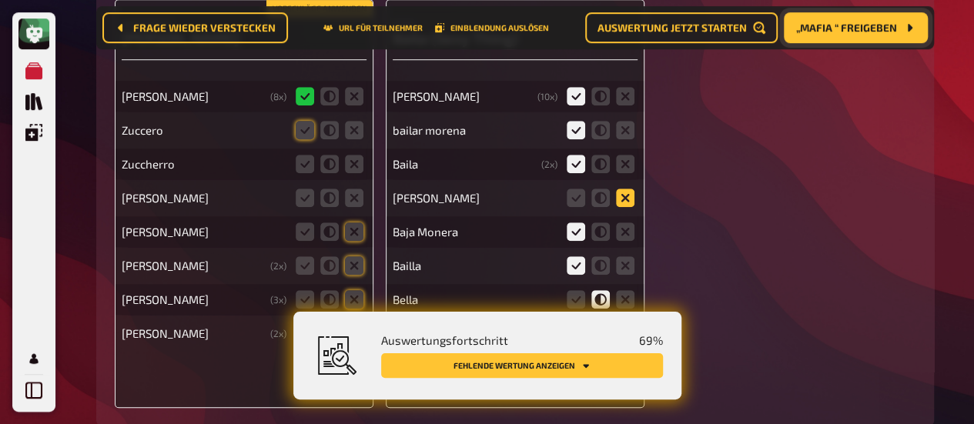
click at [628, 199] on icon at bounding box center [625, 198] width 18 height 18
click at [0, 0] on input "radio" at bounding box center [0, 0] width 0 height 0
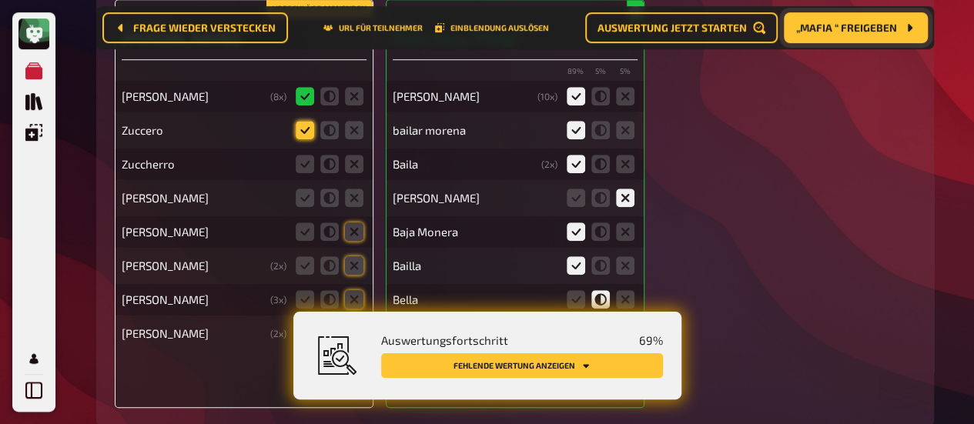
click at [303, 130] on icon at bounding box center [305, 130] width 18 height 18
click at [0, 0] on input "radio" at bounding box center [0, 0] width 0 height 0
click at [299, 156] on icon at bounding box center [305, 164] width 18 height 18
click at [0, 0] on input "radio" at bounding box center [0, 0] width 0 height 0
click at [348, 201] on icon at bounding box center [354, 198] width 18 height 18
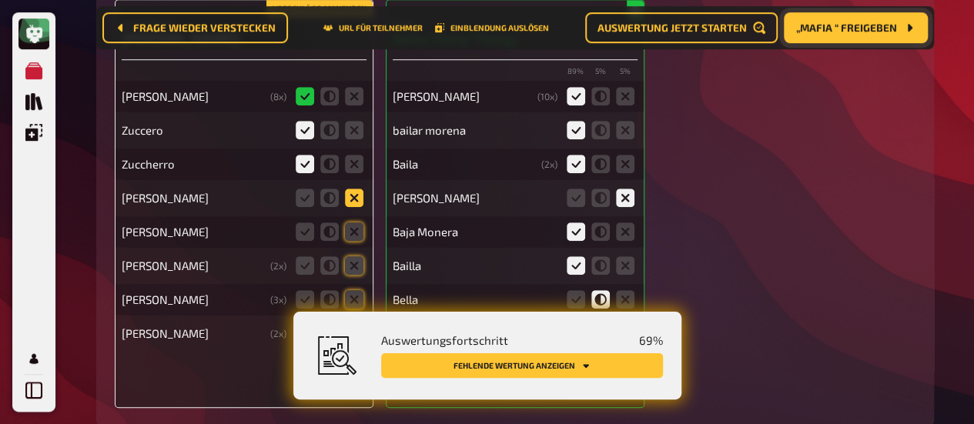
click at [0, 0] on input "radio" at bounding box center [0, 0] width 0 height 0
click at [351, 224] on icon at bounding box center [354, 232] width 18 height 18
click at [0, 0] on input "radio" at bounding box center [0, 0] width 0 height 0
click at [351, 258] on icon at bounding box center [354, 265] width 18 height 18
click at [0, 0] on input "radio" at bounding box center [0, 0] width 0 height 0
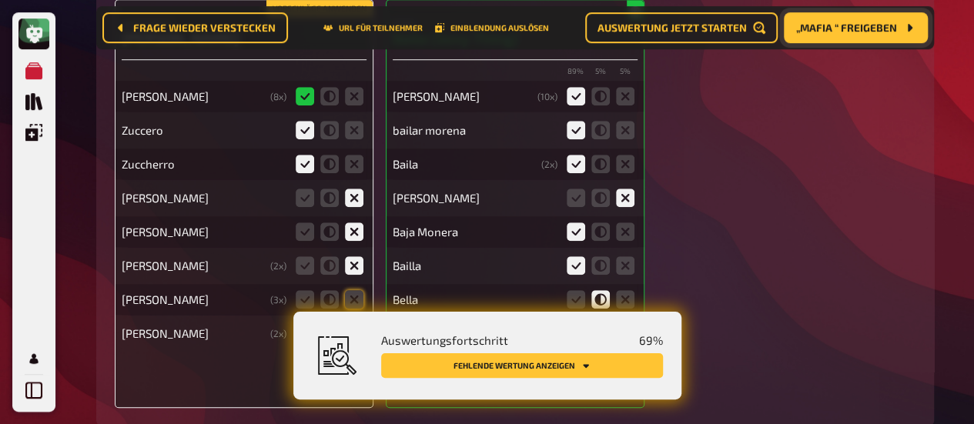
scroll to position [9339, 0]
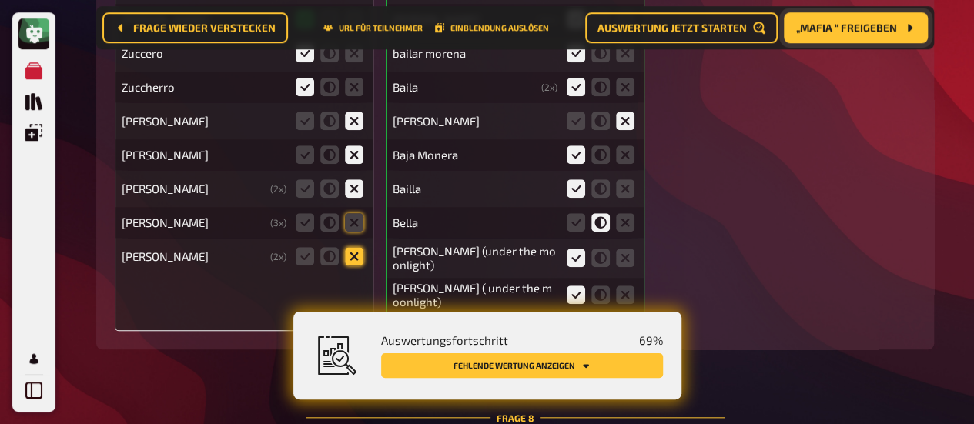
drag, startPoint x: 353, startPoint y: 215, endPoint x: 357, endPoint y: 249, distance: 34.2
click at [353, 215] on icon at bounding box center [354, 222] width 18 height 18
click at [0, 0] on input "radio" at bounding box center [0, 0] width 0 height 0
click at [357, 256] on icon at bounding box center [354, 256] width 18 height 18
click at [0, 0] on input "radio" at bounding box center [0, 0] width 0 height 0
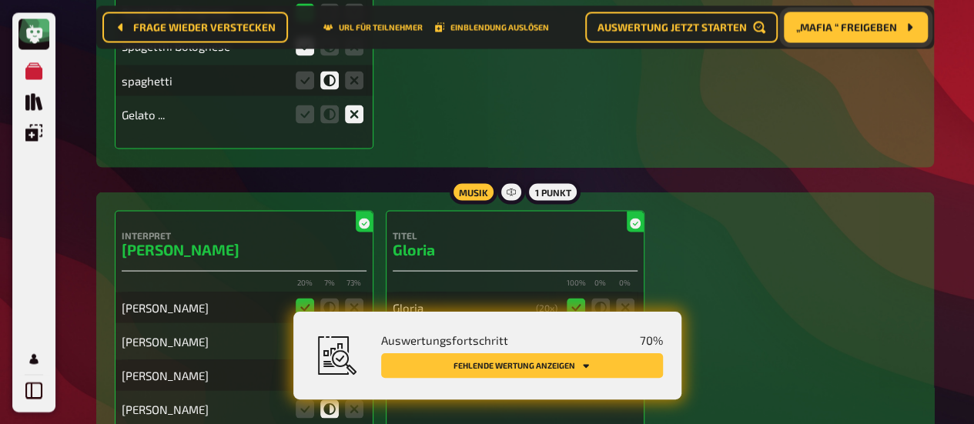
scroll to position [0, 0]
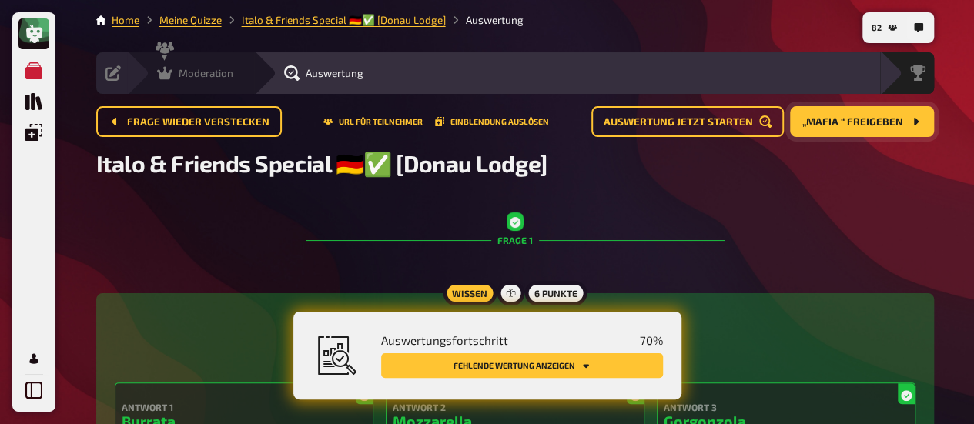
click at [166, 74] on icon at bounding box center [164, 73] width 15 height 13
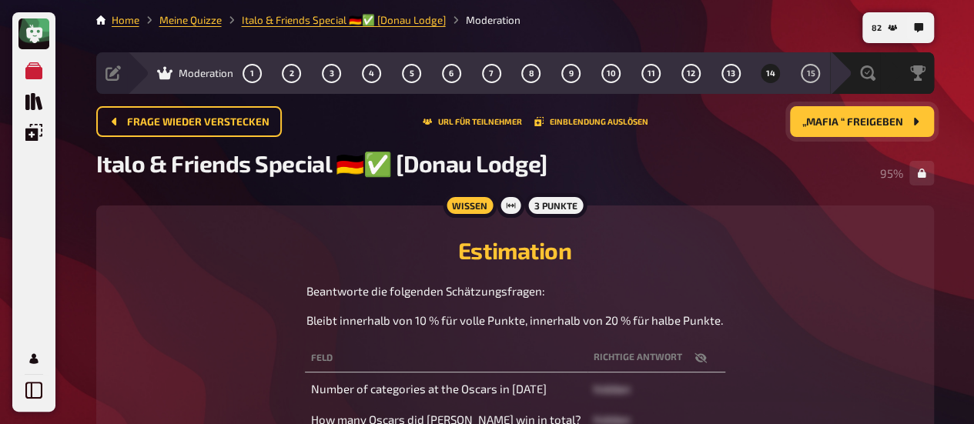
click at [819, 121] on span "„Mafia “ freigeben" at bounding box center [852, 122] width 101 height 11
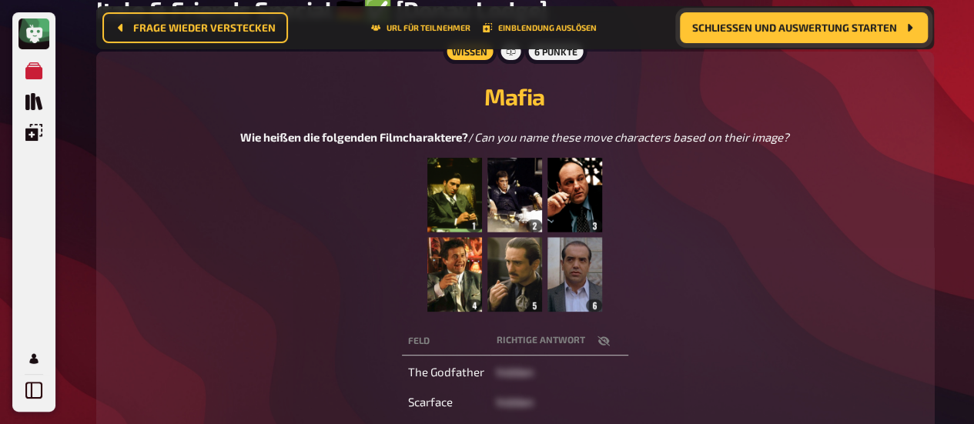
scroll to position [320, 0]
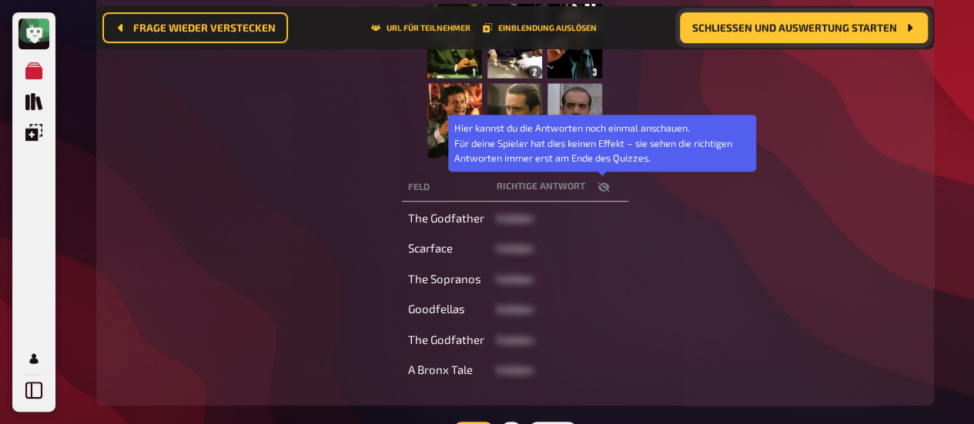
click at [599, 186] on icon "button" at bounding box center [603, 187] width 12 height 10
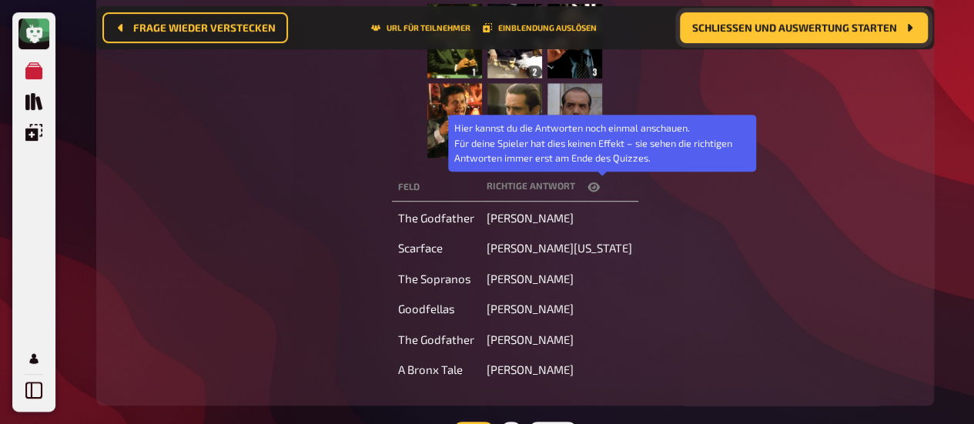
click at [599, 186] on icon "button" at bounding box center [594, 186] width 12 height 9
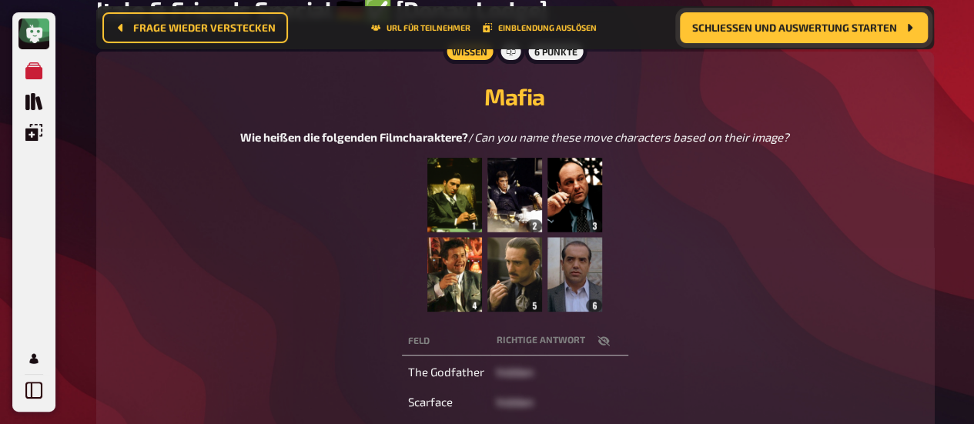
scroll to position [0, 0]
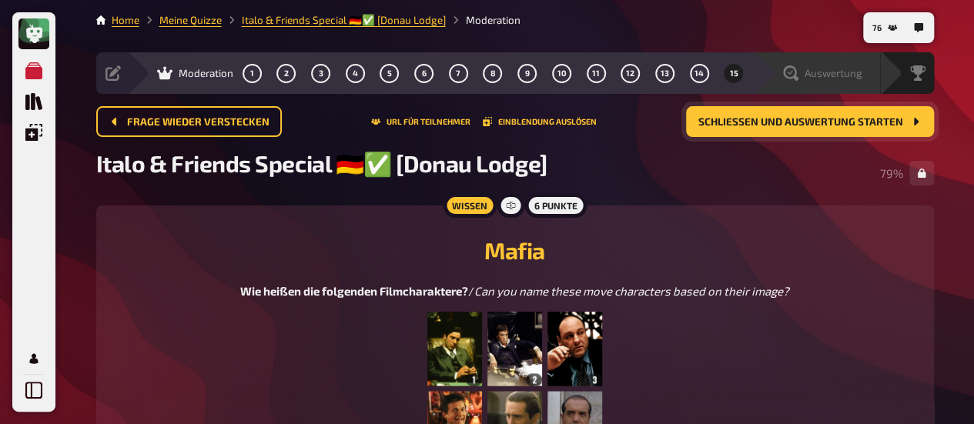
click at [813, 76] on span "Auswertung" at bounding box center [834, 73] width 58 height 12
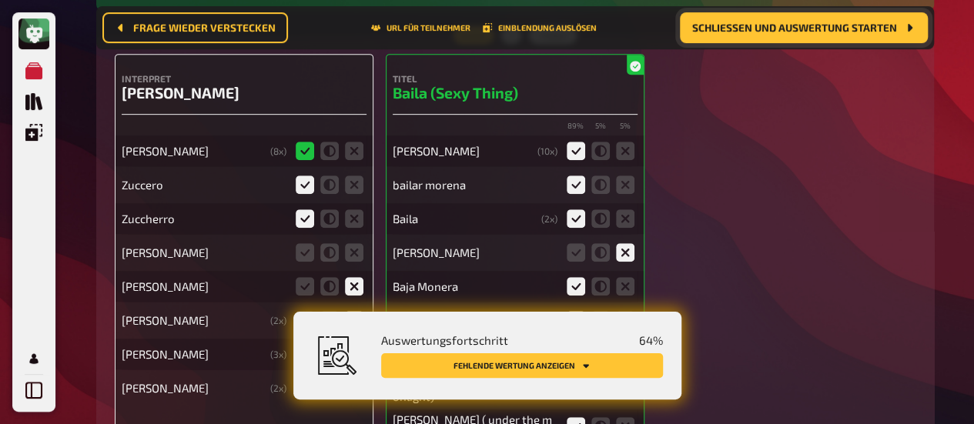
scroll to position [8786, 0]
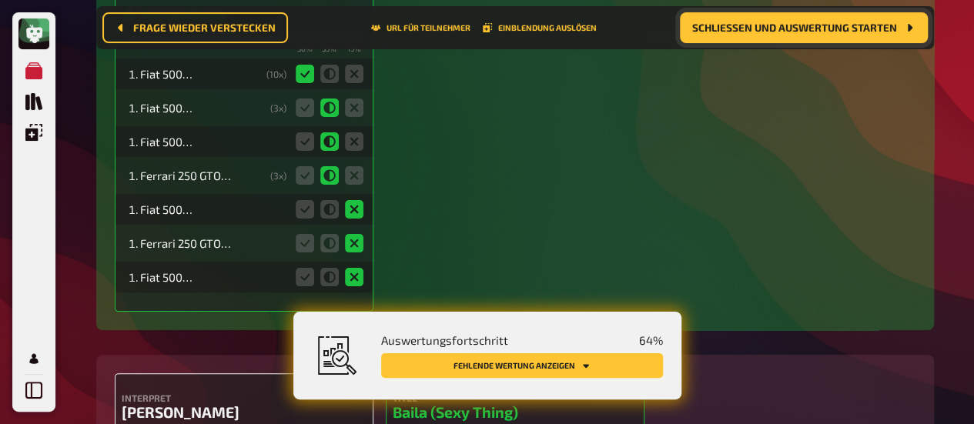
click at [581, 366] on icon "Fehlende Wertung anzeigen" at bounding box center [585, 365] width 9 height 9
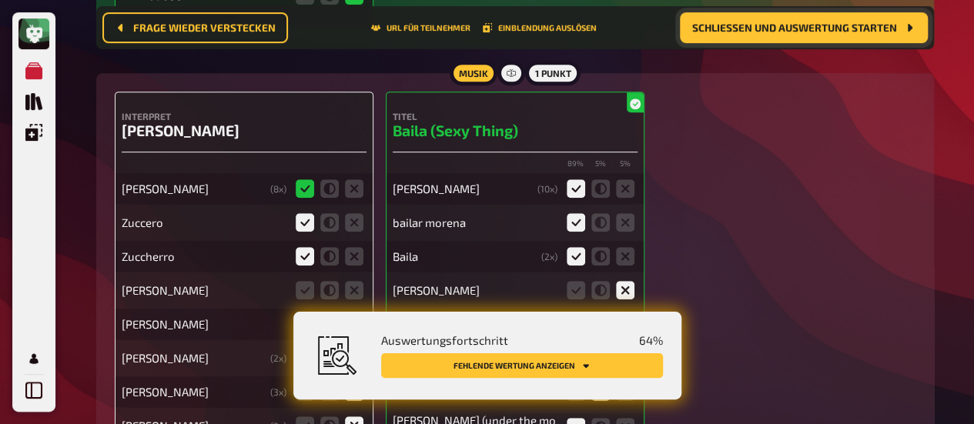
scroll to position [9222, 0]
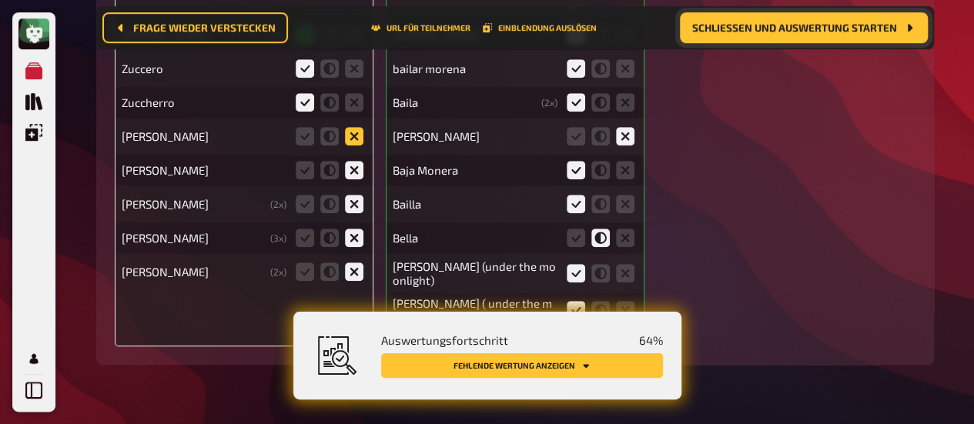
click at [351, 127] on icon at bounding box center [354, 136] width 18 height 18
click at [0, 0] on input "radio" at bounding box center [0, 0] width 0 height 0
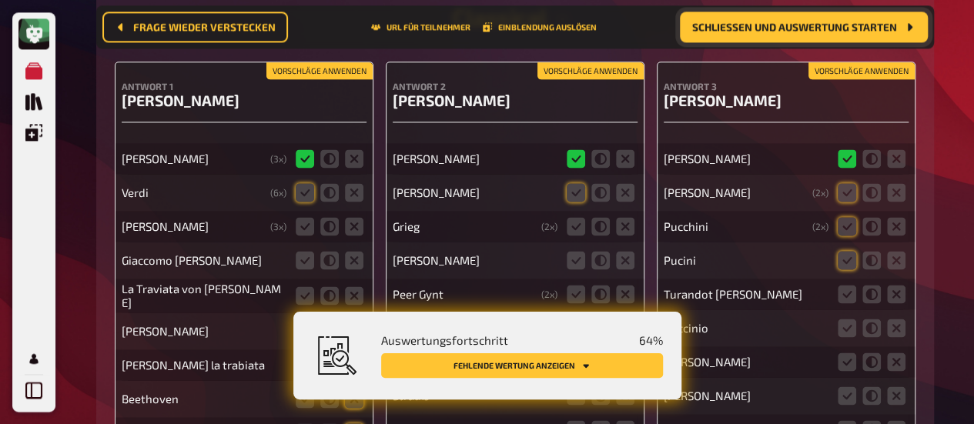
scroll to position [9761, 0]
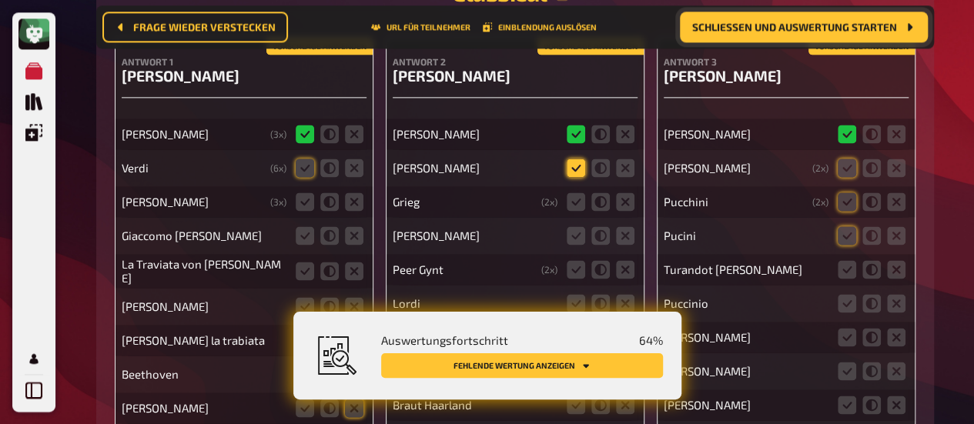
click at [574, 163] on icon at bounding box center [576, 168] width 18 height 18
click at [0, 0] on input "radio" at bounding box center [0, 0] width 0 height 0
click at [578, 196] on icon at bounding box center [576, 202] width 18 height 18
click at [0, 0] on input "radio" at bounding box center [0, 0] width 0 height 0
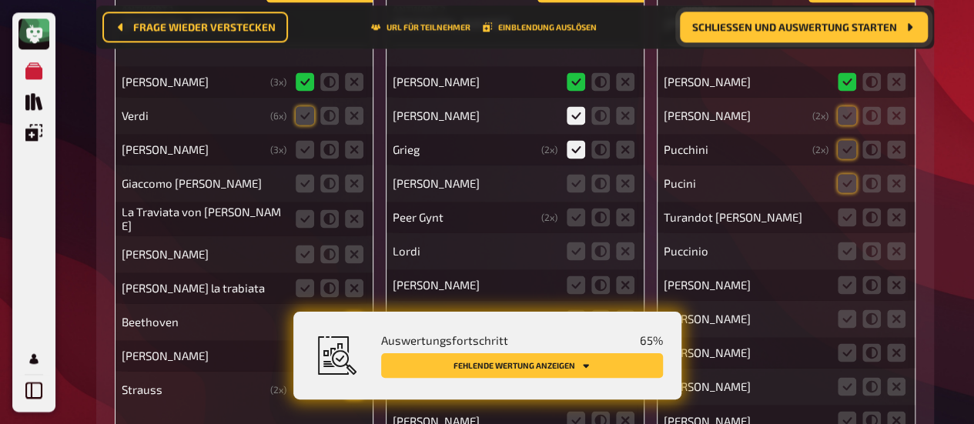
scroll to position [9838, 0]
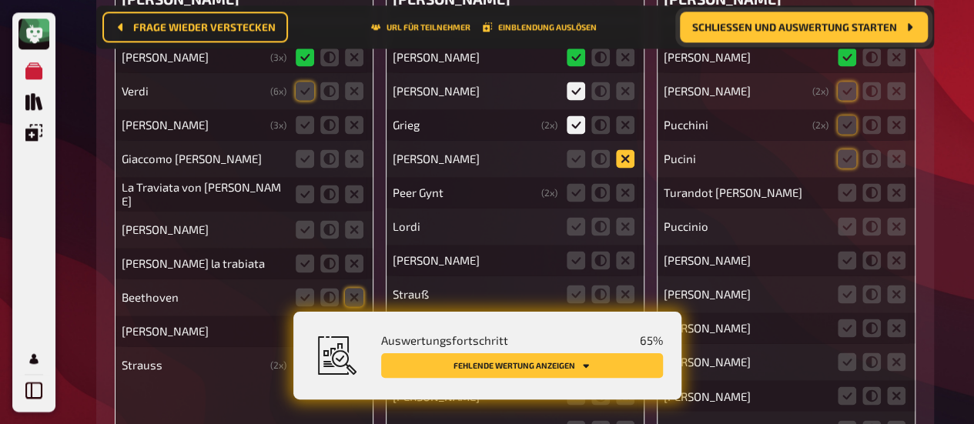
click at [631, 158] on icon at bounding box center [625, 158] width 18 height 18
click at [0, 0] on input "radio" at bounding box center [0, 0] width 0 height 0
click at [630, 196] on icon at bounding box center [625, 192] width 18 height 18
click at [0, 0] on input "radio" at bounding box center [0, 0] width 0 height 0
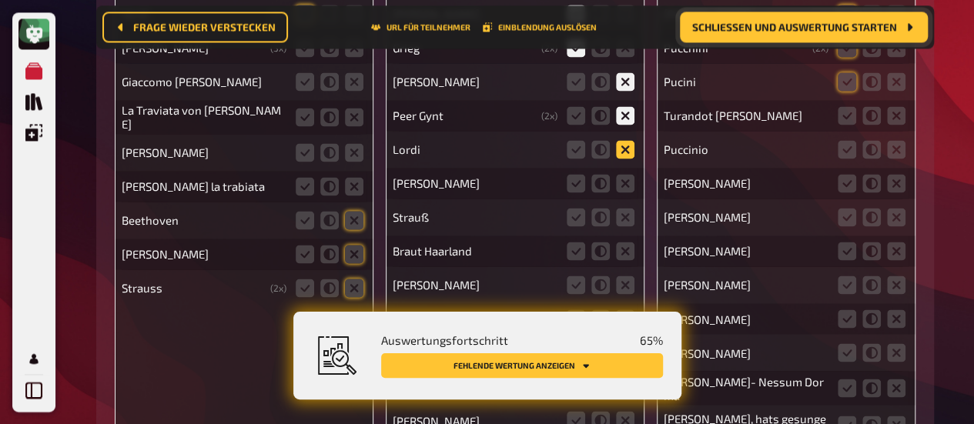
click at [625, 150] on icon at bounding box center [625, 149] width 18 height 18
click at [0, 0] on input "radio" at bounding box center [0, 0] width 0 height 0
click at [621, 180] on icon at bounding box center [625, 183] width 18 height 18
click at [0, 0] on input "radio" at bounding box center [0, 0] width 0 height 0
click at [626, 220] on icon at bounding box center [625, 217] width 18 height 18
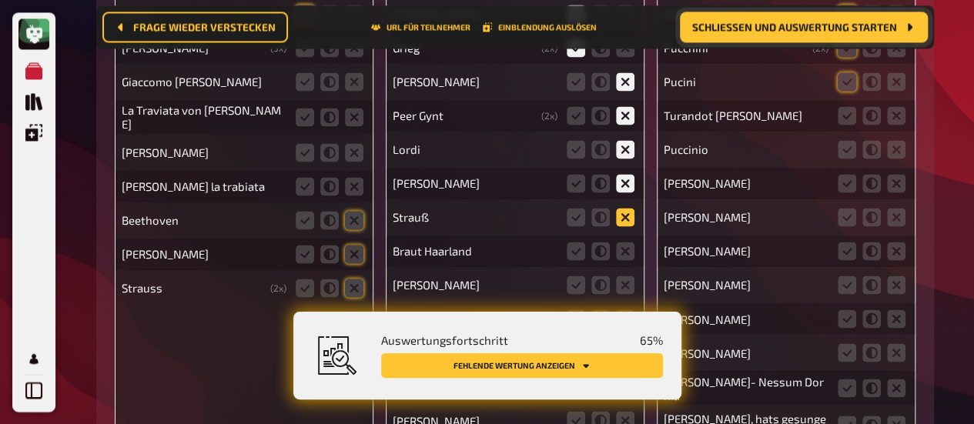
click at [0, 0] on input "radio" at bounding box center [0, 0] width 0 height 0
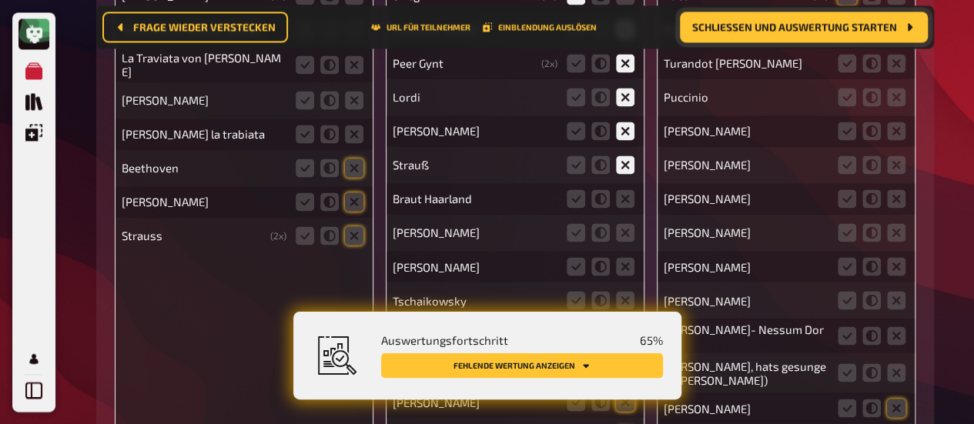
scroll to position [9992, 0]
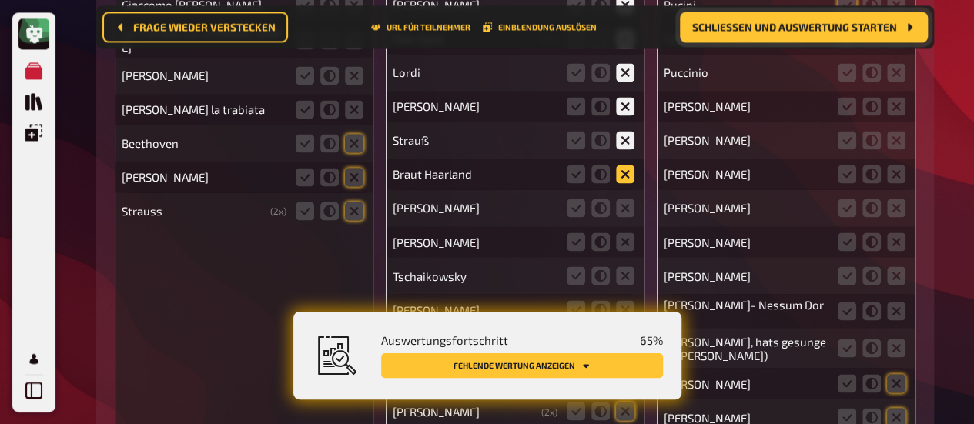
click at [618, 172] on icon at bounding box center [625, 174] width 18 height 18
click at [0, 0] on input "radio" at bounding box center [0, 0] width 0 height 0
click at [628, 209] on icon at bounding box center [625, 208] width 18 height 18
click at [0, 0] on input "radio" at bounding box center [0, 0] width 0 height 0
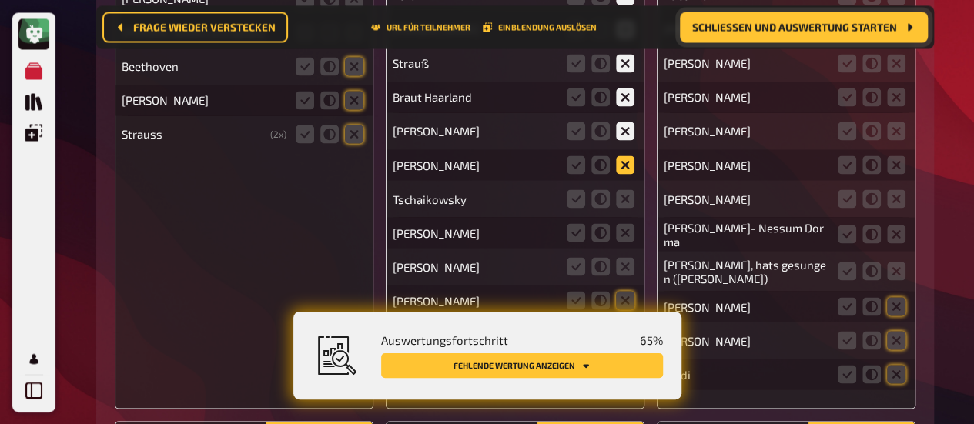
click at [624, 162] on icon at bounding box center [625, 165] width 18 height 18
click at [0, 0] on input "radio" at bounding box center [0, 0] width 0 height 0
click at [618, 199] on icon at bounding box center [625, 198] width 18 height 18
click at [0, 0] on input "radio" at bounding box center [0, 0] width 0 height 0
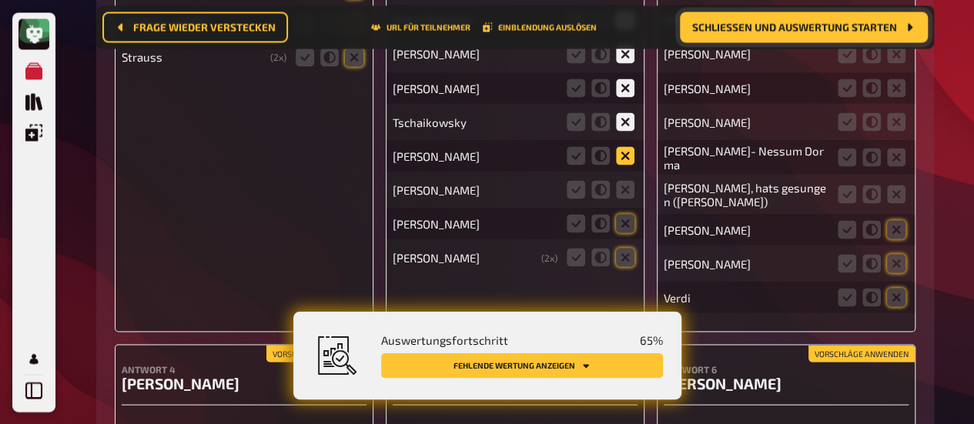
click at [623, 159] on icon at bounding box center [625, 155] width 18 height 18
click at [0, 0] on input "radio" at bounding box center [0, 0] width 0 height 0
click at [625, 189] on icon at bounding box center [625, 189] width 18 height 18
click at [0, 0] on input "radio" at bounding box center [0, 0] width 0 height 0
click at [628, 223] on icon at bounding box center [625, 223] width 18 height 18
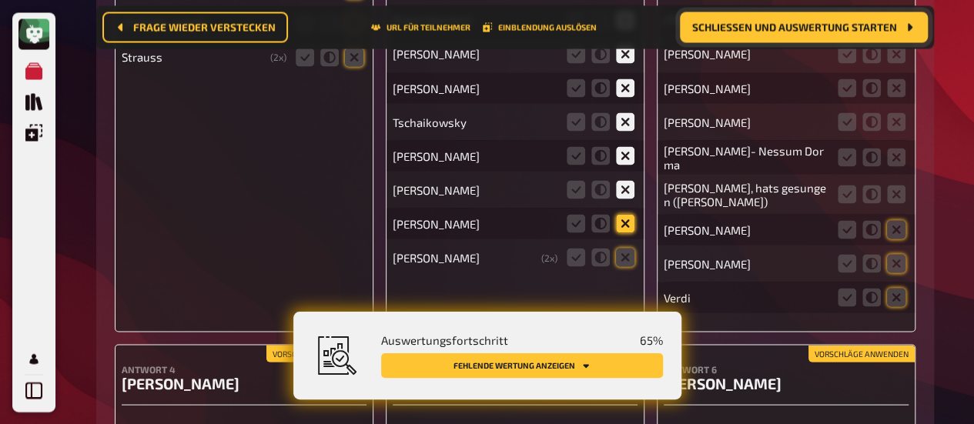
click at [0, 0] on input "radio" at bounding box center [0, 0] width 0 height 0
click at [614, 252] on fieldset at bounding box center [601, 257] width 74 height 25
click at [572, 189] on icon at bounding box center [576, 189] width 18 height 18
click at [0, 0] on input "radio" at bounding box center [0, 0] width 0 height 0
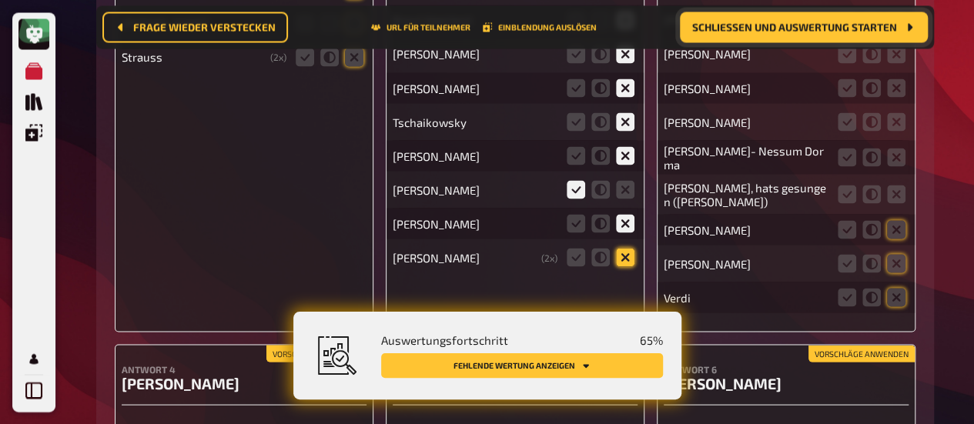
click at [625, 259] on icon at bounding box center [625, 257] width 18 height 18
click at [0, 0] on input "radio" at bounding box center [0, 0] width 0 height 0
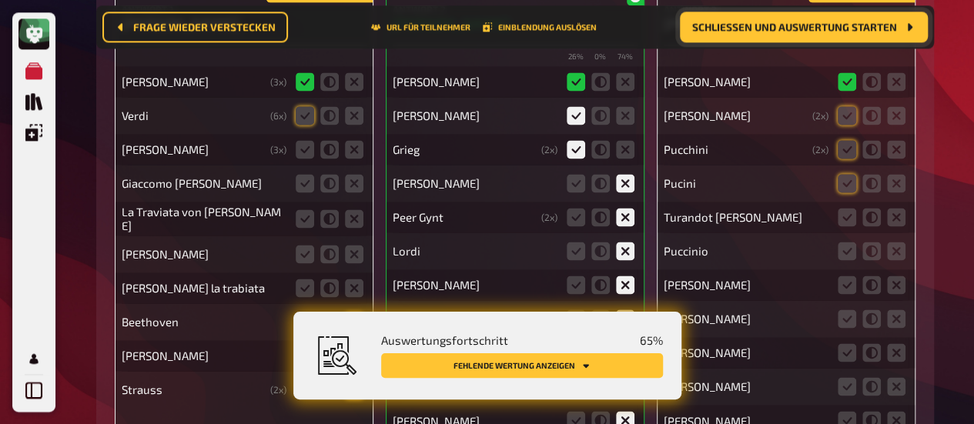
scroll to position [9838, 0]
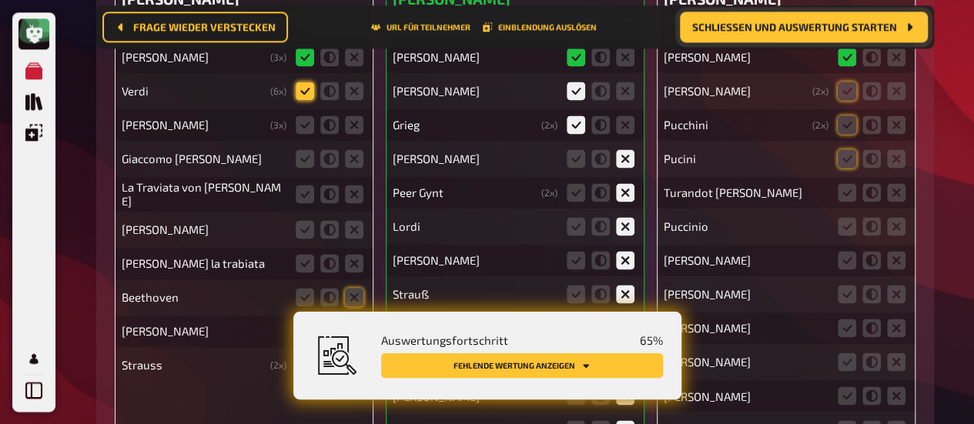
click at [307, 93] on icon at bounding box center [305, 91] width 18 height 18
click at [0, 0] on input "radio" at bounding box center [0, 0] width 0 height 0
click at [348, 126] on icon at bounding box center [354, 125] width 18 height 18
click at [0, 0] on input "radio" at bounding box center [0, 0] width 0 height 0
click at [349, 161] on icon at bounding box center [354, 158] width 18 height 18
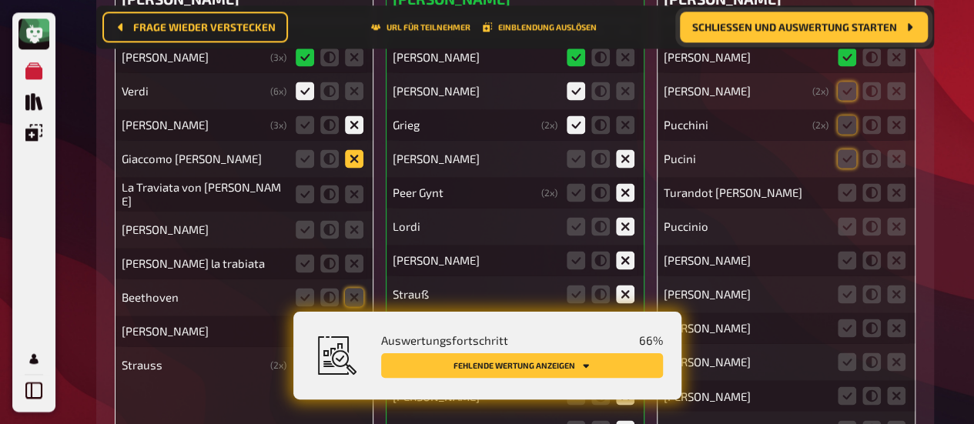
click at [0, 0] on input "radio" at bounding box center [0, 0] width 0 height 0
click at [299, 187] on icon at bounding box center [305, 194] width 18 height 18
click at [0, 0] on input "radio" at bounding box center [0, 0] width 0 height 0
click at [356, 221] on icon at bounding box center [354, 229] width 18 height 18
click at [0, 0] on input "radio" at bounding box center [0, 0] width 0 height 0
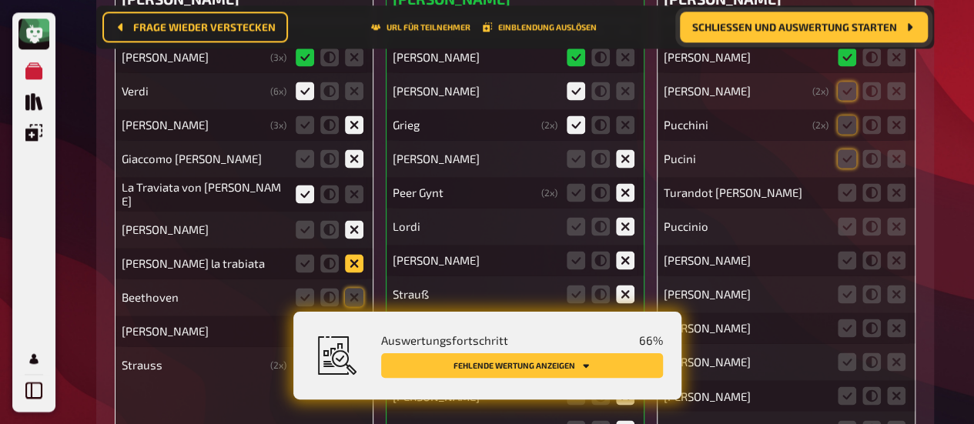
click at [360, 254] on icon at bounding box center [354, 263] width 18 height 18
click at [0, 0] on input "radio" at bounding box center [0, 0] width 0 height 0
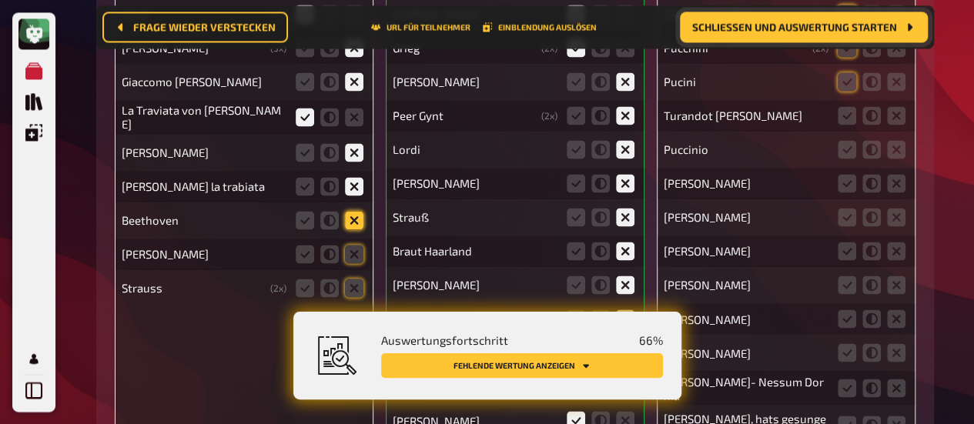
click at [356, 212] on icon at bounding box center [354, 220] width 18 height 18
click at [0, 0] on input "radio" at bounding box center [0, 0] width 0 height 0
drag, startPoint x: 359, startPoint y: 250, endPoint x: 360, endPoint y: 277, distance: 27.0
click at [359, 253] on icon at bounding box center [354, 254] width 18 height 18
click at [0, 0] on input "radio" at bounding box center [0, 0] width 0 height 0
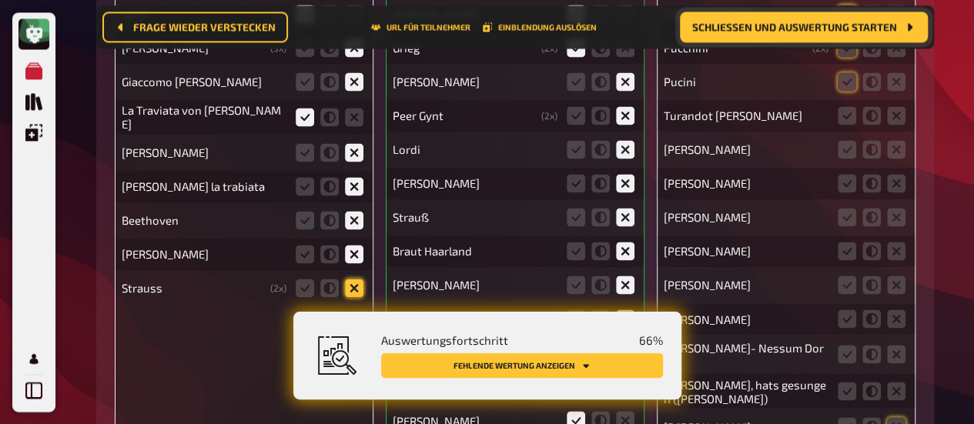
click at [360, 281] on icon at bounding box center [354, 288] width 18 height 18
click at [0, 0] on input "radio" at bounding box center [0, 0] width 0 height 0
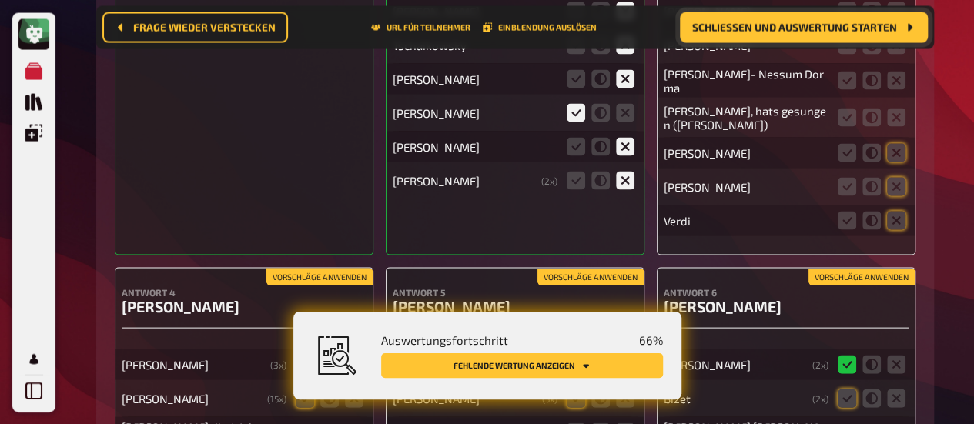
scroll to position [10377, 0]
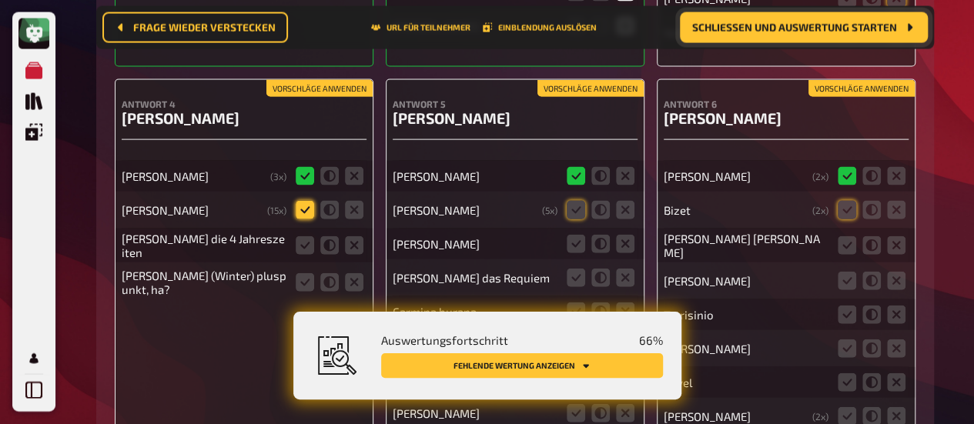
click at [308, 206] on icon at bounding box center [305, 210] width 18 height 18
click at [0, 0] on input "radio" at bounding box center [0, 0] width 0 height 0
click at [303, 237] on icon at bounding box center [305, 245] width 18 height 18
click at [0, 0] on input "radio" at bounding box center [0, 0] width 0 height 0
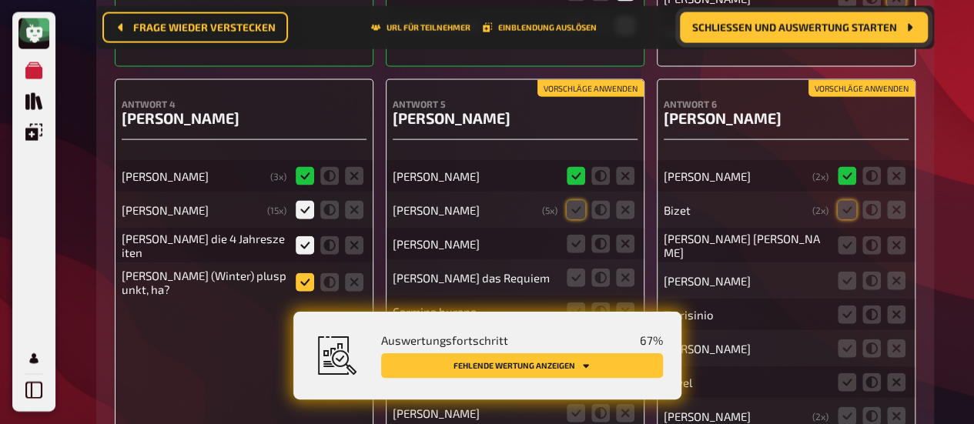
click at [303, 275] on icon at bounding box center [305, 282] width 18 height 18
click at [0, 0] on input "radio" at bounding box center [0, 0] width 0 height 0
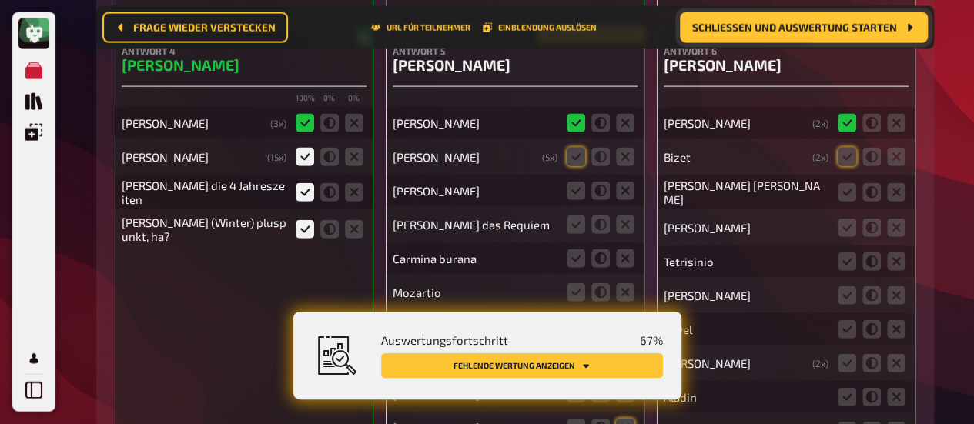
scroll to position [10454, 0]
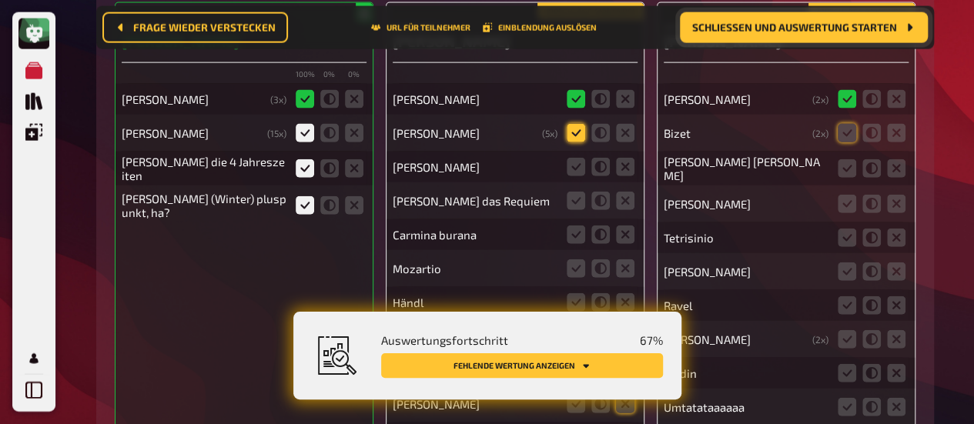
click at [573, 124] on icon at bounding box center [576, 133] width 18 height 18
click at [0, 0] on input "radio" at bounding box center [0, 0] width 0 height 0
click at [629, 158] on icon at bounding box center [625, 167] width 18 height 18
click at [0, 0] on input "radio" at bounding box center [0, 0] width 0 height 0
click at [569, 195] on icon at bounding box center [576, 201] width 18 height 18
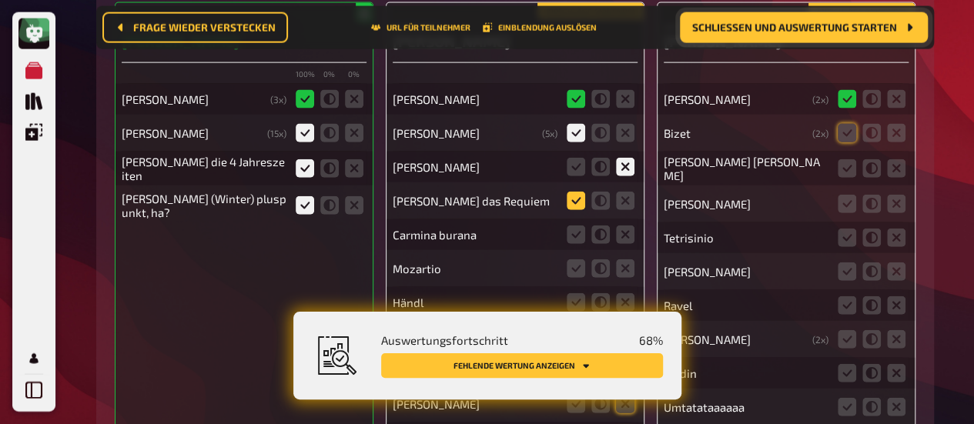
click at [0, 0] on input "radio" at bounding box center [0, 0] width 0 height 0
click at [628, 226] on icon at bounding box center [625, 235] width 18 height 18
click at [0, 0] on input "radio" at bounding box center [0, 0] width 0 height 0
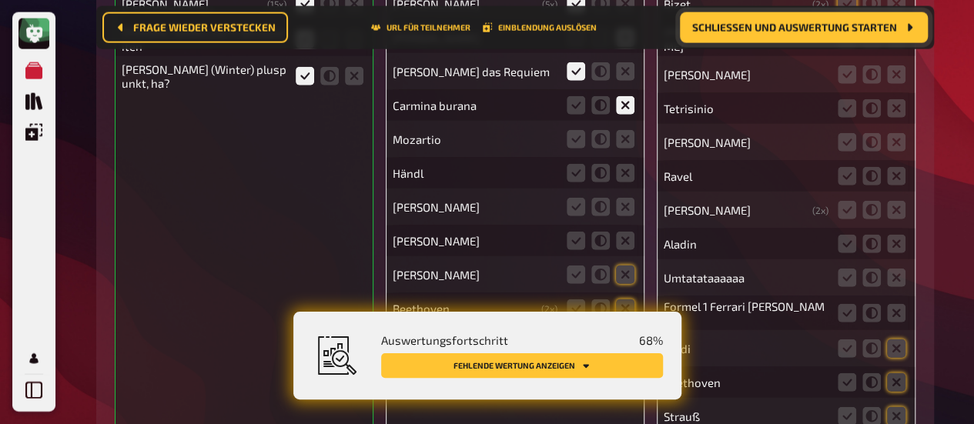
scroll to position [10608, 0]
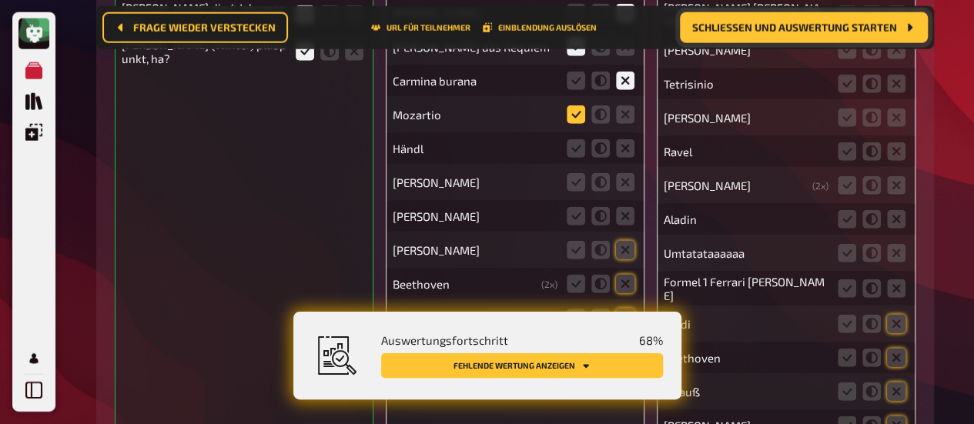
click at [581, 112] on icon at bounding box center [576, 114] width 18 height 18
click at [0, 0] on input "radio" at bounding box center [0, 0] width 0 height 0
click at [627, 146] on icon at bounding box center [625, 148] width 18 height 18
click at [0, 0] on input "radio" at bounding box center [0, 0] width 0 height 0
click at [625, 175] on icon at bounding box center [625, 182] width 18 height 18
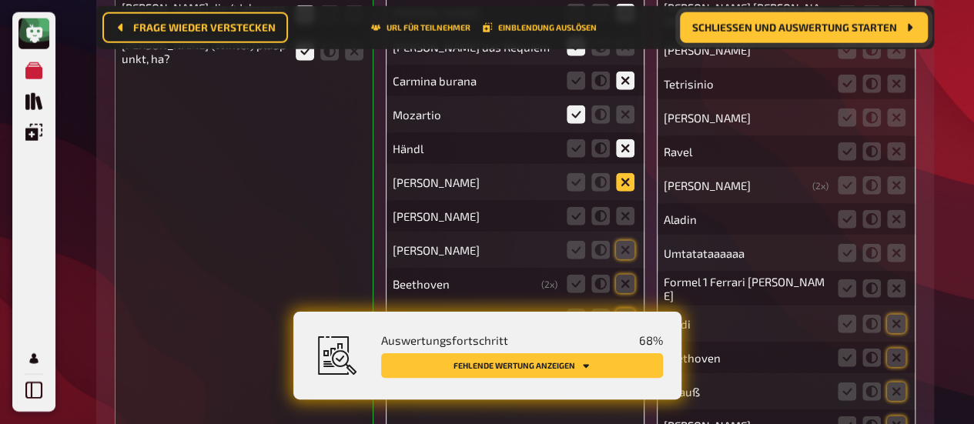
click at [0, 0] on input "radio" at bounding box center [0, 0] width 0 height 0
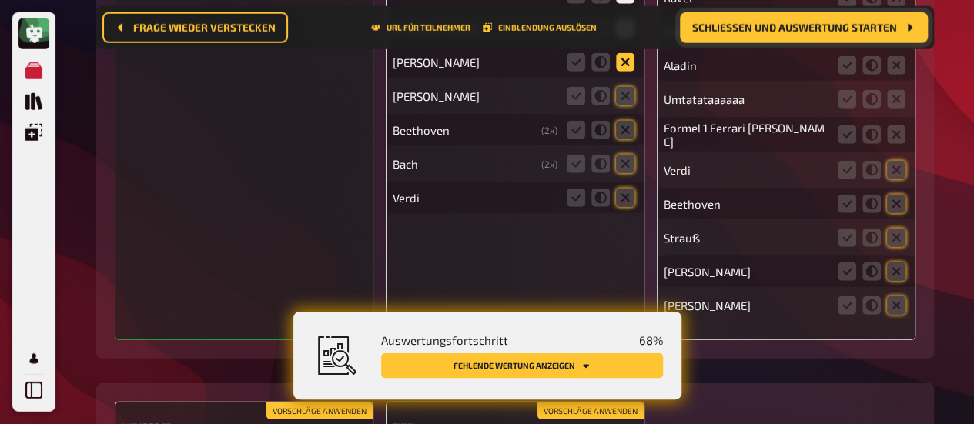
click at [623, 64] on icon at bounding box center [625, 62] width 18 height 18
click at [0, 0] on input "radio" at bounding box center [0, 0] width 0 height 0
click at [624, 89] on icon at bounding box center [625, 96] width 18 height 18
click at [0, 0] on input "radio" at bounding box center [0, 0] width 0 height 0
click at [622, 127] on icon at bounding box center [625, 130] width 18 height 18
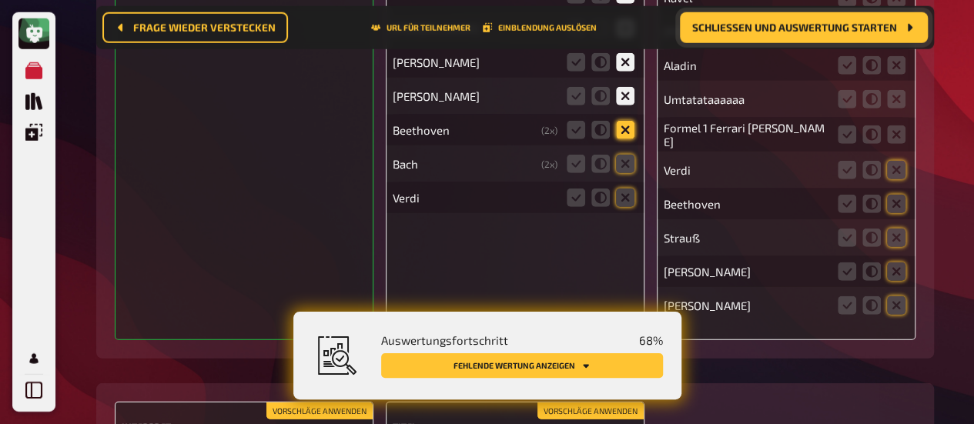
click at [0, 0] on input "radio" at bounding box center [0, 0] width 0 height 0
click at [618, 161] on icon at bounding box center [625, 164] width 18 height 18
click at [0, 0] on input "radio" at bounding box center [0, 0] width 0 height 0
click at [628, 191] on icon at bounding box center [625, 198] width 18 height 18
click at [0, 0] on input "radio" at bounding box center [0, 0] width 0 height 0
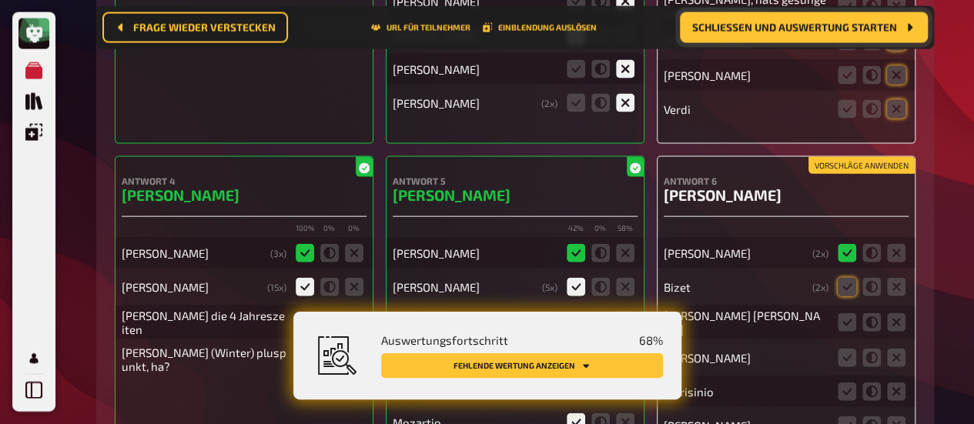
scroll to position [10522, 0]
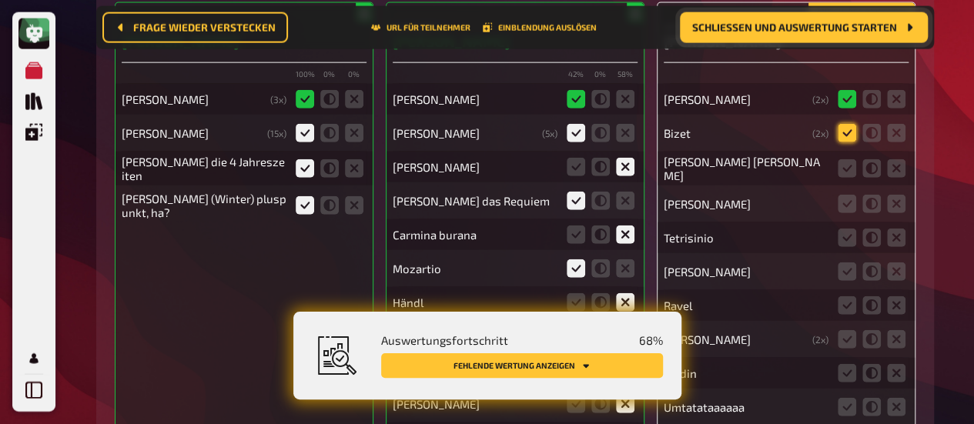
click at [845, 132] on icon at bounding box center [847, 133] width 18 height 18
click at [0, 0] on input "radio" at bounding box center [0, 0] width 0 height 0
click at [850, 163] on icon at bounding box center [847, 168] width 18 height 18
click at [0, 0] on input "radio" at bounding box center [0, 0] width 0 height 0
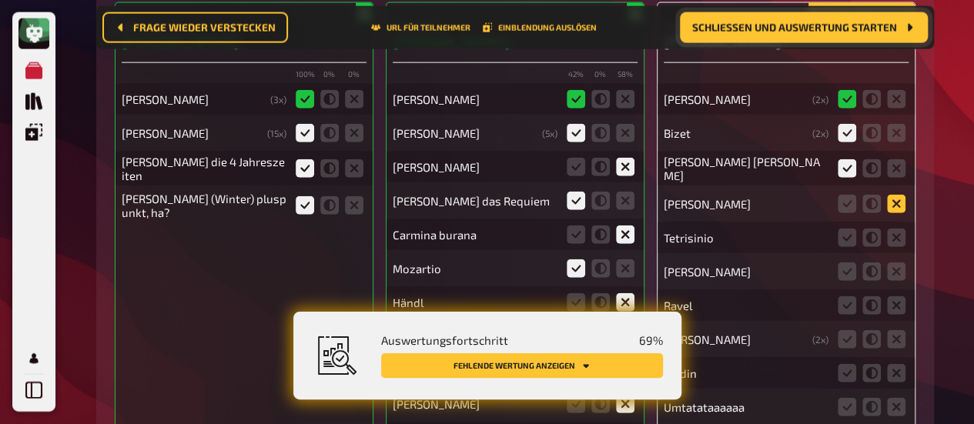
click at [895, 195] on icon at bounding box center [896, 204] width 18 height 18
click at [0, 0] on input "radio" at bounding box center [0, 0] width 0 height 0
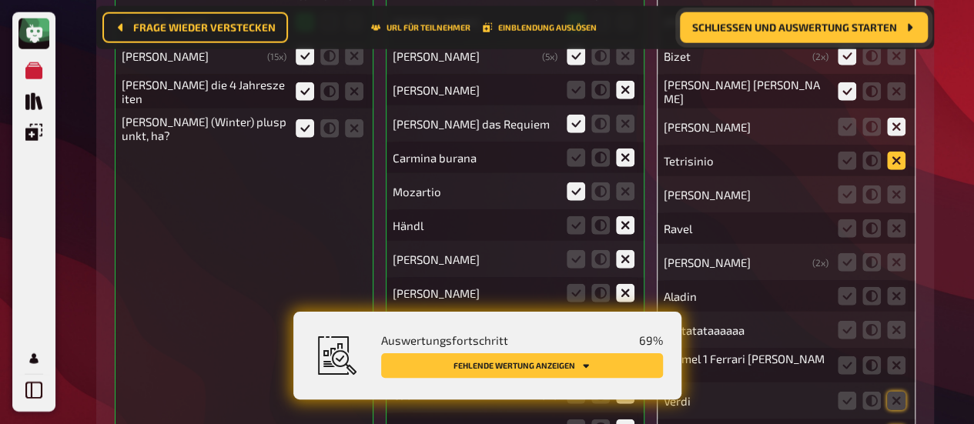
click at [898, 156] on icon at bounding box center [896, 161] width 18 height 18
click at [0, 0] on input "radio" at bounding box center [0, 0] width 0 height 0
click at [897, 186] on icon at bounding box center [896, 195] width 18 height 18
click at [0, 0] on input "radio" at bounding box center [0, 0] width 0 height 0
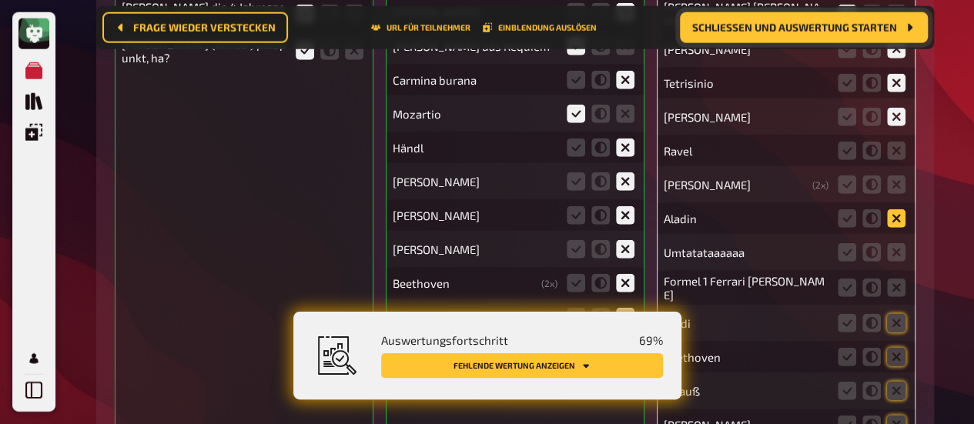
scroll to position [10786, 0]
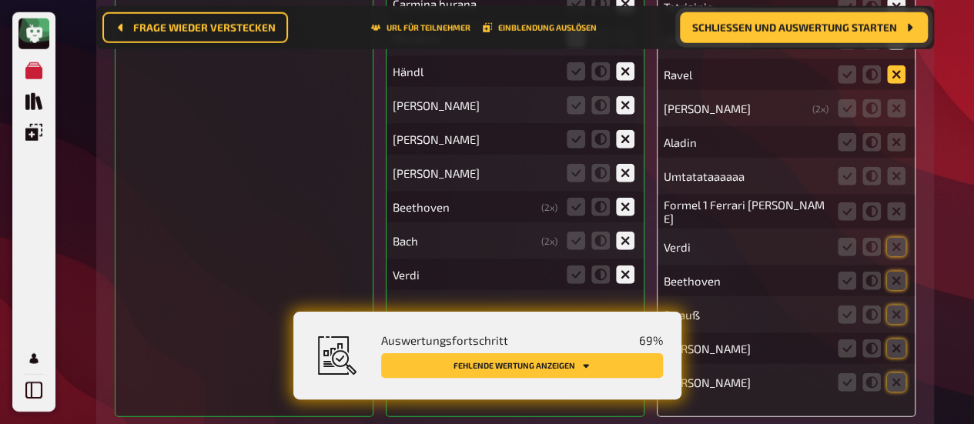
click at [895, 74] on icon at bounding box center [896, 74] width 18 height 18
click at [0, 0] on input "radio" at bounding box center [0, 0] width 0 height 0
click at [897, 99] on icon at bounding box center [896, 108] width 18 height 18
click at [0, 0] on input "radio" at bounding box center [0, 0] width 0 height 0
click at [890, 133] on icon at bounding box center [896, 142] width 18 height 18
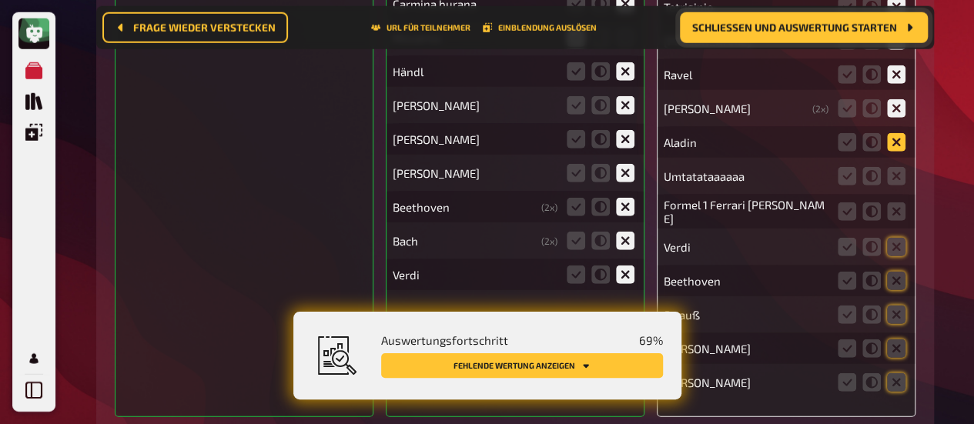
click at [0, 0] on input "radio" at bounding box center [0, 0] width 0 height 0
click at [902, 167] on icon at bounding box center [896, 176] width 18 height 18
click at [0, 0] on input "radio" at bounding box center [0, 0] width 0 height 0
click at [867, 203] on icon at bounding box center [871, 212] width 18 height 18
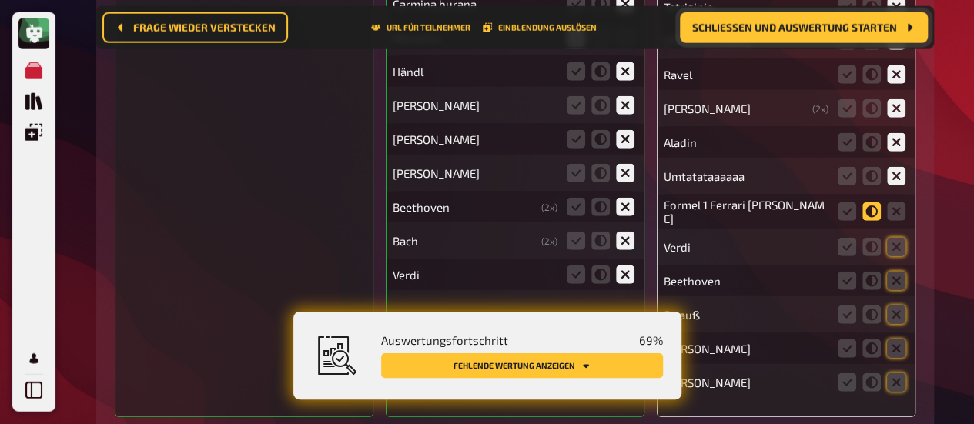
click at [0, 0] on input "radio" at bounding box center [0, 0] width 0 height 0
click at [898, 205] on icon at bounding box center [896, 212] width 18 height 18
click at [0, 0] on input "radio" at bounding box center [0, 0] width 0 height 0
click at [901, 238] on icon at bounding box center [896, 247] width 18 height 18
click at [0, 0] on input "radio" at bounding box center [0, 0] width 0 height 0
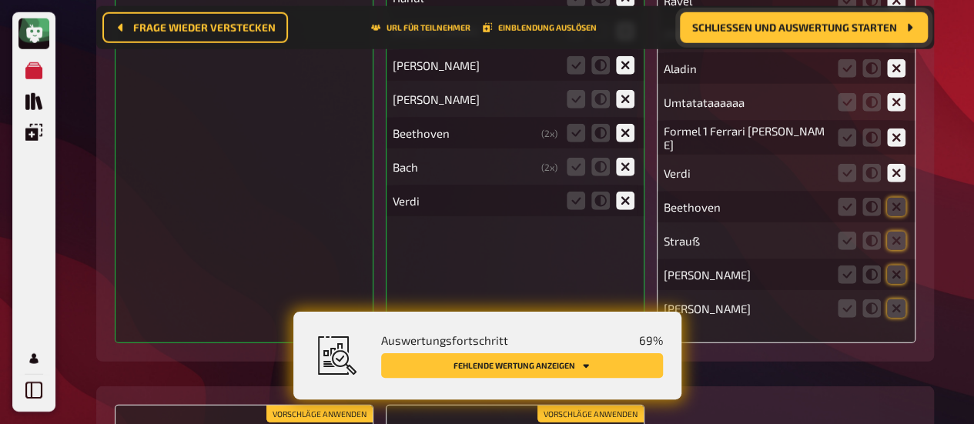
scroll to position [10830, 0]
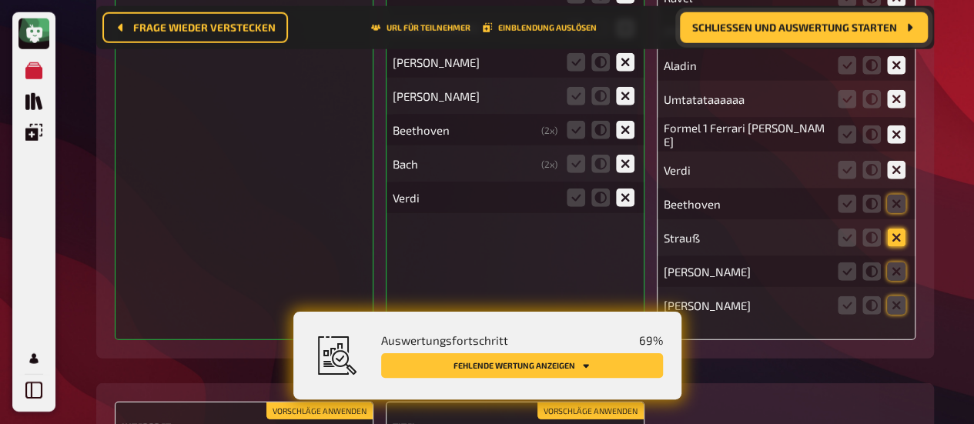
click at [899, 229] on icon at bounding box center [896, 238] width 18 height 18
click at [0, 0] on input "radio" at bounding box center [0, 0] width 0 height 0
drag, startPoint x: 897, startPoint y: 261, endPoint x: 892, endPoint y: 281, distance: 20.5
click at [896, 263] on icon at bounding box center [896, 272] width 18 height 18
click at [0, 0] on input "radio" at bounding box center [0, 0] width 0 height 0
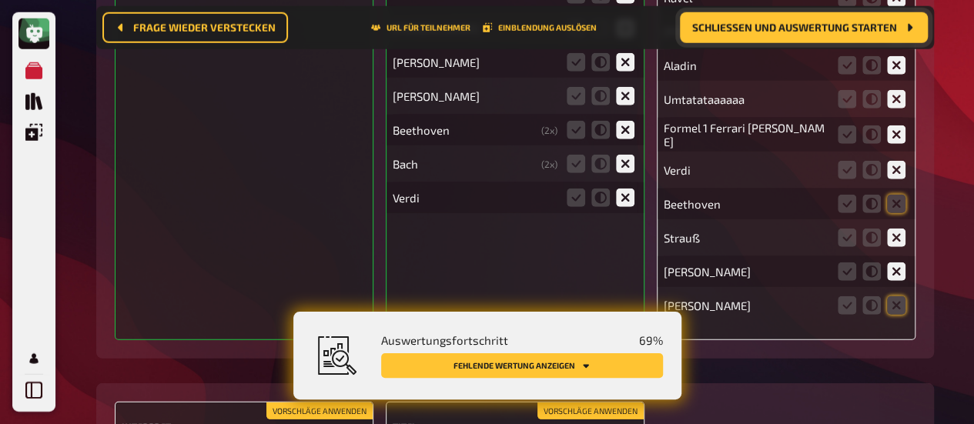
drag, startPoint x: 894, startPoint y: 301, endPoint x: 882, endPoint y: 210, distance: 91.6
click at [894, 300] on icon at bounding box center [896, 305] width 18 height 18
click at [0, 0] on input "radio" at bounding box center [0, 0] width 0 height 0
click at [902, 199] on icon at bounding box center [896, 204] width 18 height 18
click at [0, 0] on input "radio" at bounding box center [0, 0] width 0 height 0
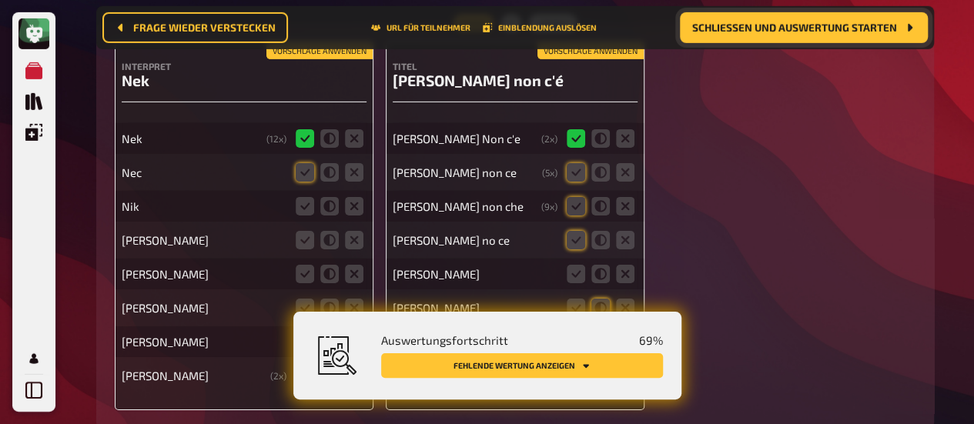
scroll to position [11248, 0]
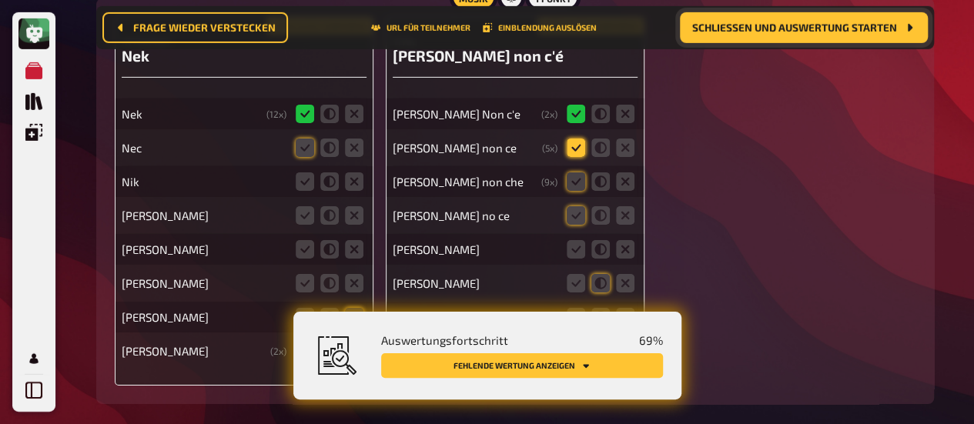
click at [572, 139] on icon at bounding box center [576, 148] width 18 height 18
click at [0, 0] on input "radio" at bounding box center [0, 0] width 0 height 0
click at [576, 172] on icon at bounding box center [576, 181] width 18 height 18
click at [0, 0] on input "radio" at bounding box center [0, 0] width 0 height 0
click at [579, 206] on icon at bounding box center [576, 215] width 18 height 18
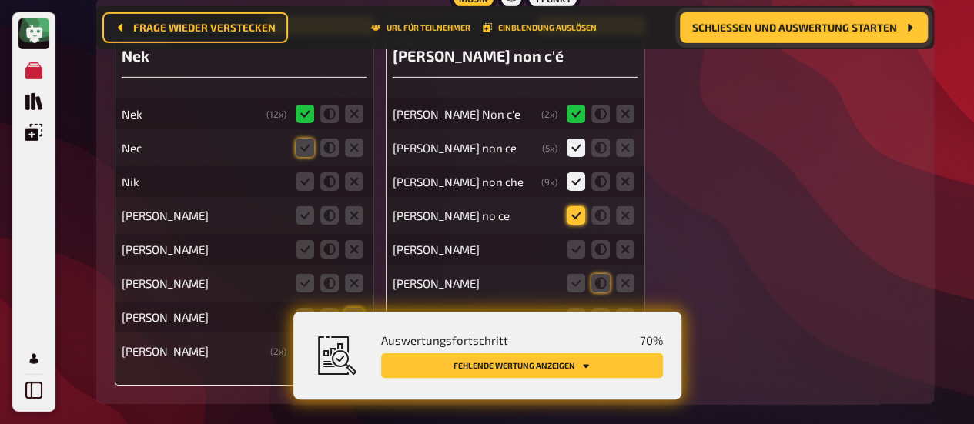
click at [0, 0] on input "radio" at bounding box center [0, 0] width 0 height 0
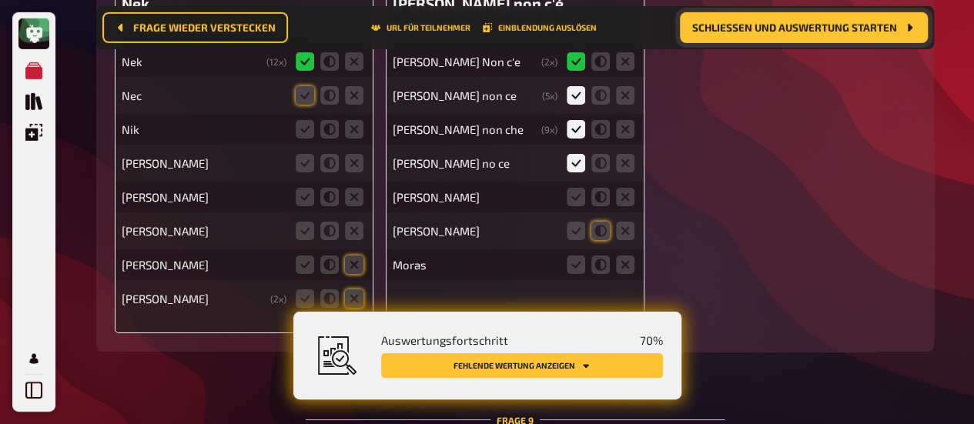
scroll to position [11325, 0]
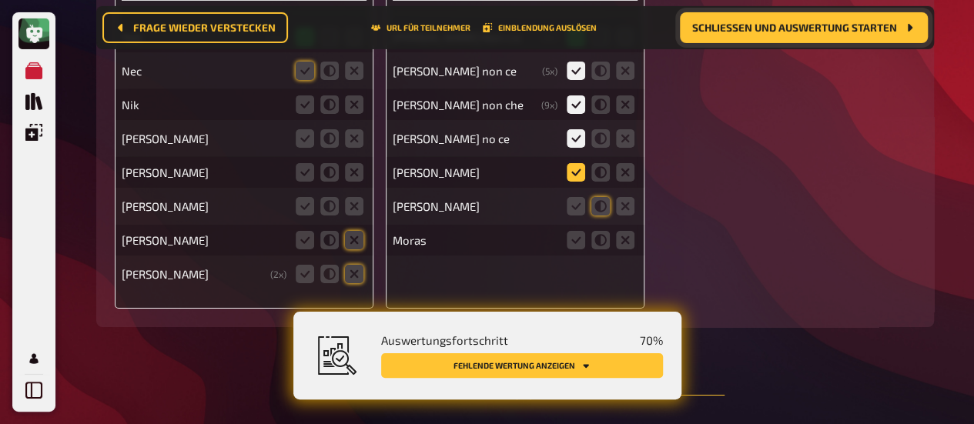
click at [576, 166] on icon at bounding box center [576, 172] width 18 height 18
click at [0, 0] on input "radio" at bounding box center [0, 0] width 0 height 0
click at [601, 201] on icon at bounding box center [600, 206] width 18 height 18
click at [0, 0] on input "radio" at bounding box center [0, 0] width 0 height 0
click at [625, 233] on icon at bounding box center [625, 240] width 18 height 18
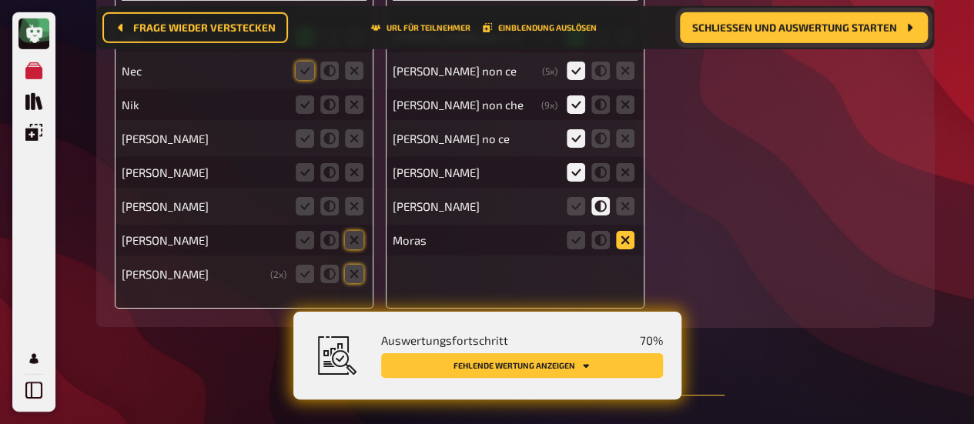
click at [0, 0] on input "radio" at bounding box center [0, 0] width 0 height 0
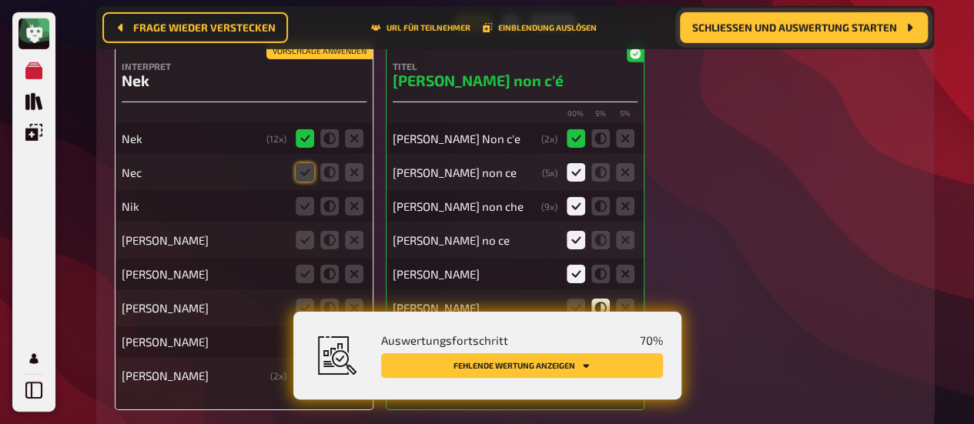
scroll to position [11215, 0]
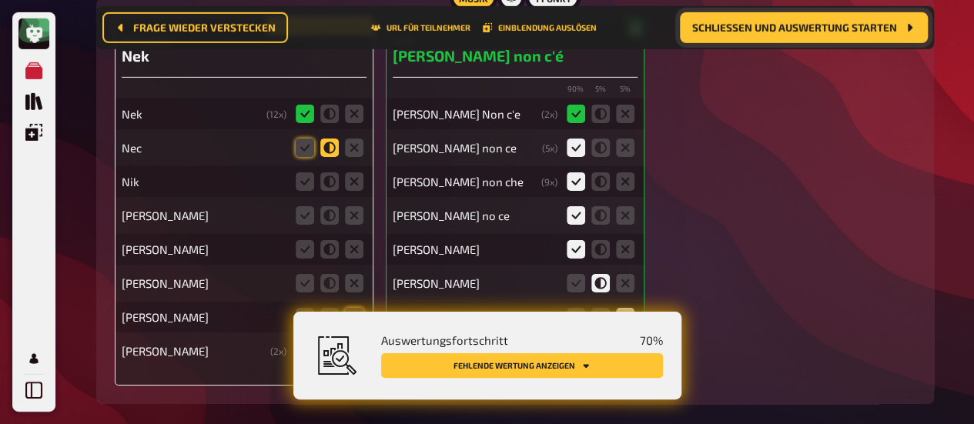
click at [331, 143] on icon at bounding box center [329, 148] width 18 height 18
click at [0, 0] on input "radio" at bounding box center [0, 0] width 0 height 0
click at [325, 174] on icon at bounding box center [329, 181] width 18 height 18
click at [0, 0] on input "radio" at bounding box center [0, 0] width 0 height 0
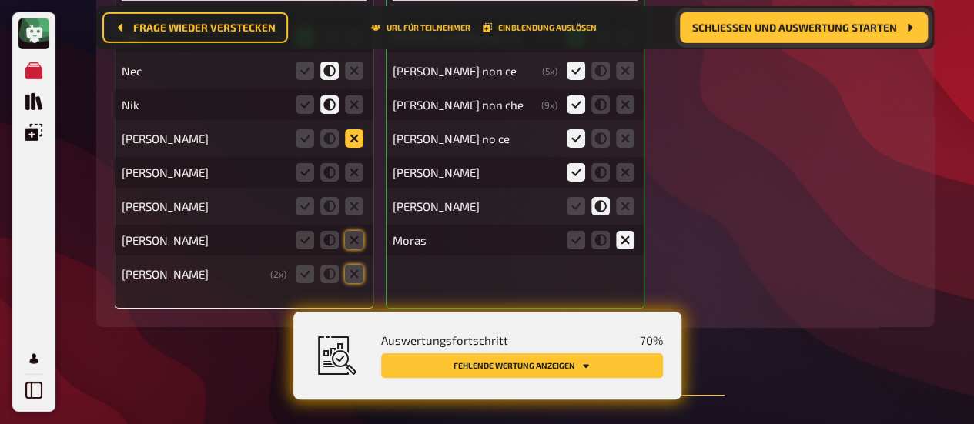
click at [346, 132] on icon at bounding box center [354, 138] width 18 height 18
click at [0, 0] on input "radio" at bounding box center [0, 0] width 0 height 0
click at [350, 166] on icon at bounding box center [354, 172] width 18 height 18
click at [0, 0] on input "radio" at bounding box center [0, 0] width 0 height 0
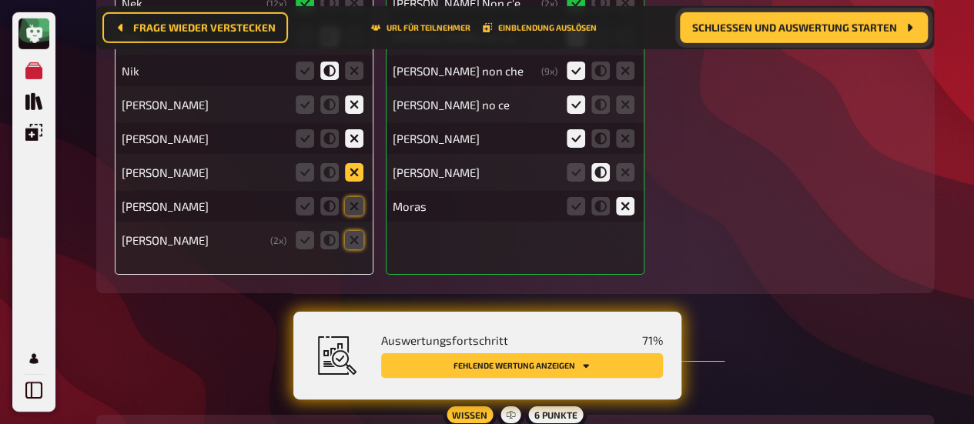
scroll to position [11258, 0]
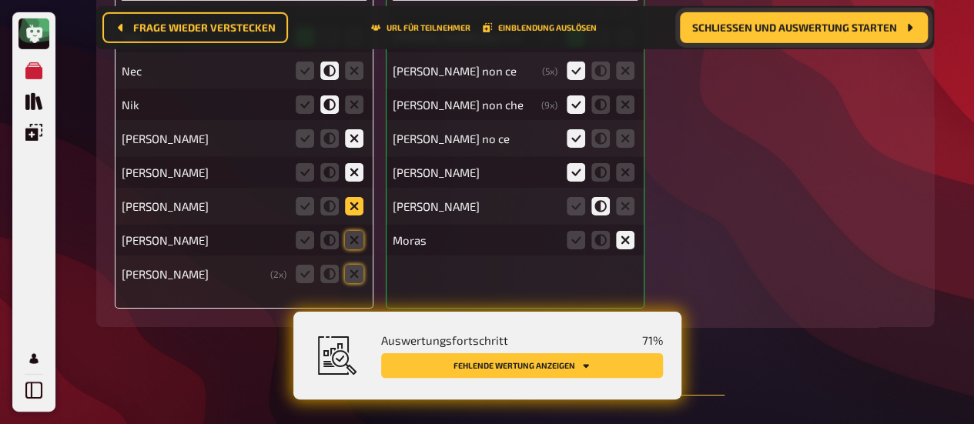
click at [353, 197] on icon at bounding box center [354, 206] width 18 height 18
click at [0, 0] on input "radio" at bounding box center [0, 0] width 0 height 0
click at [353, 231] on icon at bounding box center [354, 240] width 18 height 18
click at [0, 0] on input "radio" at bounding box center [0, 0] width 0 height 0
click at [345, 265] on icon at bounding box center [354, 274] width 18 height 18
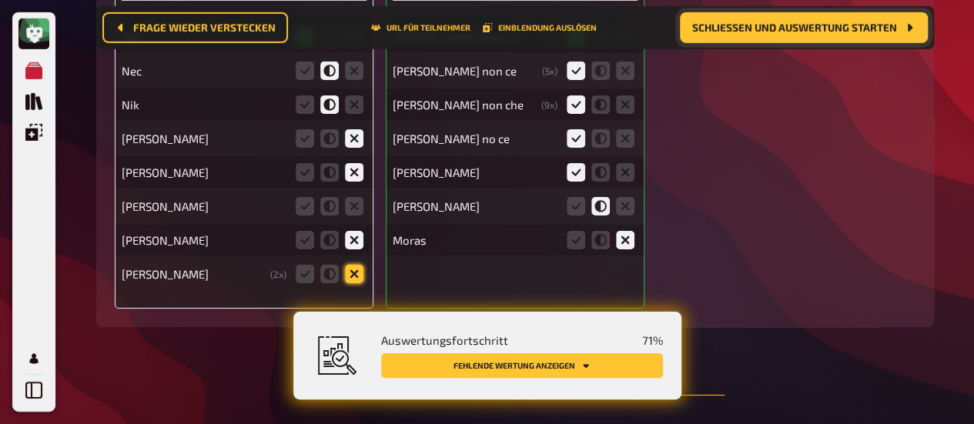
click at [0, 0] on input "radio" at bounding box center [0, 0] width 0 height 0
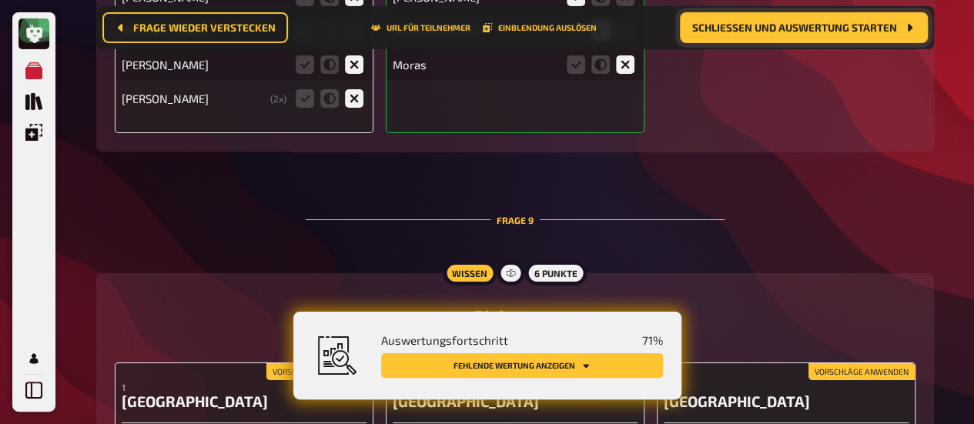
scroll to position [11292, 0]
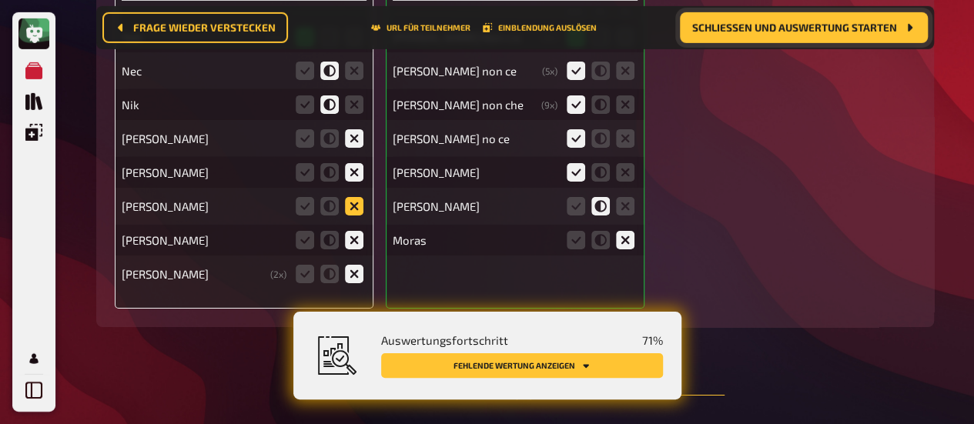
click at [358, 197] on icon at bounding box center [354, 206] width 18 height 18
click at [0, 0] on input "radio" at bounding box center [0, 0] width 0 height 0
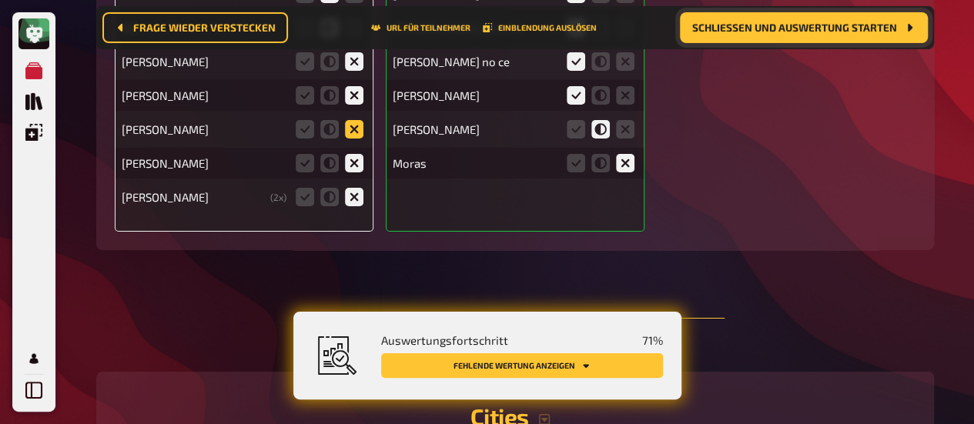
click at [357, 120] on icon at bounding box center [354, 129] width 18 height 18
click at [0, 0] on input "radio" at bounding box center [0, 0] width 0 height 0
click at [359, 121] on icon at bounding box center [354, 129] width 18 height 18
click at [0, 0] on input "radio" at bounding box center [0, 0] width 0 height 0
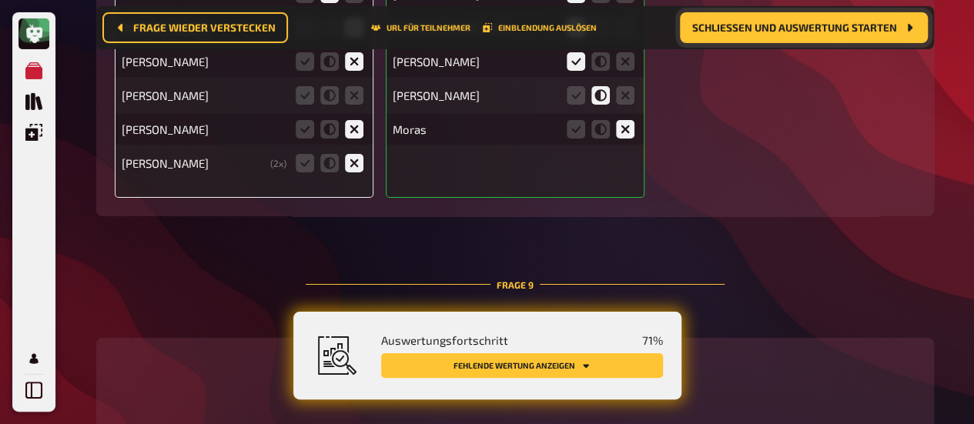
scroll to position [11369, 0]
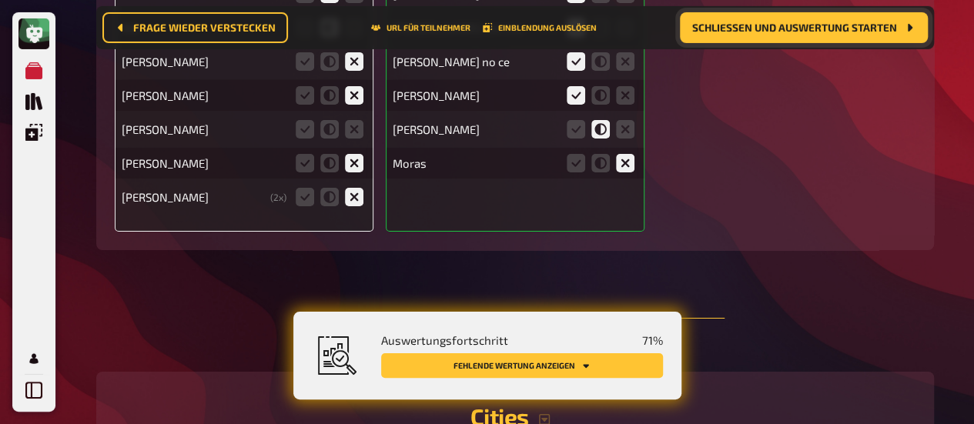
click at [364, 119] on fieldset at bounding box center [330, 129] width 74 height 25
click at [348, 120] on icon at bounding box center [354, 129] width 18 height 18
click at [0, 0] on input "radio" at bounding box center [0, 0] width 0 height 0
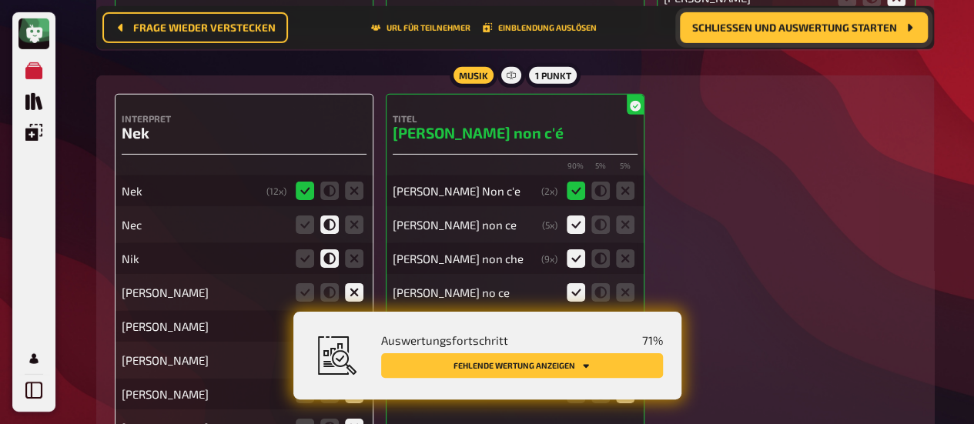
scroll to position [11292, 0]
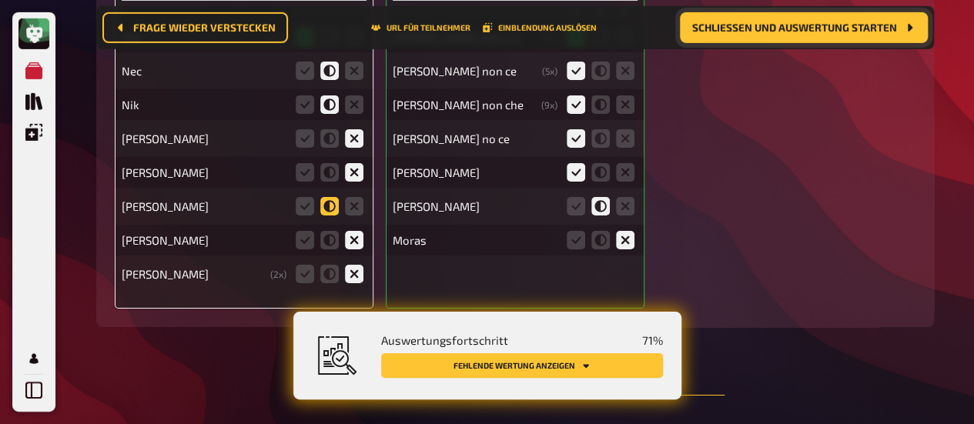
click at [330, 198] on icon at bounding box center [329, 206] width 18 height 18
click at [0, 0] on input "radio" at bounding box center [0, 0] width 0 height 0
click at [350, 198] on icon at bounding box center [354, 206] width 18 height 18
click at [0, 0] on input "radio" at bounding box center [0, 0] width 0 height 0
click at [350, 199] on icon at bounding box center [354, 206] width 18 height 18
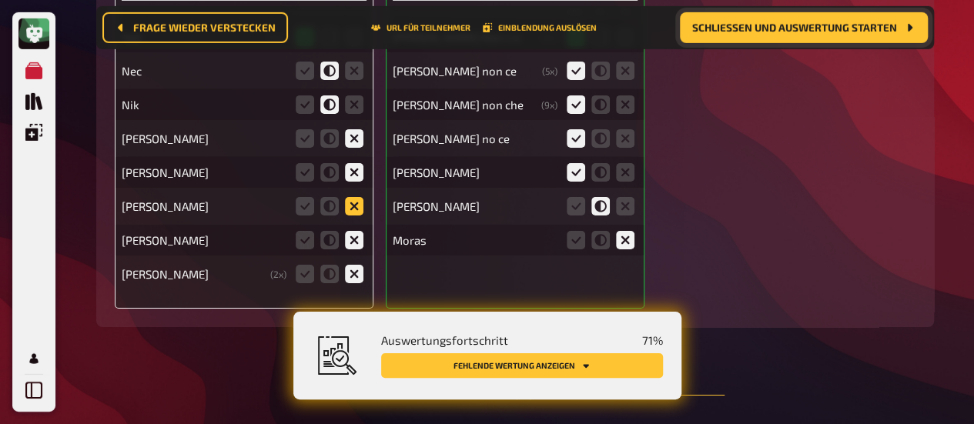
click at [0, 0] on input "radio" at bounding box center [0, 0] width 0 height 0
click at [350, 199] on icon at bounding box center [354, 206] width 18 height 18
click at [0, 0] on input "radio" at bounding box center [0, 0] width 0 height 0
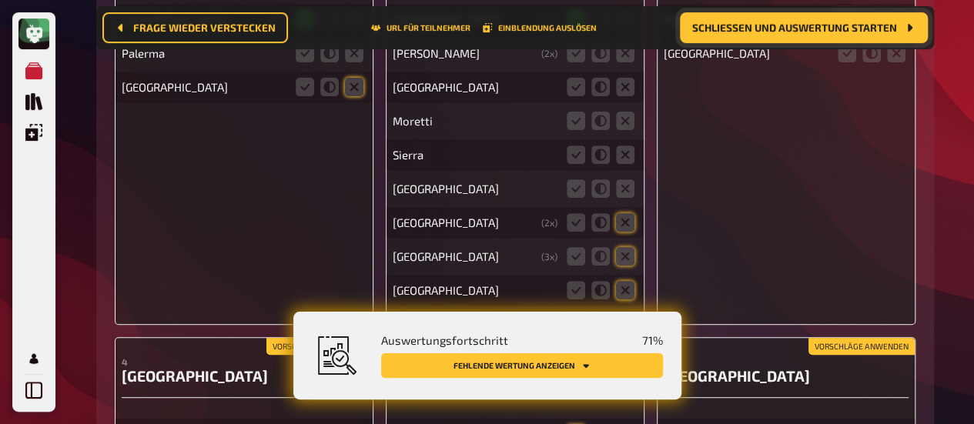
scroll to position [11831, 0]
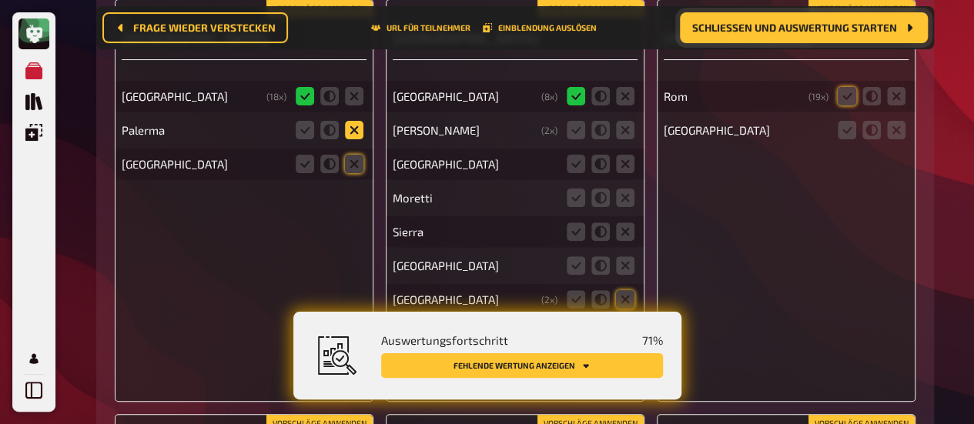
click at [357, 121] on icon at bounding box center [354, 130] width 18 height 18
click at [0, 0] on input "radio" at bounding box center [0, 0] width 0 height 0
click at [357, 160] on icon at bounding box center [354, 164] width 18 height 18
click at [0, 0] on input "radio" at bounding box center [0, 0] width 0 height 0
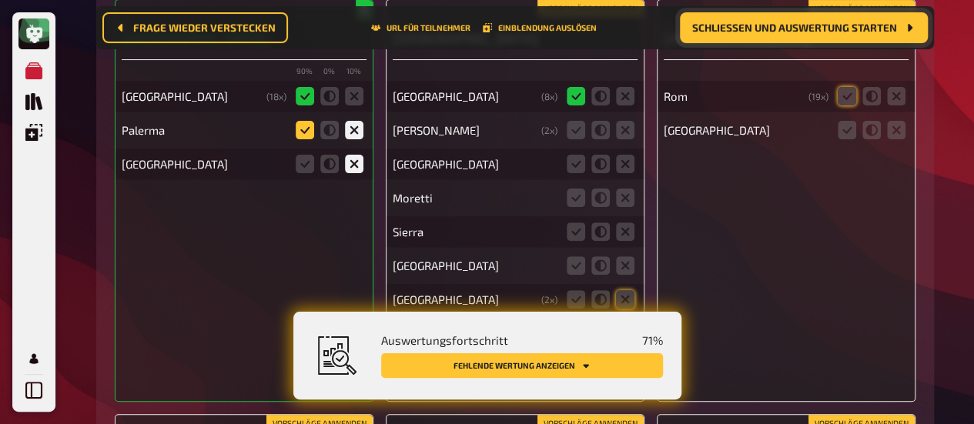
click at [305, 126] on icon at bounding box center [305, 130] width 18 height 18
click at [0, 0] on input "radio" at bounding box center [0, 0] width 0 height 0
click at [625, 121] on icon at bounding box center [625, 130] width 18 height 18
click at [0, 0] on input "radio" at bounding box center [0, 0] width 0 height 0
click at [624, 158] on icon at bounding box center [625, 164] width 18 height 18
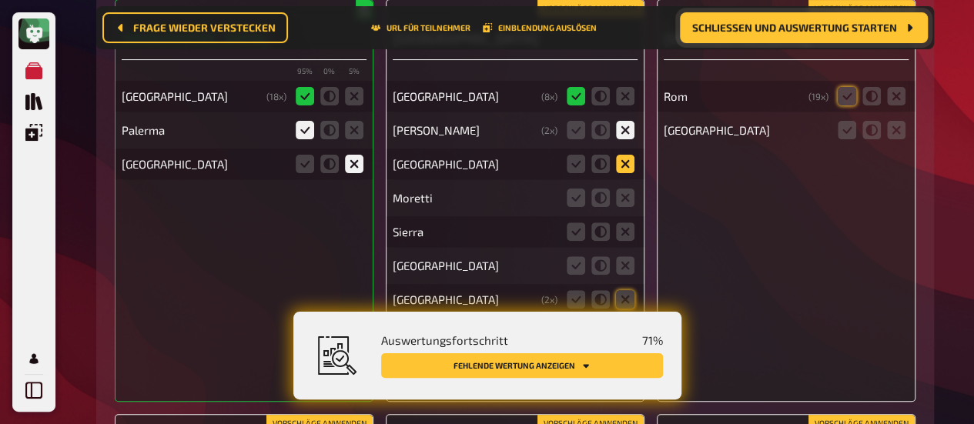
click at [0, 0] on input "radio" at bounding box center [0, 0] width 0 height 0
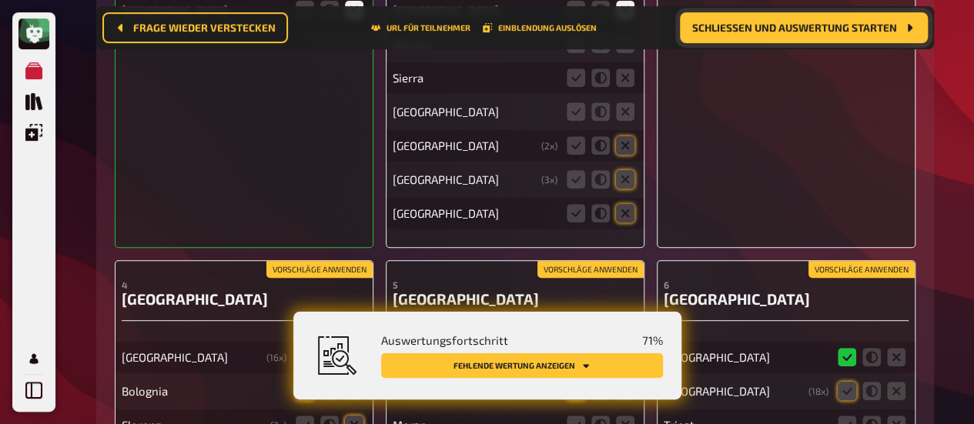
scroll to position [11941, 0]
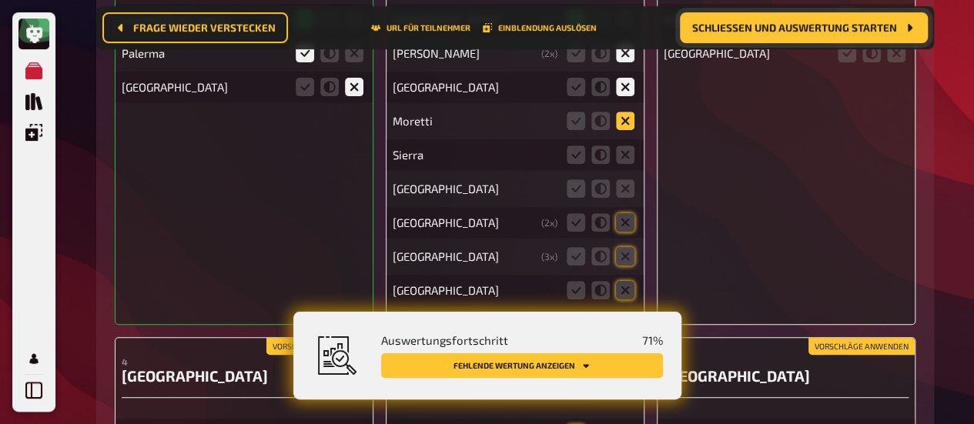
drag, startPoint x: 628, startPoint y: 113, endPoint x: 631, endPoint y: 124, distance: 11.2
click at [628, 114] on icon at bounding box center [625, 121] width 18 height 18
click at [0, 0] on input "radio" at bounding box center [0, 0] width 0 height 0
click at [627, 153] on icon at bounding box center [625, 155] width 18 height 18
click at [0, 0] on input "radio" at bounding box center [0, 0] width 0 height 0
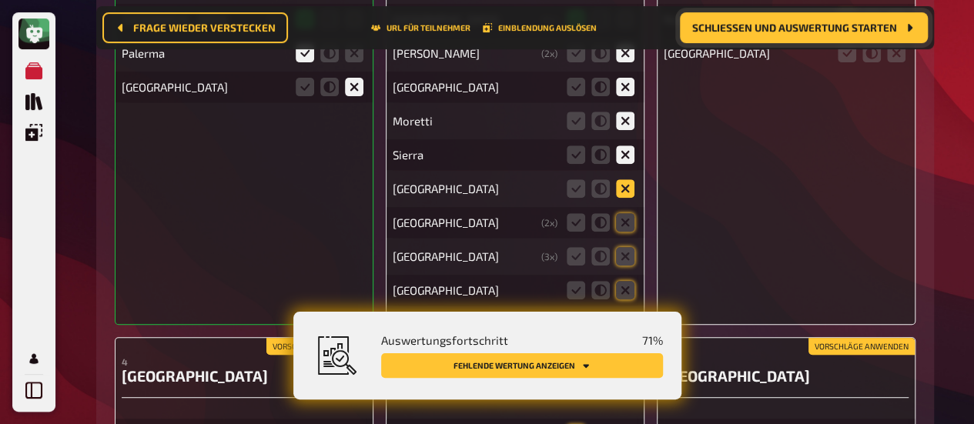
click at [624, 189] on fieldset at bounding box center [601, 188] width 74 height 25
click at [628, 213] on icon at bounding box center [625, 222] width 18 height 18
click at [0, 0] on input "radio" at bounding box center [0, 0] width 0 height 0
click at [633, 258] on fieldset at bounding box center [601, 256] width 74 height 25
click at [621, 247] on icon at bounding box center [625, 256] width 18 height 18
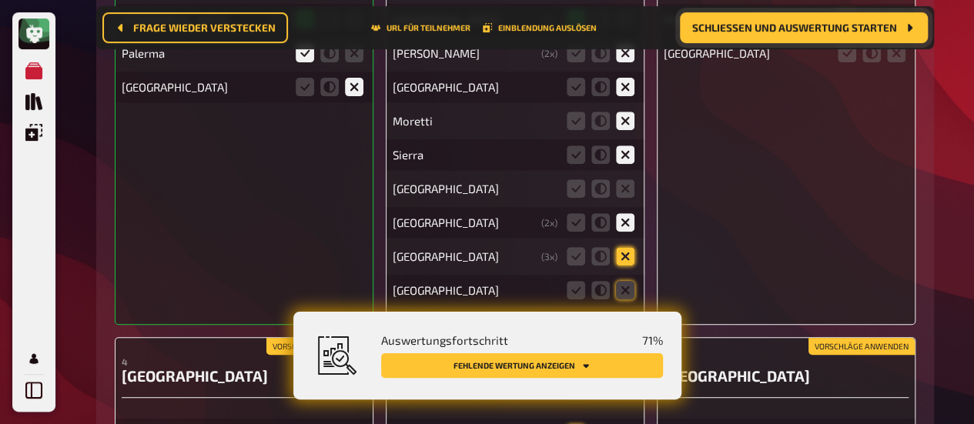
click at [0, 0] on input "radio" at bounding box center [0, 0] width 0 height 0
click at [621, 284] on icon at bounding box center [625, 290] width 18 height 18
click at [0, 0] on input "radio" at bounding box center [0, 0] width 0 height 0
click at [630, 188] on icon at bounding box center [625, 188] width 18 height 18
click at [0, 0] on input "radio" at bounding box center [0, 0] width 0 height 0
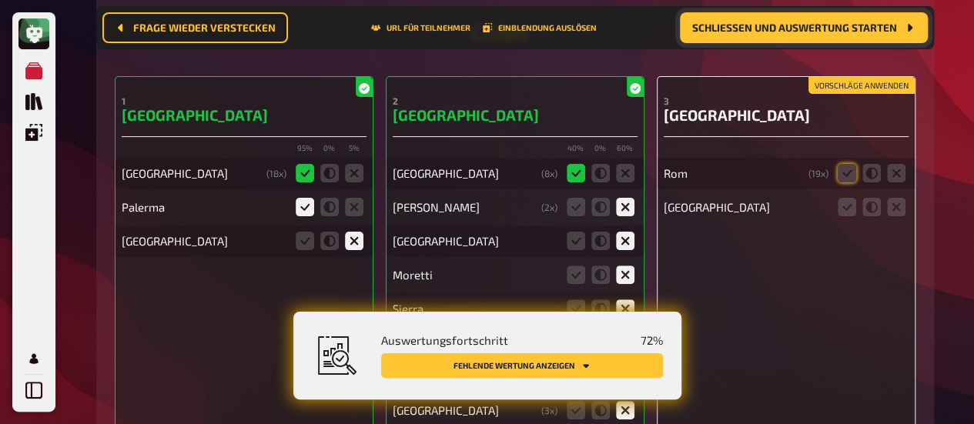
scroll to position [11787, 0]
click at [848, 167] on icon at bounding box center [847, 173] width 18 height 18
click at [0, 0] on input "radio" at bounding box center [0, 0] width 0 height 0
click at [894, 198] on icon at bounding box center [896, 207] width 18 height 18
click at [0, 0] on input "radio" at bounding box center [0, 0] width 0 height 0
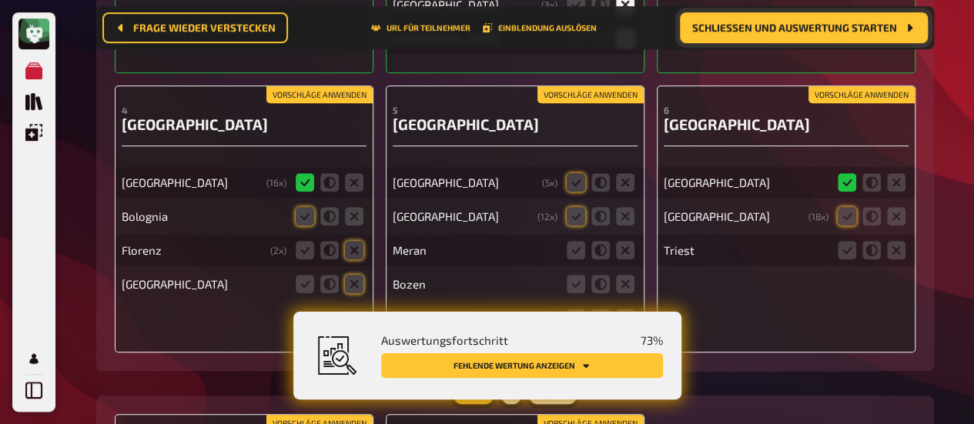
scroll to position [12249, 0]
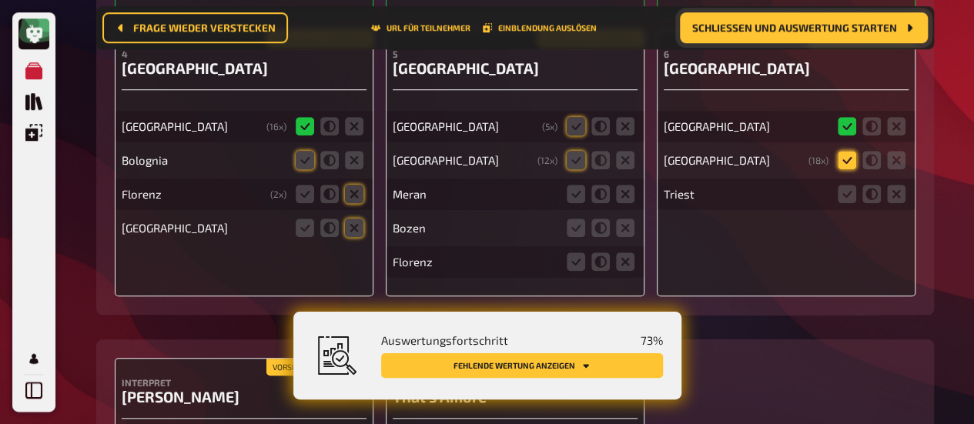
click at [849, 151] on icon at bounding box center [847, 160] width 18 height 18
click at [0, 0] on input "radio" at bounding box center [0, 0] width 0 height 0
click at [887, 190] on icon at bounding box center [896, 194] width 18 height 18
click at [0, 0] on input "radio" at bounding box center [0, 0] width 0 height 0
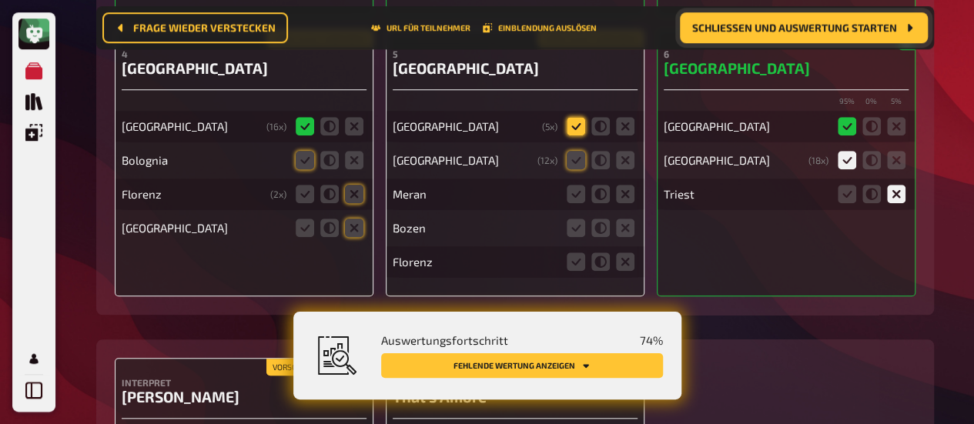
click at [571, 119] on icon at bounding box center [576, 126] width 18 height 18
click at [0, 0] on input "radio" at bounding box center [0, 0] width 0 height 0
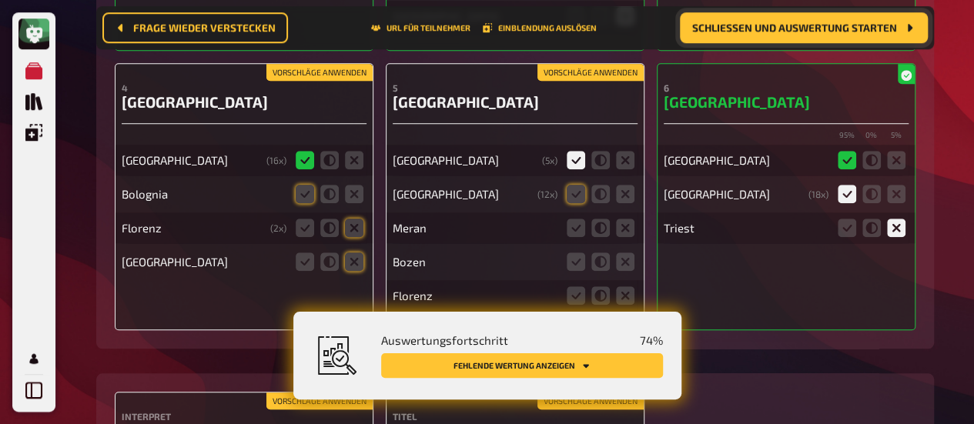
scroll to position [12283, 0]
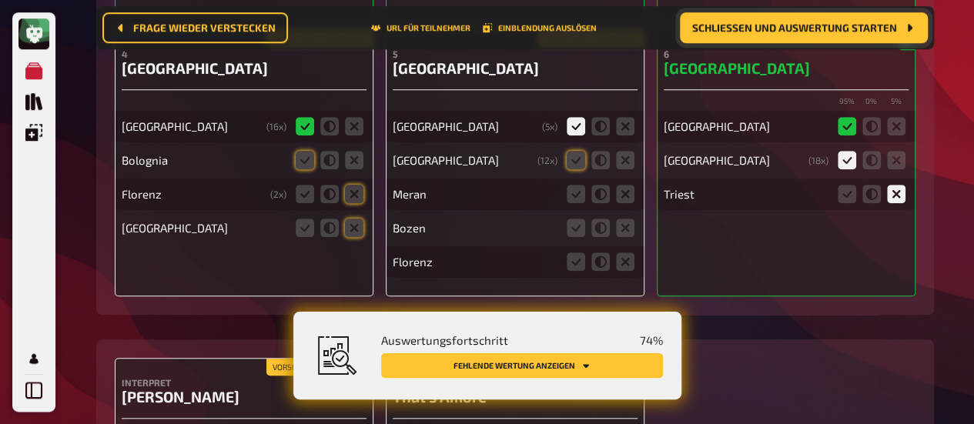
click at [576, 163] on fieldset at bounding box center [601, 160] width 74 height 25
click at [578, 153] on icon at bounding box center [576, 160] width 18 height 18
click at [0, 0] on input "radio" at bounding box center [0, 0] width 0 height 0
click at [616, 185] on icon at bounding box center [625, 194] width 18 height 18
click at [0, 0] on input "radio" at bounding box center [0, 0] width 0 height 0
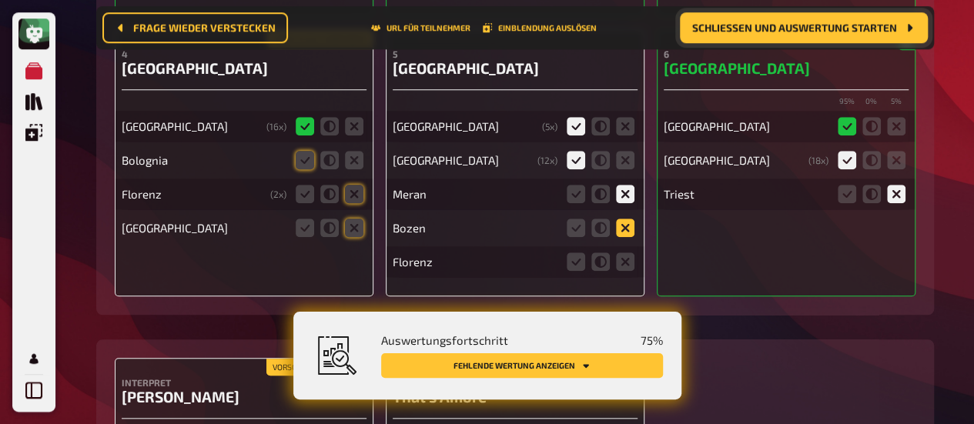
click at [621, 219] on icon at bounding box center [625, 228] width 18 height 18
click at [0, 0] on input "radio" at bounding box center [0, 0] width 0 height 0
click at [624, 261] on icon at bounding box center [625, 262] width 18 height 18
click at [0, 0] on input "radio" at bounding box center [0, 0] width 0 height 0
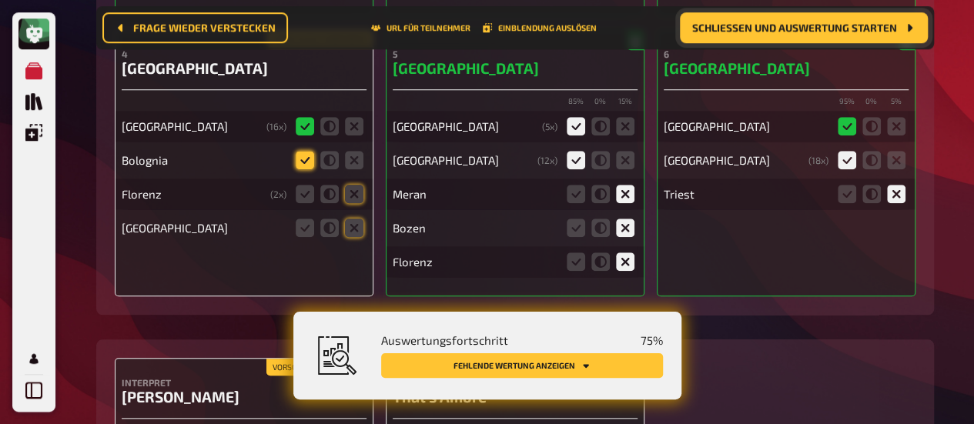
click at [306, 151] on icon at bounding box center [305, 160] width 18 height 18
click at [0, 0] on input "radio" at bounding box center [0, 0] width 0 height 0
click at [357, 185] on icon at bounding box center [354, 194] width 18 height 18
click at [0, 0] on input "radio" at bounding box center [0, 0] width 0 height 0
click at [360, 219] on icon at bounding box center [354, 228] width 18 height 18
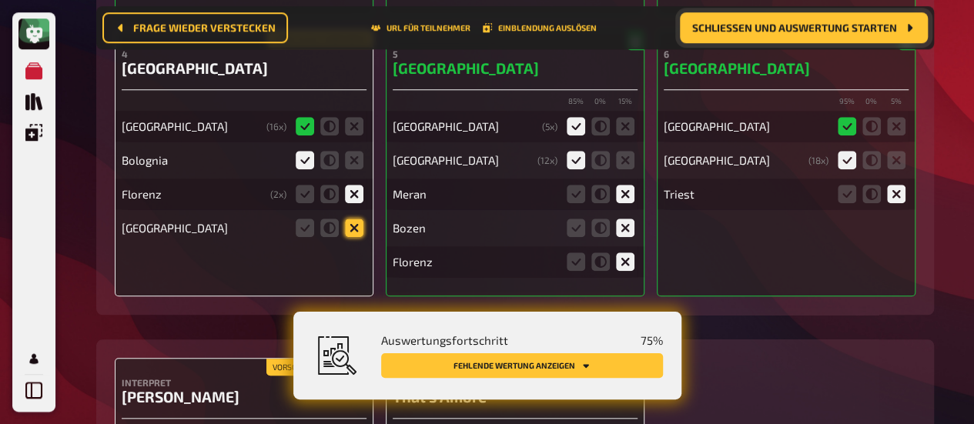
click at [0, 0] on input "radio" at bounding box center [0, 0] width 0 height 0
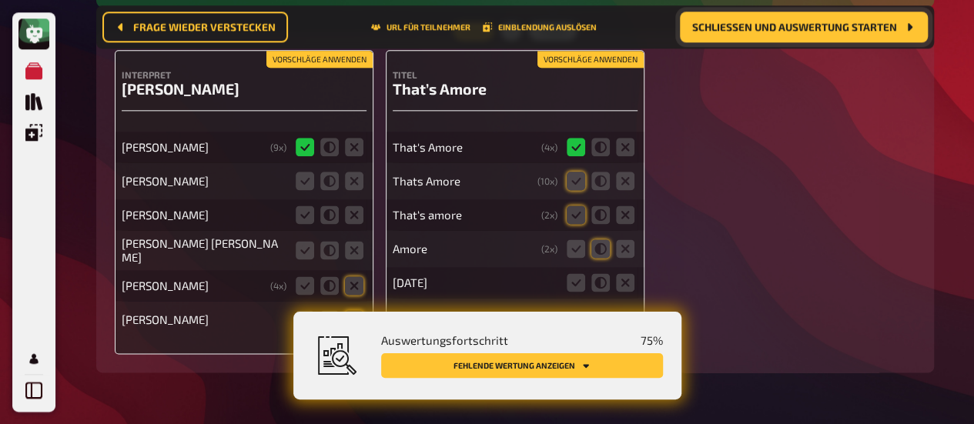
scroll to position [12625, 0]
click at [822, 27] on span "Schließen und Auswertung starten" at bounding box center [794, 27] width 205 height 11
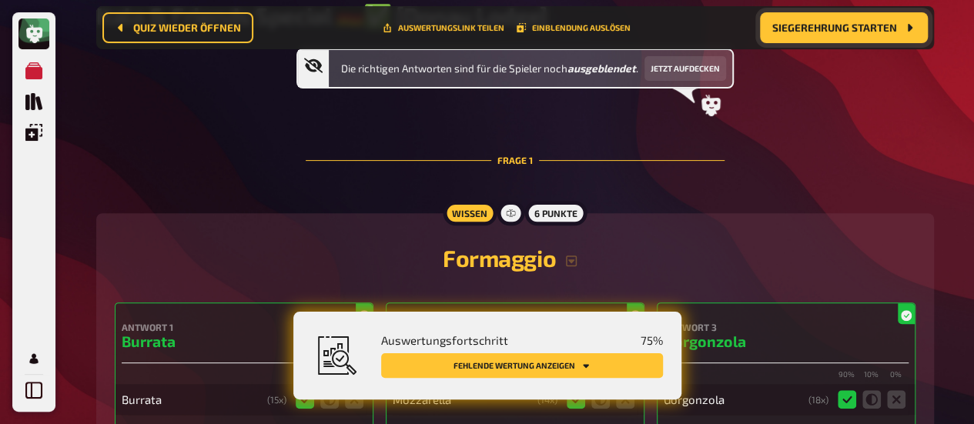
scroll to position [166, 0]
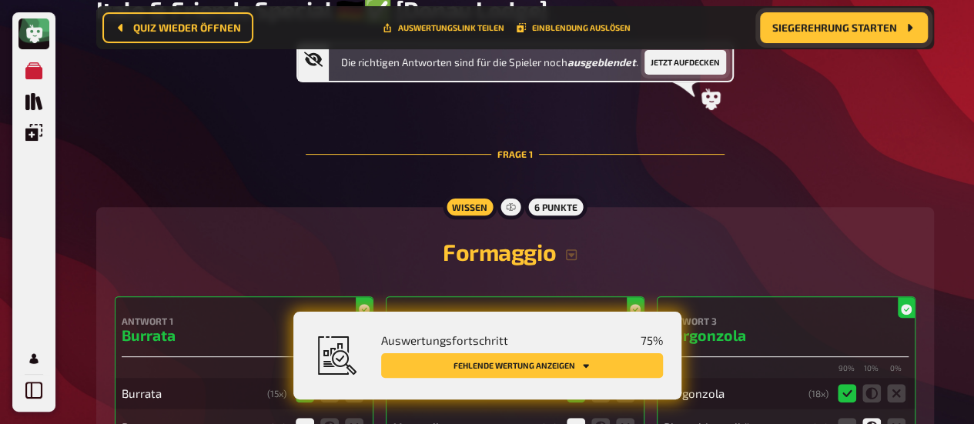
click at [678, 75] on button "Jetzt aufdecken" at bounding box center [686, 62] width 82 height 25
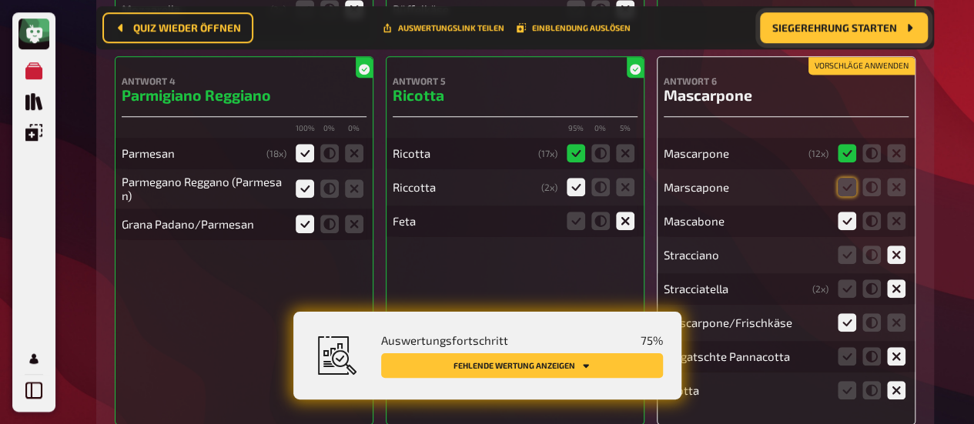
scroll to position [628, 0]
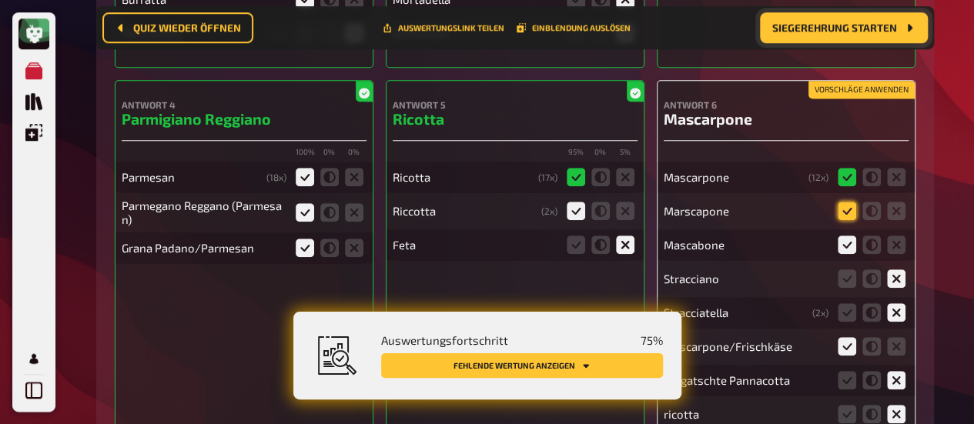
click at [852, 219] on icon at bounding box center [847, 211] width 18 height 18
click at [0, 0] on input "radio" at bounding box center [0, 0] width 0 height 0
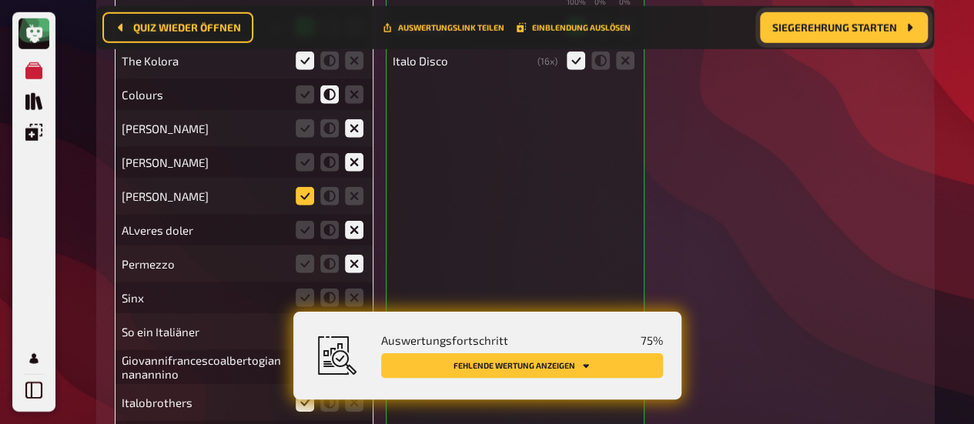
scroll to position [2245, 0]
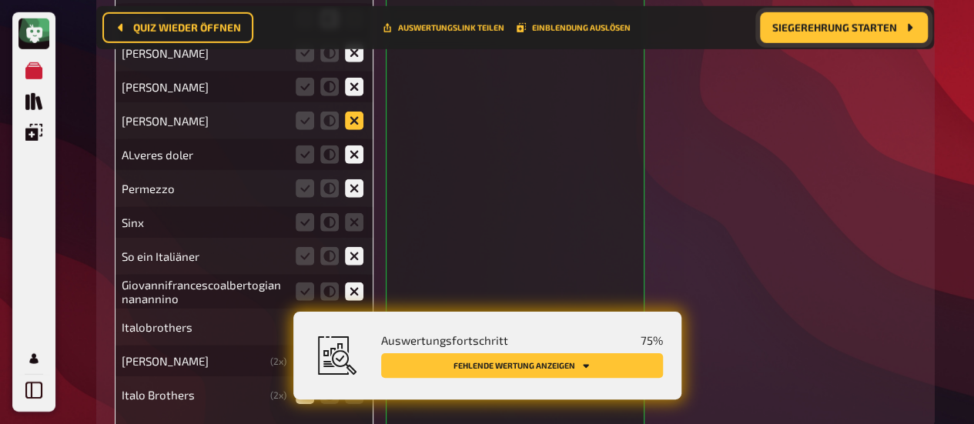
click at [350, 126] on icon at bounding box center [354, 121] width 18 height 18
click at [0, 0] on input "radio" at bounding box center [0, 0] width 0 height 0
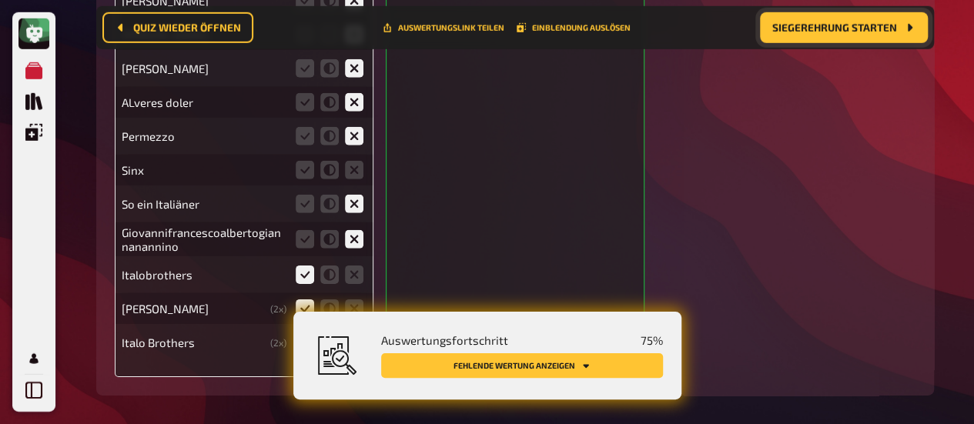
scroll to position [2322, 0]
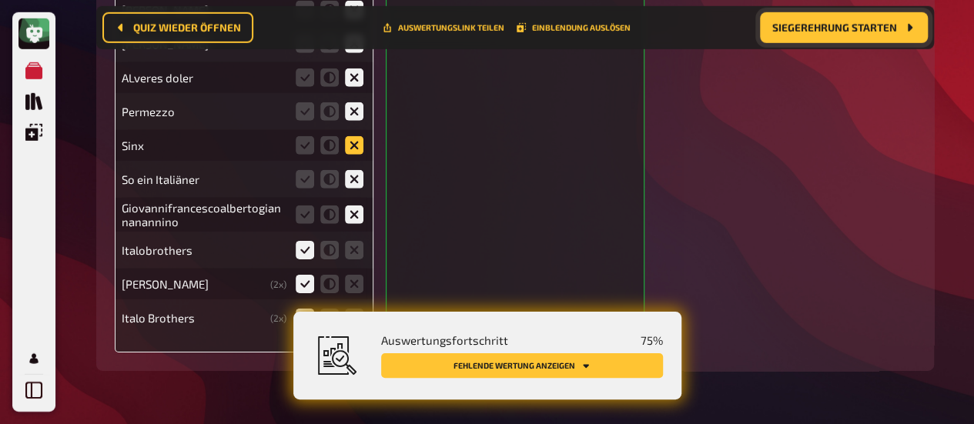
click at [350, 144] on icon at bounding box center [354, 145] width 18 height 18
click at [0, 0] on input "radio" at bounding box center [0, 0] width 0 height 0
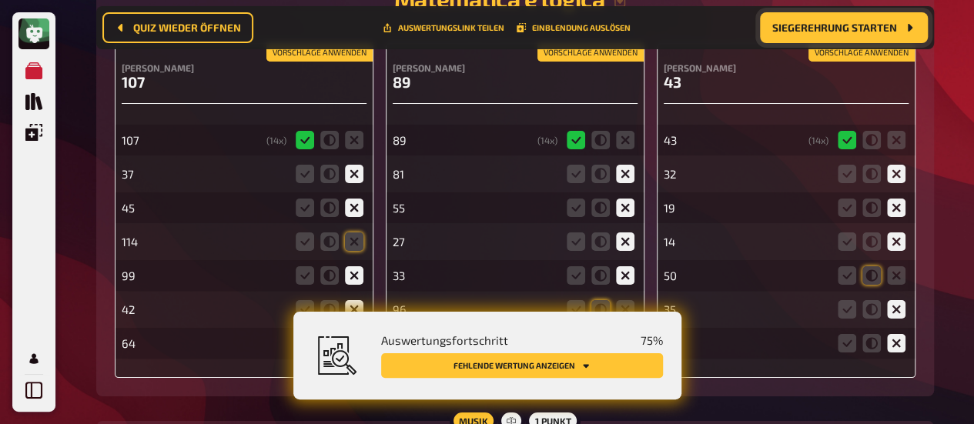
scroll to position [2938, 0]
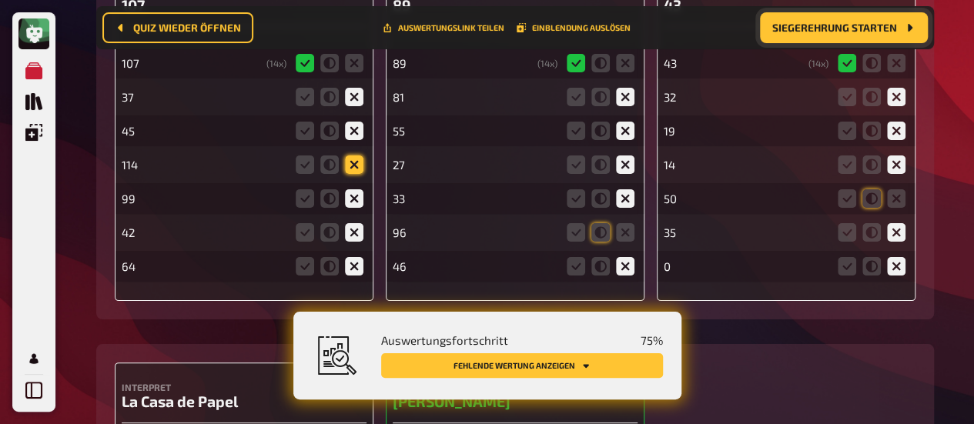
click at [357, 162] on icon at bounding box center [354, 165] width 18 height 18
click at [0, 0] on input "radio" at bounding box center [0, 0] width 0 height 0
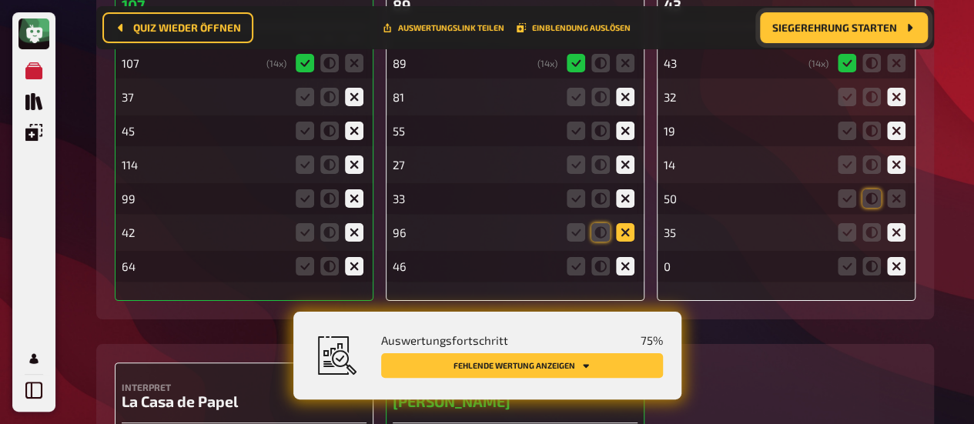
click at [623, 238] on icon at bounding box center [625, 232] width 18 height 18
click at [0, 0] on input "radio" at bounding box center [0, 0] width 0 height 0
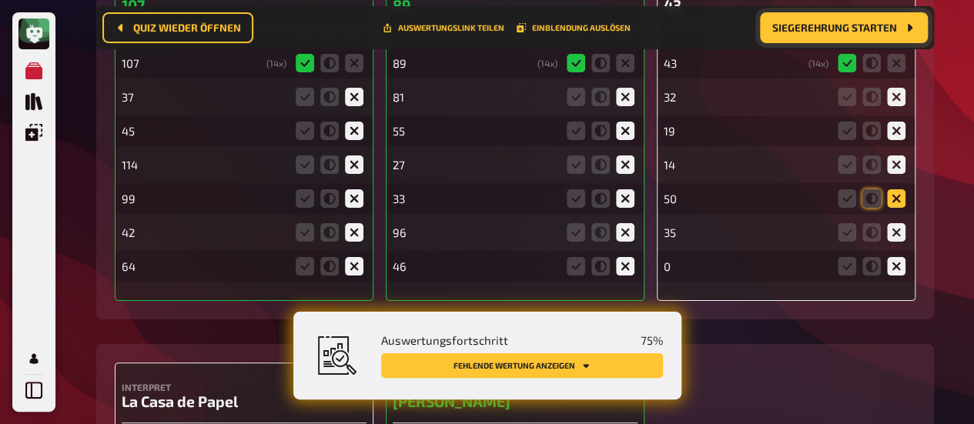
click at [892, 202] on icon at bounding box center [896, 198] width 18 height 18
click at [0, 0] on input "radio" at bounding box center [0, 0] width 0 height 0
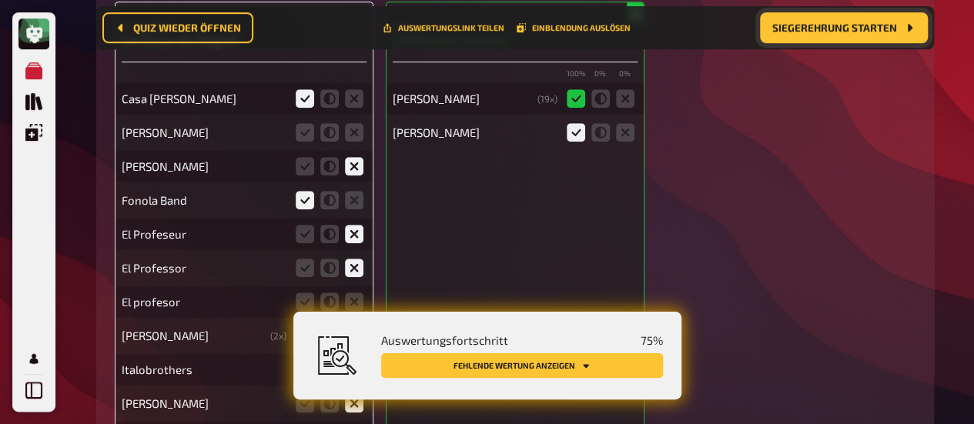
scroll to position [3323, 0]
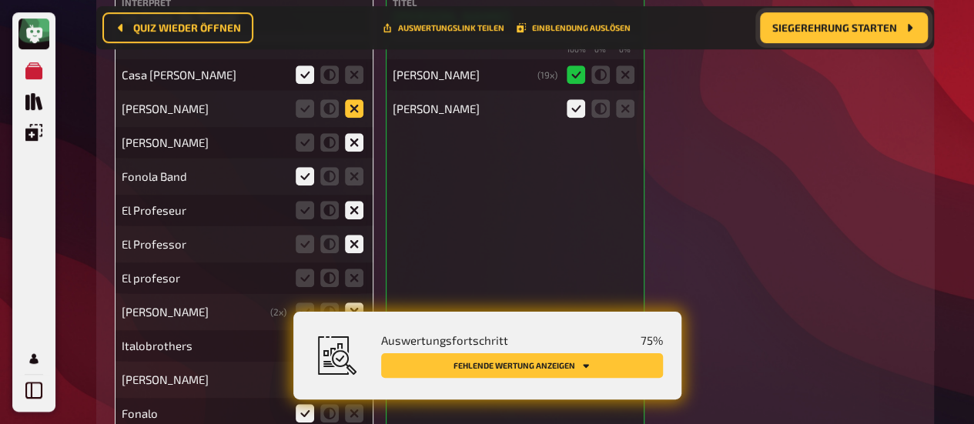
click at [360, 112] on icon at bounding box center [354, 108] width 18 height 18
click at [0, 0] on input "radio" at bounding box center [0, 0] width 0 height 0
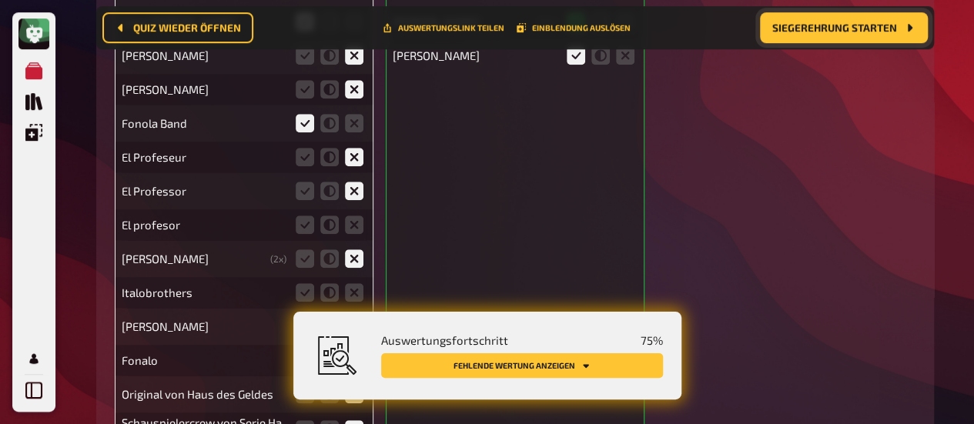
scroll to position [3400, 0]
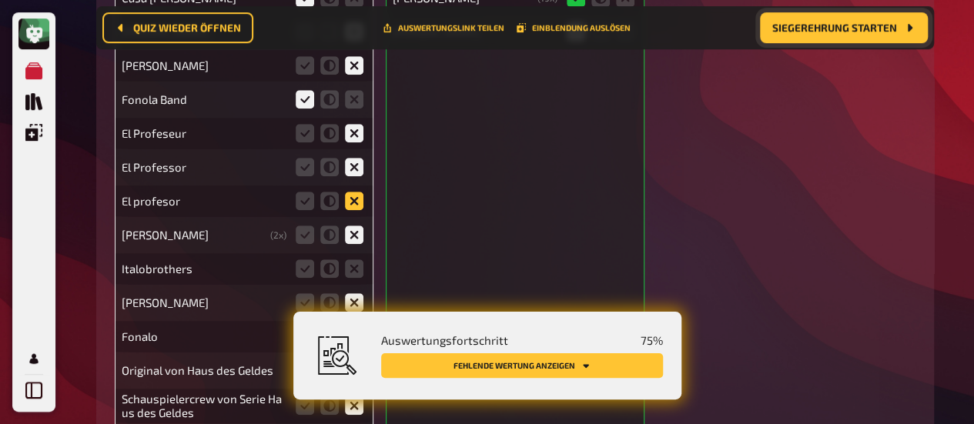
click at [357, 201] on icon at bounding box center [354, 201] width 18 height 18
click at [0, 0] on input "radio" at bounding box center [0, 0] width 0 height 0
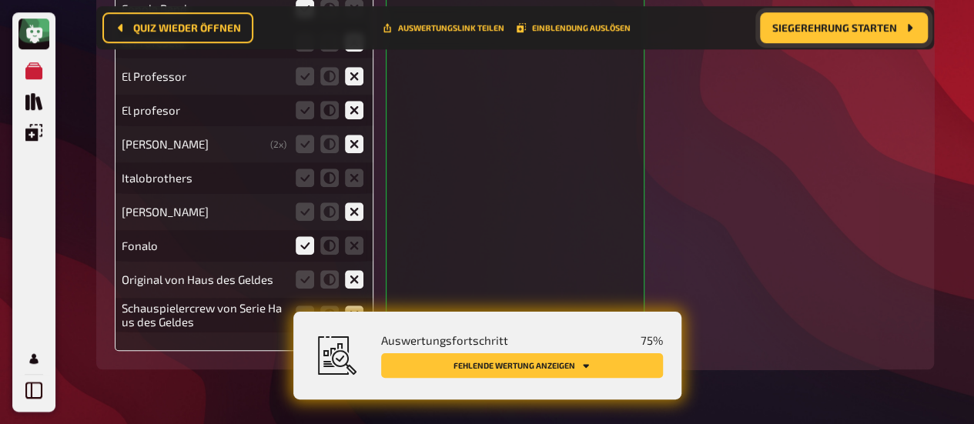
scroll to position [3554, 0]
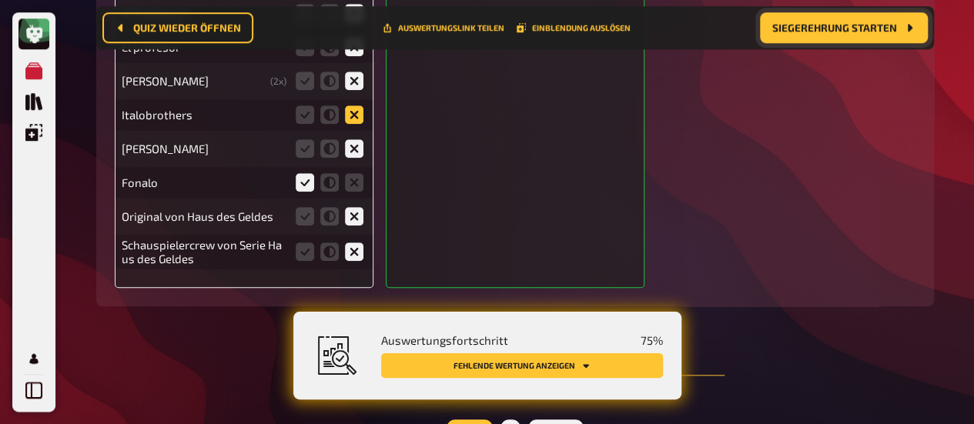
click at [359, 124] on icon at bounding box center [354, 114] width 18 height 18
click at [0, 0] on input "radio" at bounding box center [0, 0] width 0 height 0
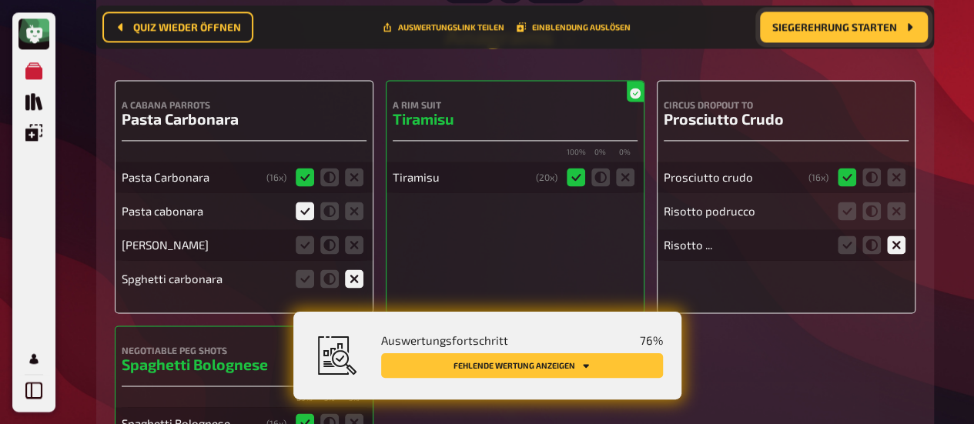
scroll to position [4016, 0]
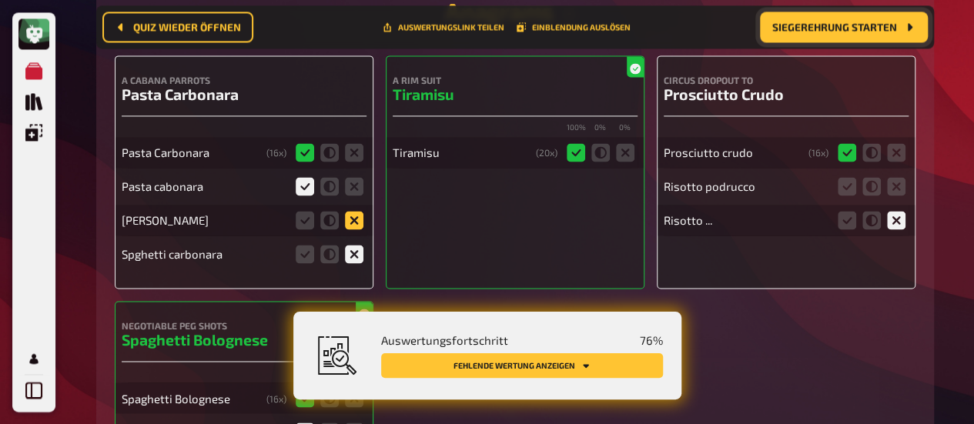
click at [357, 226] on icon at bounding box center [354, 220] width 18 height 18
click at [0, 0] on input "radio" at bounding box center [0, 0] width 0 height 0
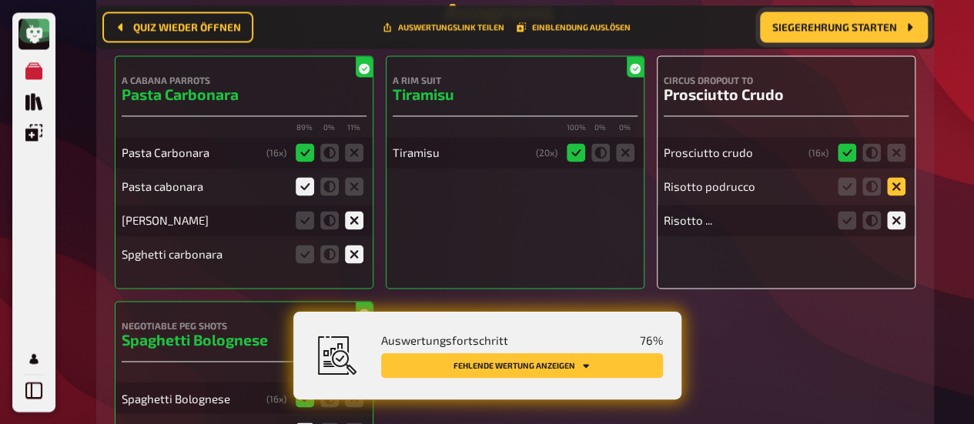
click at [901, 189] on icon at bounding box center [896, 186] width 18 height 18
click at [0, 0] on input "radio" at bounding box center [0, 0] width 0 height 0
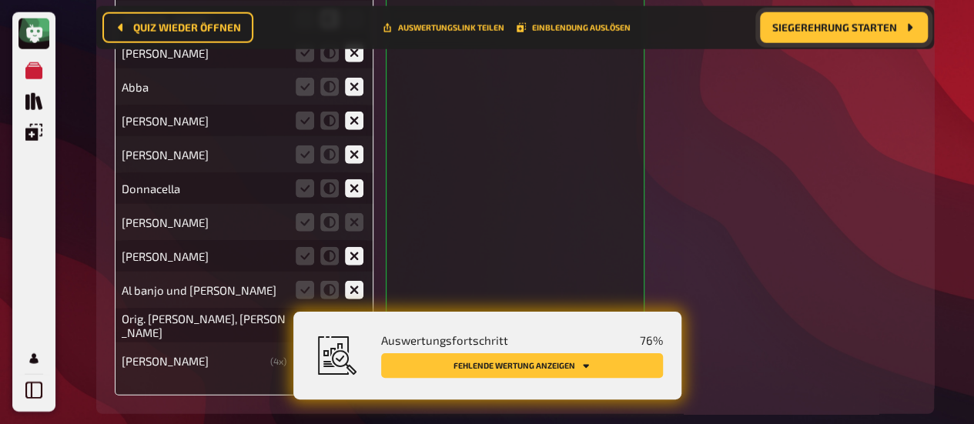
scroll to position [4863, 0]
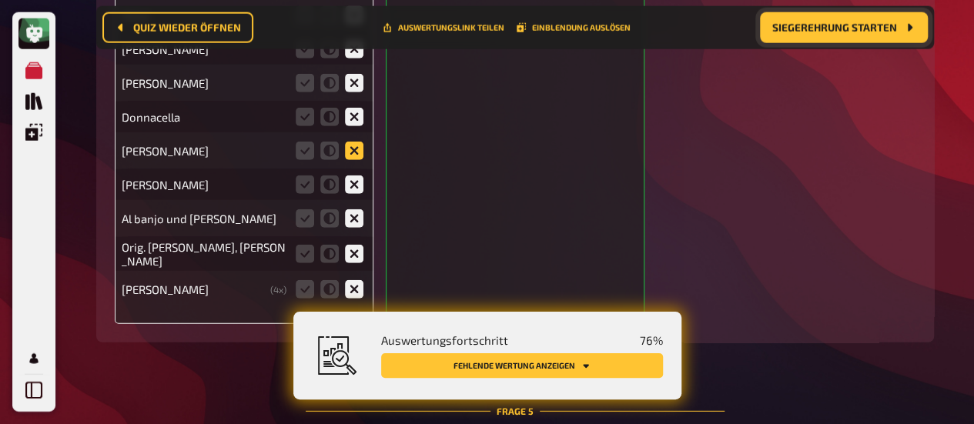
click at [348, 156] on icon at bounding box center [354, 151] width 18 height 18
click at [0, 0] on input "radio" at bounding box center [0, 0] width 0 height 0
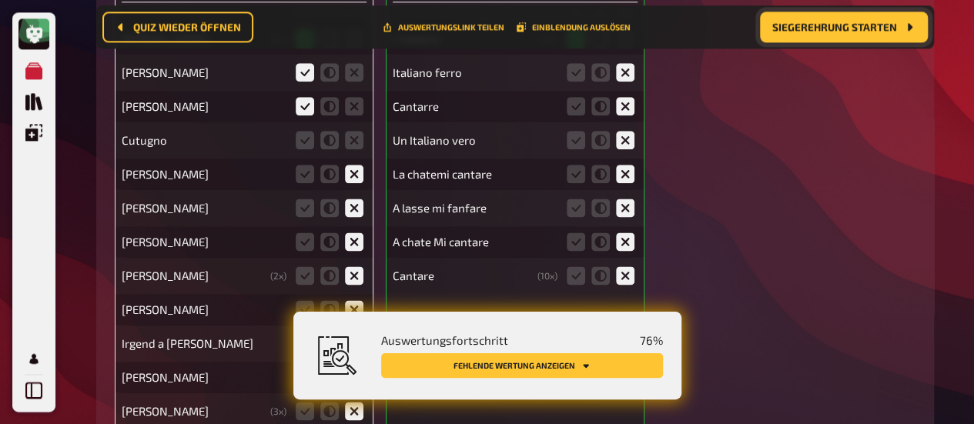
scroll to position [6788, 0]
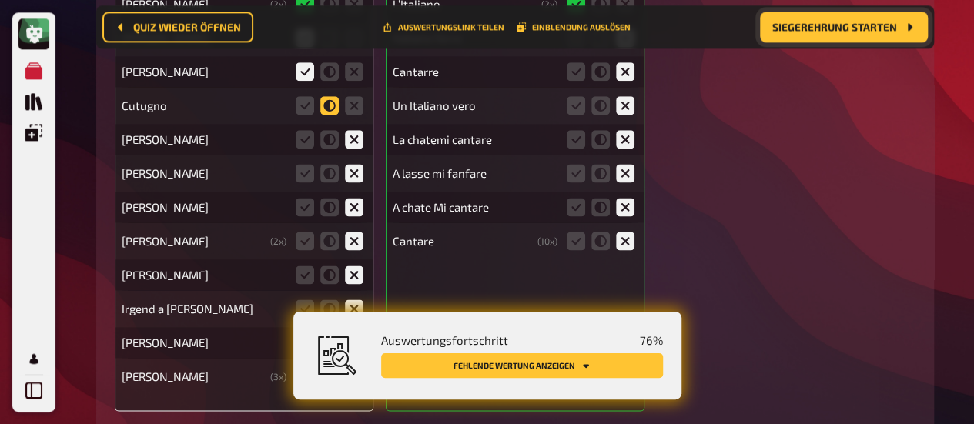
click at [329, 115] on icon at bounding box center [329, 105] width 18 height 18
click at [0, 0] on input "radio" at bounding box center [0, 0] width 0 height 0
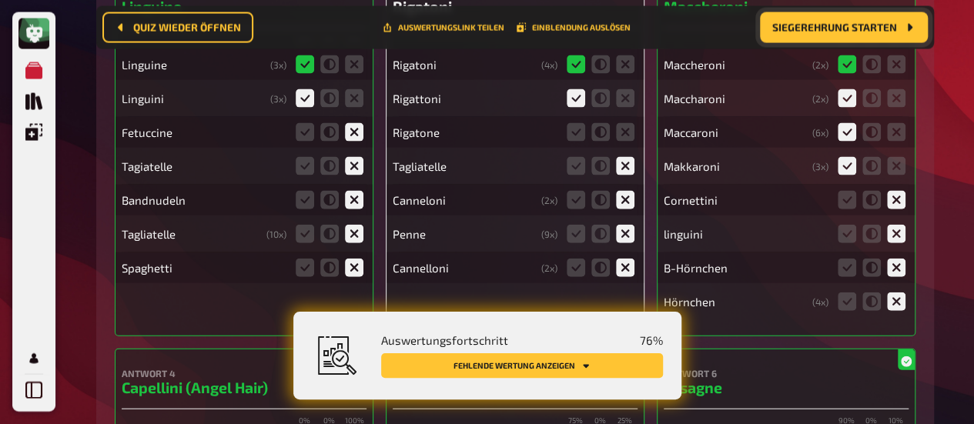
scroll to position [7482, 0]
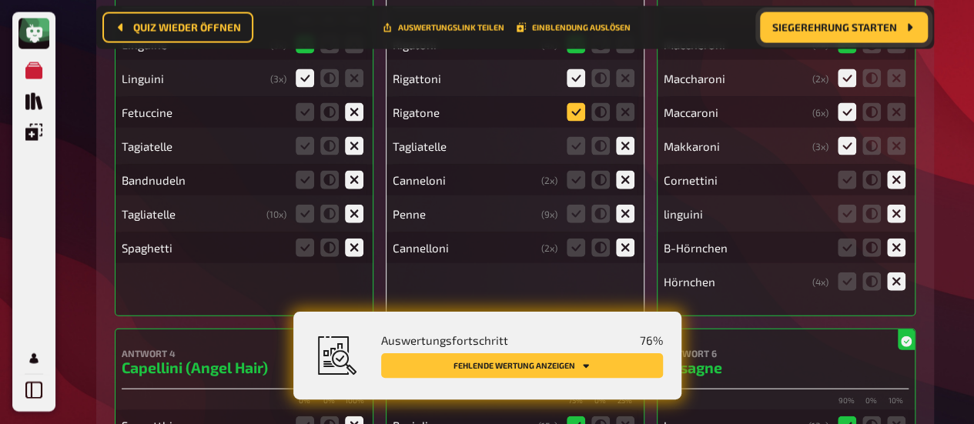
click at [578, 115] on icon at bounding box center [576, 112] width 18 height 18
click at [0, 0] on input "radio" at bounding box center [0, 0] width 0 height 0
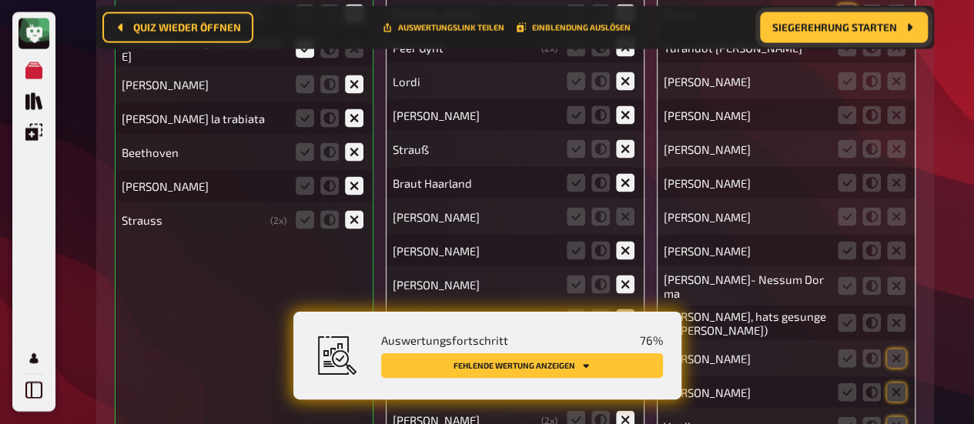
scroll to position [10331, 0]
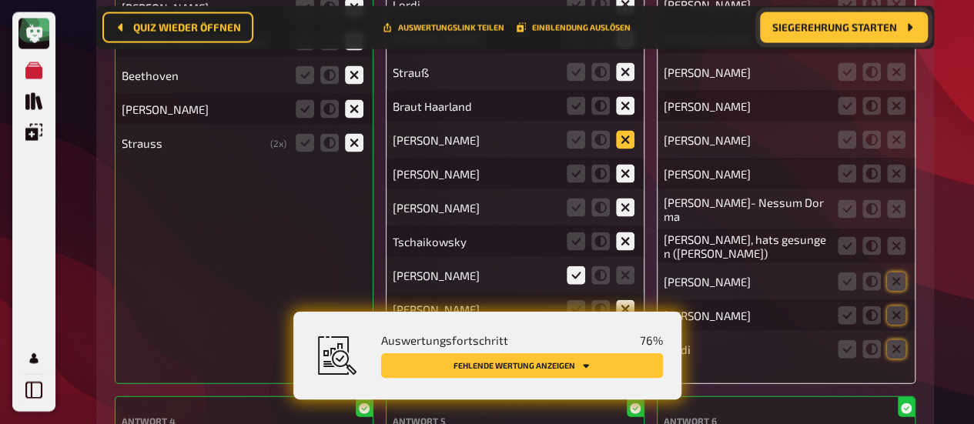
click at [624, 136] on icon at bounding box center [625, 140] width 18 height 18
click at [0, 0] on input "radio" at bounding box center [0, 0] width 0 height 0
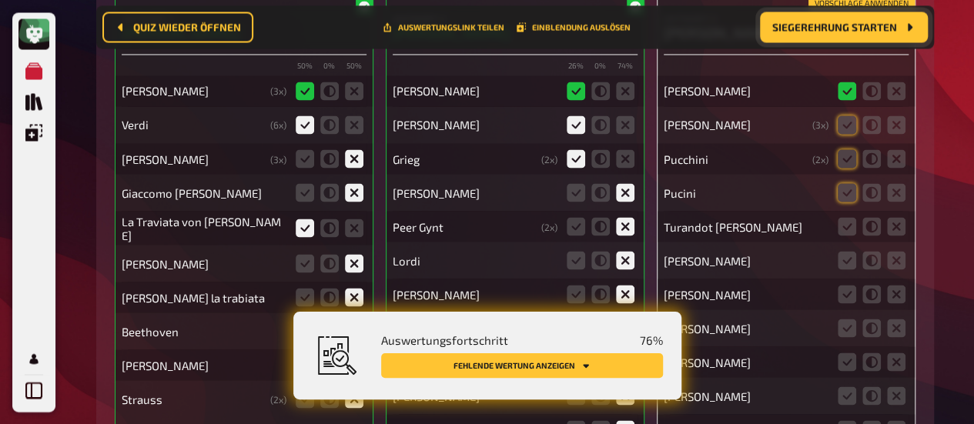
scroll to position [10100, 0]
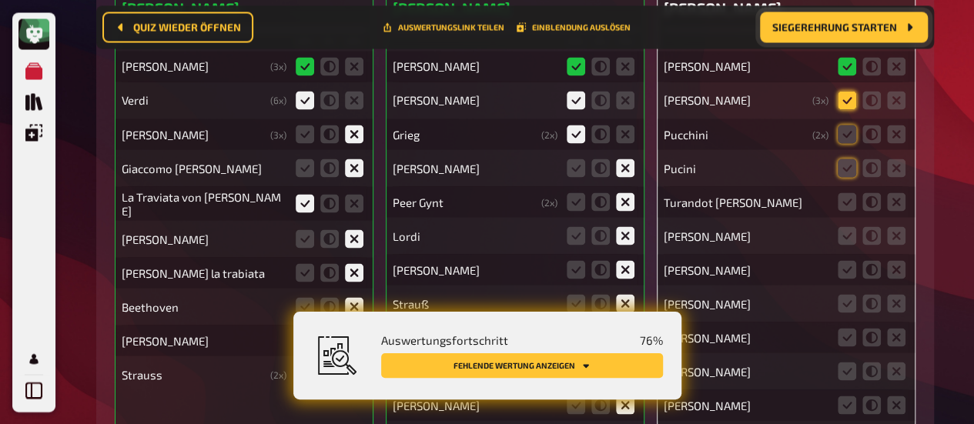
click at [842, 96] on icon at bounding box center [847, 100] width 18 height 18
click at [0, 0] on input "radio" at bounding box center [0, 0] width 0 height 0
click at [843, 135] on icon at bounding box center [847, 134] width 18 height 18
click at [0, 0] on input "radio" at bounding box center [0, 0] width 0 height 0
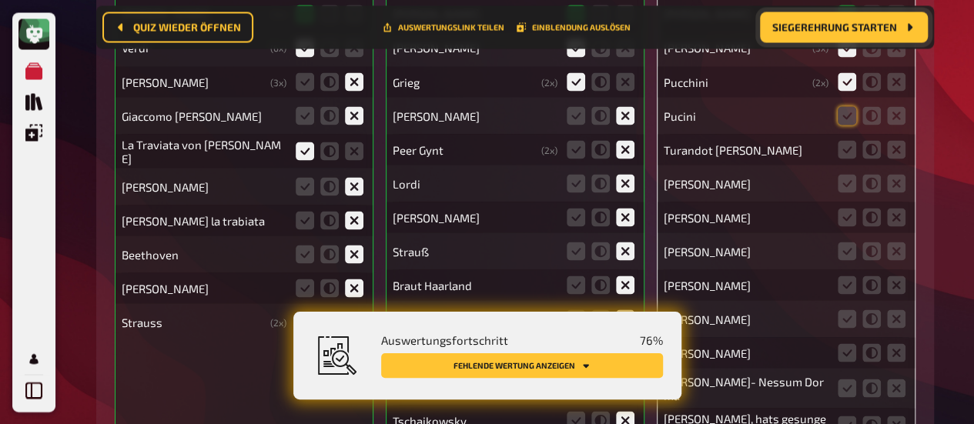
scroll to position [10177, 0]
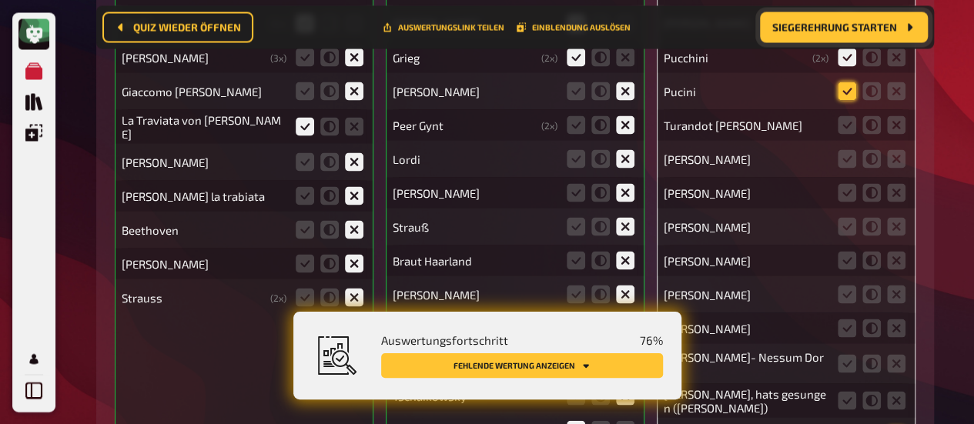
click at [849, 90] on icon at bounding box center [847, 91] width 18 height 18
click at [0, 0] on input "radio" at bounding box center [0, 0] width 0 height 0
click at [853, 129] on icon at bounding box center [847, 125] width 18 height 18
click at [0, 0] on input "radio" at bounding box center [0, 0] width 0 height 0
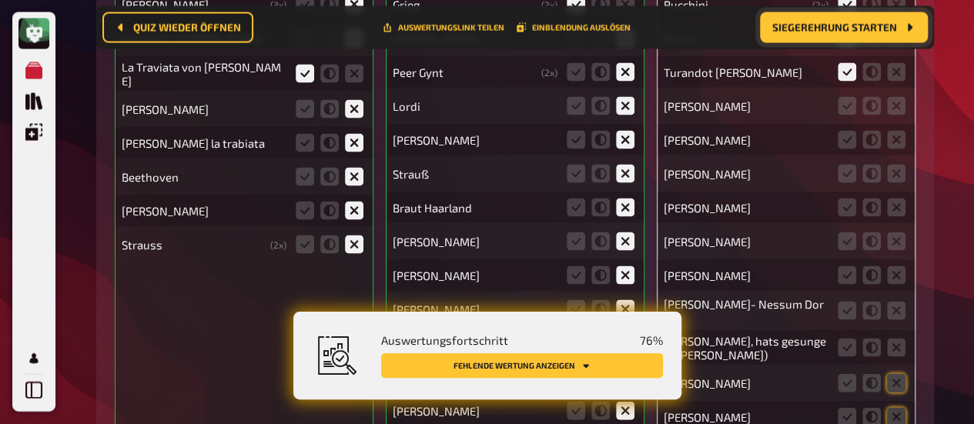
scroll to position [10254, 0]
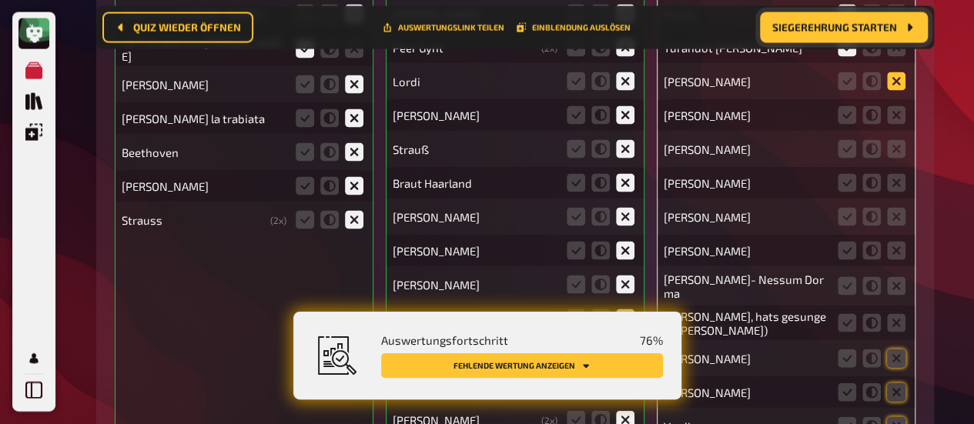
click at [892, 75] on icon at bounding box center [896, 81] width 18 height 18
click at [0, 0] on input "radio" at bounding box center [0, 0] width 0 height 0
click at [894, 116] on icon at bounding box center [896, 115] width 18 height 18
click at [0, 0] on input "radio" at bounding box center [0, 0] width 0 height 0
click at [906, 149] on fieldset at bounding box center [872, 149] width 74 height 25
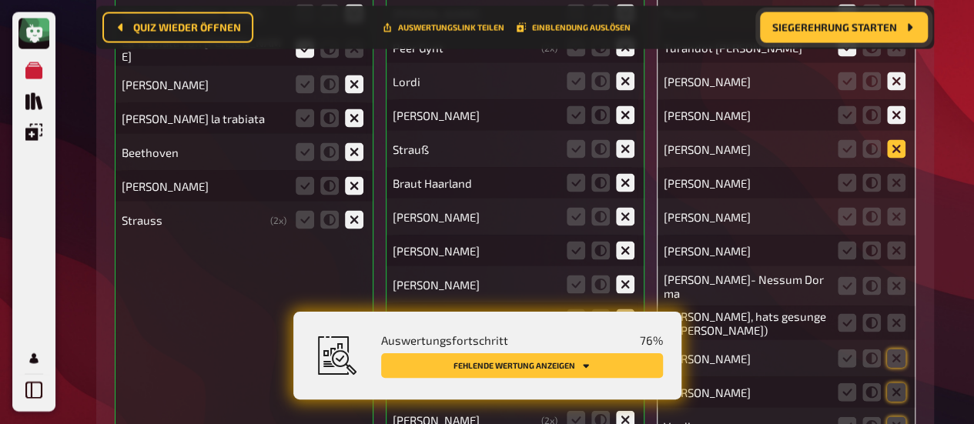
click at [899, 146] on icon at bounding box center [896, 149] width 18 height 18
click at [0, 0] on input "radio" at bounding box center [0, 0] width 0 height 0
click at [897, 181] on icon at bounding box center [896, 183] width 18 height 18
click at [0, 0] on input "radio" at bounding box center [0, 0] width 0 height 0
click at [899, 213] on icon at bounding box center [896, 217] width 18 height 18
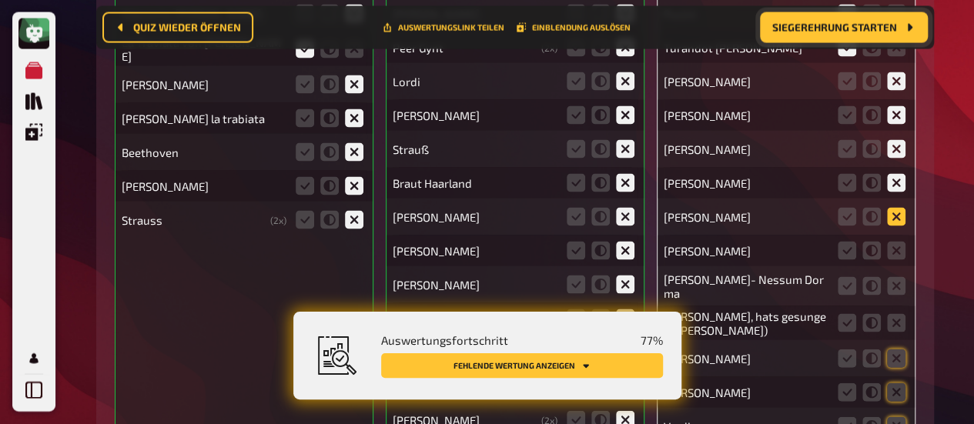
click at [0, 0] on input "radio" at bounding box center [0, 0] width 0 height 0
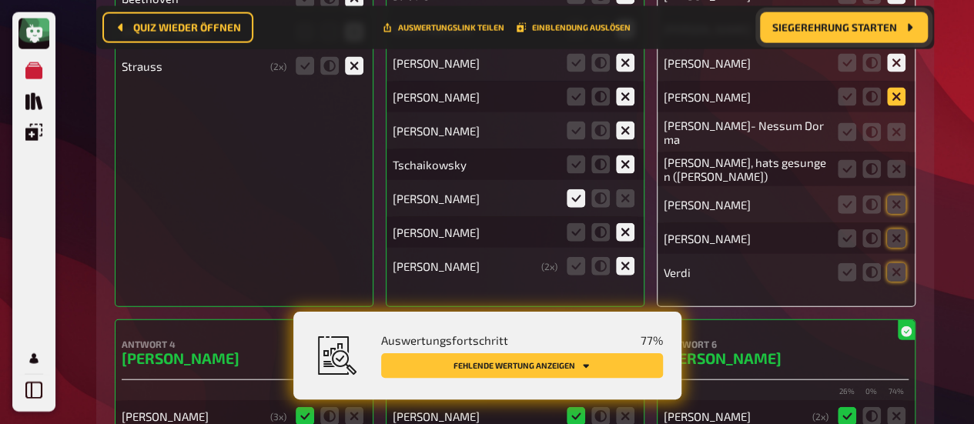
click at [896, 95] on icon at bounding box center [896, 97] width 18 height 18
click at [0, 0] on input "radio" at bounding box center [0, 0] width 0 height 0
click at [899, 130] on icon at bounding box center [896, 132] width 18 height 18
click at [0, 0] on input "radio" at bounding box center [0, 0] width 0 height 0
click at [896, 166] on icon at bounding box center [896, 169] width 18 height 18
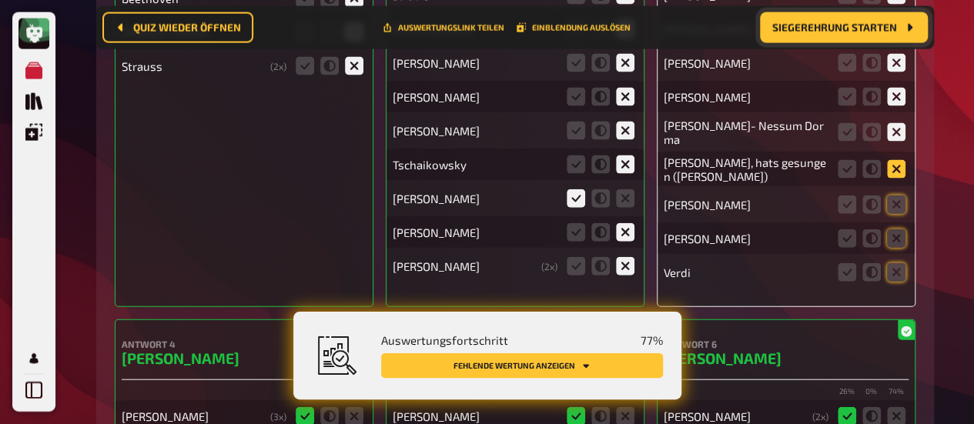
click at [0, 0] on input "radio" at bounding box center [0, 0] width 0 height 0
click at [902, 201] on icon at bounding box center [896, 205] width 18 height 18
click at [0, 0] on input "radio" at bounding box center [0, 0] width 0 height 0
click at [898, 249] on div "[PERSON_NAME]" at bounding box center [786, 238] width 245 height 31
drag, startPoint x: 896, startPoint y: 231, endPoint x: 896, endPoint y: 267, distance: 36.2
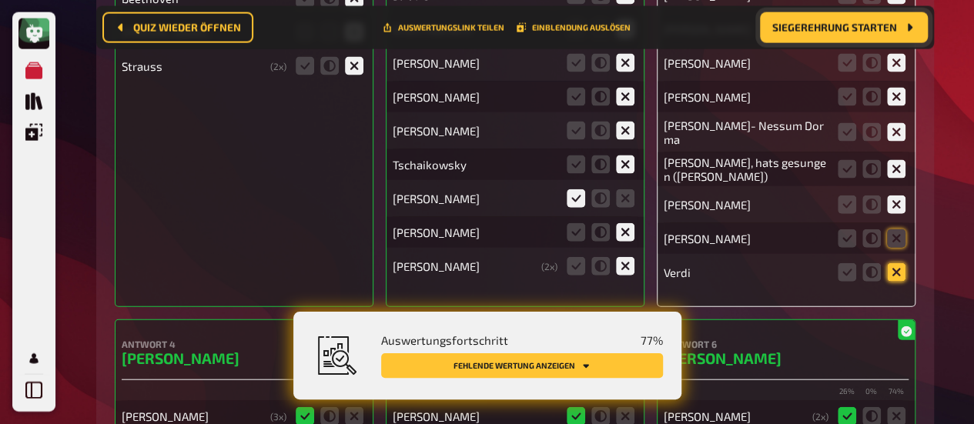
click at [896, 235] on icon at bounding box center [896, 238] width 18 height 18
click at [0, 0] on input "radio" at bounding box center [0, 0] width 0 height 0
click at [896, 271] on icon at bounding box center [896, 272] width 18 height 18
click at [0, 0] on input "radio" at bounding box center [0, 0] width 0 height 0
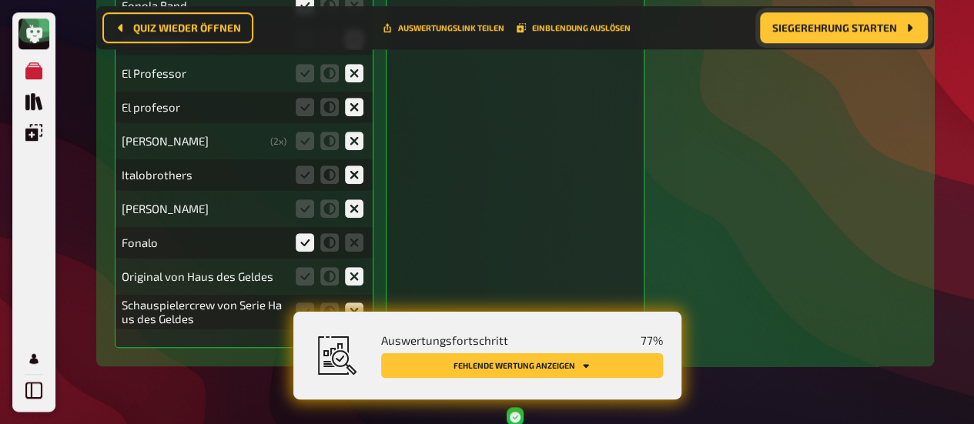
scroll to position [3648, 0]
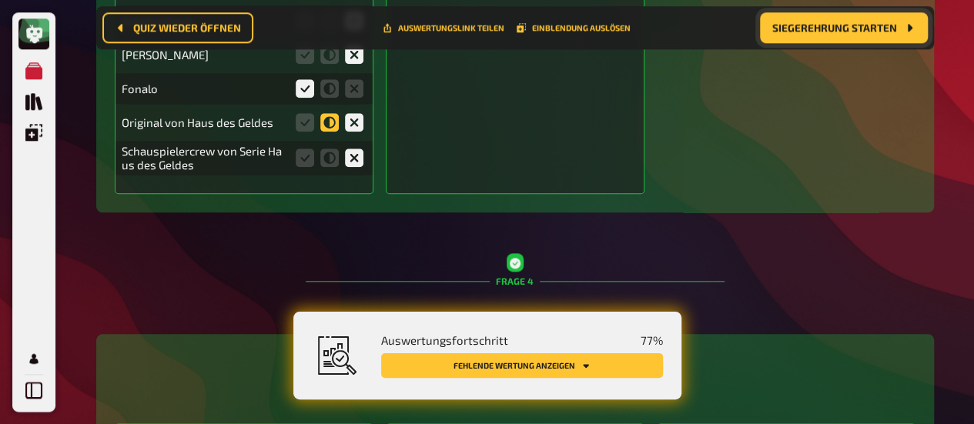
click at [329, 126] on icon at bounding box center [329, 122] width 18 height 18
click at [0, 0] on input "radio" at bounding box center [0, 0] width 0 height 0
click at [328, 166] on icon at bounding box center [329, 158] width 18 height 18
click at [0, 0] on input "radio" at bounding box center [0, 0] width 0 height 0
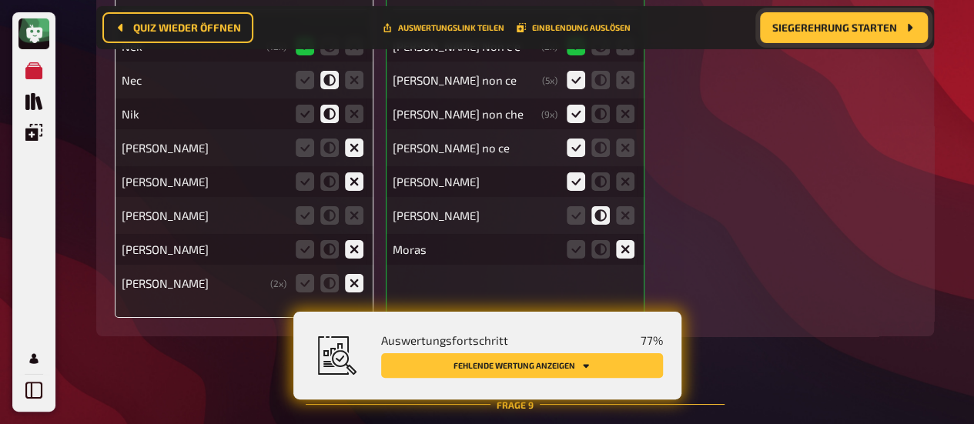
scroll to position [11426, 0]
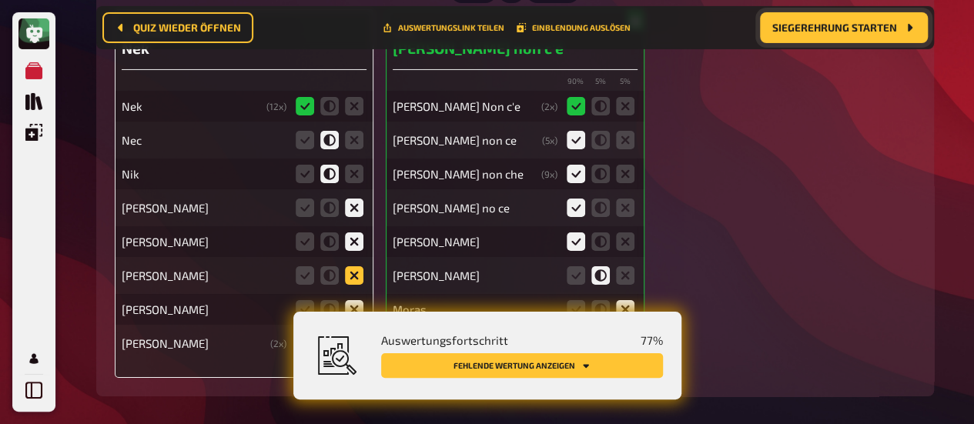
click at [360, 266] on icon at bounding box center [354, 275] width 18 height 18
click at [0, 0] on input "radio" at bounding box center [0, 0] width 0 height 0
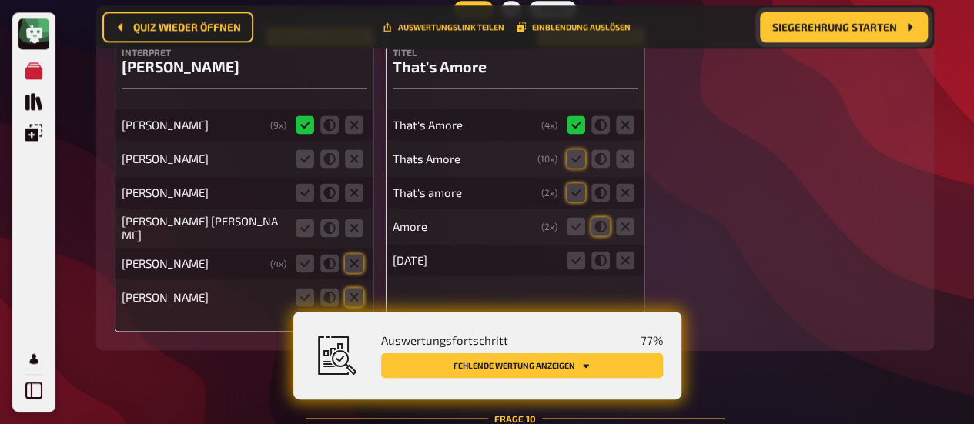
scroll to position [12658, 0]
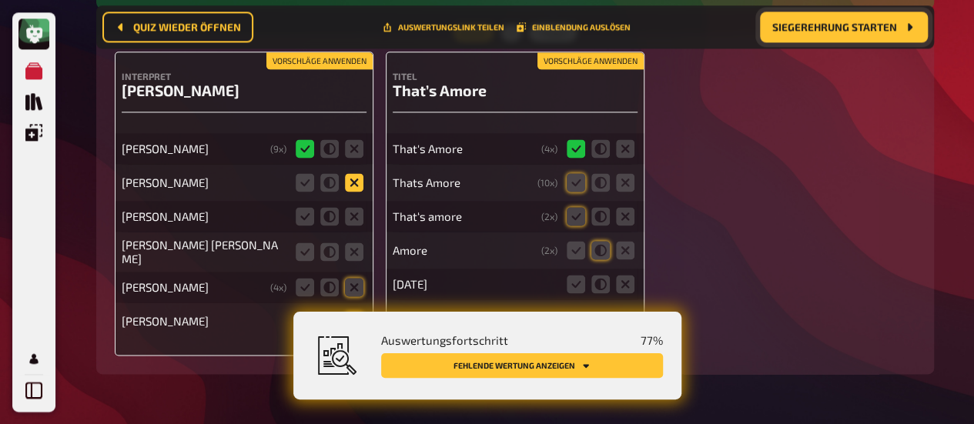
click at [353, 178] on icon at bounding box center [354, 182] width 18 height 18
click at [0, 0] on input "radio" at bounding box center [0, 0] width 0 height 0
click at [359, 207] on icon at bounding box center [354, 216] width 18 height 18
click at [0, 0] on input "radio" at bounding box center [0, 0] width 0 height 0
click at [354, 243] on icon at bounding box center [354, 252] width 18 height 18
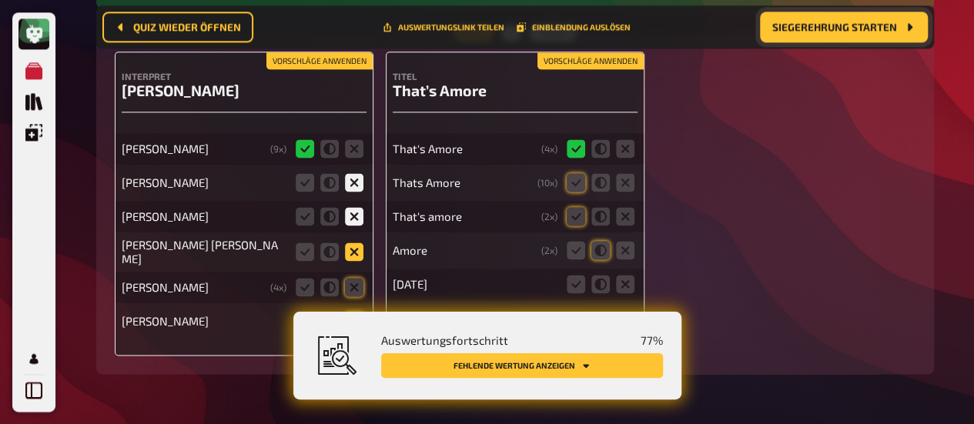
click at [0, 0] on input "radio" at bounding box center [0, 0] width 0 height 0
click at [350, 278] on icon at bounding box center [354, 287] width 18 height 18
click at [0, 0] on input "radio" at bounding box center [0, 0] width 0 height 0
click at [353, 309] on fieldset at bounding box center [330, 321] width 74 height 25
click at [355, 312] on icon at bounding box center [354, 321] width 18 height 18
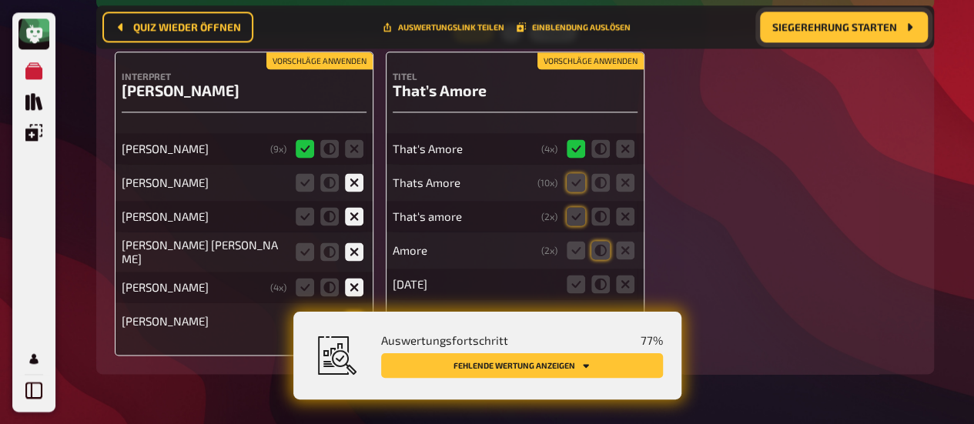
click at [0, 0] on input "radio" at bounding box center [0, 0] width 0 height 0
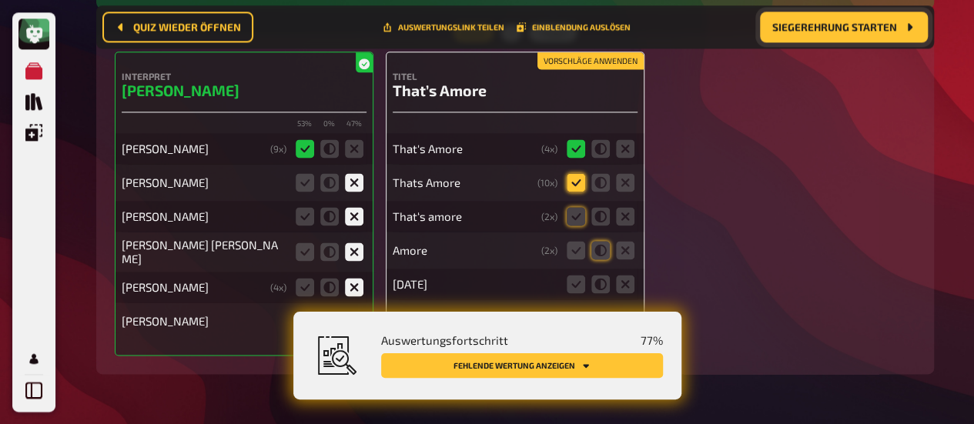
click at [576, 173] on icon at bounding box center [576, 182] width 18 height 18
click at [0, 0] on input "radio" at bounding box center [0, 0] width 0 height 0
click at [564, 213] on fieldset at bounding box center [601, 216] width 74 height 25
click at [581, 210] on icon at bounding box center [576, 216] width 18 height 18
click at [0, 0] on input "radio" at bounding box center [0, 0] width 0 height 0
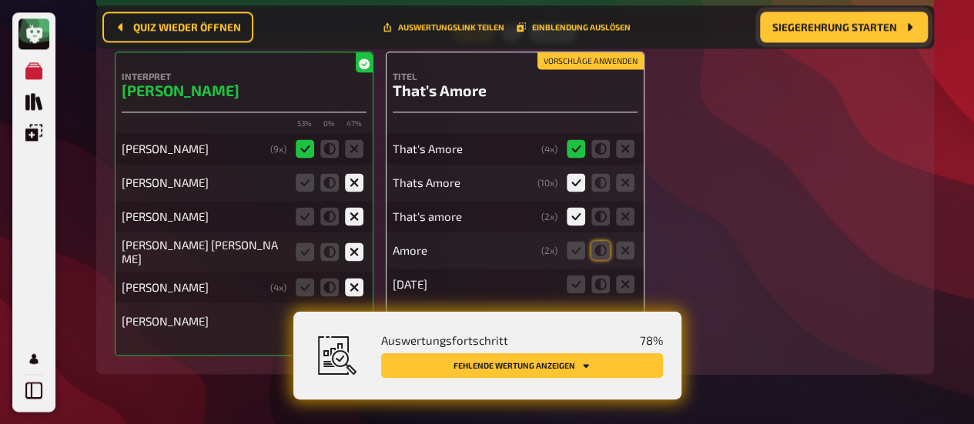
drag, startPoint x: 602, startPoint y: 243, endPoint x: 603, endPoint y: 253, distance: 10.8
click at [602, 243] on icon at bounding box center [600, 250] width 18 height 18
click at [0, 0] on input "radio" at bounding box center [0, 0] width 0 height 0
click at [618, 275] on icon at bounding box center [625, 284] width 18 height 18
click
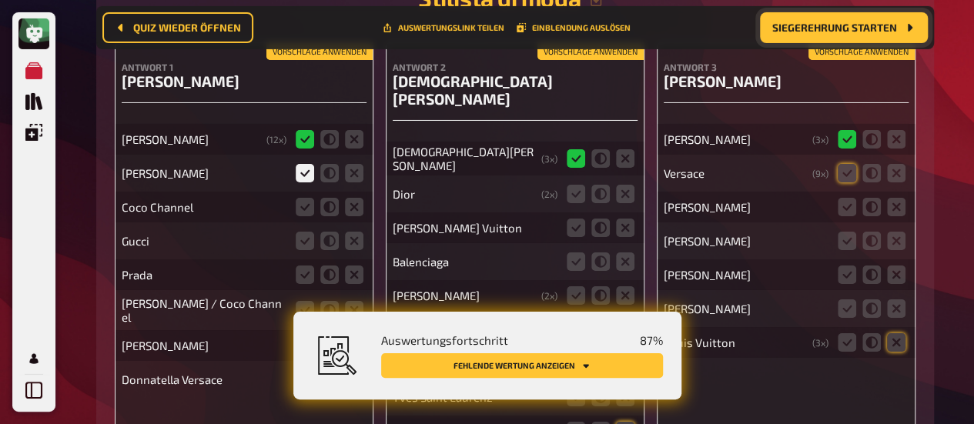
scroll to position [17312, 0]
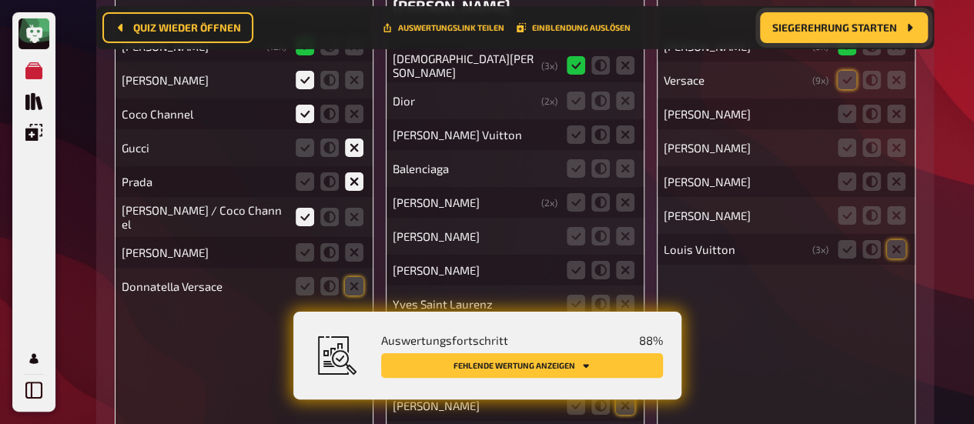
drag, startPoint x: 354, startPoint y: 233, endPoint x: 350, endPoint y: 243, distance: 10.0
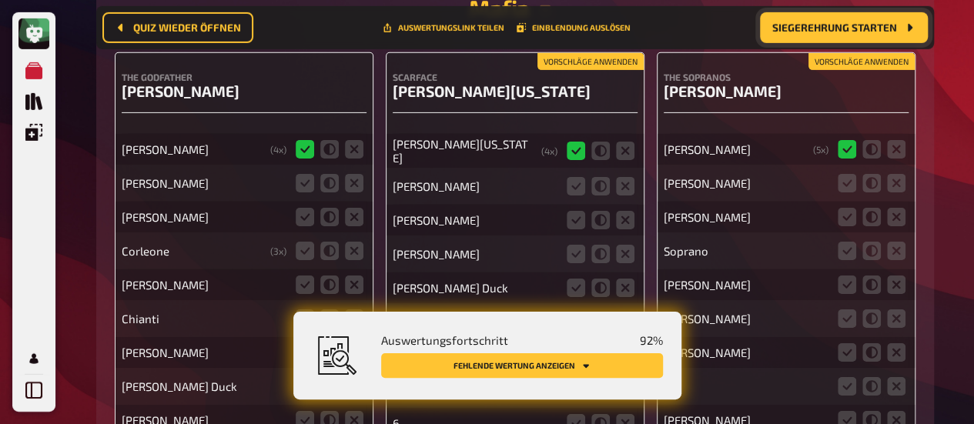
scroll to position [20007, 0]
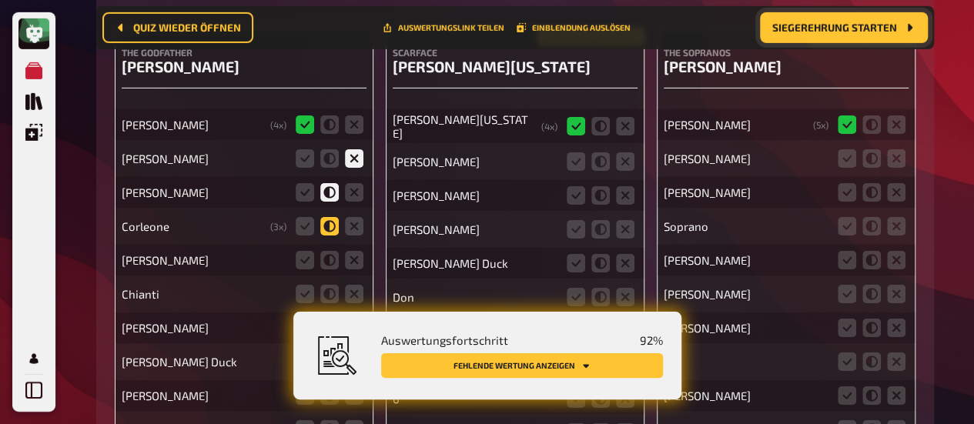
drag, startPoint x: 333, startPoint y: 182, endPoint x: 343, endPoint y: 209, distance: 29.7
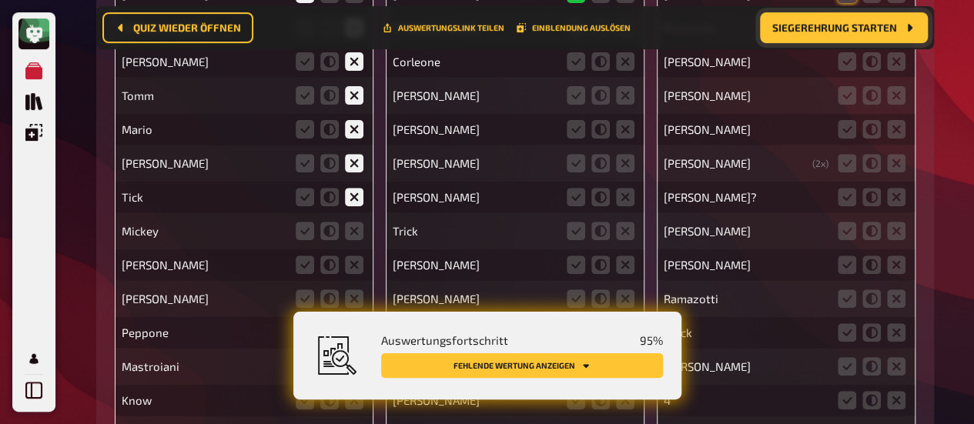
scroll to position [20777, 0]
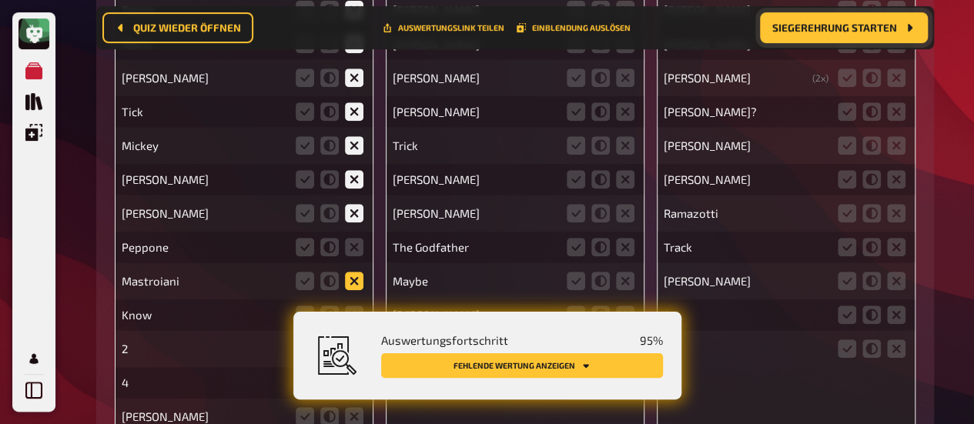
drag, startPoint x: 355, startPoint y: 207, endPoint x: 356, endPoint y: 228, distance: 20.8
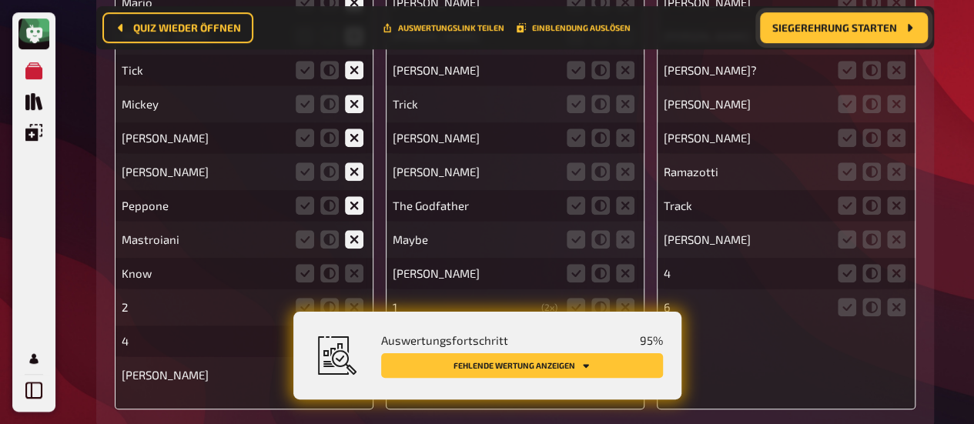
scroll to position [20854, 0]
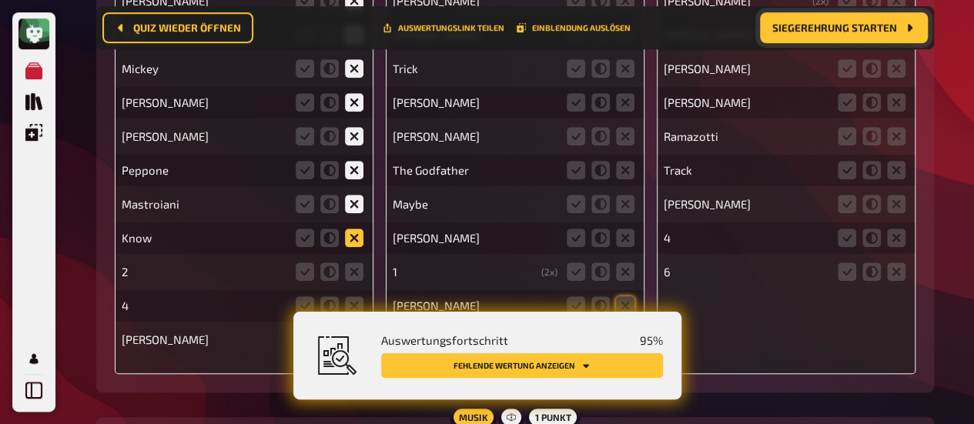
drag, startPoint x: 349, startPoint y: 193, endPoint x: 357, endPoint y: 224, distance: 31.7
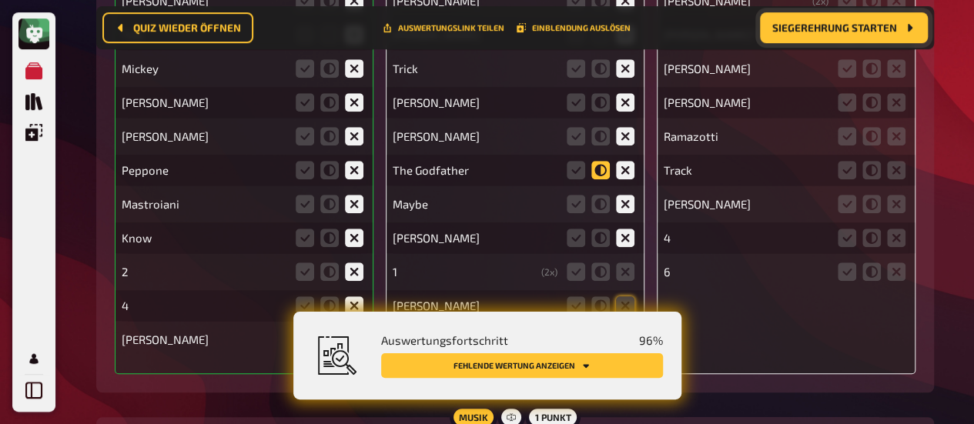
drag, startPoint x: 604, startPoint y: 122, endPoint x: 641, endPoint y: 208, distance: 94.1
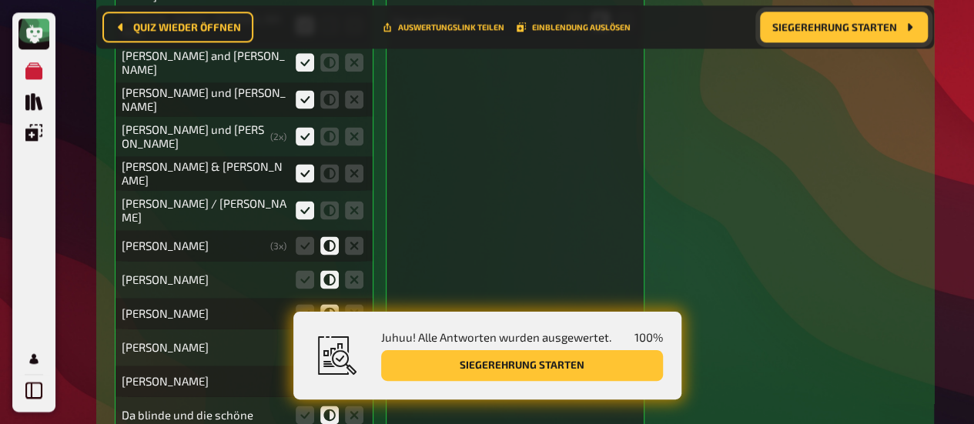
scroll to position [21565, 0]
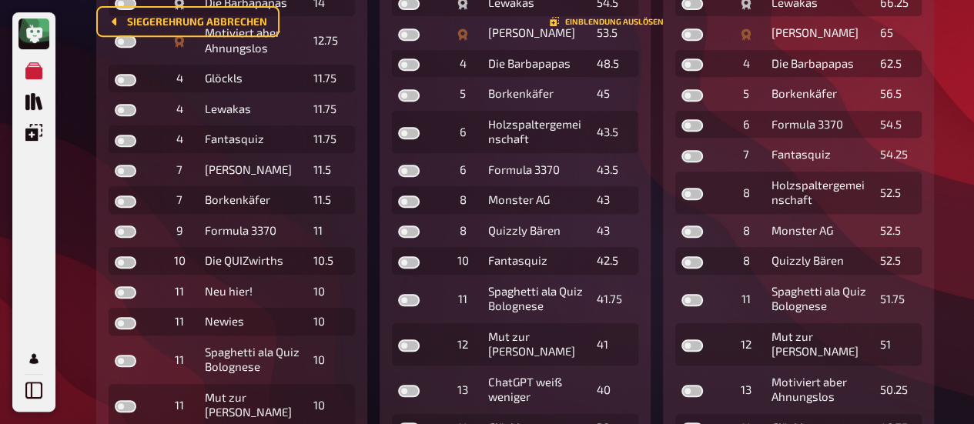
scroll to position [193, 0]
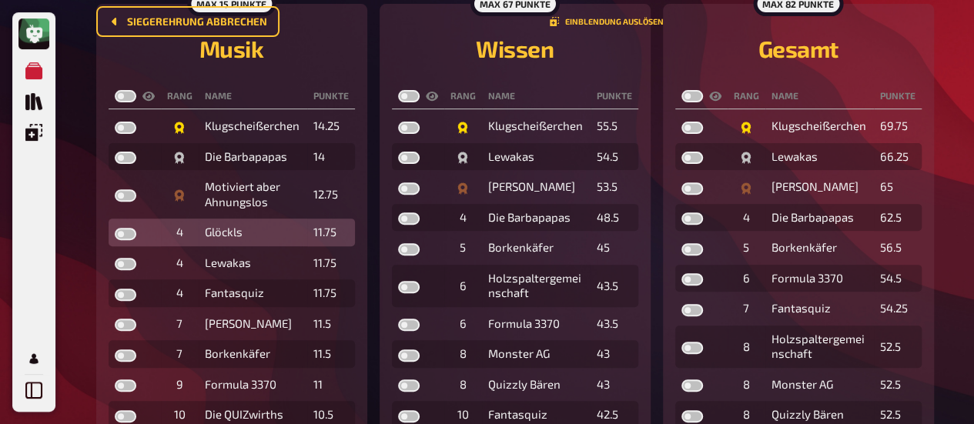
checkbox input "true"
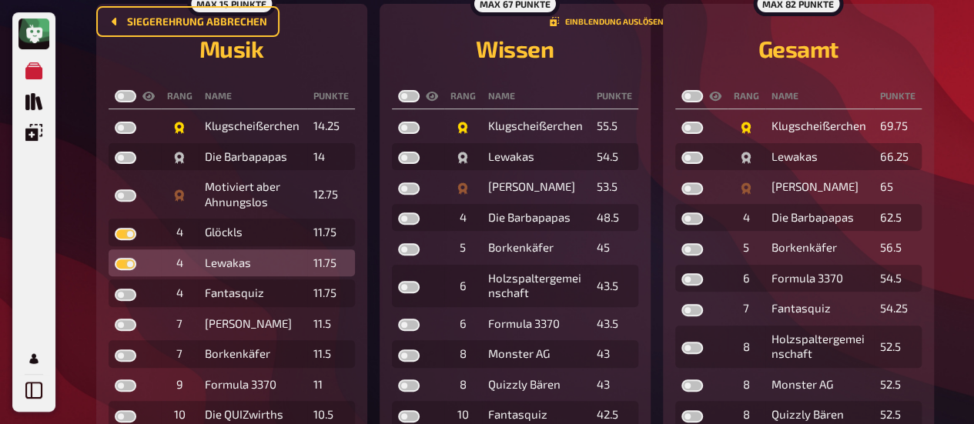
checkbox input "true"
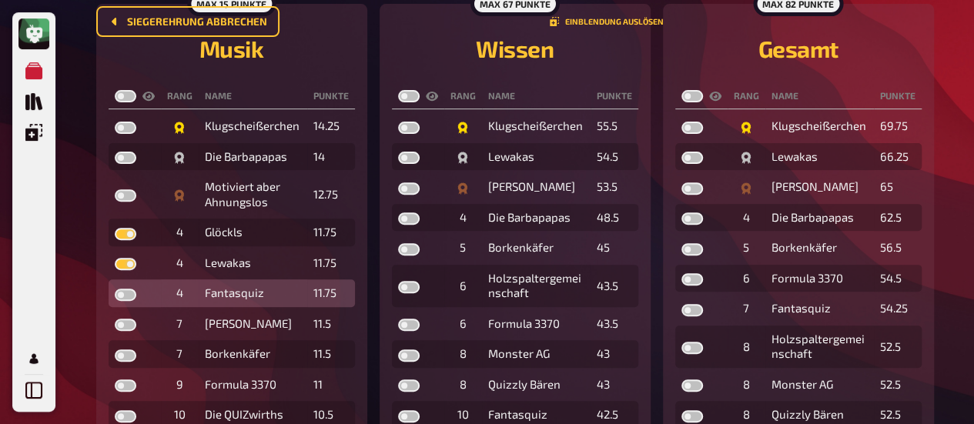
checkbox input "true"
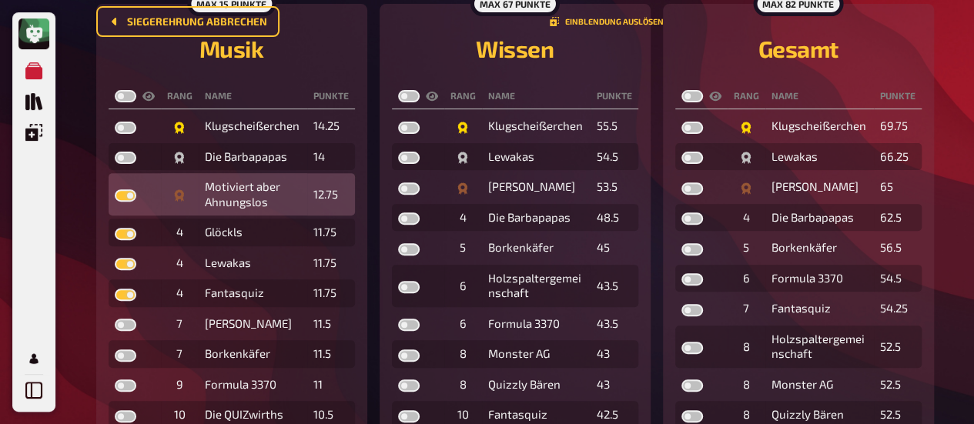
checkbox input "true"
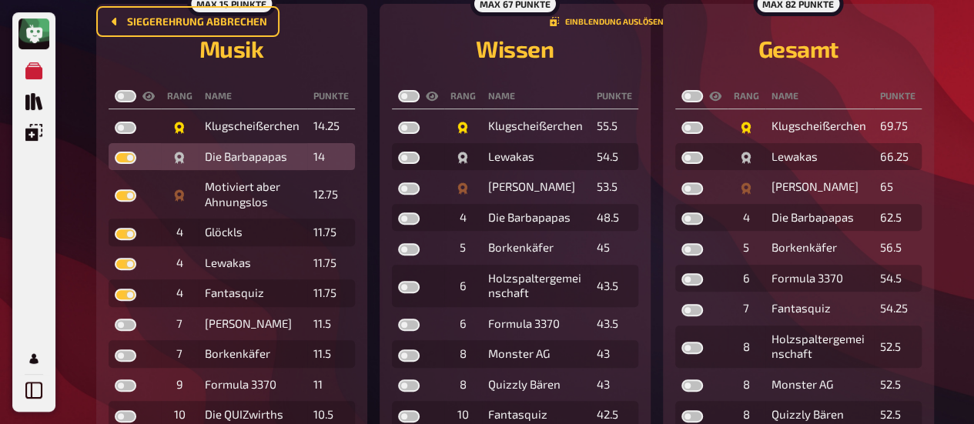
checkbox input "true"
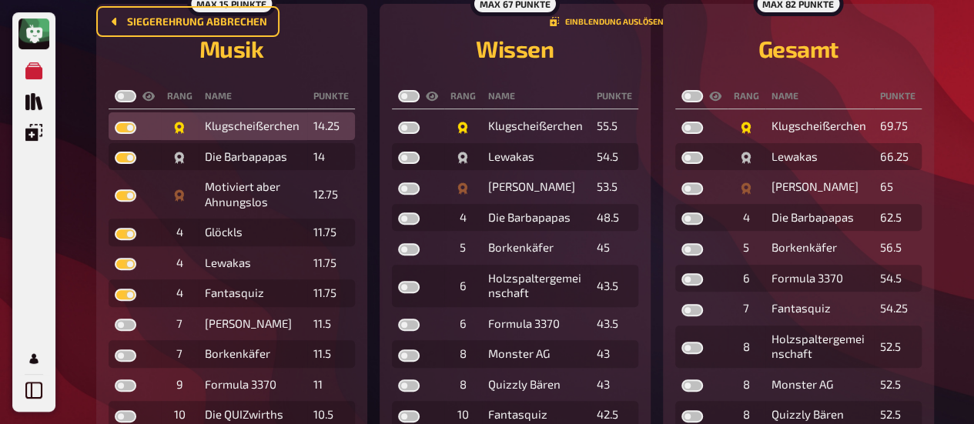
checkbox input "true"
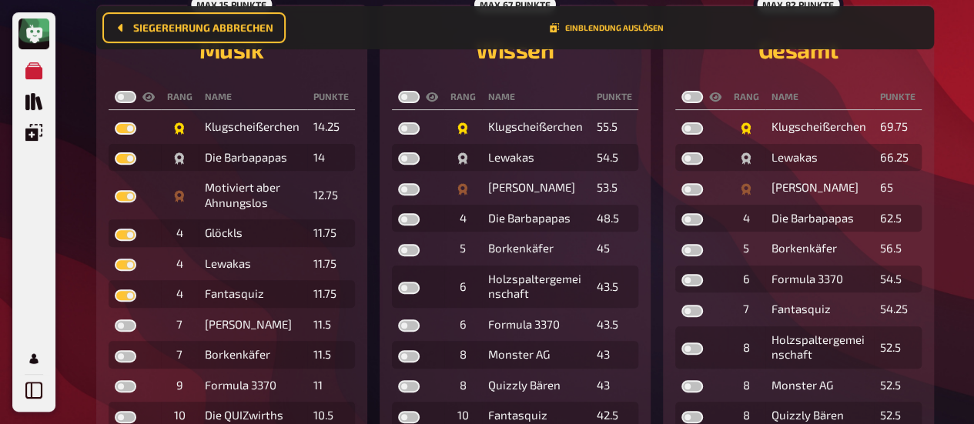
scroll to position [205, 0]
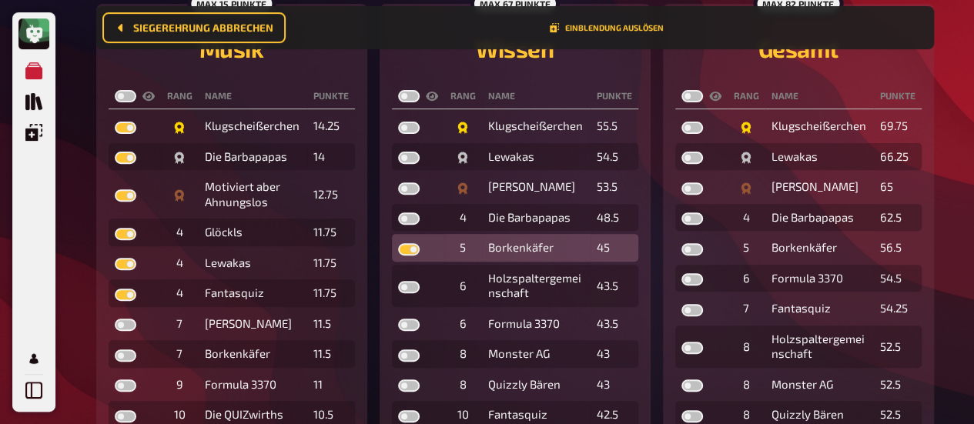
checkbox input "true"
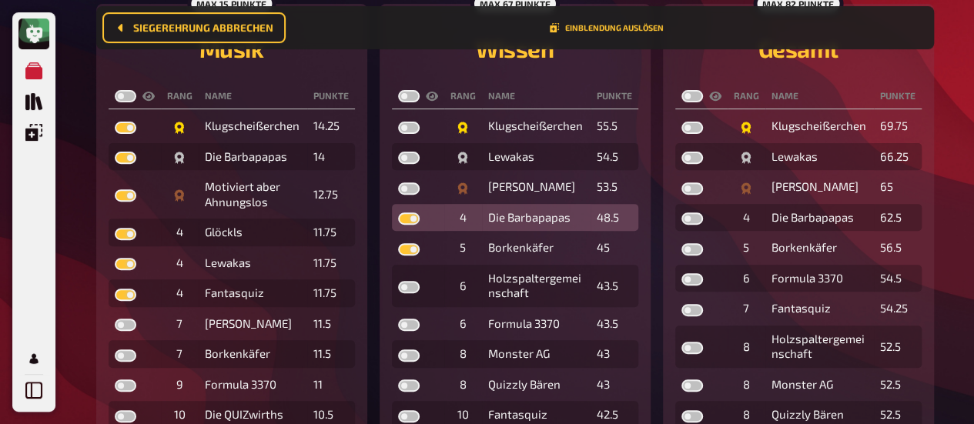
checkbox input "true"
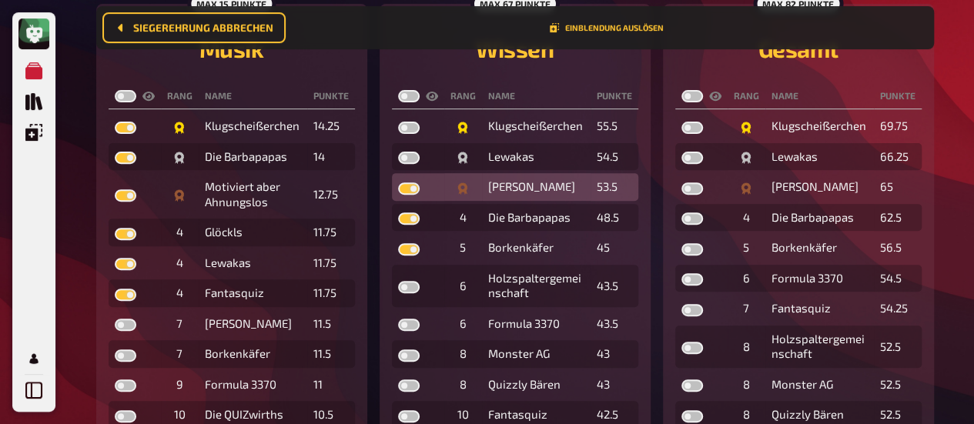
checkbox input "true"
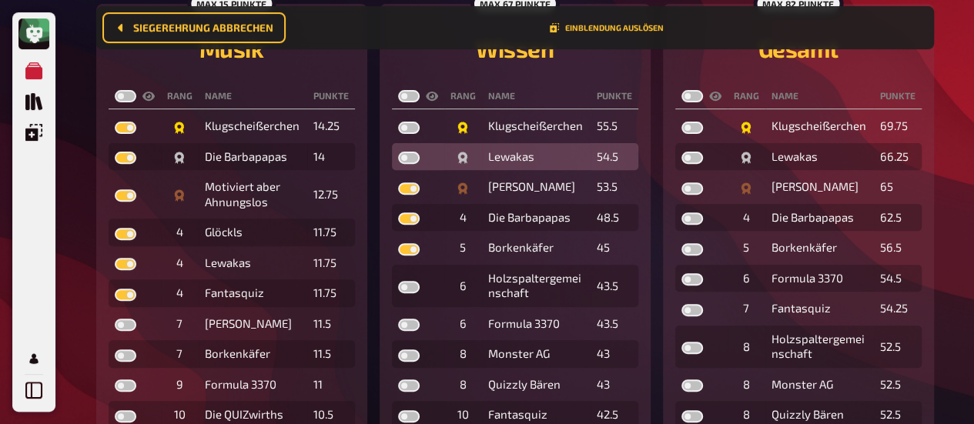
checkbox input "true"
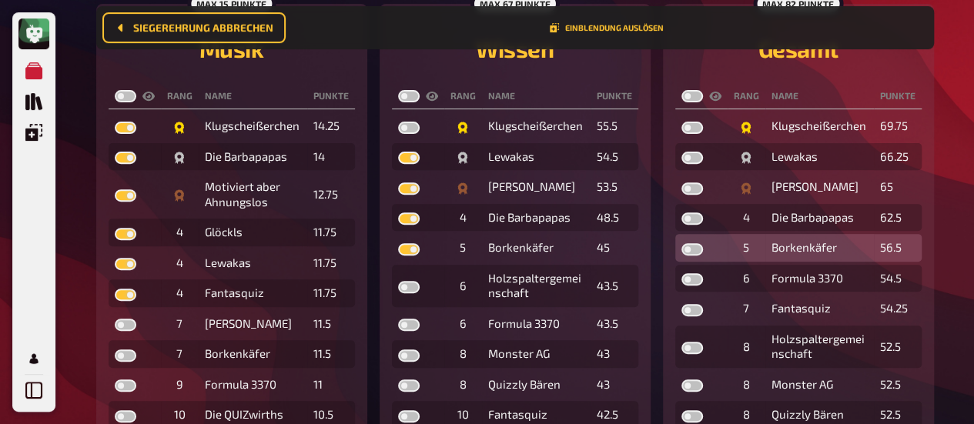
checkbox input "true"
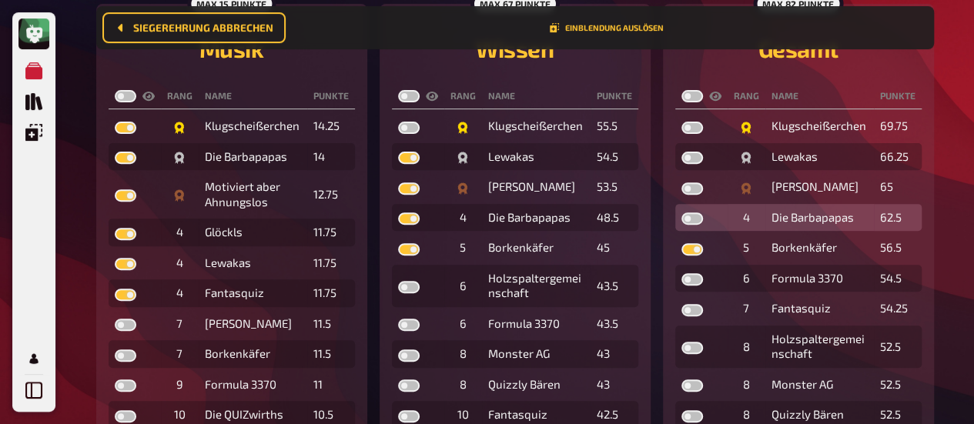
checkbox input "true"
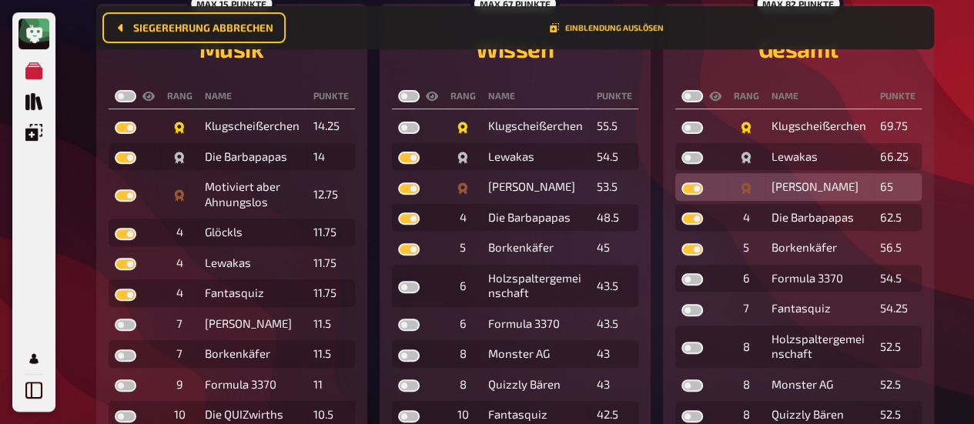
checkbox input "true"
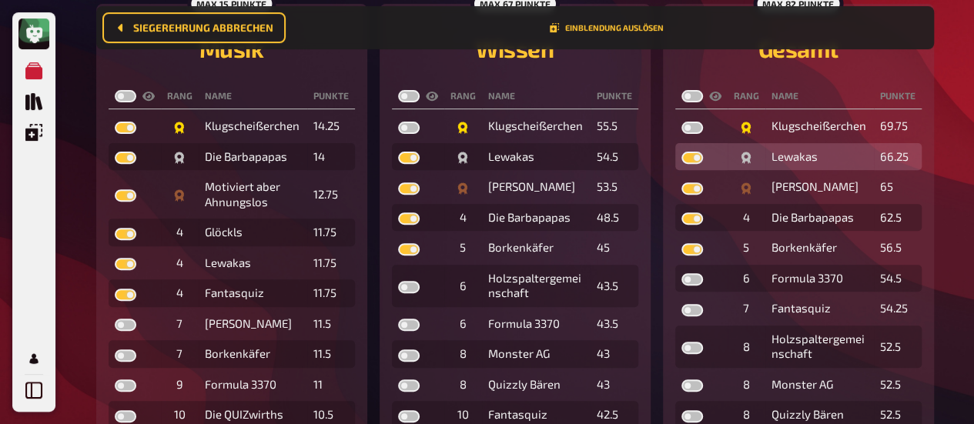
checkbox input "true"
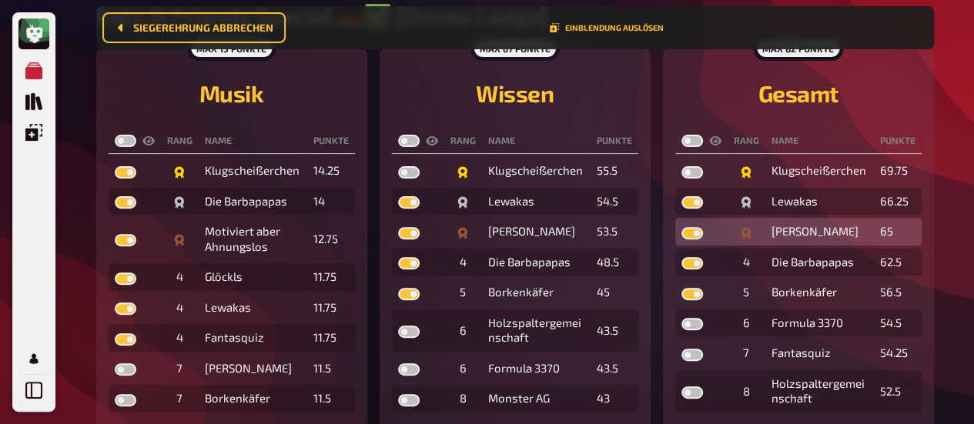
scroll to position [128, 0]
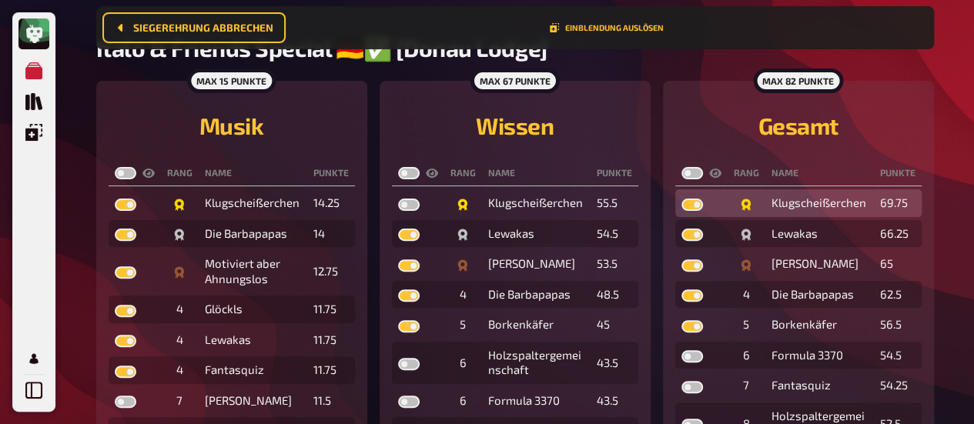
checkbox input "true"
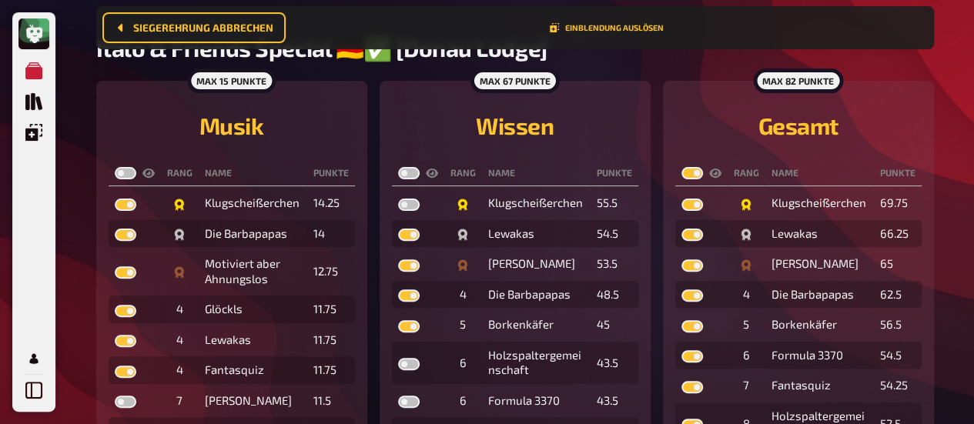
checkbox input "true"
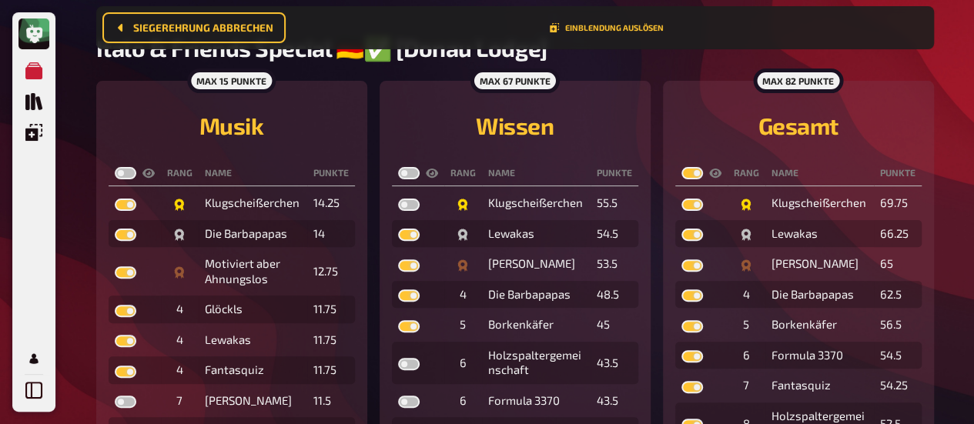
checkbox input "true"
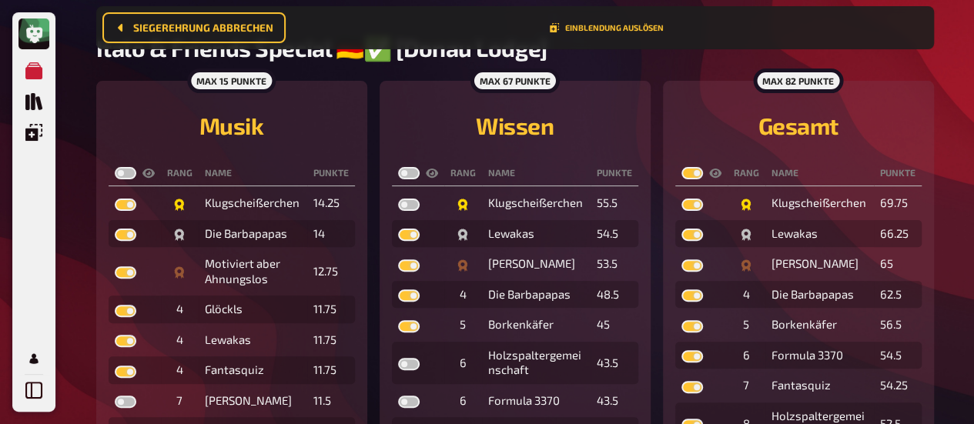
checkbox input "true"
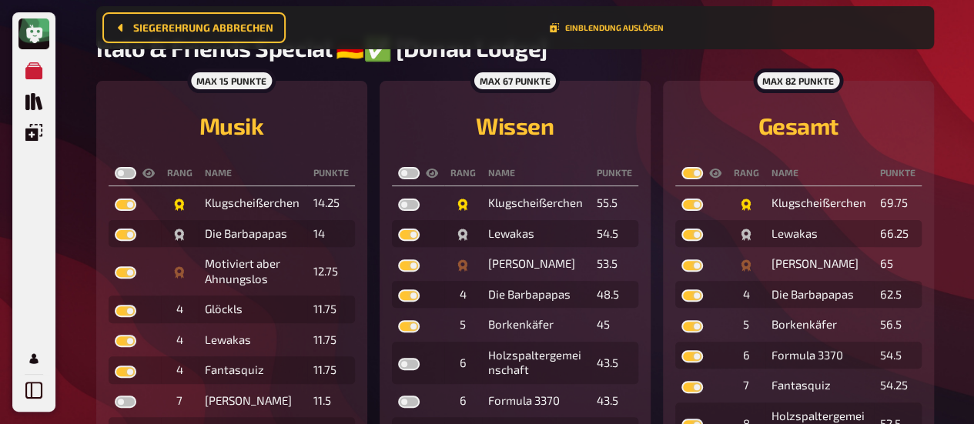
checkbox input "true"
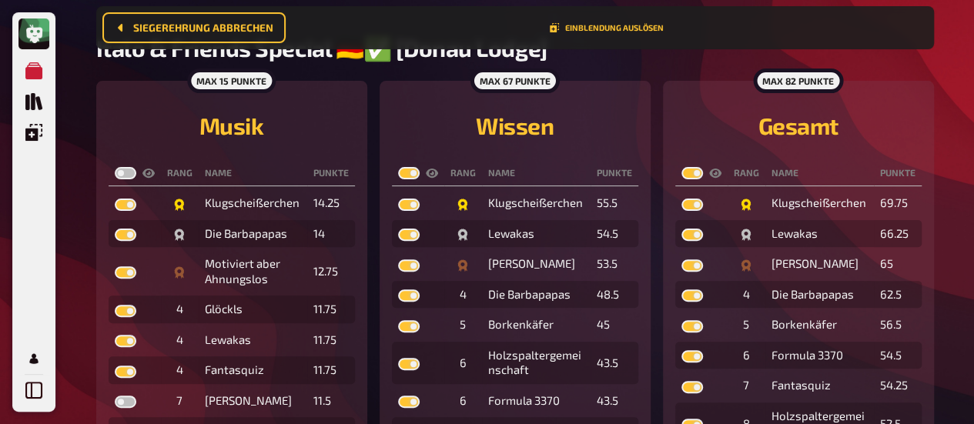
checkbox input "true"
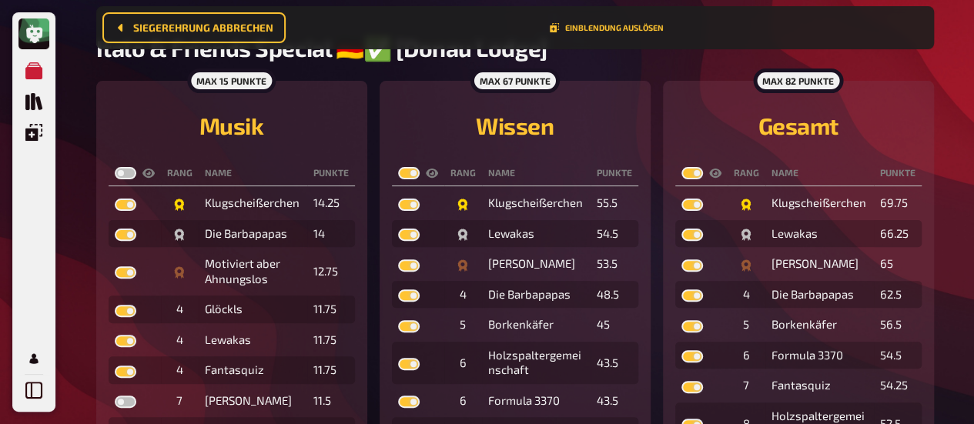
checkbox input "true"
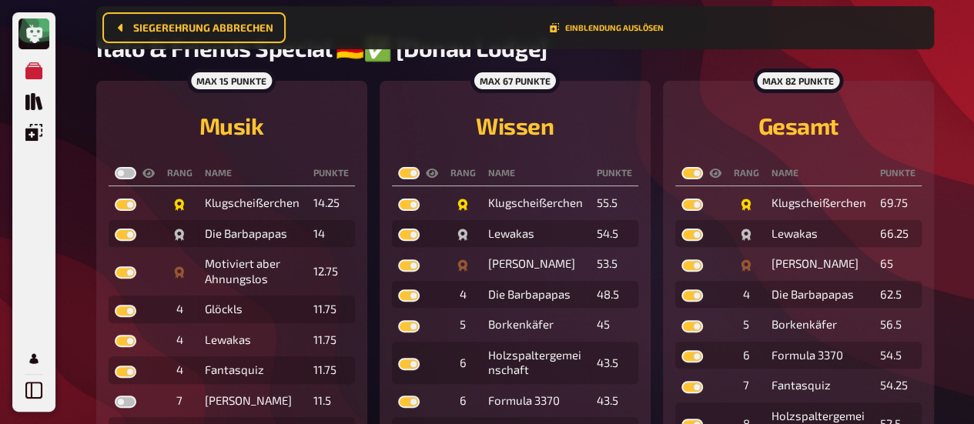
checkbox input "true"
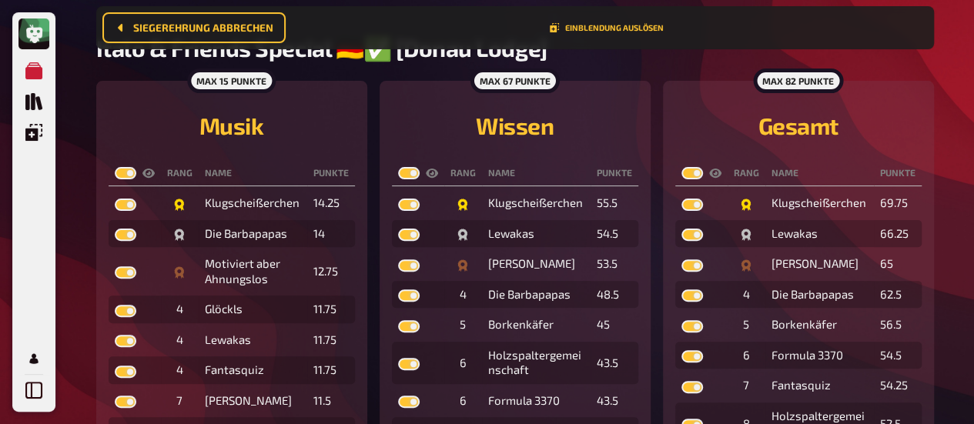
checkbox input "true"
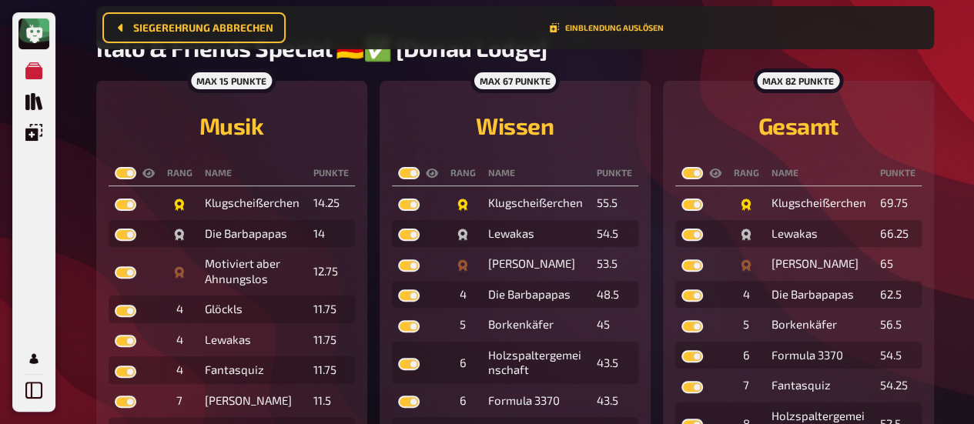
checkbox input "true"
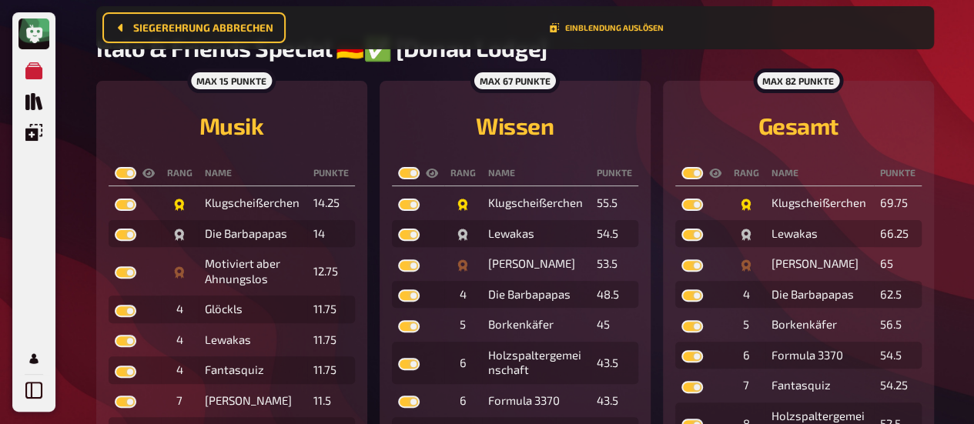
checkbox input "true"
